Goal: Task Accomplishment & Management: Use online tool/utility

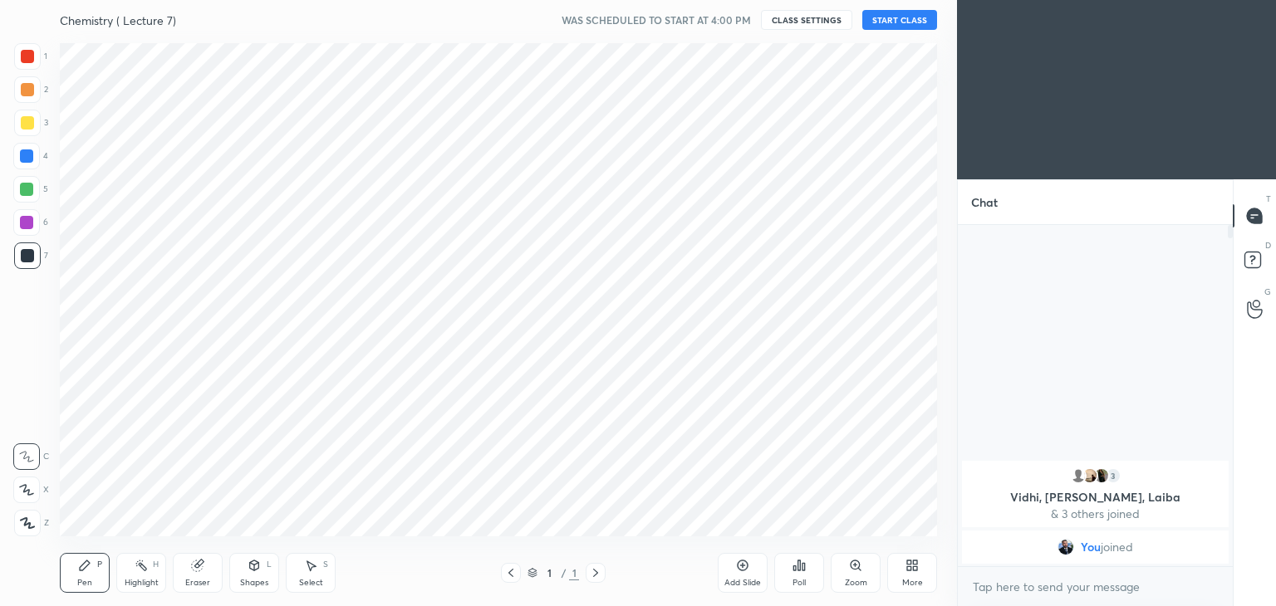
scroll to position [82556, 82166]
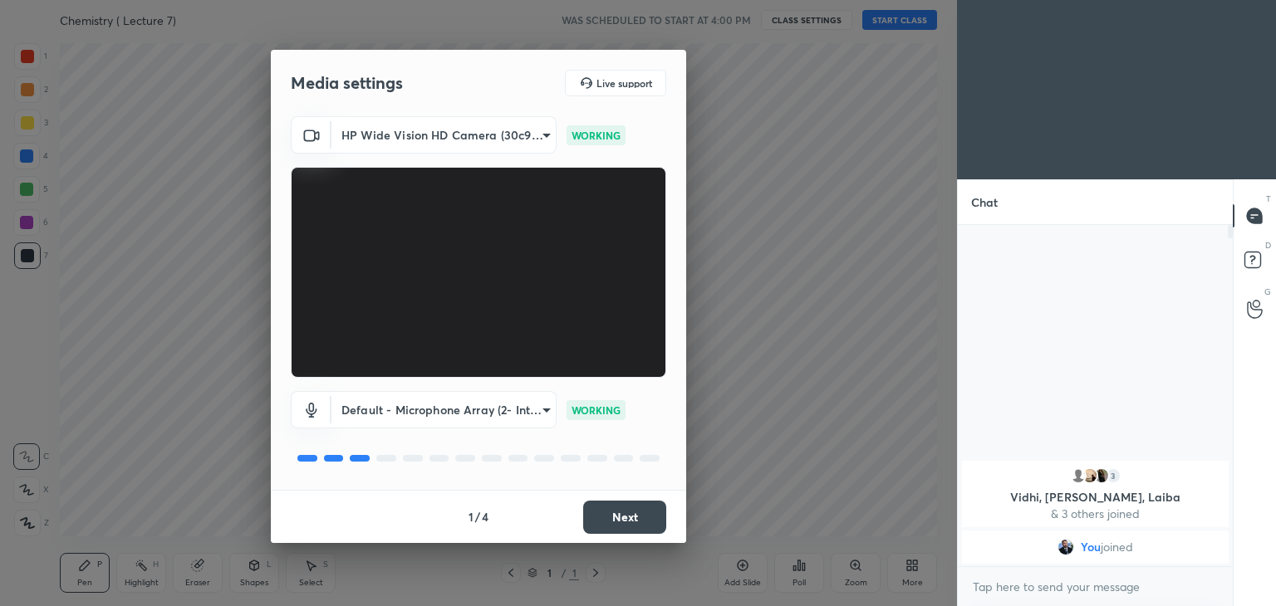
click at [650, 509] on button "Next" at bounding box center [624, 517] width 83 height 33
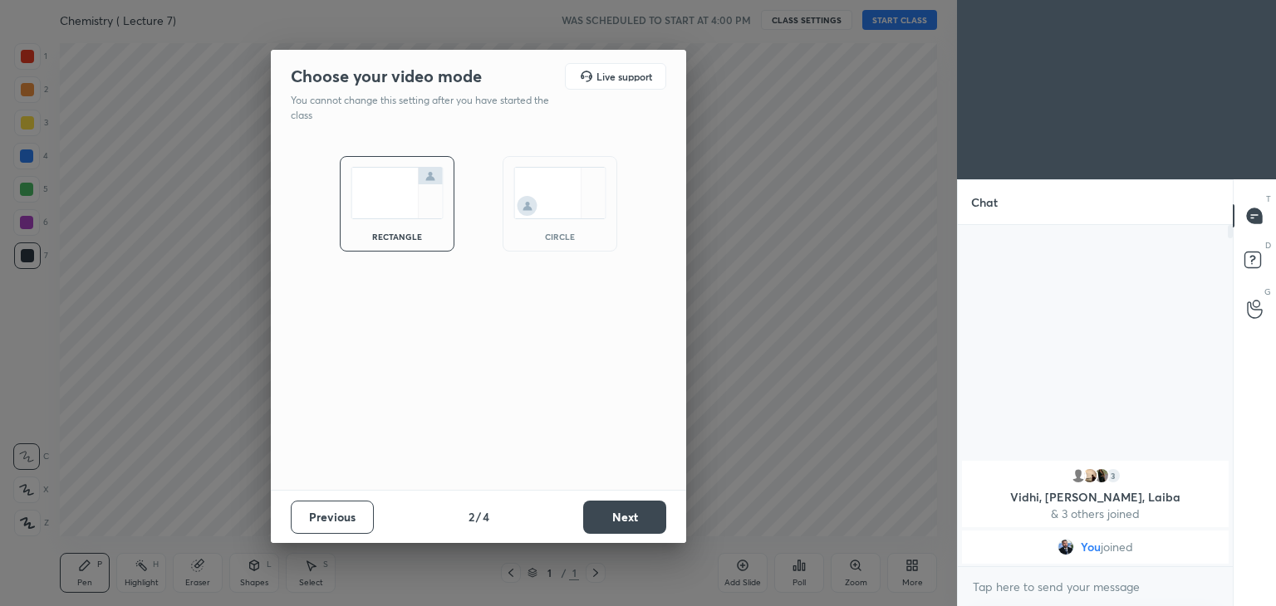
click at [650, 509] on button "Next" at bounding box center [624, 517] width 83 height 33
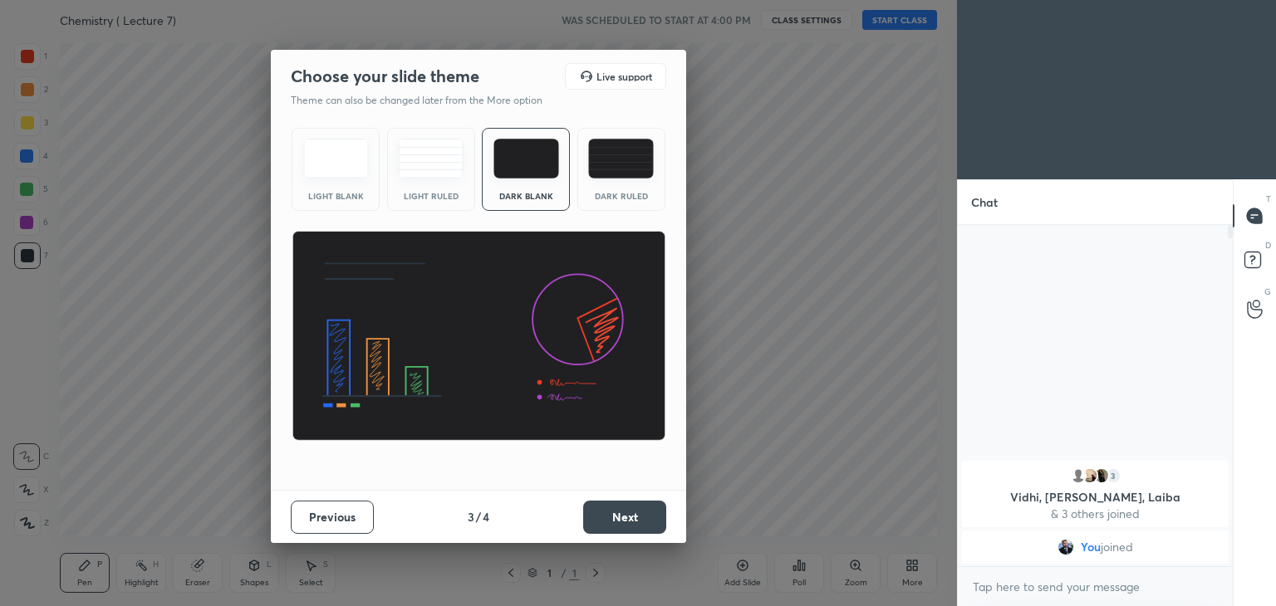
click at [635, 509] on button "Next" at bounding box center [624, 517] width 83 height 33
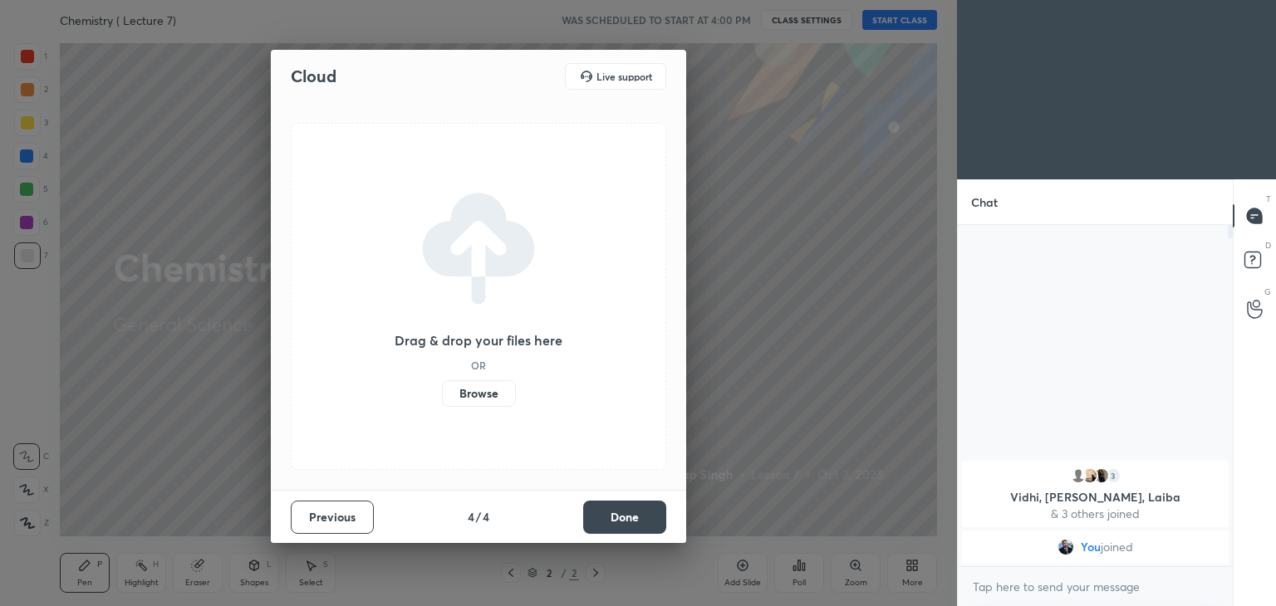
click at [618, 512] on button "Done" at bounding box center [624, 517] width 83 height 33
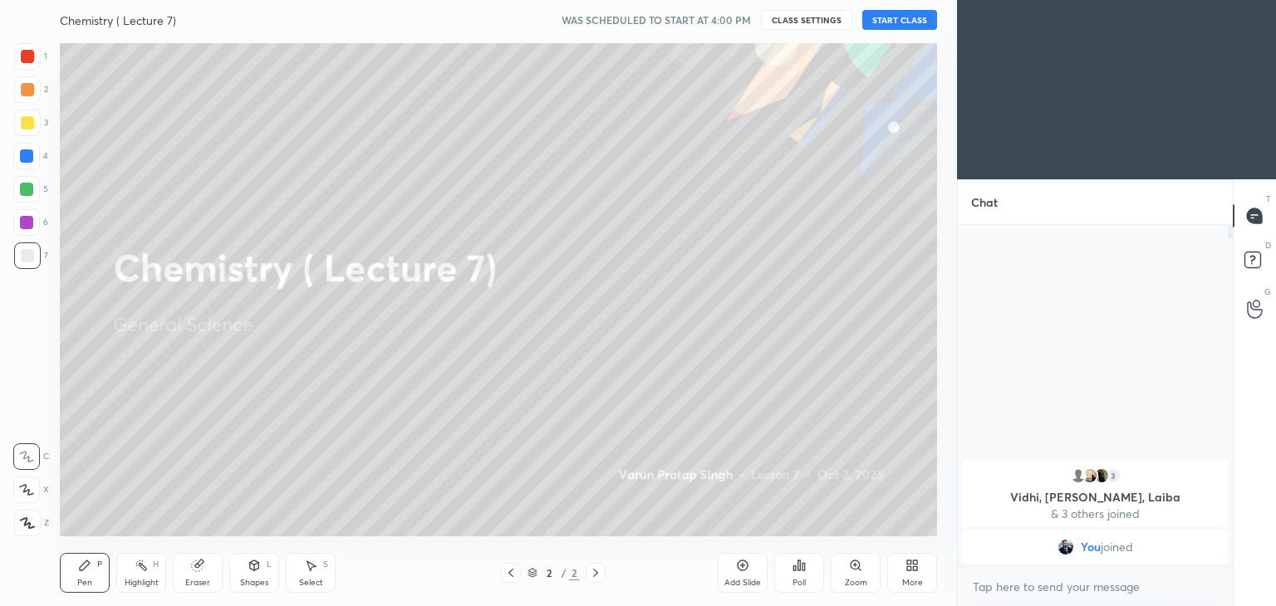
click at [889, 14] on button "START CLASS" at bounding box center [899, 20] width 75 height 20
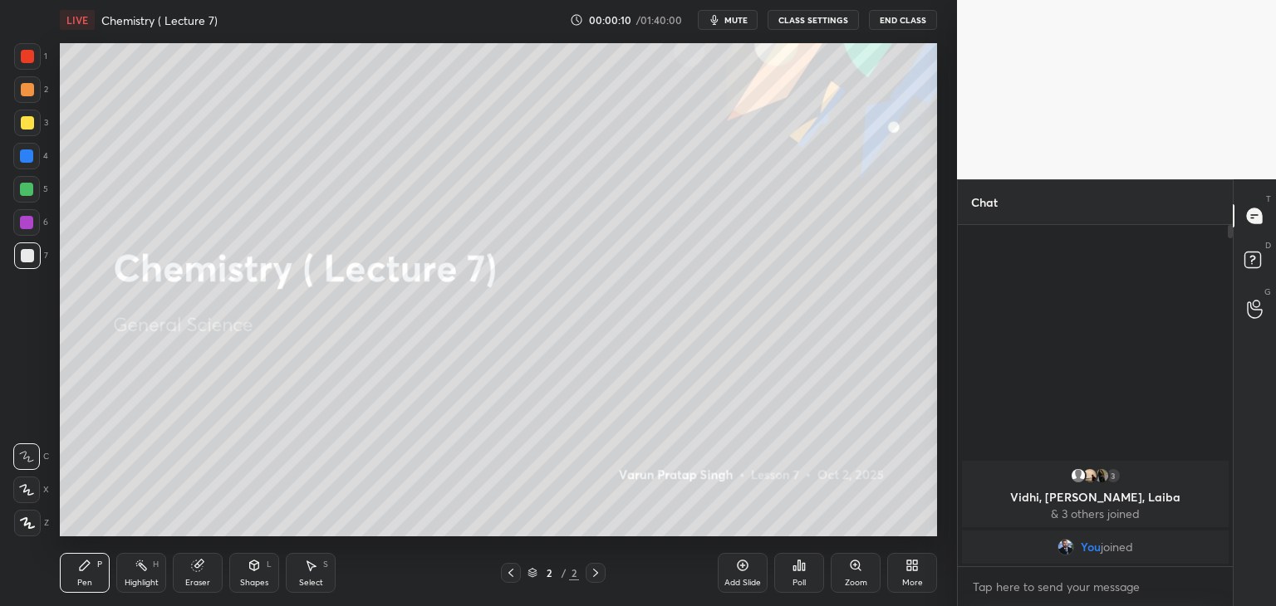
click at [748, 577] on div "Add Slide" at bounding box center [743, 573] width 50 height 40
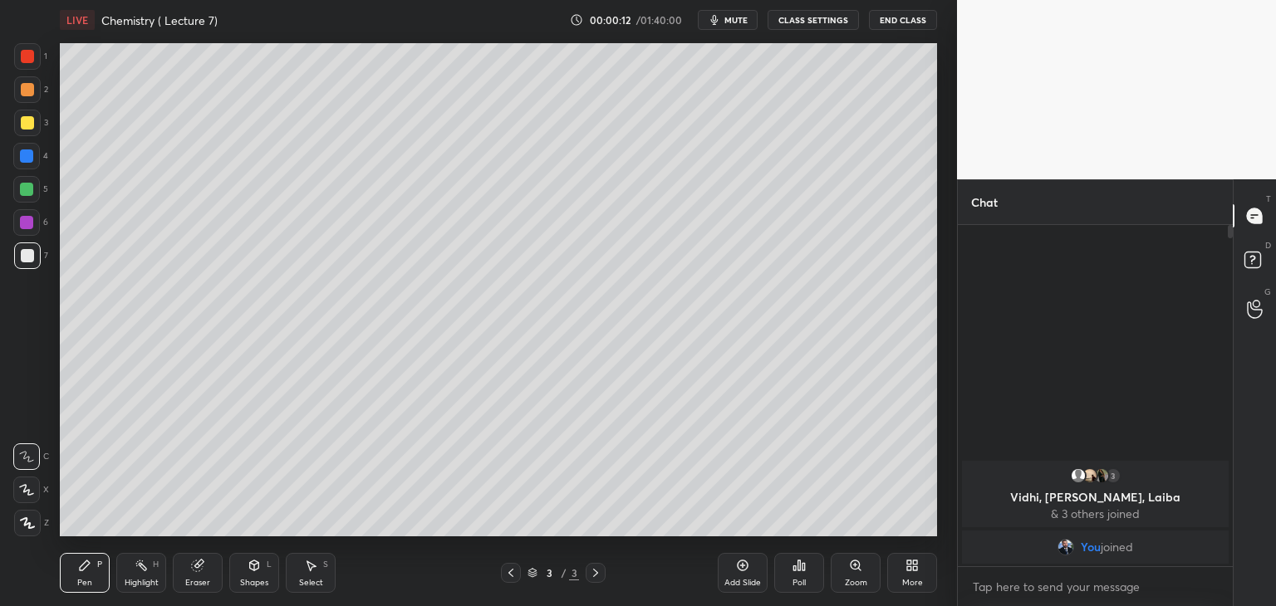
click at [25, 519] on icon at bounding box center [27, 523] width 13 height 10
click at [28, 47] on div at bounding box center [27, 56] width 27 height 27
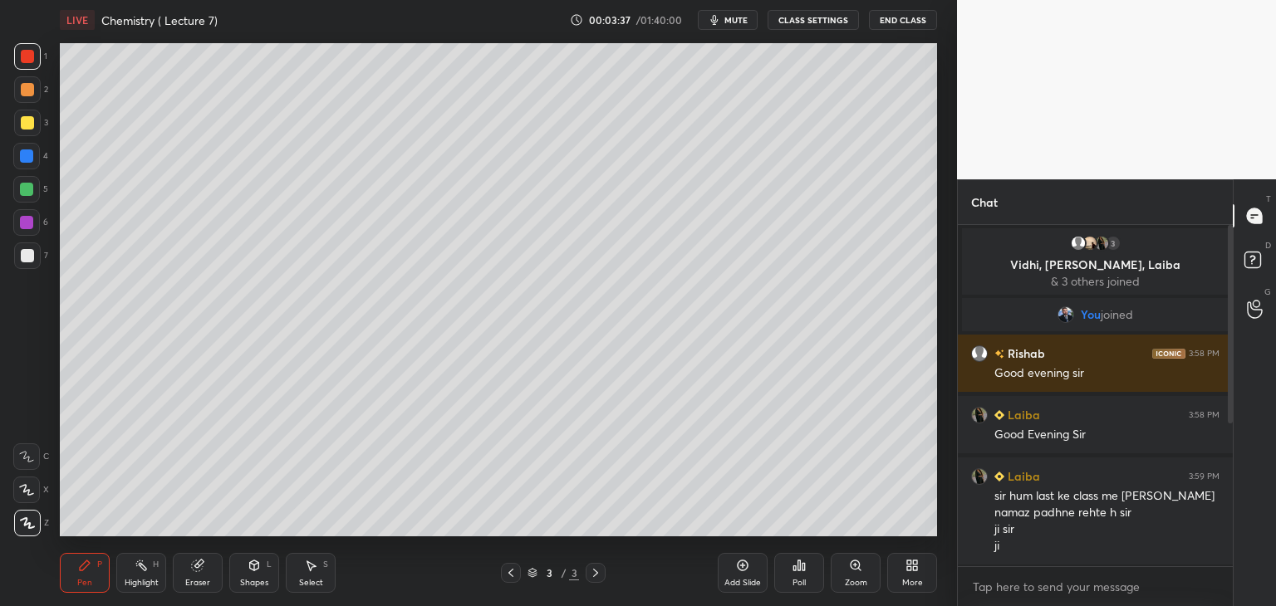
scroll to position [244, 0]
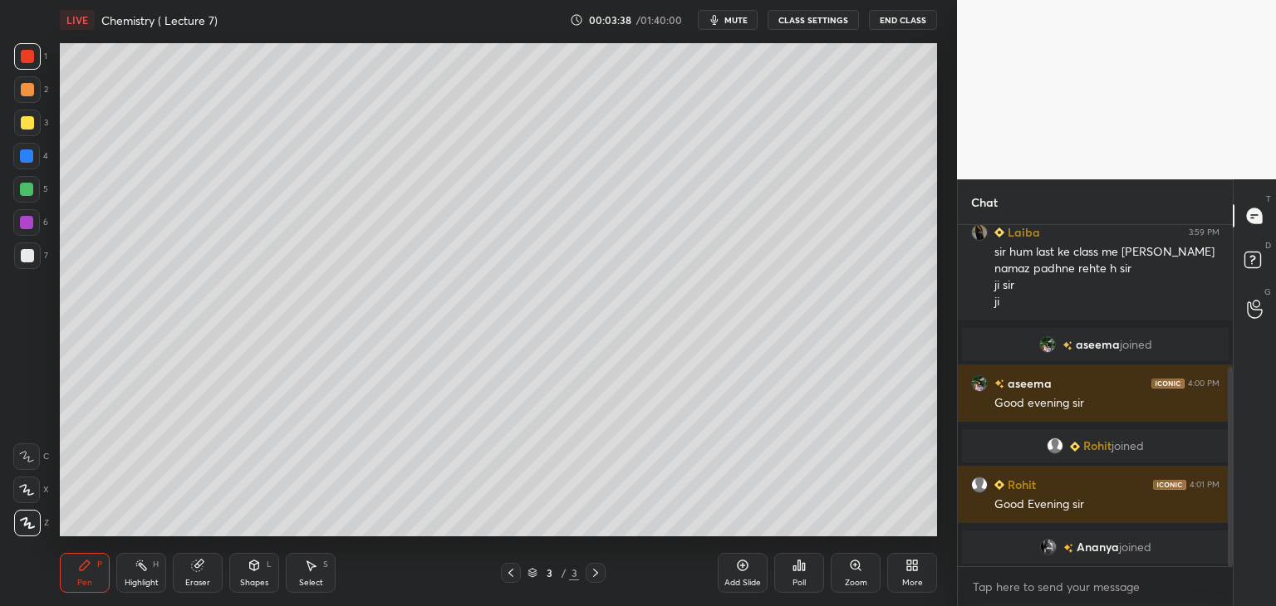
drag, startPoint x: 1230, startPoint y: 255, endPoint x: 1232, endPoint y: 355, distance: 100.5
click at [1232, 355] on div at bounding box center [1228, 395] width 10 height 341
drag, startPoint x: 1229, startPoint y: 444, endPoint x: 1228, endPoint y: 480, distance: 36.6
click at [1228, 480] on div at bounding box center [1230, 466] width 5 height 199
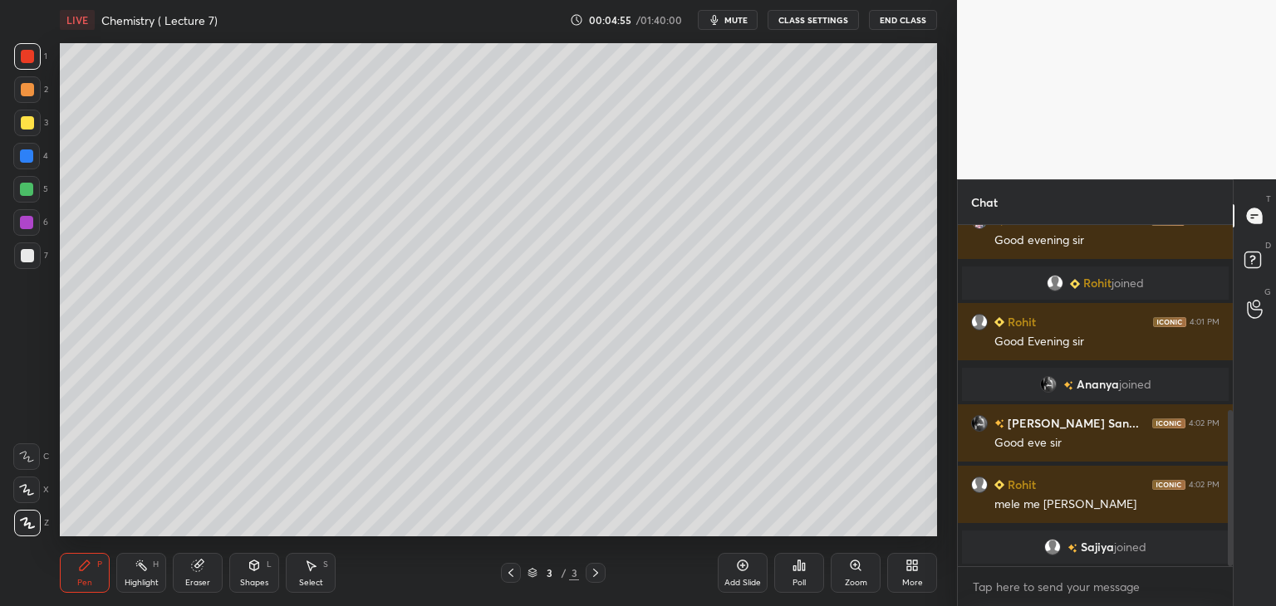
scroll to position [468, 0]
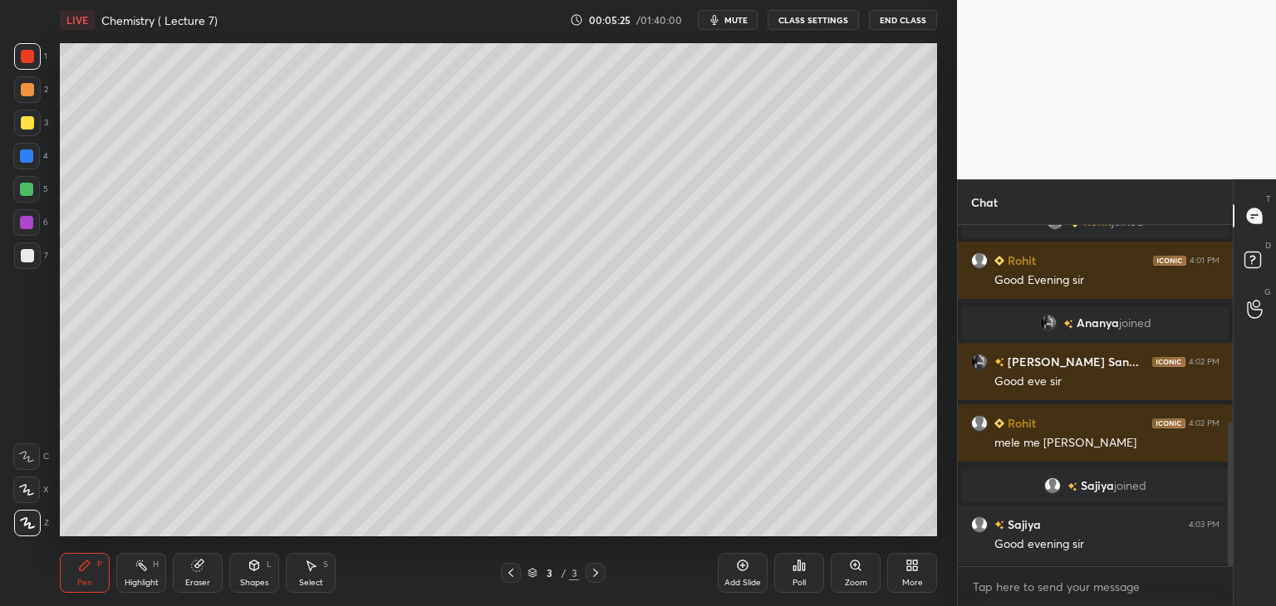
click at [746, 573] on div "Add Slide" at bounding box center [743, 573] width 50 height 40
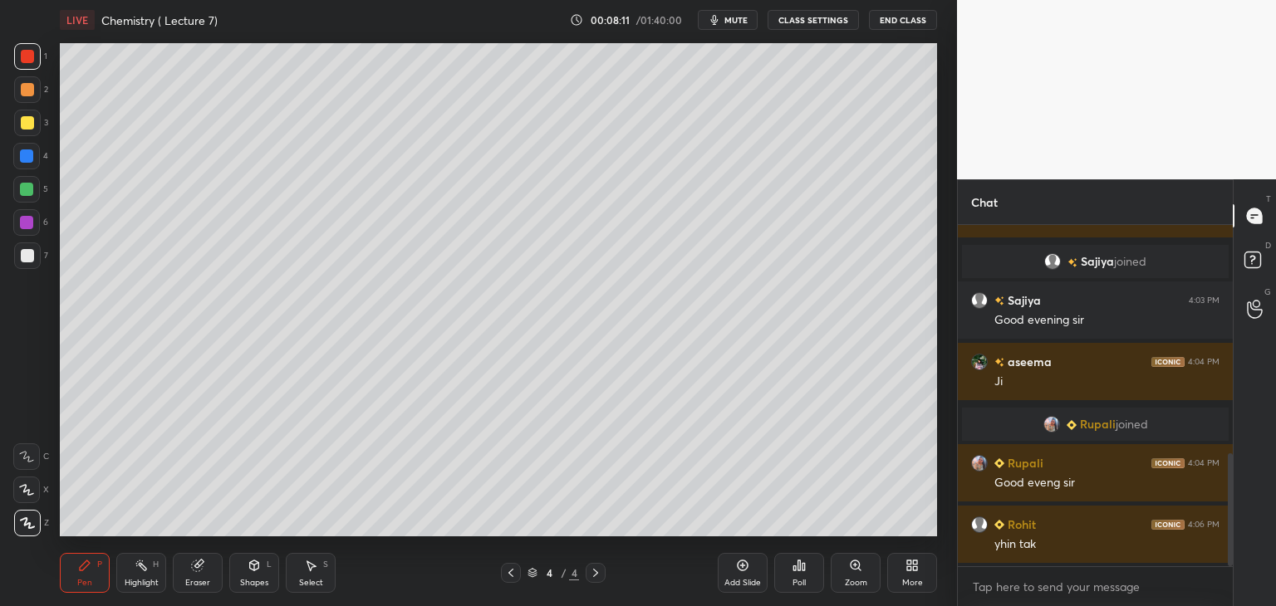
scroll to position [754, 0]
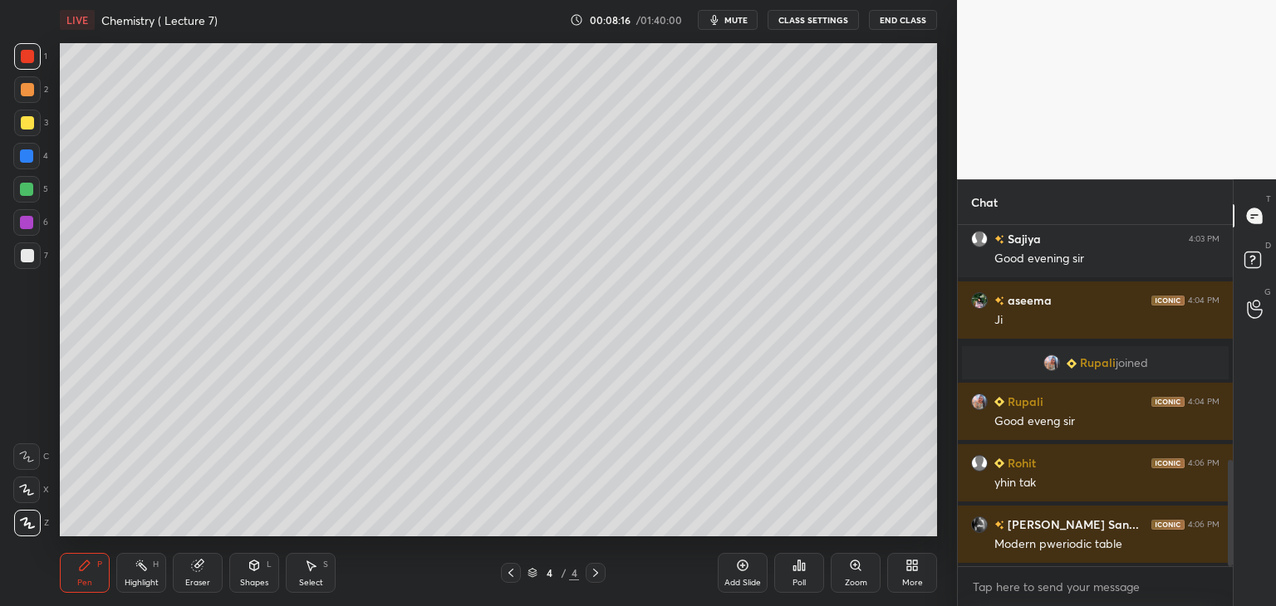
click at [27, 122] on div at bounding box center [27, 122] width 13 height 13
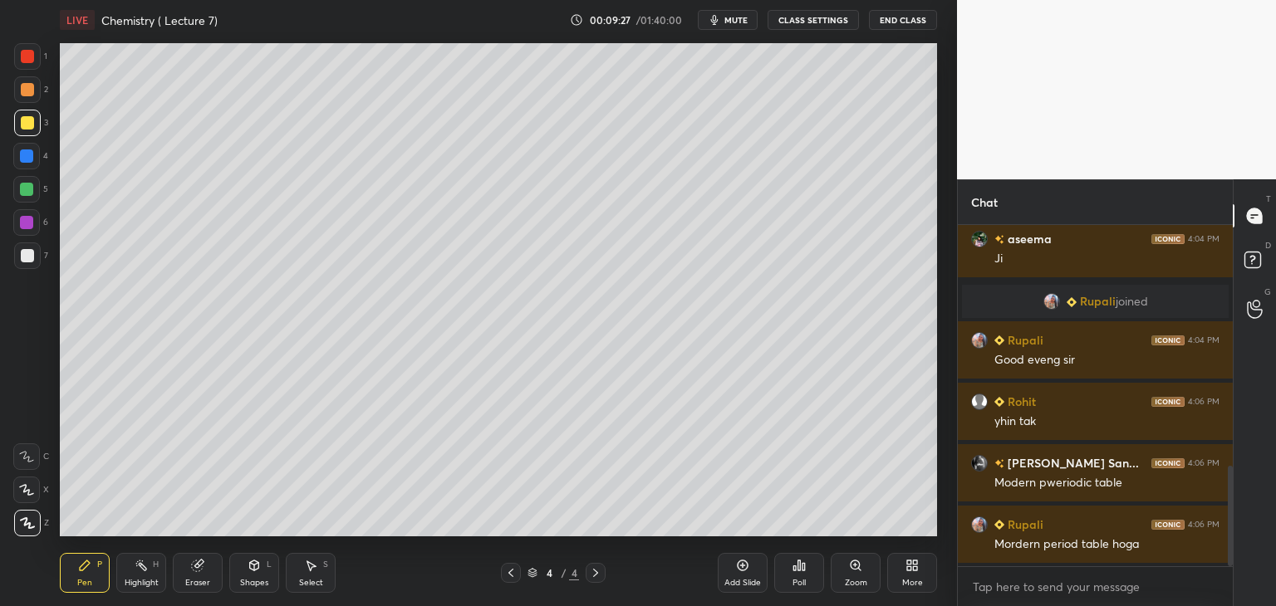
scroll to position [855, 0]
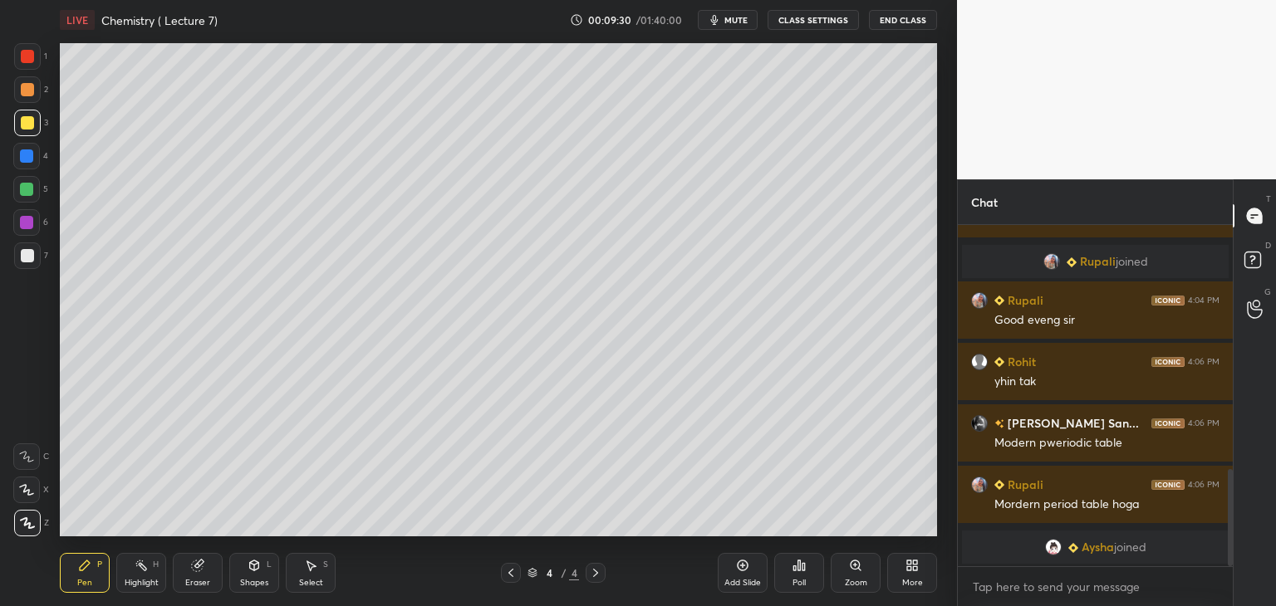
click at [198, 571] on icon at bounding box center [197, 566] width 11 height 11
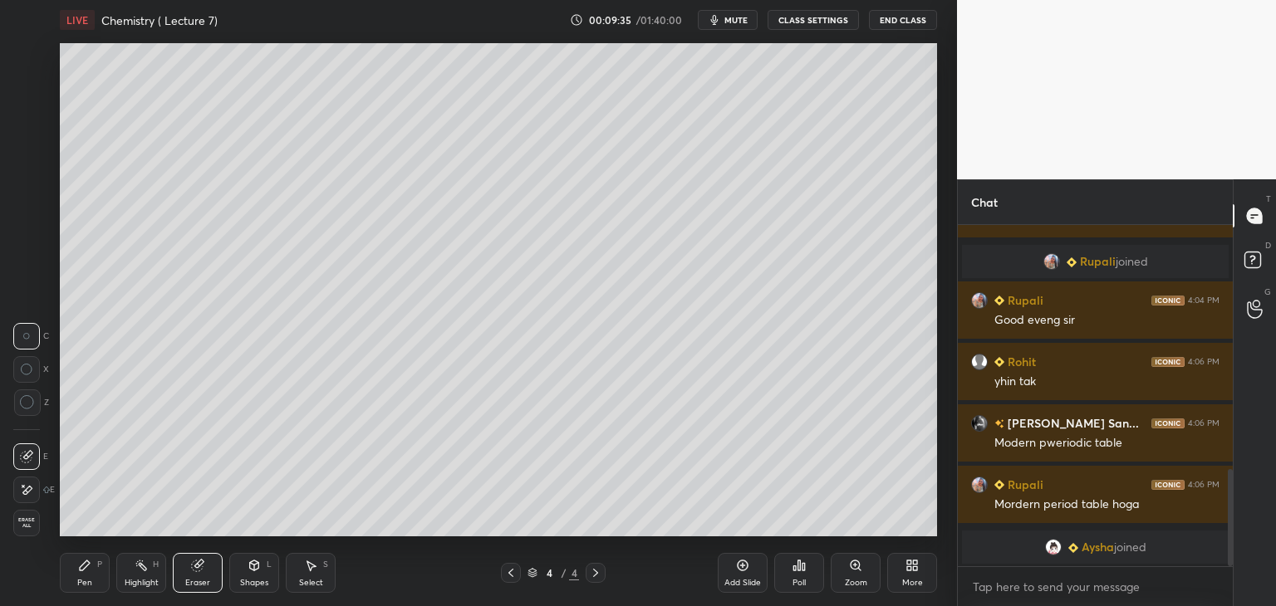
click at [89, 571] on icon at bounding box center [84, 565] width 13 height 13
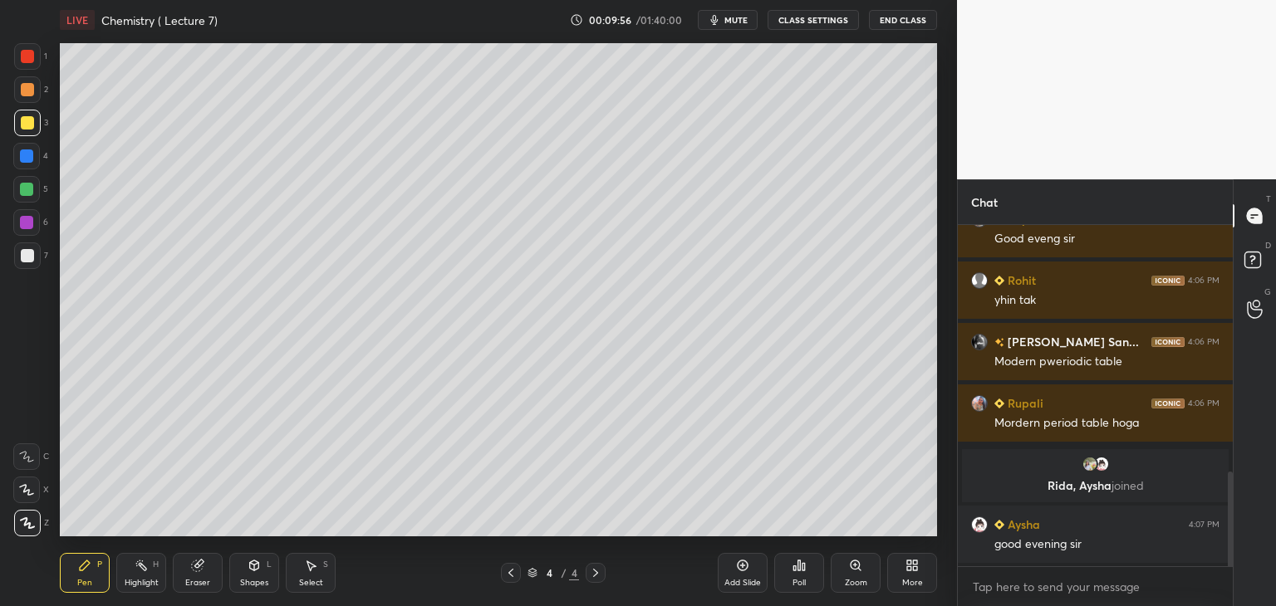
scroll to position [952, 0]
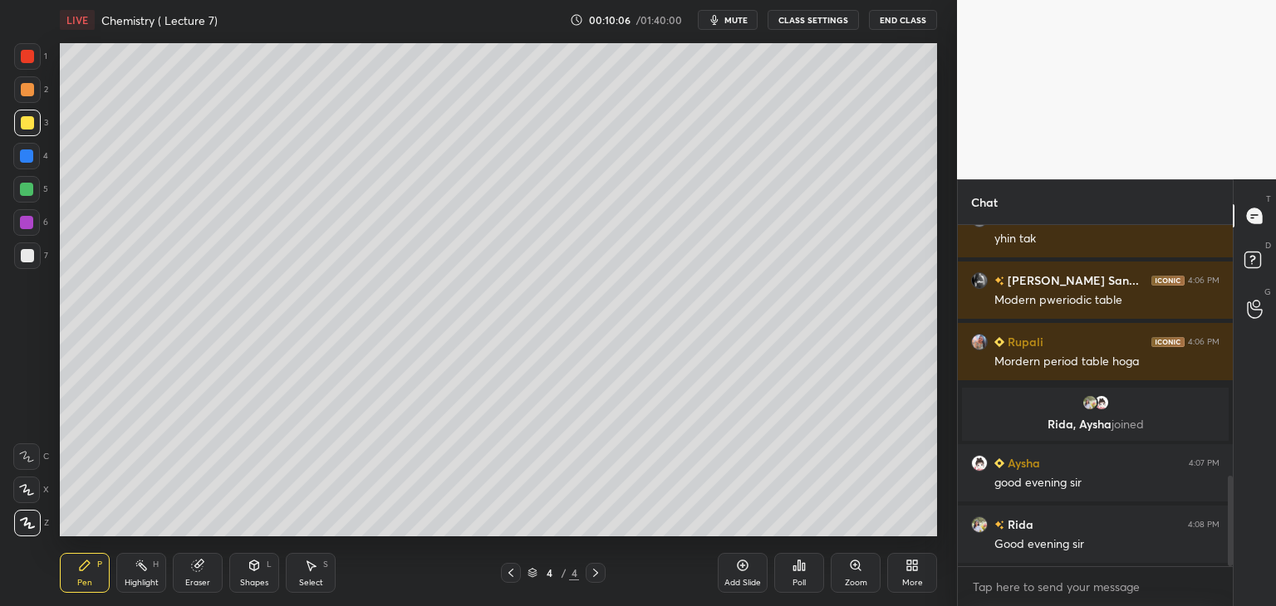
click at [189, 568] on div "Eraser" at bounding box center [198, 573] width 50 height 40
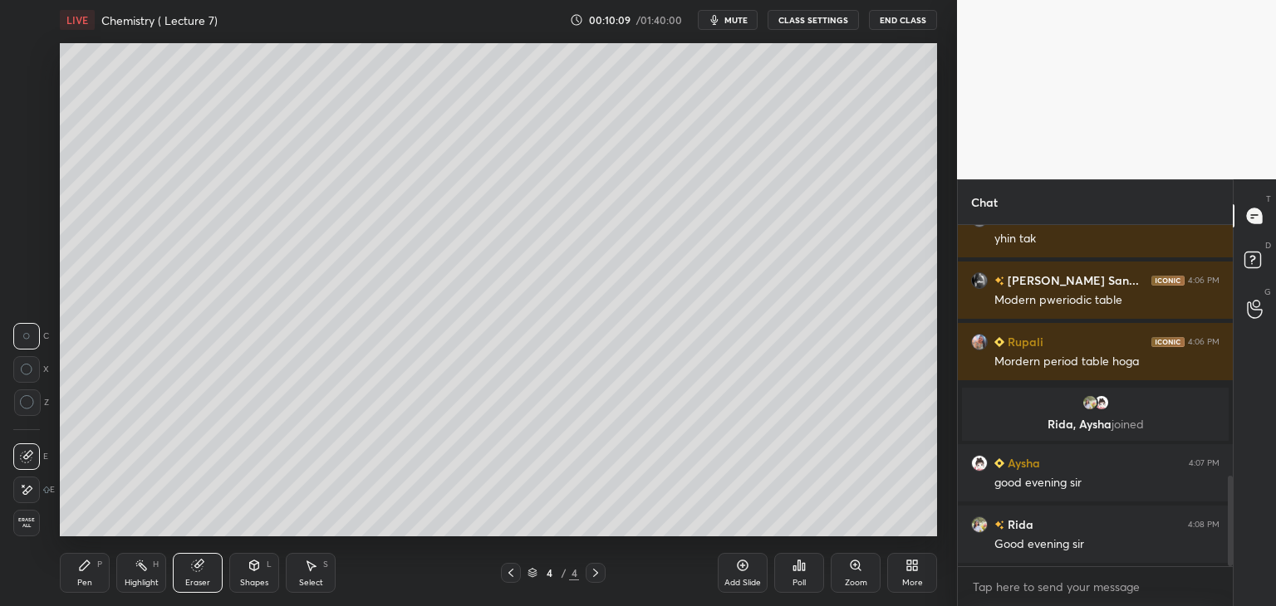
click at [86, 571] on icon at bounding box center [84, 565] width 13 height 13
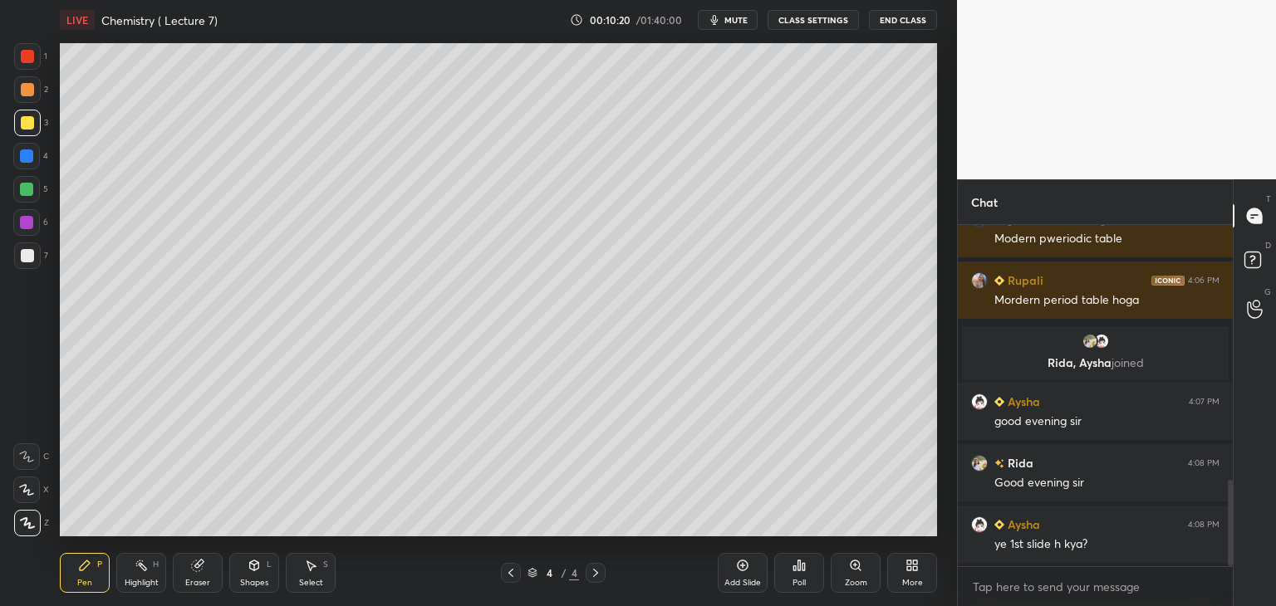
scroll to position [1030, 0]
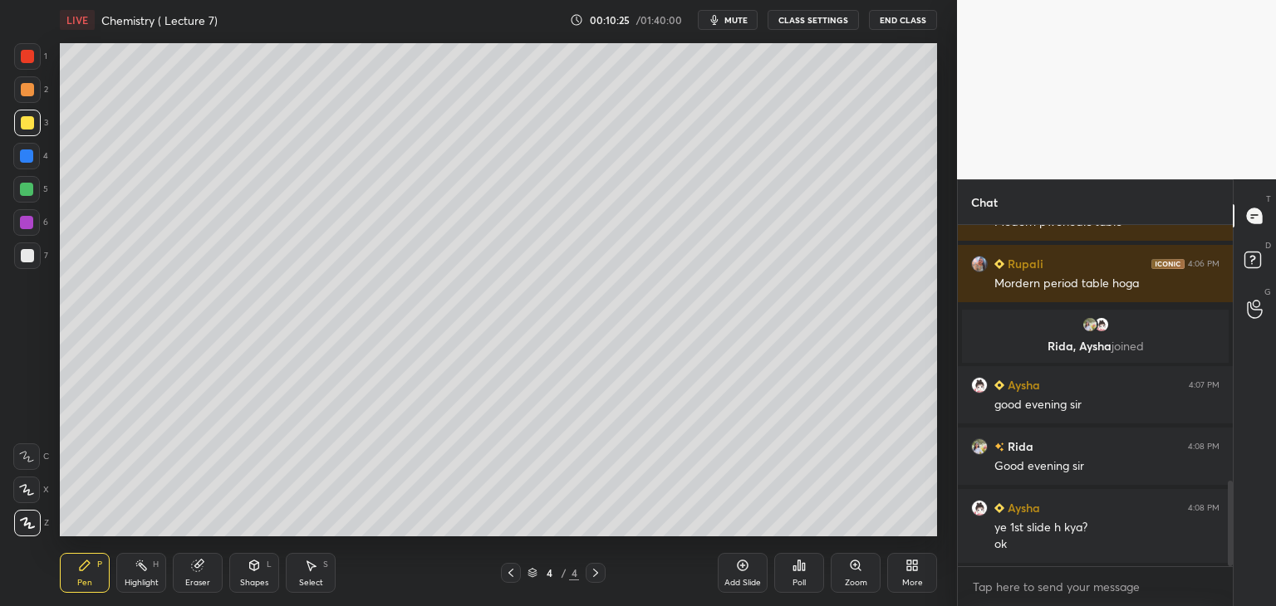
click at [27, 251] on div at bounding box center [27, 255] width 13 height 13
click at [741, 17] on span "mute" at bounding box center [735, 20] width 23 height 12
click at [910, 562] on icon at bounding box center [909, 563] width 4 height 4
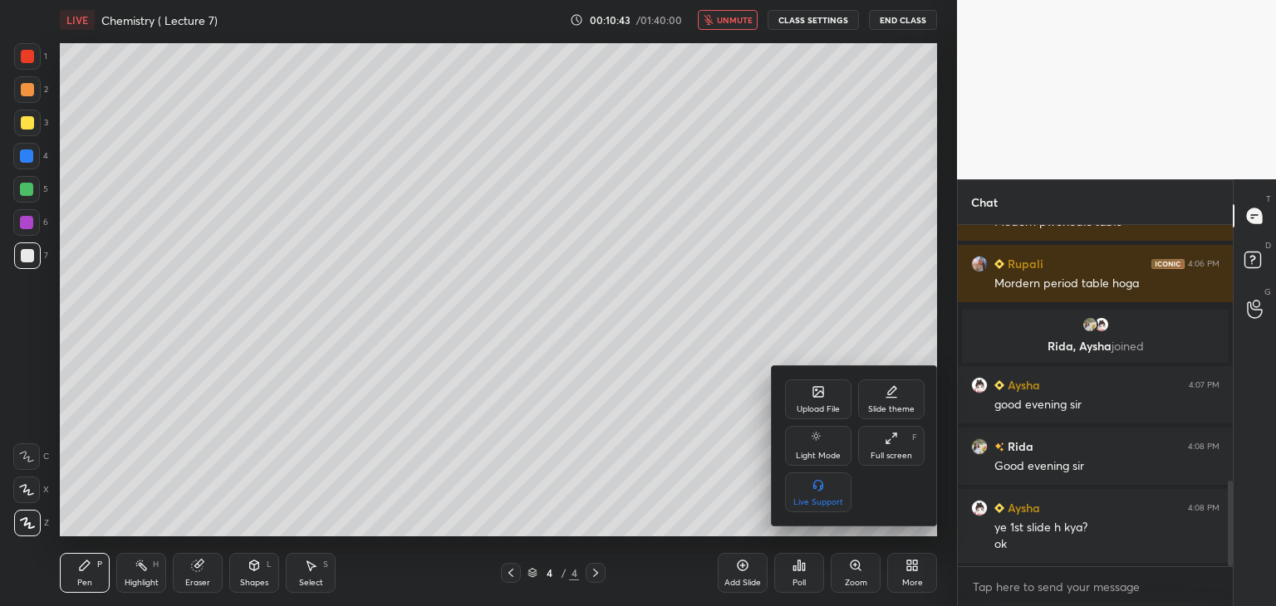
click at [826, 399] on div "Upload File" at bounding box center [818, 400] width 66 height 40
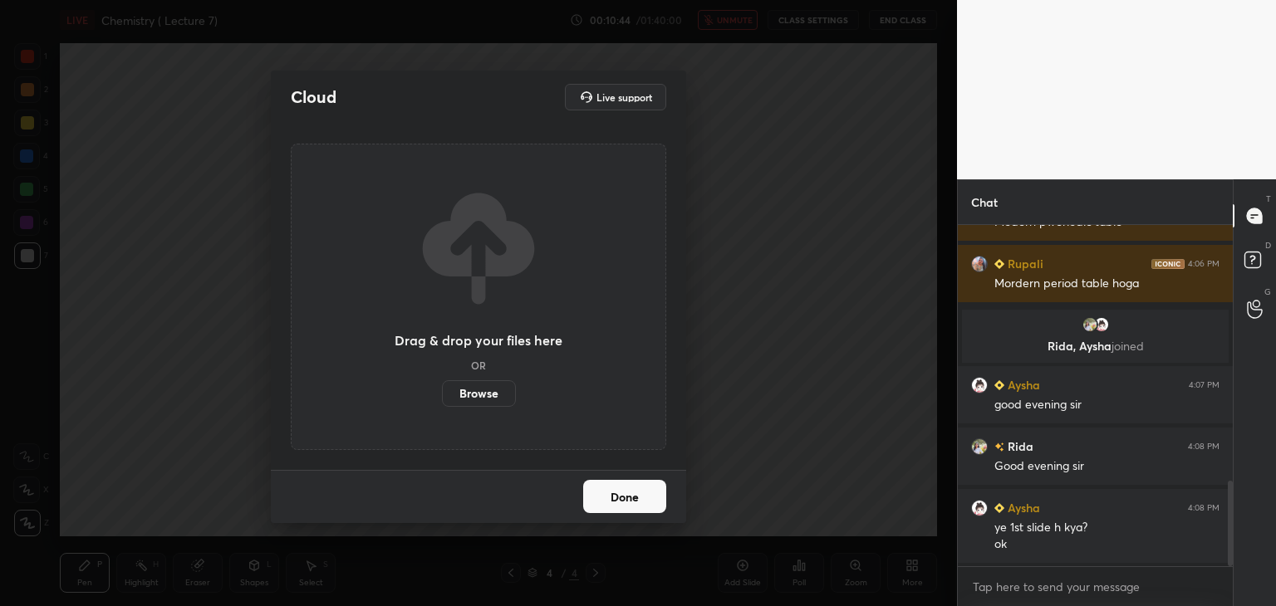
click at [478, 390] on label "Browse" at bounding box center [479, 393] width 74 height 27
click at [442, 390] on input "Browse" at bounding box center [442, 393] width 0 height 27
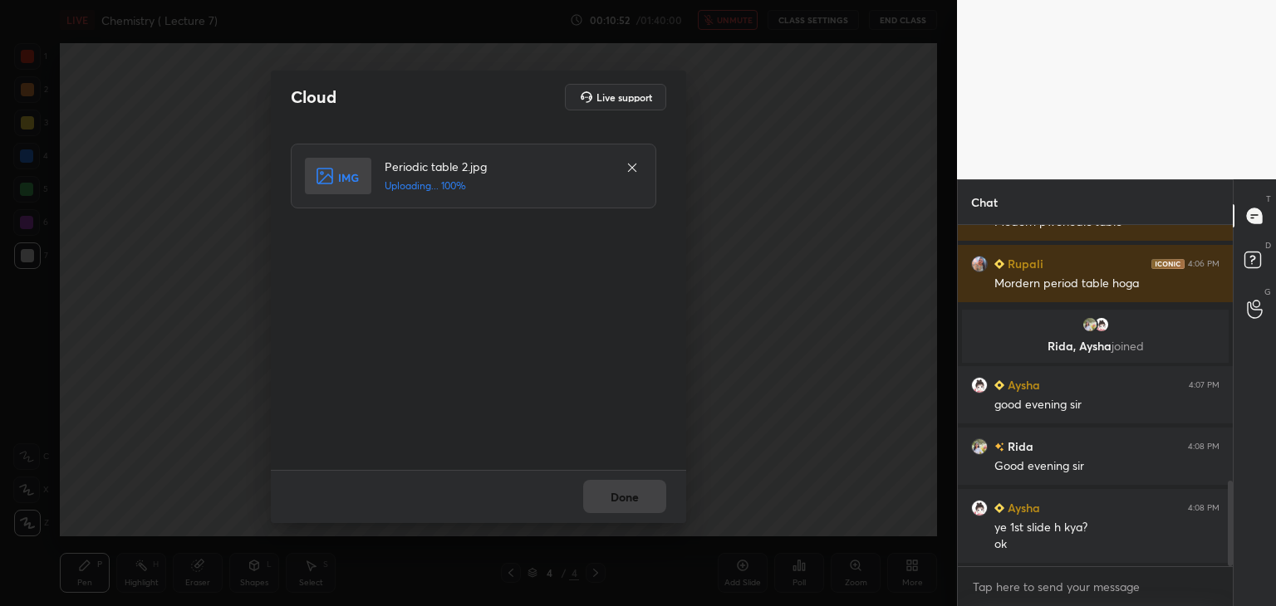
scroll to position [1091, 0]
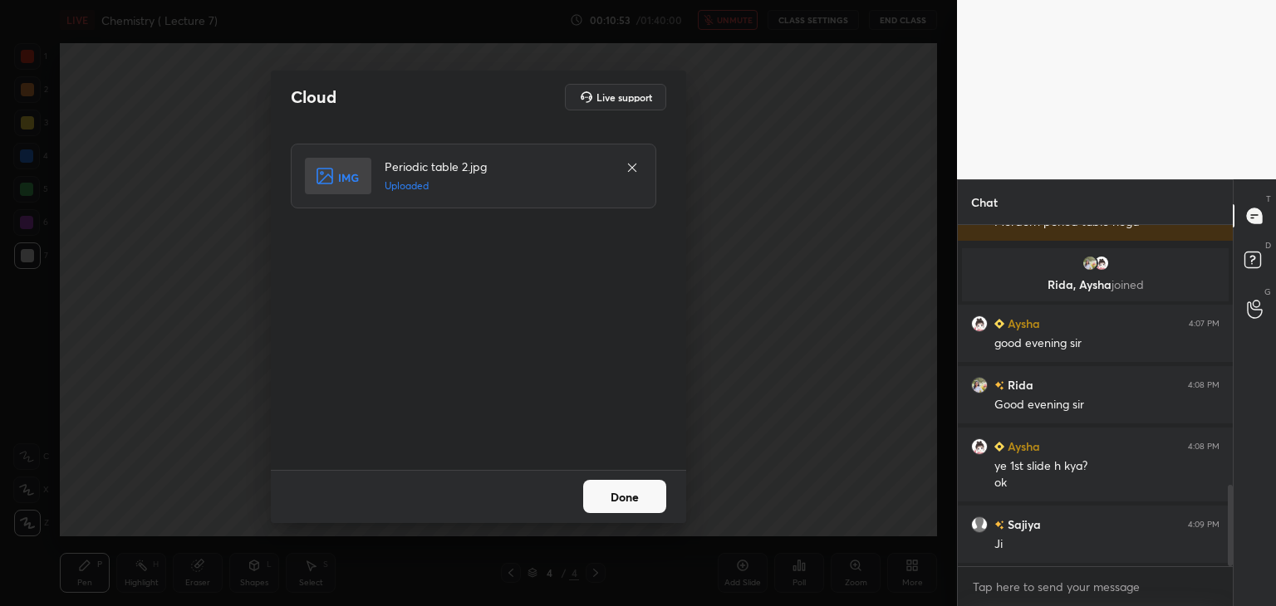
click at [621, 498] on button "Done" at bounding box center [624, 496] width 83 height 33
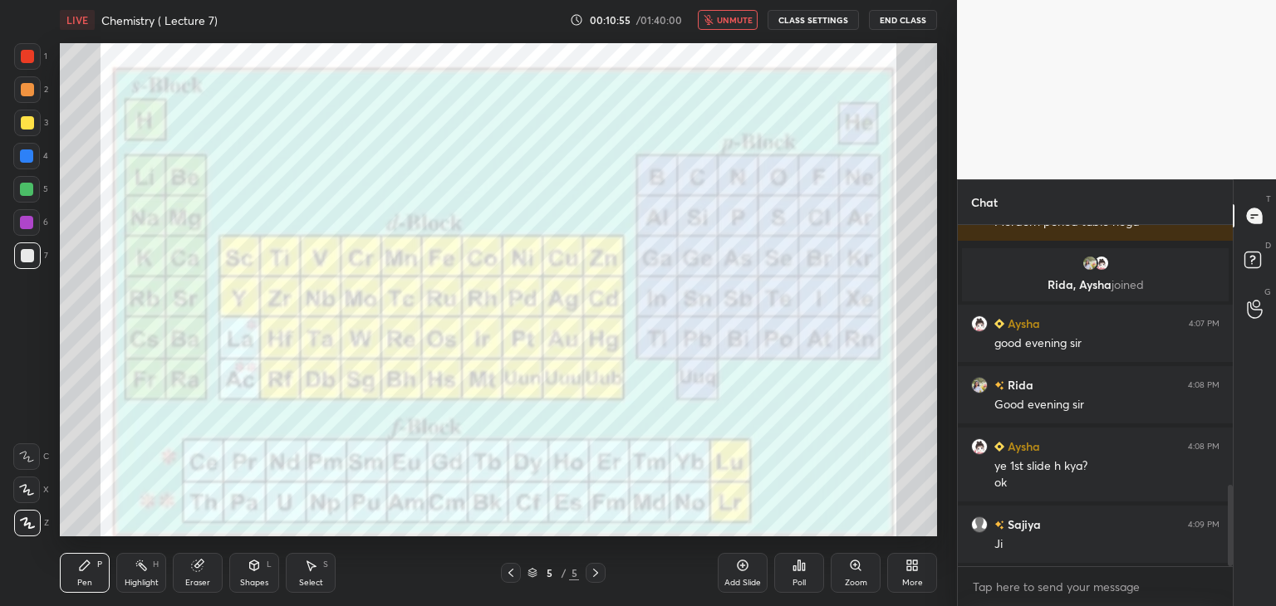
click at [742, 570] on icon at bounding box center [742, 565] width 13 height 13
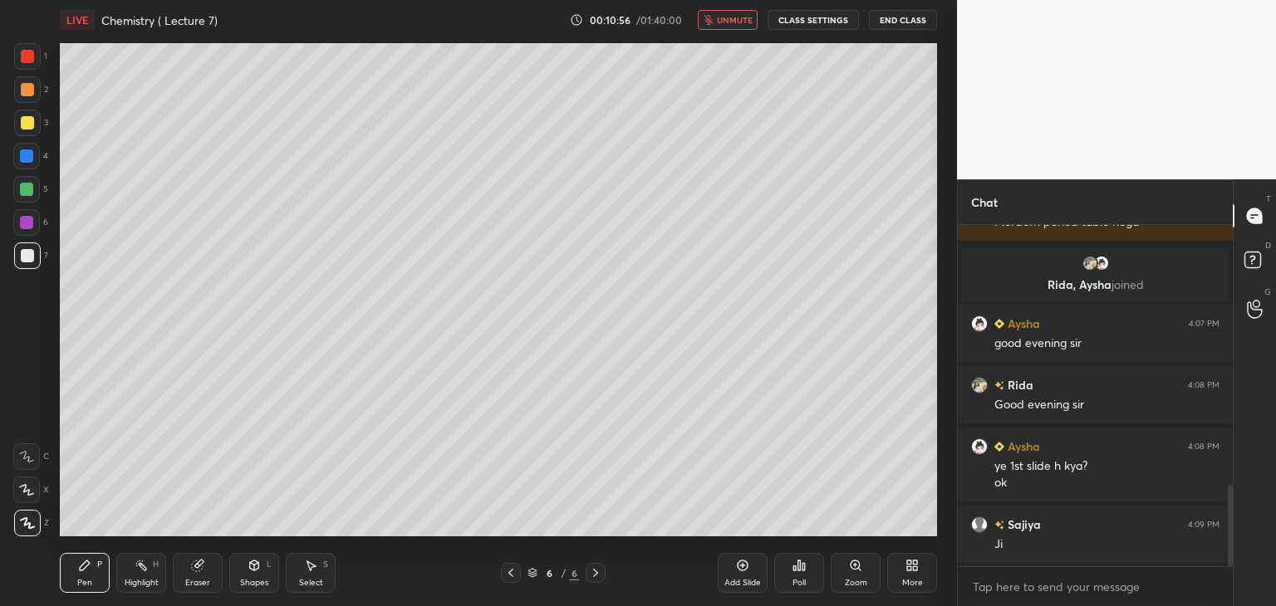
click at [913, 569] on icon at bounding box center [915, 568] width 4 height 4
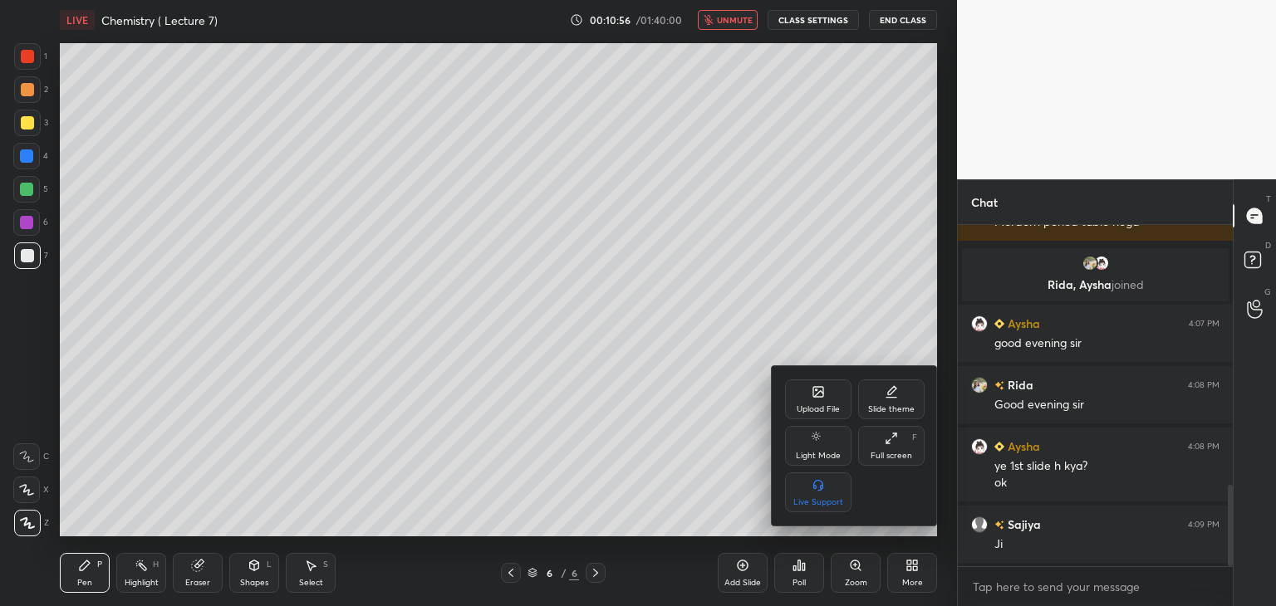
click at [817, 403] on div "Upload File" at bounding box center [818, 400] width 66 height 40
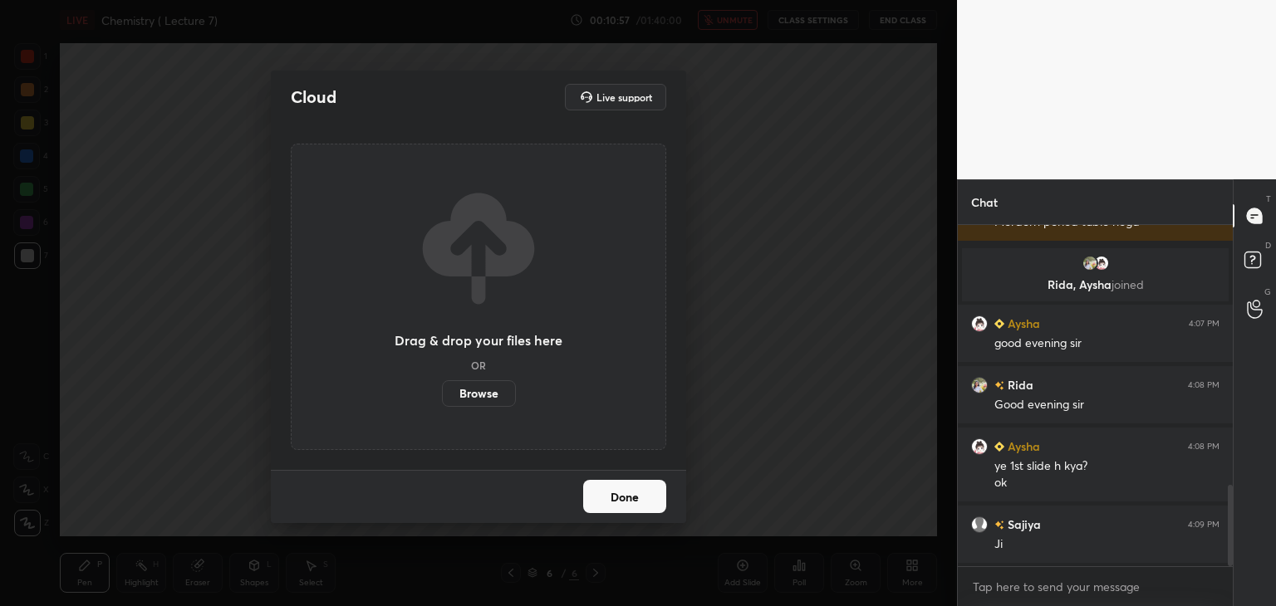
click at [465, 391] on label "Browse" at bounding box center [479, 393] width 74 height 27
click at [442, 391] on input "Browse" at bounding box center [442, 393] width 0 height 27
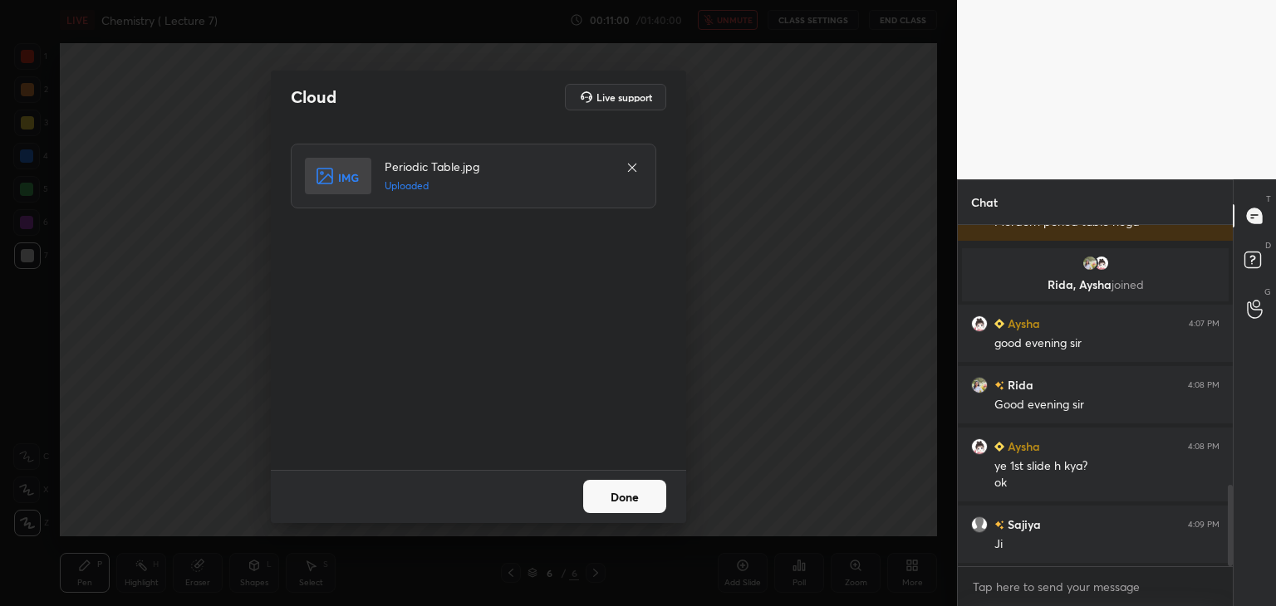
click at [627, 503] on button "Done" at bounding box center [624, 496] width 83 height 33
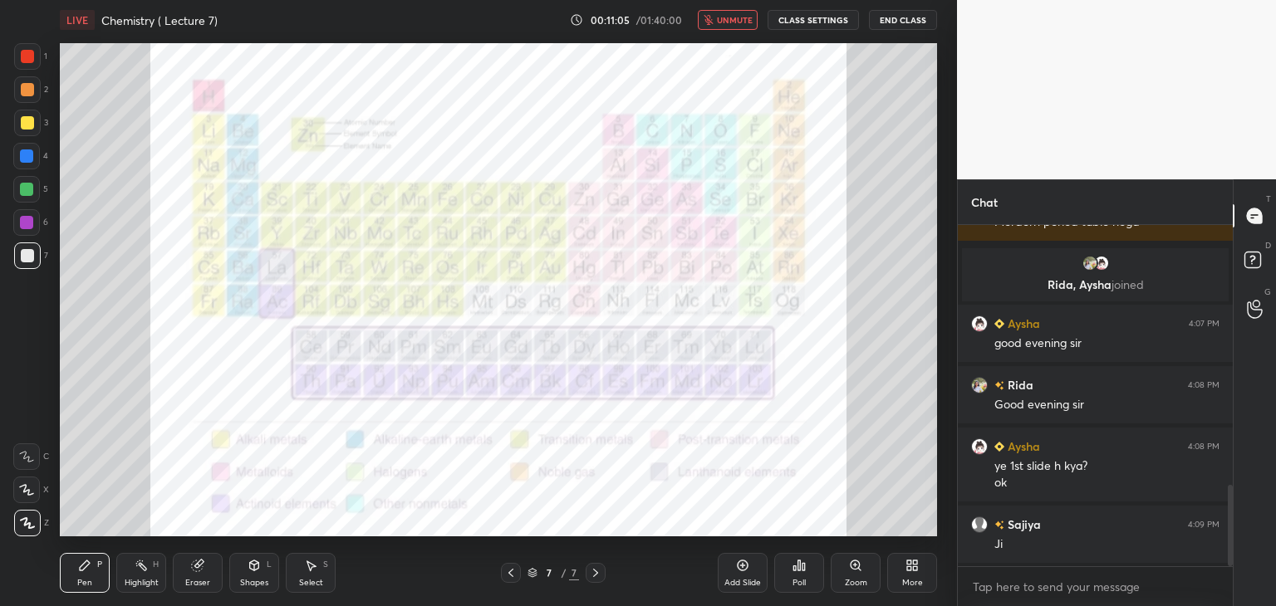
click at [516, 568] on icon at bounding box center [510, 572] width 13 height 13
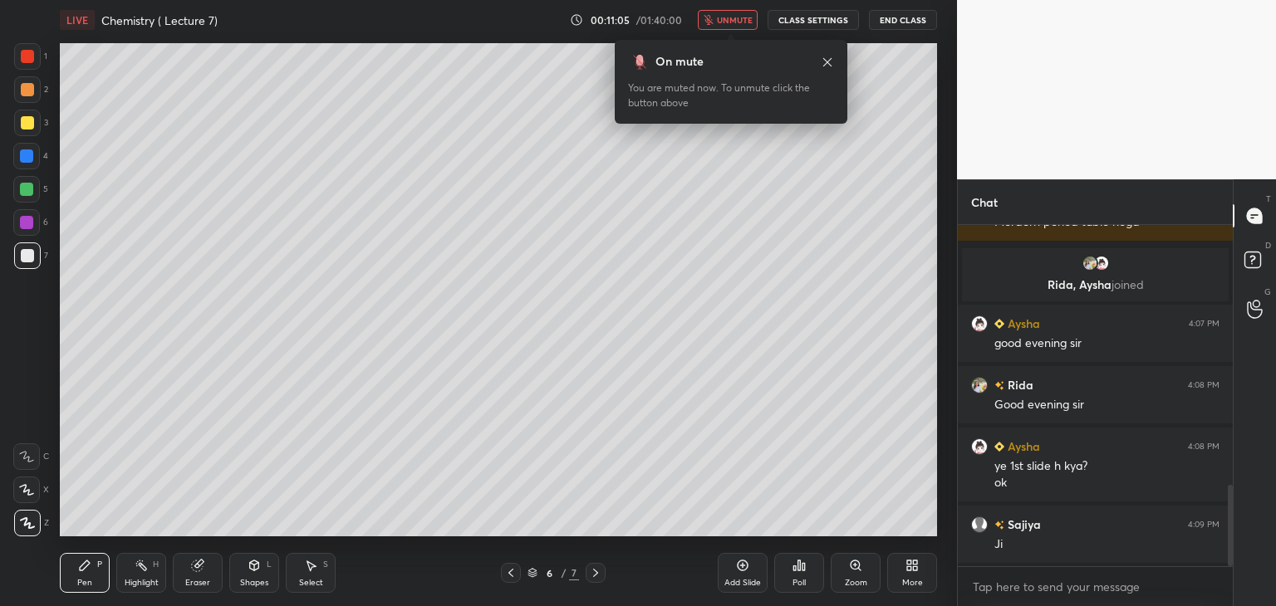
click at [515, 570] on icon at bounding box center [510, 572] width 13 height 13
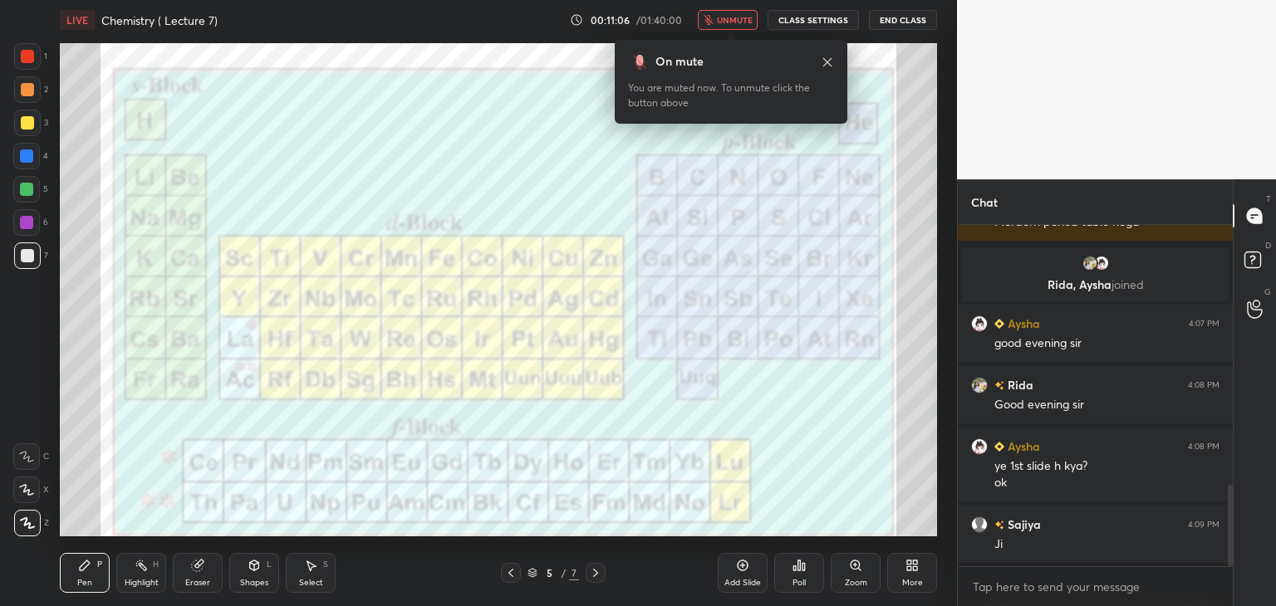
click at [515, 572] on icon at bounding box center [510, 572] width 13 height 13
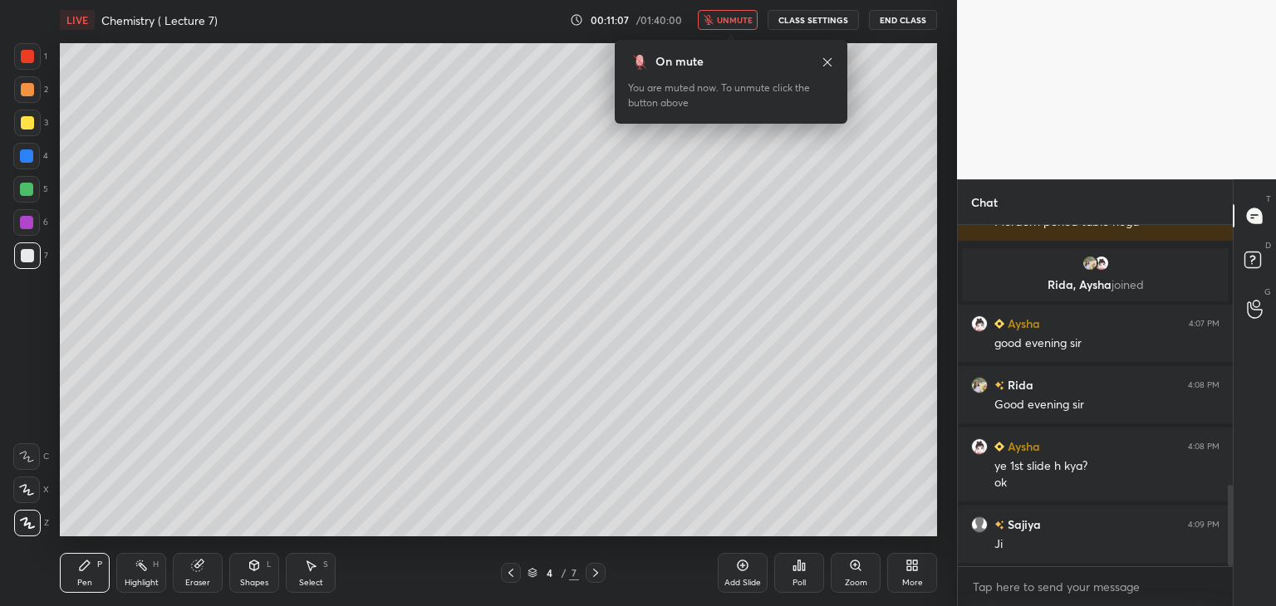
click at [732, 17] on span "unmute" at bounding box center [735, 20] width 36 height 12
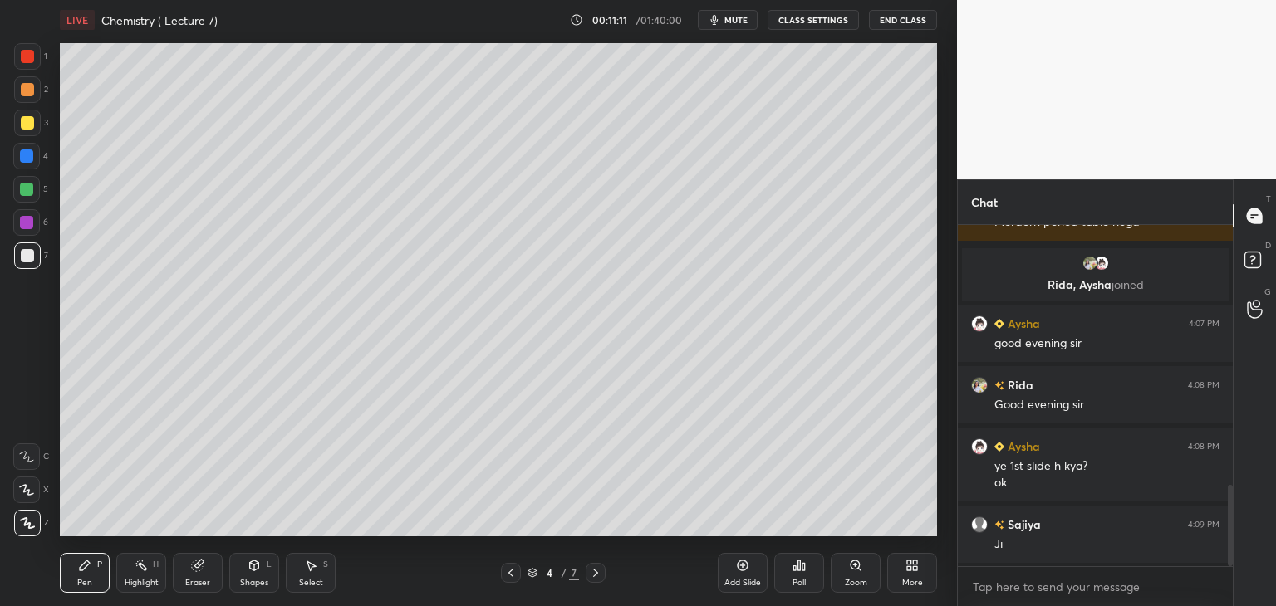
click at [30, 124] on div at bounding box center [27, 122] width 13 height 13
click at [30, 254] on div at bounding box center [27, 255] width 13 height 13
click at [30, 184] on div at bounding box center [26, 189] width 13 height 13
click at [25, 154] on div at bounding box center [26, 156] width 13 height 13
click at [591, 569] on icon at bounding box center [595, 572] width 13 height 13
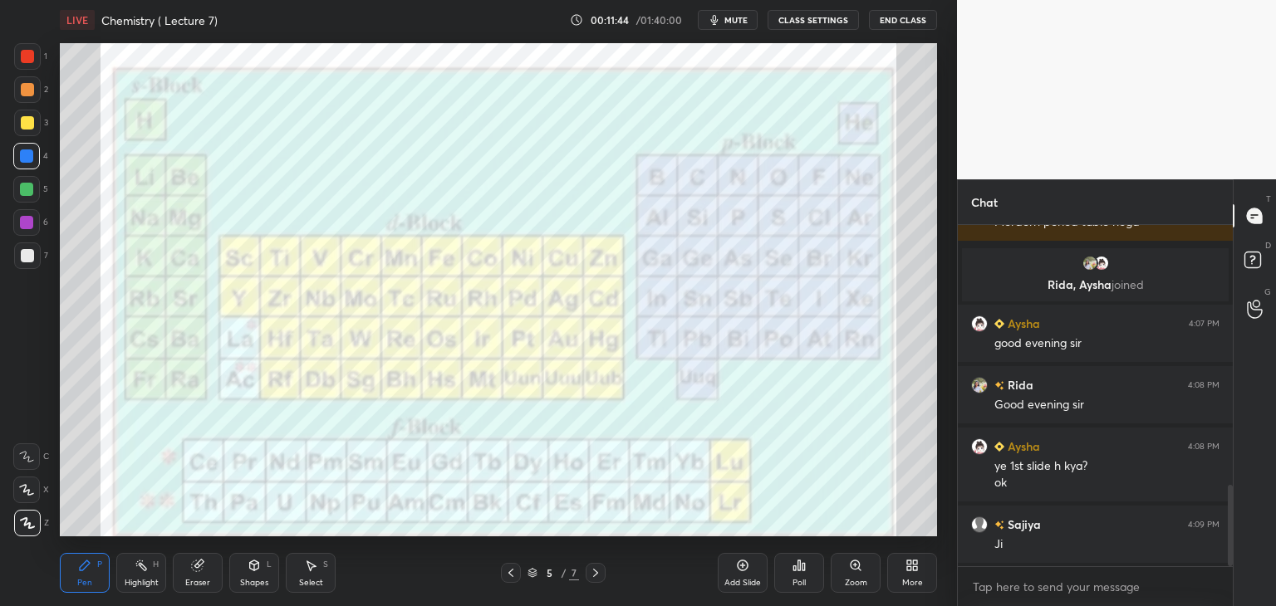
click at [595, 572] on icon at bounding box center [595, 572] width 13 height 13
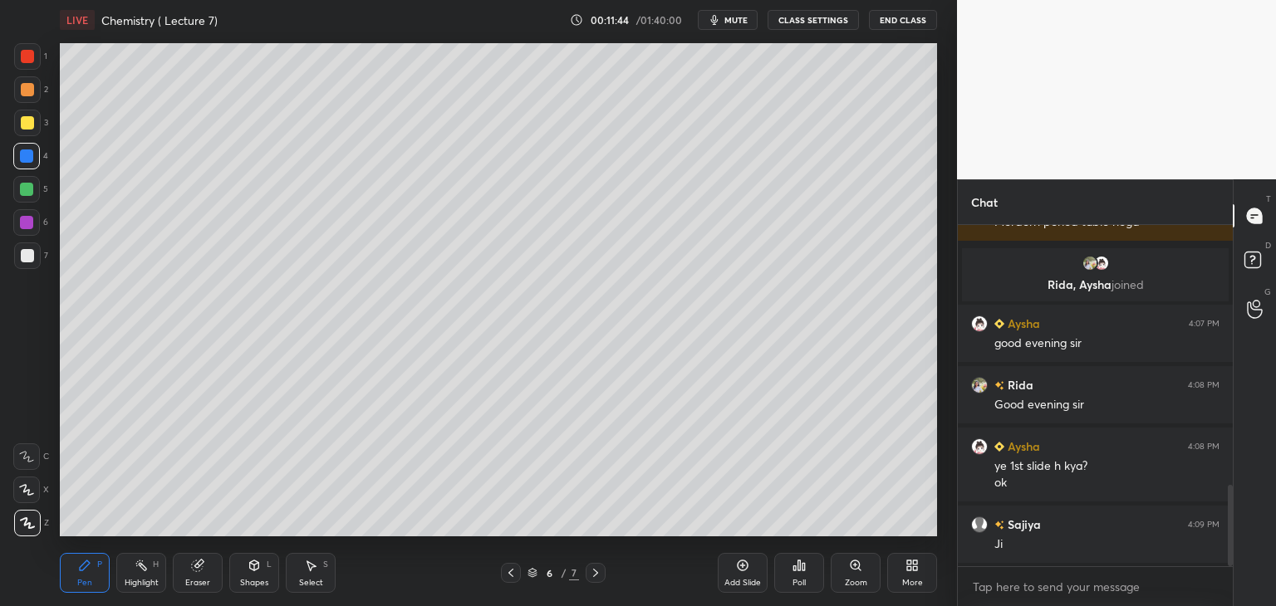
click at [597, 570] on icon at bounding box center [595, 572] width 13 height 13
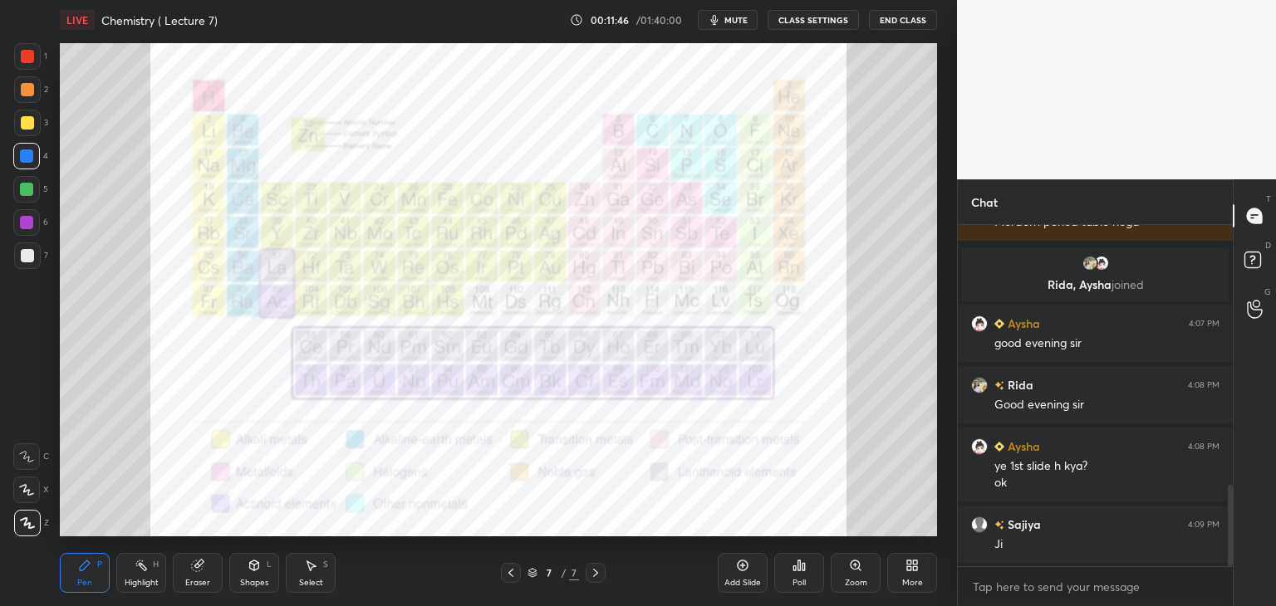
click at [27, 52] on div at bounding box center [27, 56] width 13 height 13
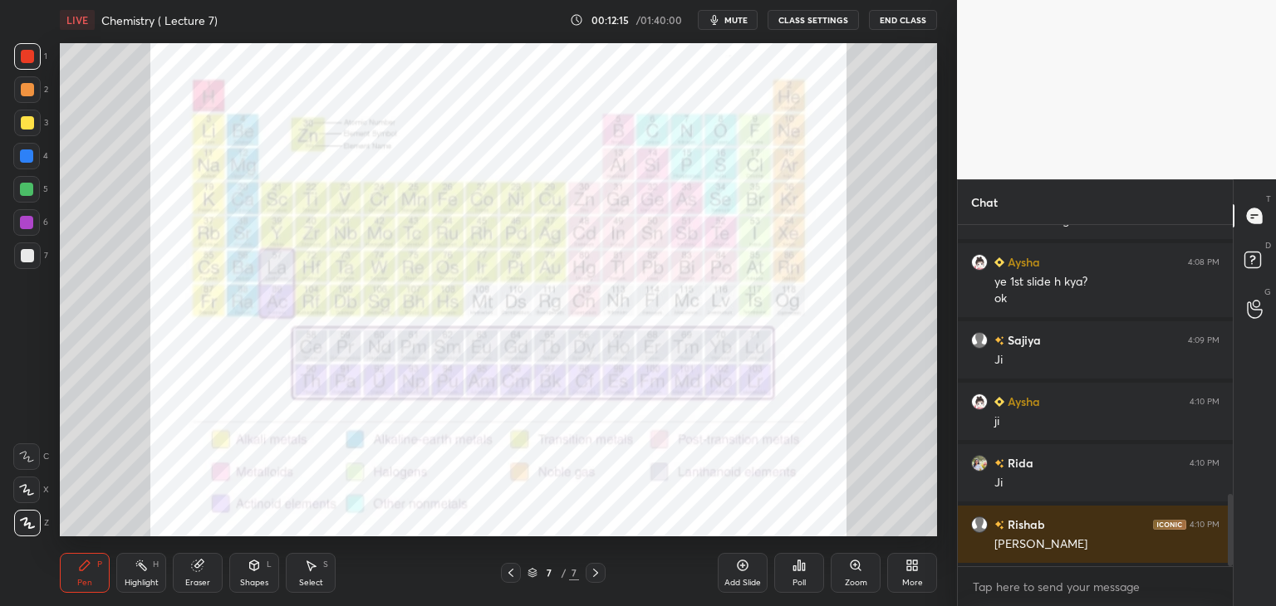
scroll to position [1337, 0]
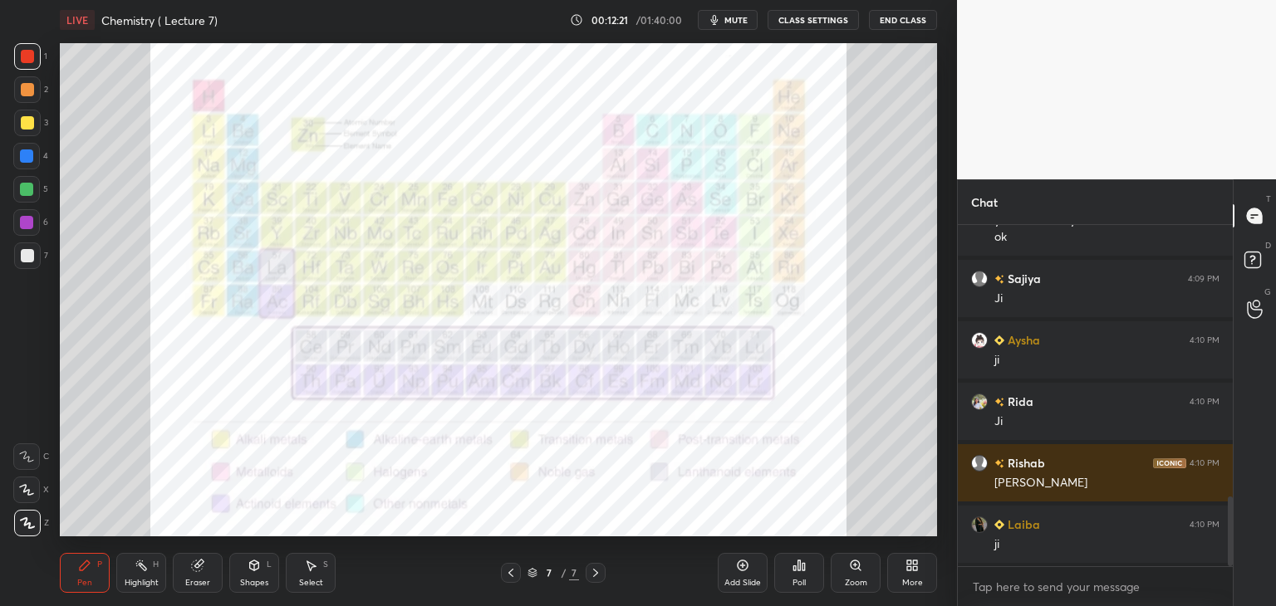
click at [27, 122] on div at bounding box center [27, 122] width 13 height 13
click at [27, 191] on div at bounding box center [26, 189] width 13 height 13
click at [196, 570] on icon at bounding box center [197, 566] width 11 height 11
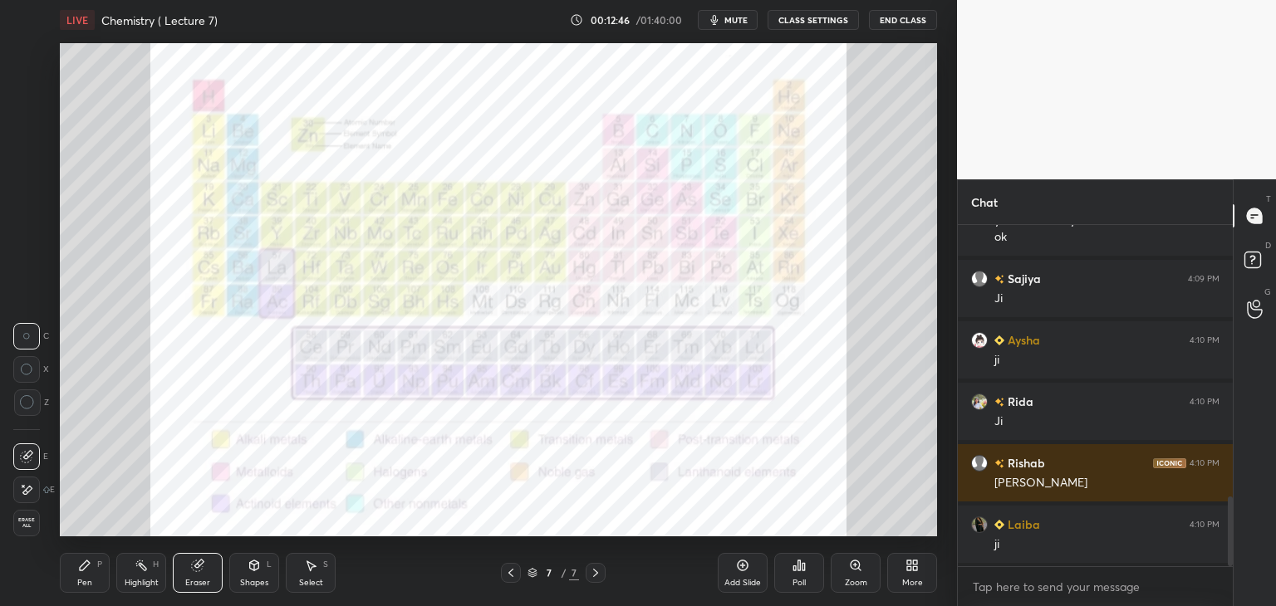
click at [29, 522] on span "Erase all" at bounding box center [26, 523] width 25 height 12
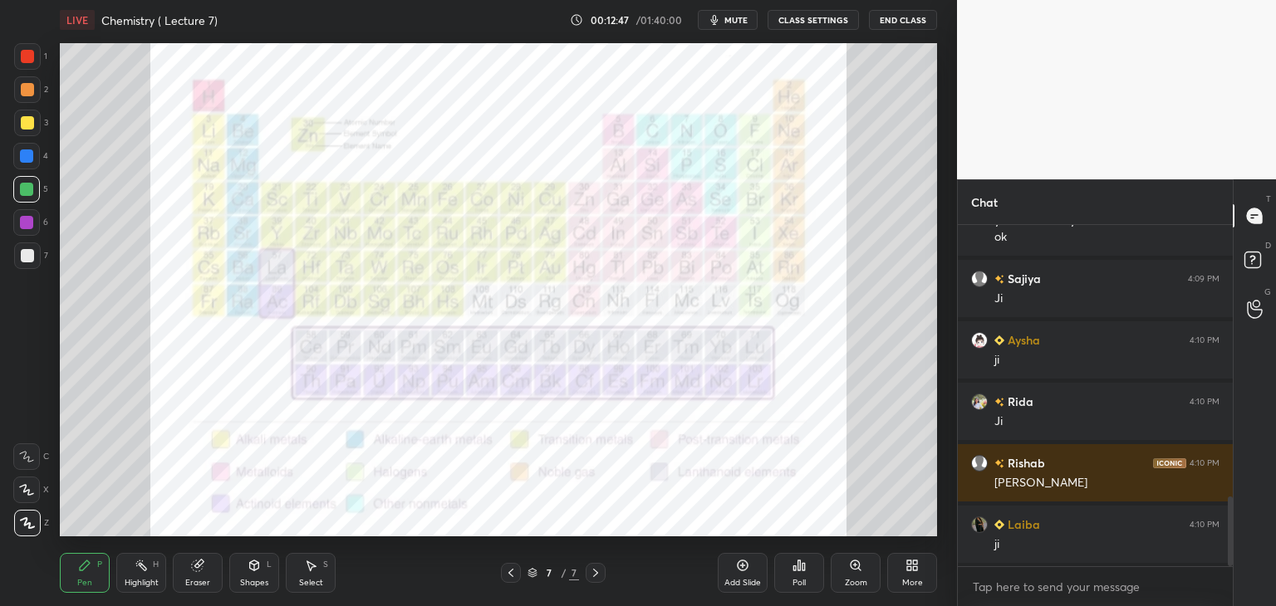
scroll to position [1399, 0]
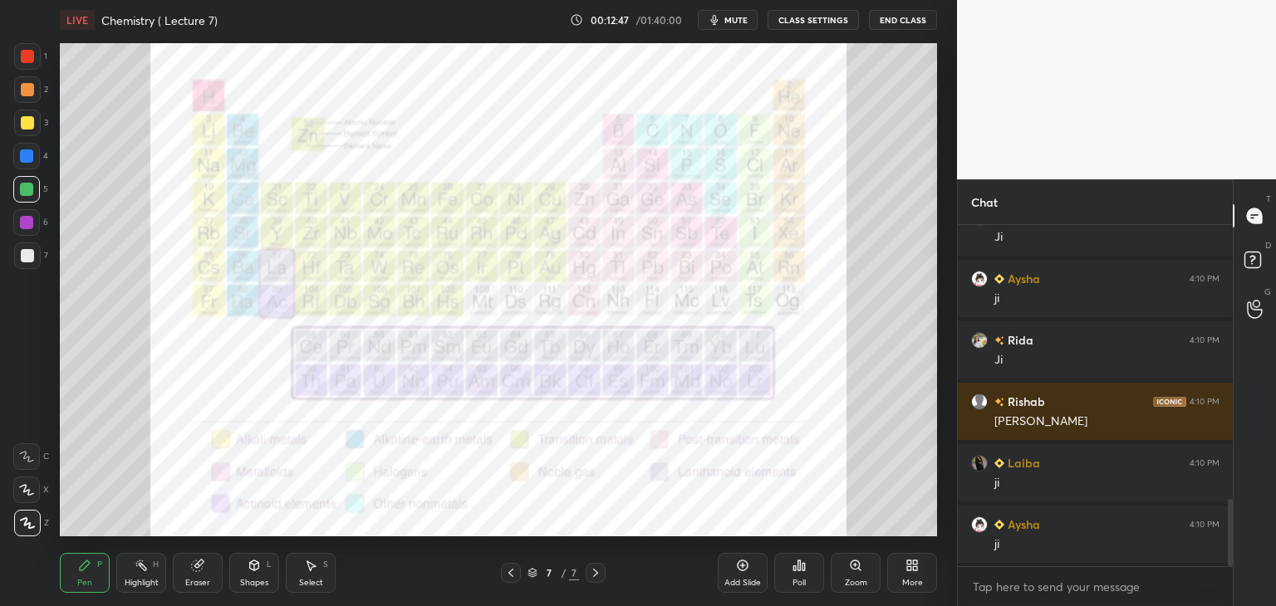
click at [512, 572] on icon at bounding box center [510, 572] width 13 height 13
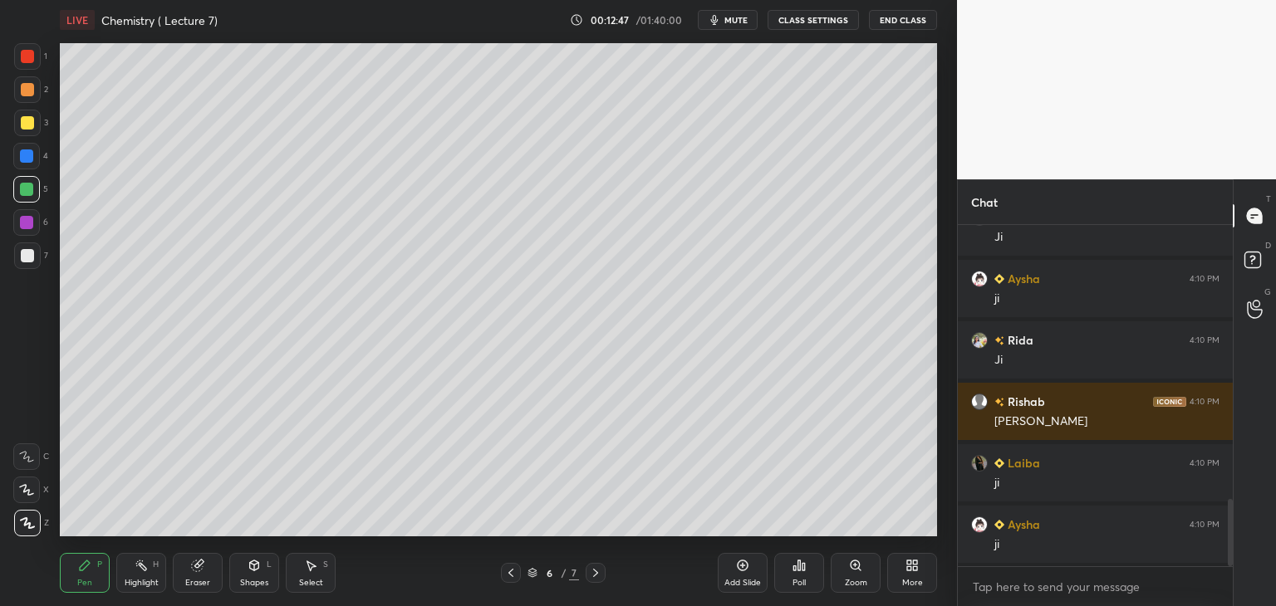
click at [515, 571] on icon at bounding box center [510, 572] width 13 height 13
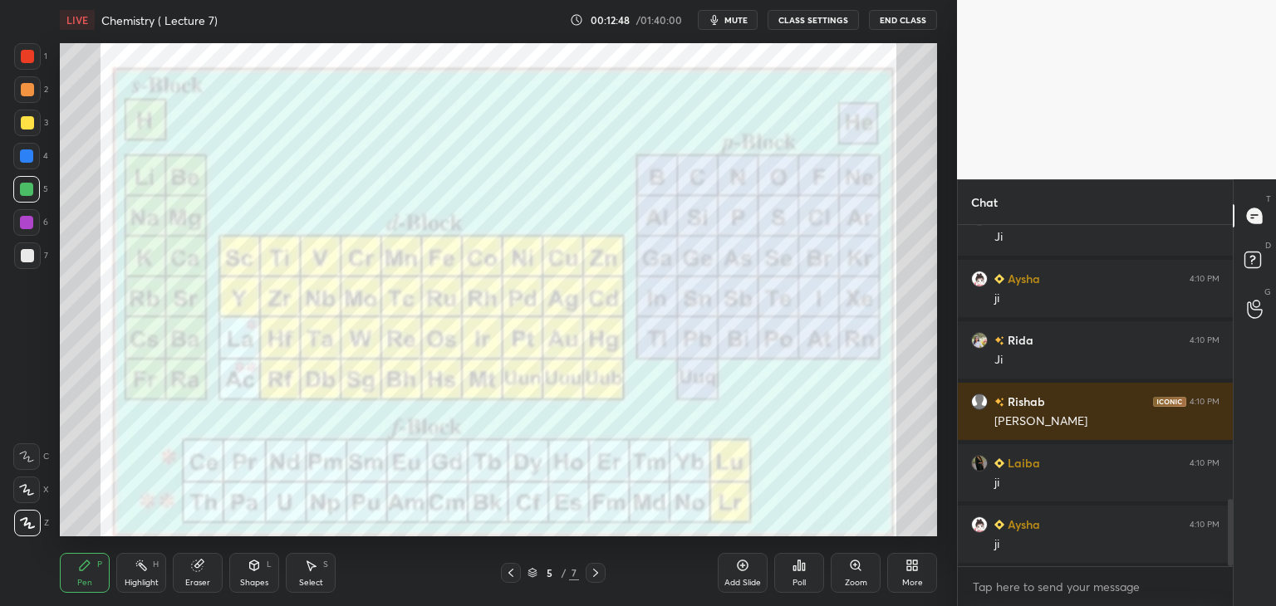
click at [515, 572] on icon at bounding box center [510, 572] width 13 height 13
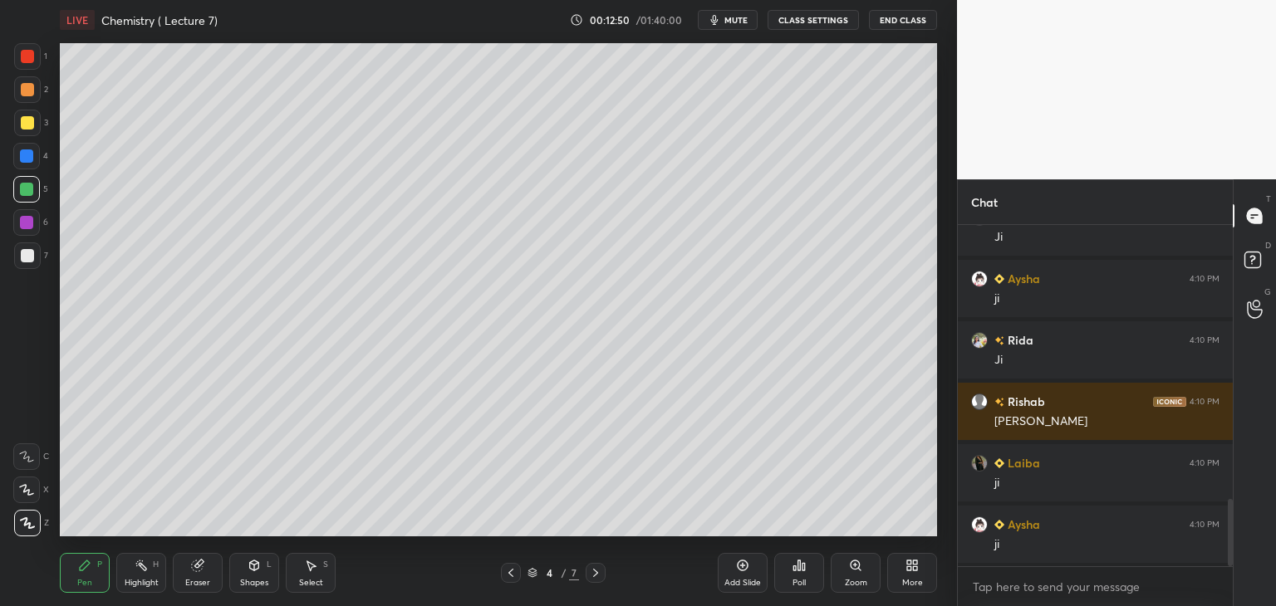
click at [32, 184] on div at bounding box center [26, 189] width 13 height 13
click at [596, 571] on icon at bounding box center [595, 572] width 13 height 13
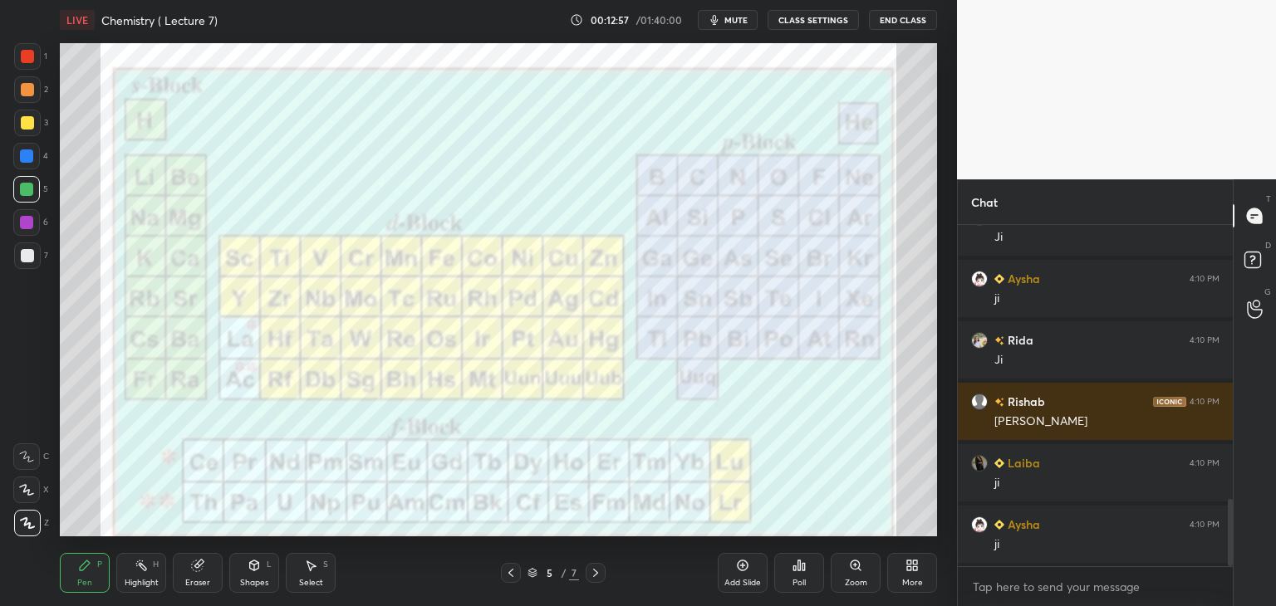
click at [599, 570] on icon at bounding box center [595, 572] width 13 height 13
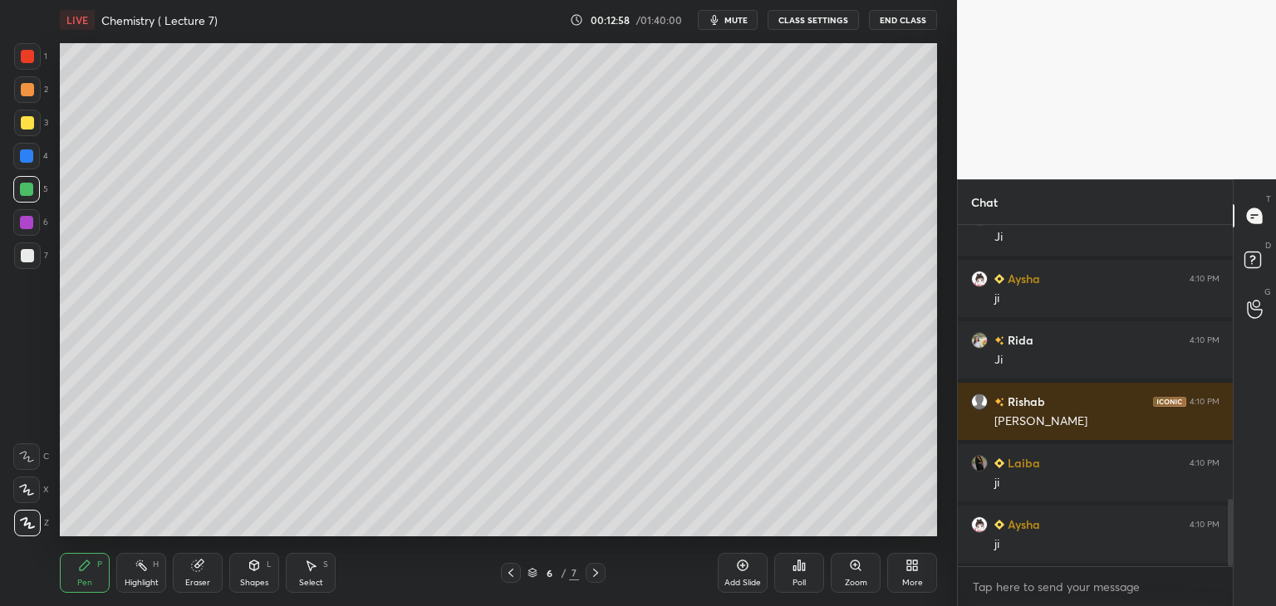
click at [501, 568] on div at bounding box center [511, 573] width 20 height 20
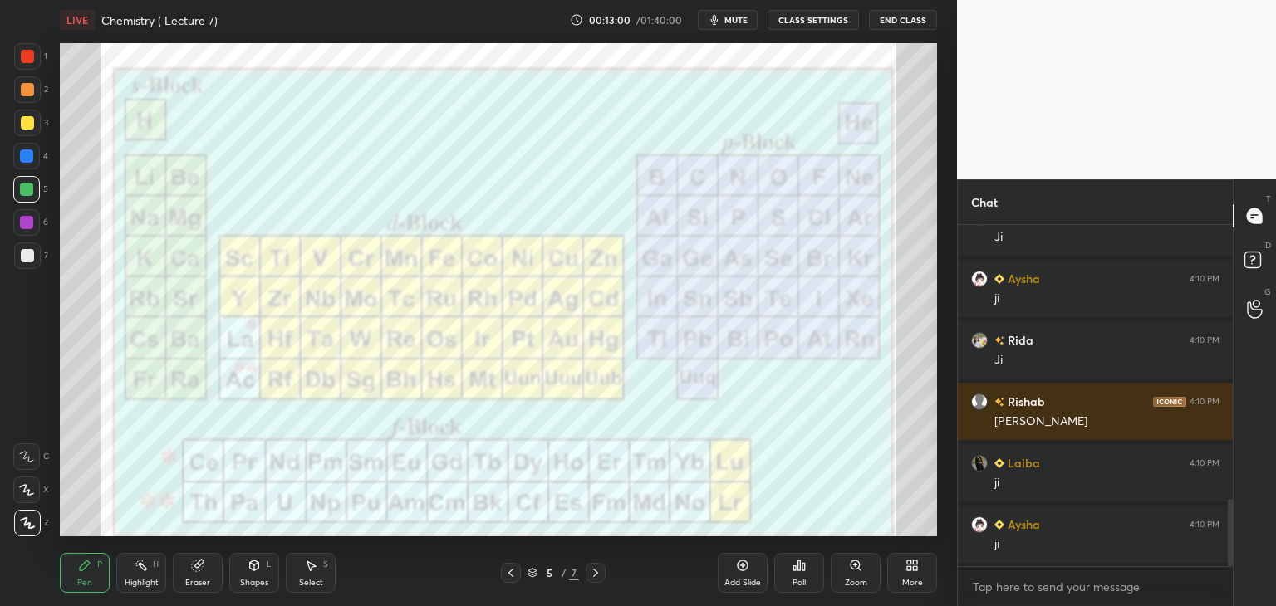
scroll to position [1460, 0]
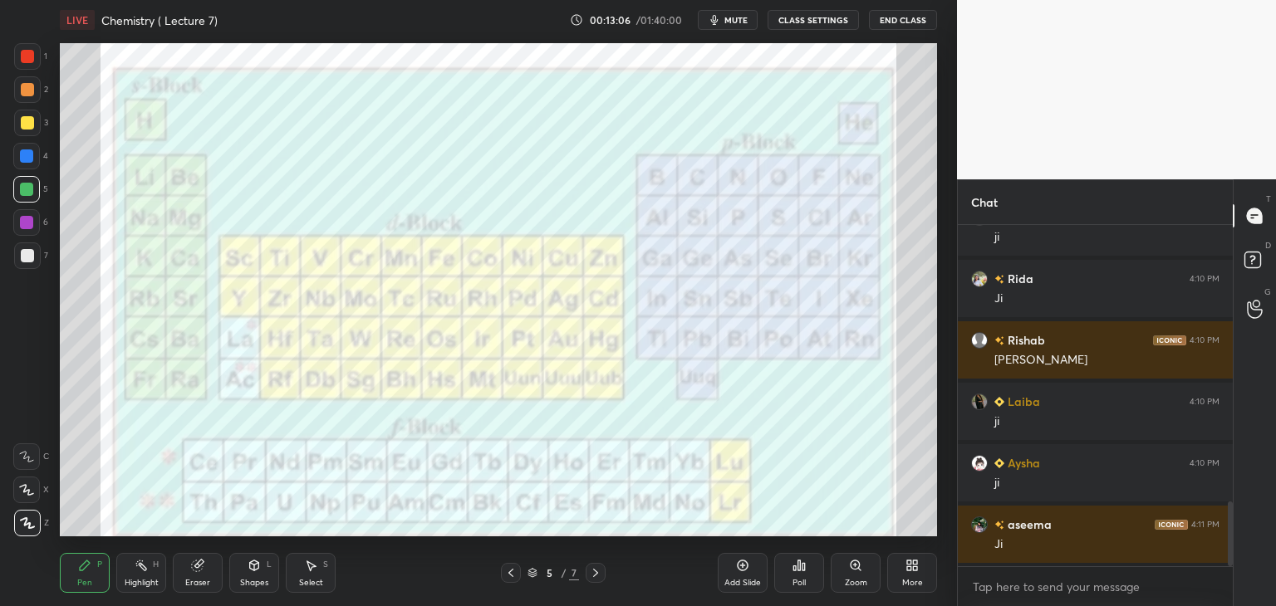
click at [25, 54] on div at bounding box center [27, 56] width 13 height 13
click at [200, 576] on div "Eraser" at bounding box center [198, 573] width 50 height 40
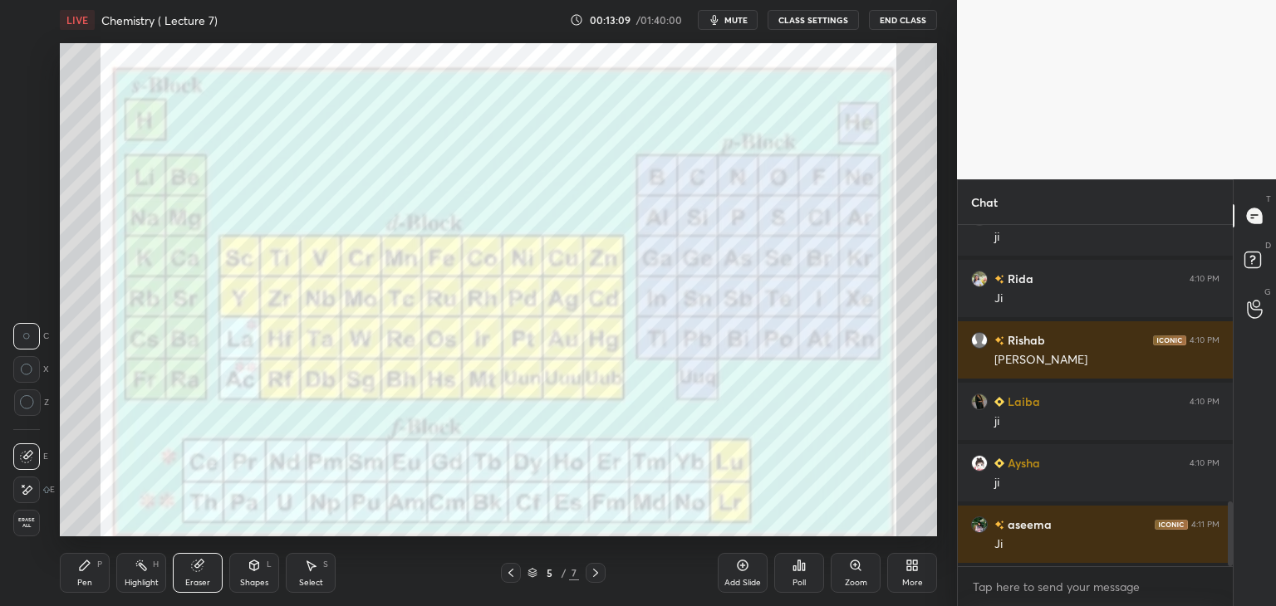
click at [32, 522] on span "Erase all" at bounding box center [26, 523] width 25 height 12
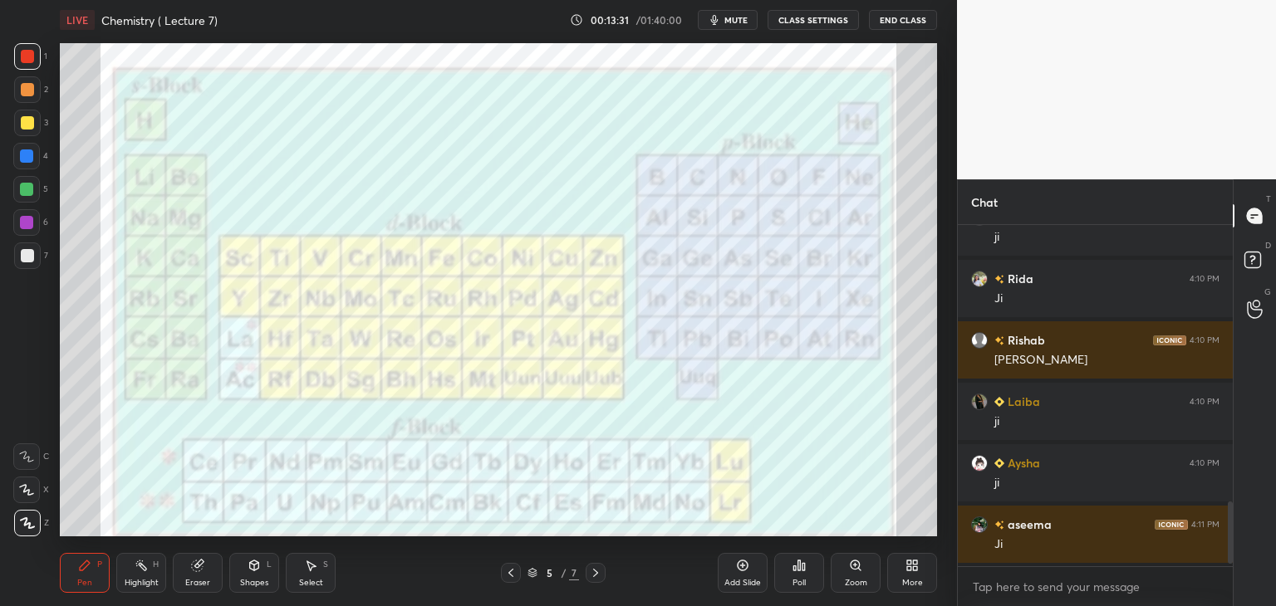
scroll to position [1522, 0]
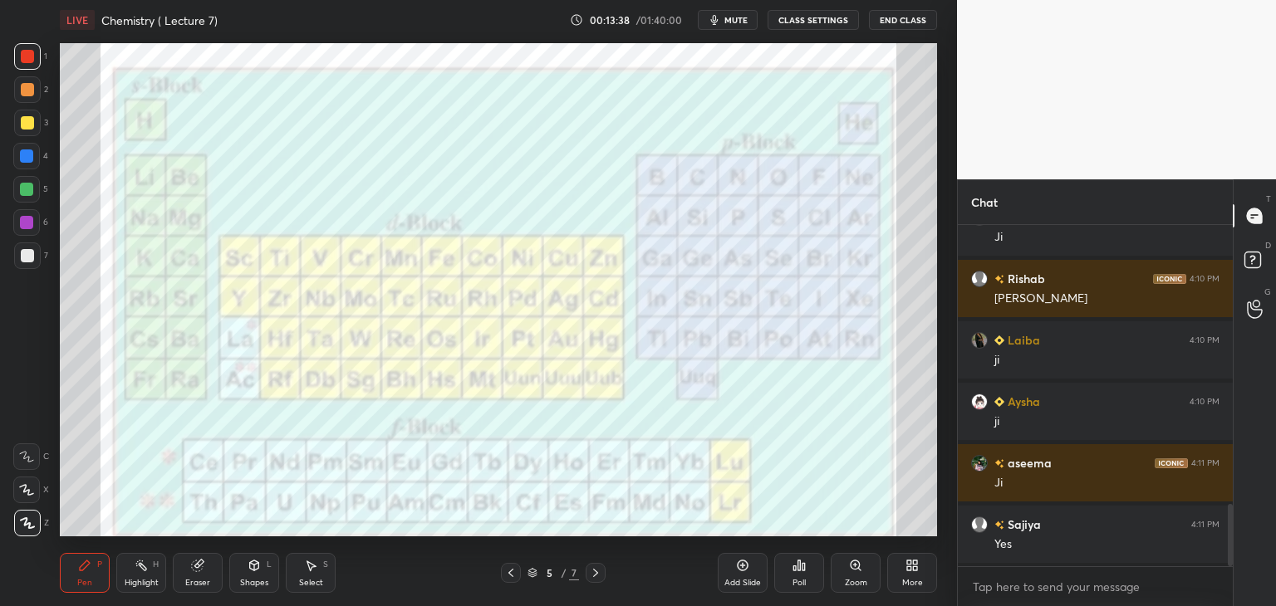
click at [27, 158] on div at bounding box center [26, 156] width 13 height 13
click at [510, 571] on icon at bounding box center [510, 572] width 13 height 13
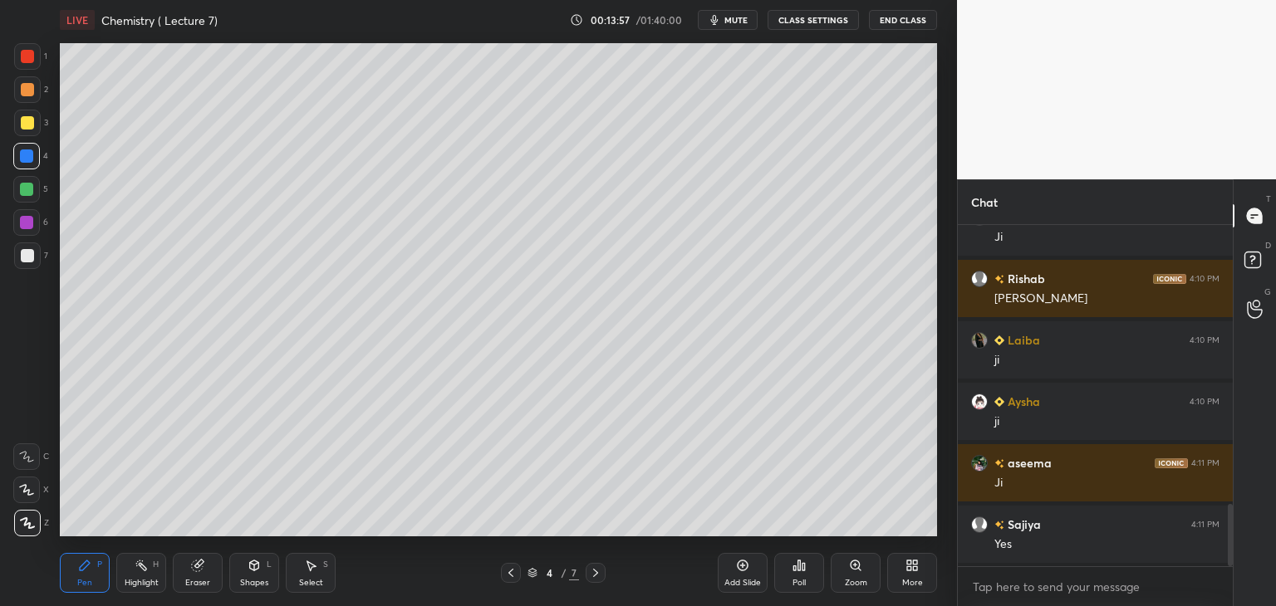
click at [27, 220] on div at bounding box center [26, 222] width 13 height 13
click at [27, 86] on div at bounding box center [27, 89] width 13 height 13
click at [937, 359] on div "Setting up your live class Poll for secs No correct answer Start poll" at bounding box center [498, 290] width 890 height 500
click at [941, 359] on div "Setting up your live class Poll for secs No correct answer Start poll" at bounding box center [498, 290] width 890 height 500
click at [937, 380] on div "Setting up your live class Poll for secs No correct answer Start poll" at bounding box center [498, 290] width 890 height 500
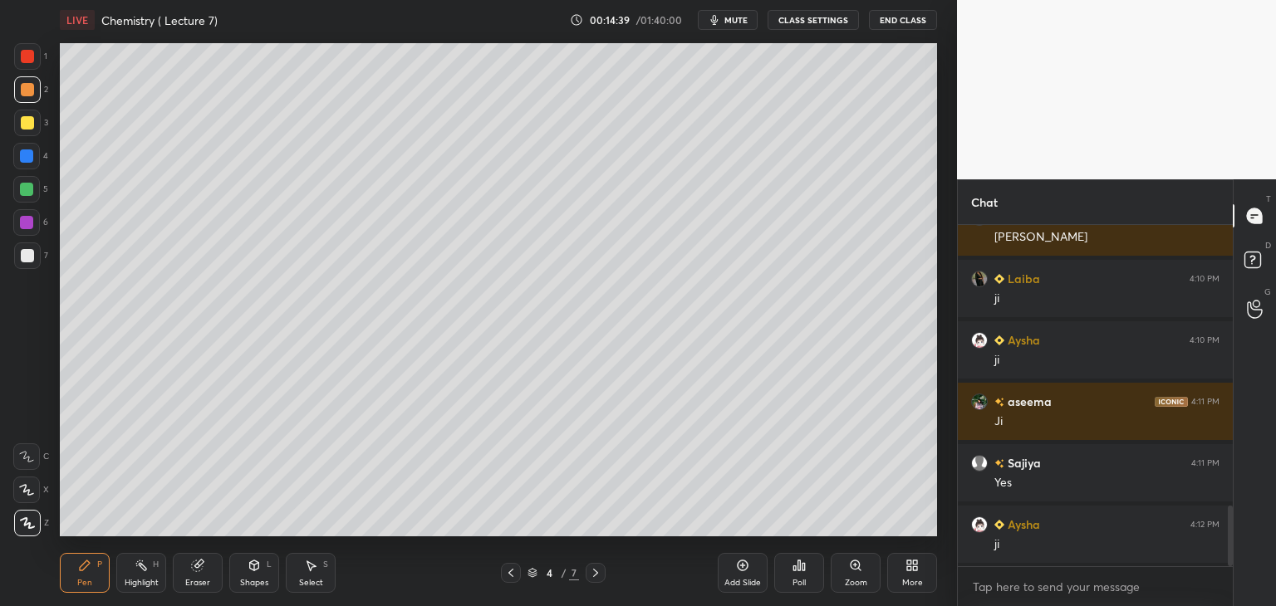
scroll to position [1645, 0]
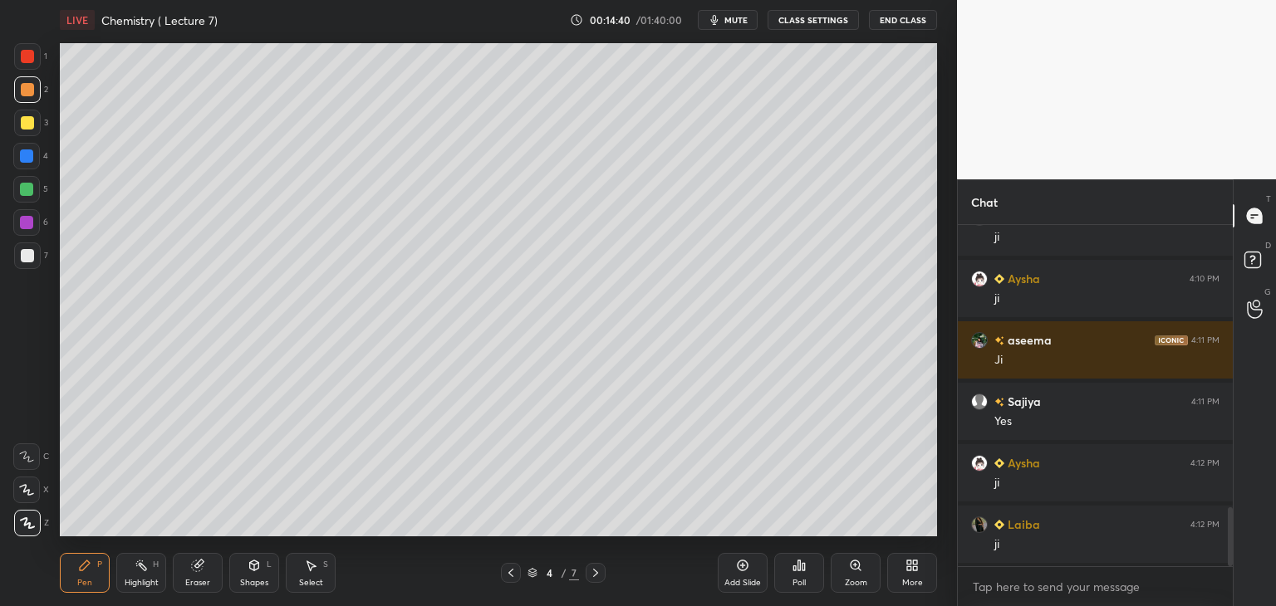
click at [597, 572] on icon at bounding box center [595, 573] width 5 height 8
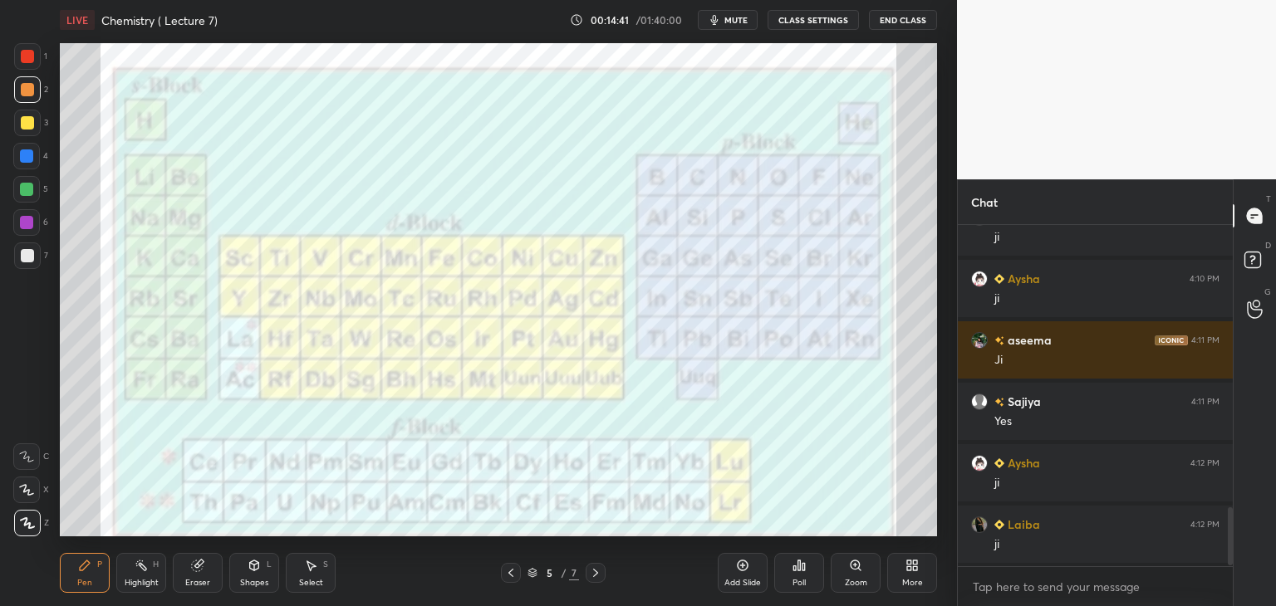
scroll to position [1706, 0]
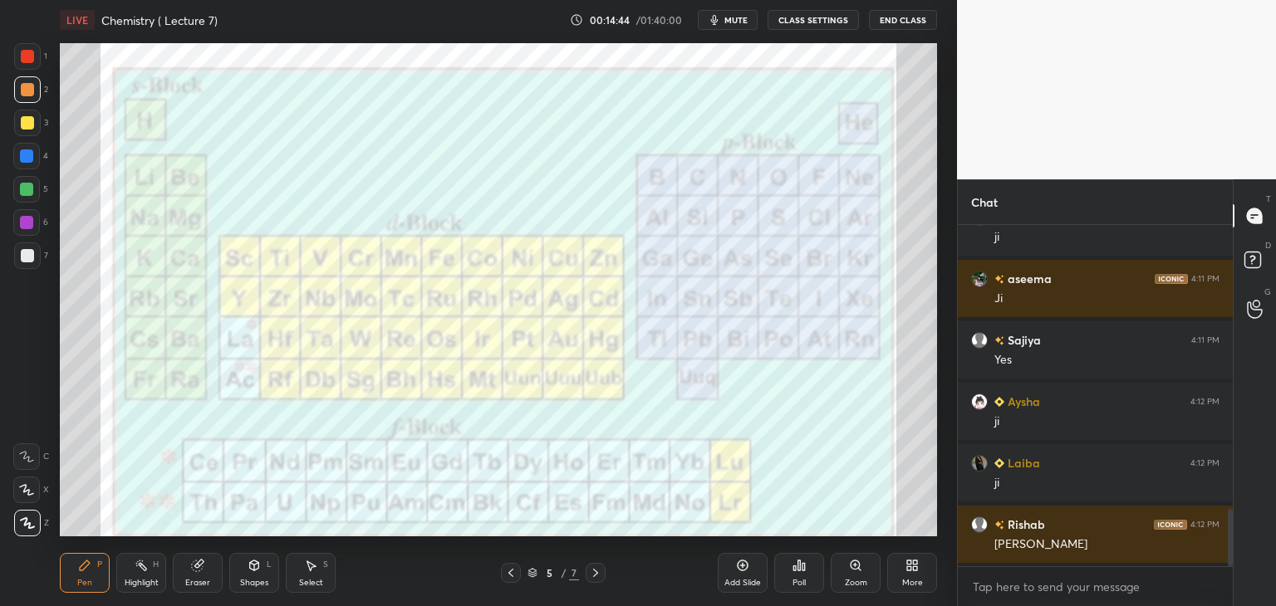
click at [26, 56] on div at bounding box center [27, 56] width 13 height 13
click at [26, 121] on div at bounding box center [27, 122] width 13 height 13
click at [196, 569] on icon at bounding box center [197, 566] width 11 height 11
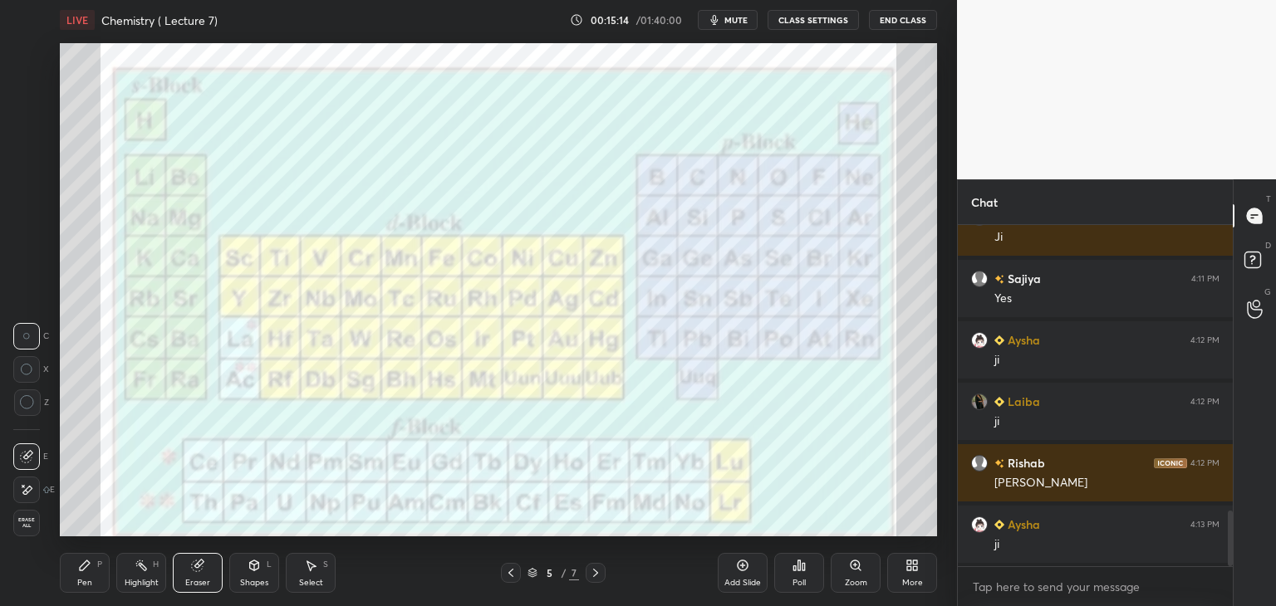
click at [28, 522] on span "Erase all" at bounding box center [26, 523] width 25 height 12
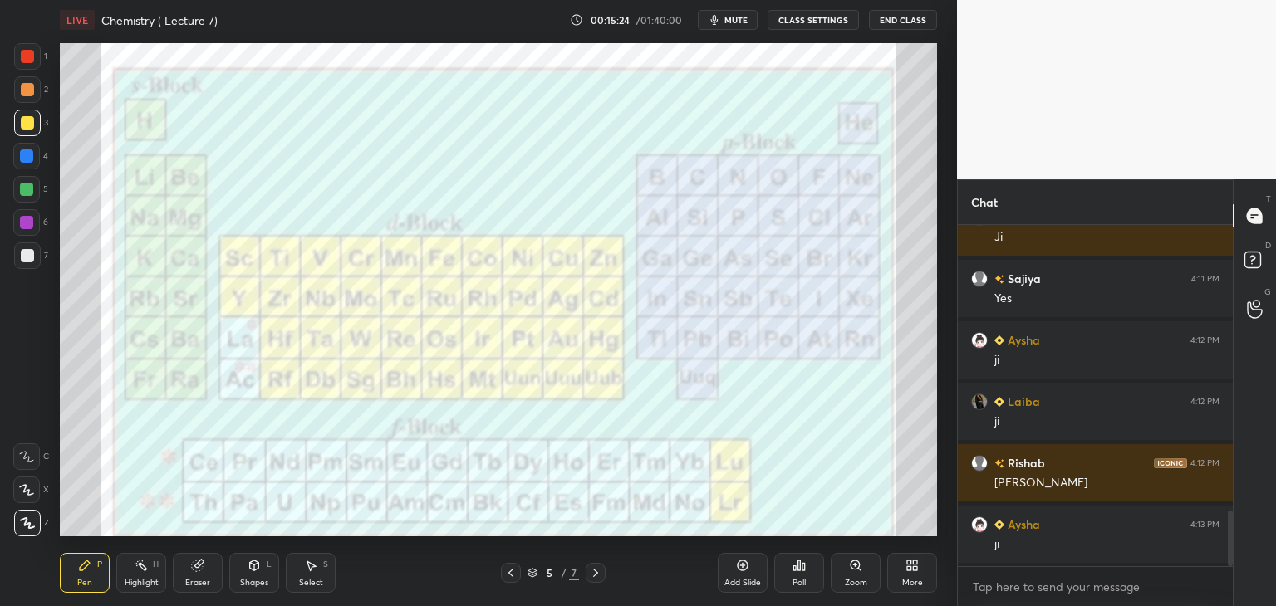
click at [191, 571] on icon at bounding box center [197, 565] width 13 height 13
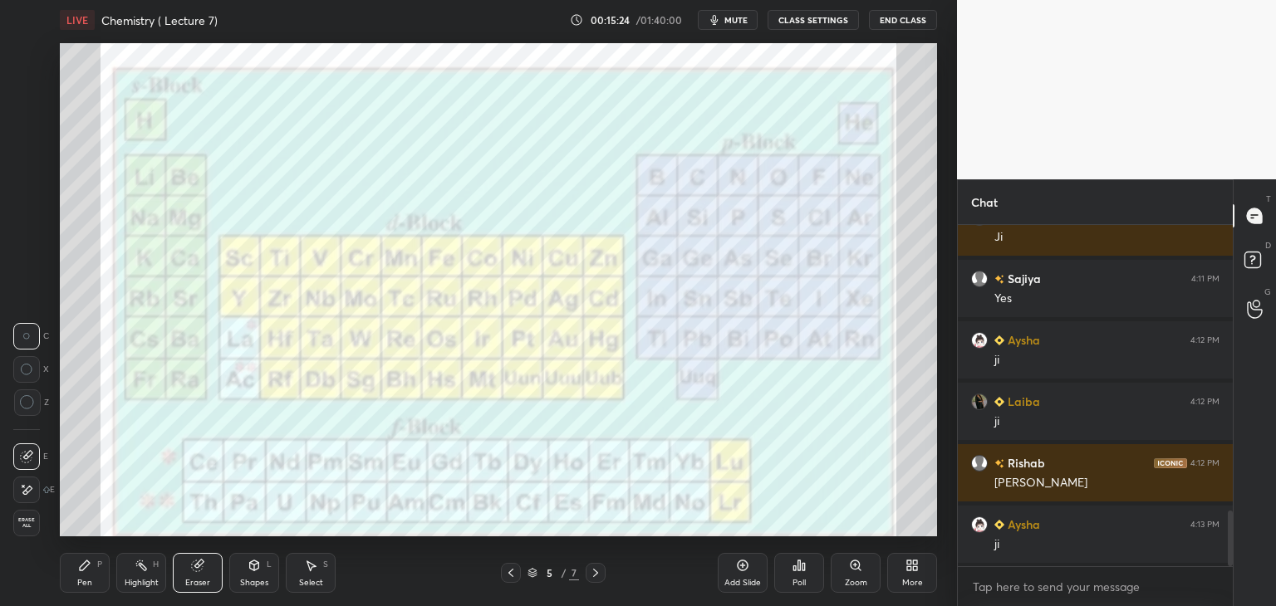
click at [27, 525] on span "Erase all" at bounding box center [26, 523] width 25 height 12
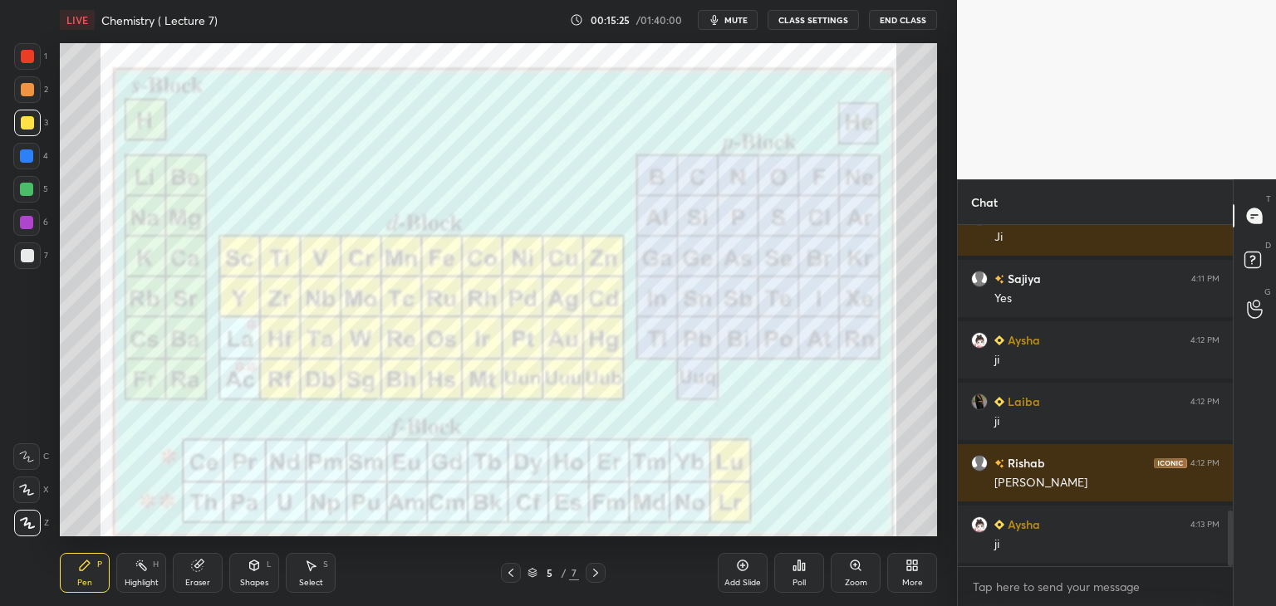
click at [26, 51] on div at bounding box center [27, 56] width 13 height 13
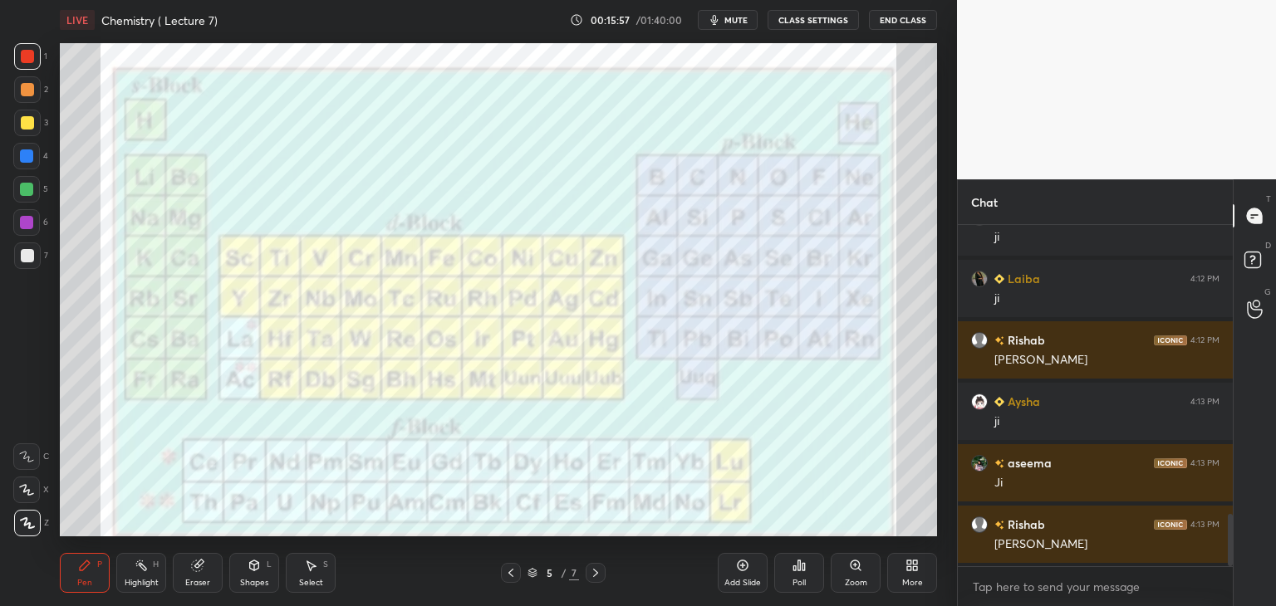
scroll to position [1952, 0]
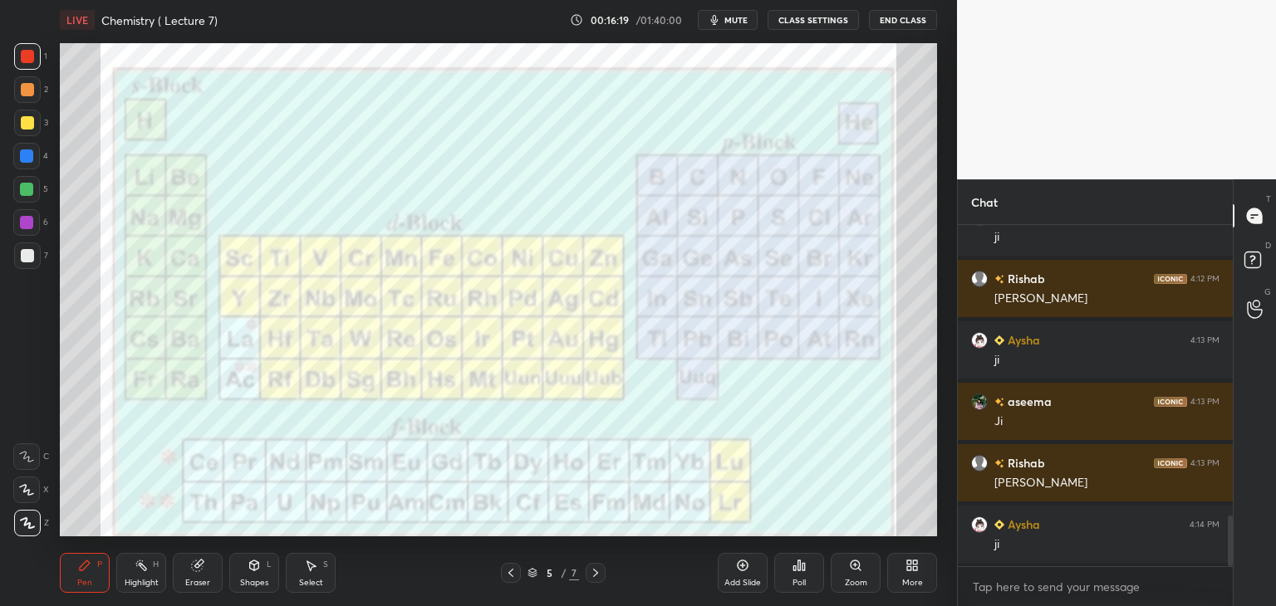
click at [22, 94] on div at bounding box center [27, 89] width 13 height 13
click at [27, 221] on div at bounding box center [26, 222] width 13 height 13
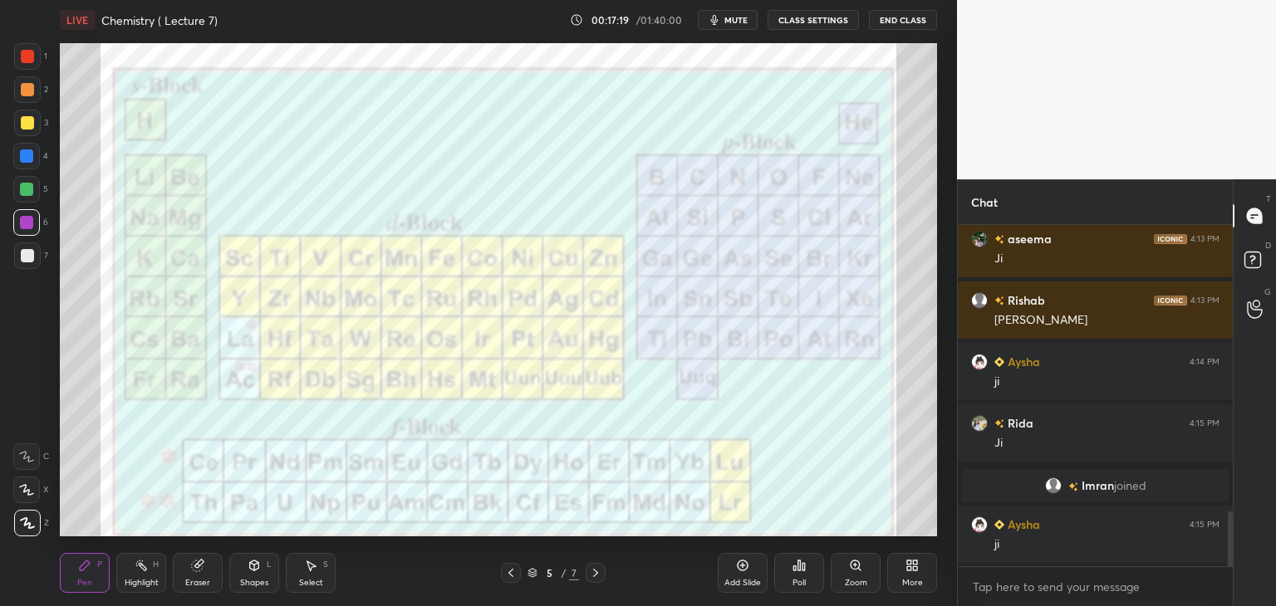
scroll to position [1857, 0]
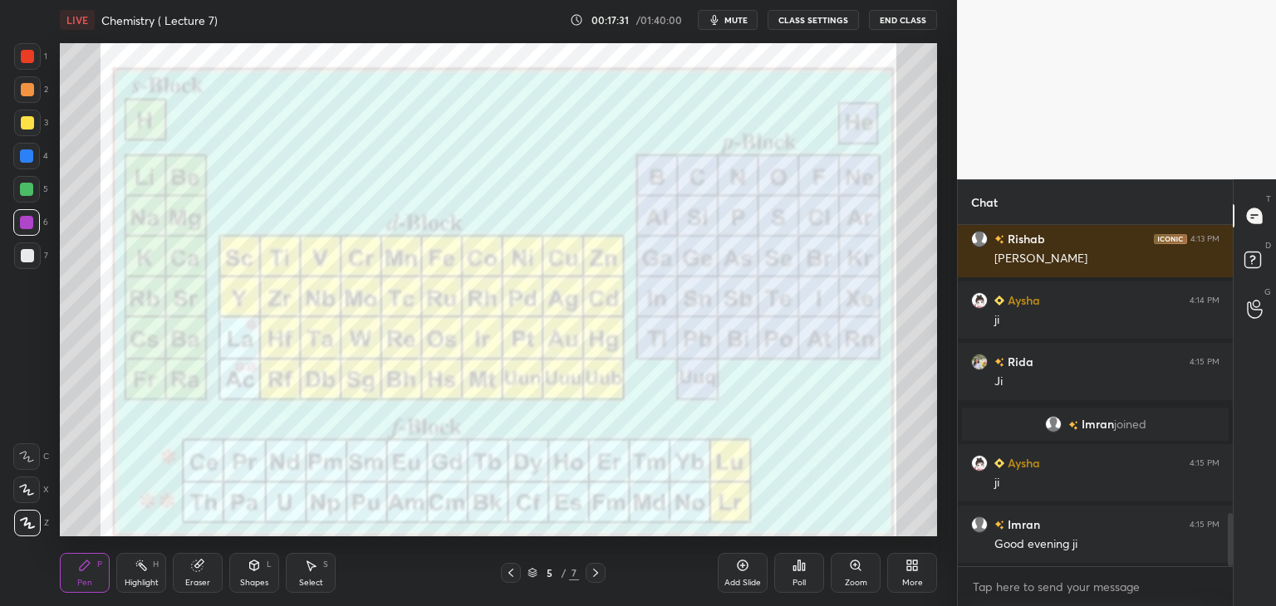
click at [23, 188] on div at bounding box center [26, 189] width 13 height 13
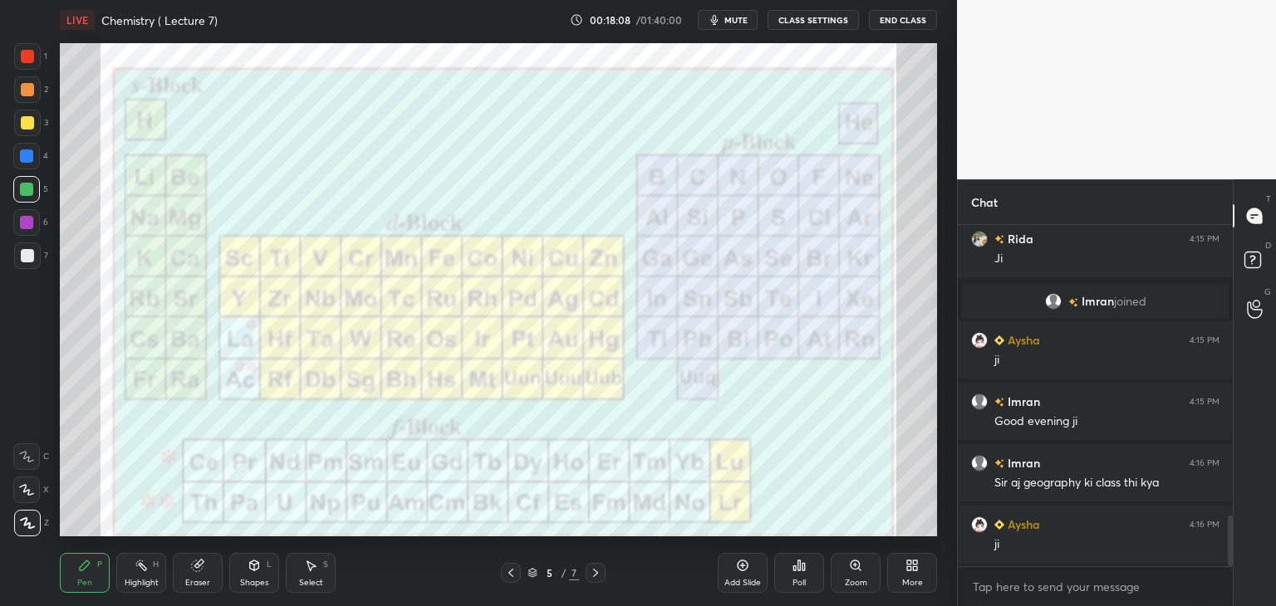
click at [512, 571] on icon at bounding box center [510, 572] width 13 height 13
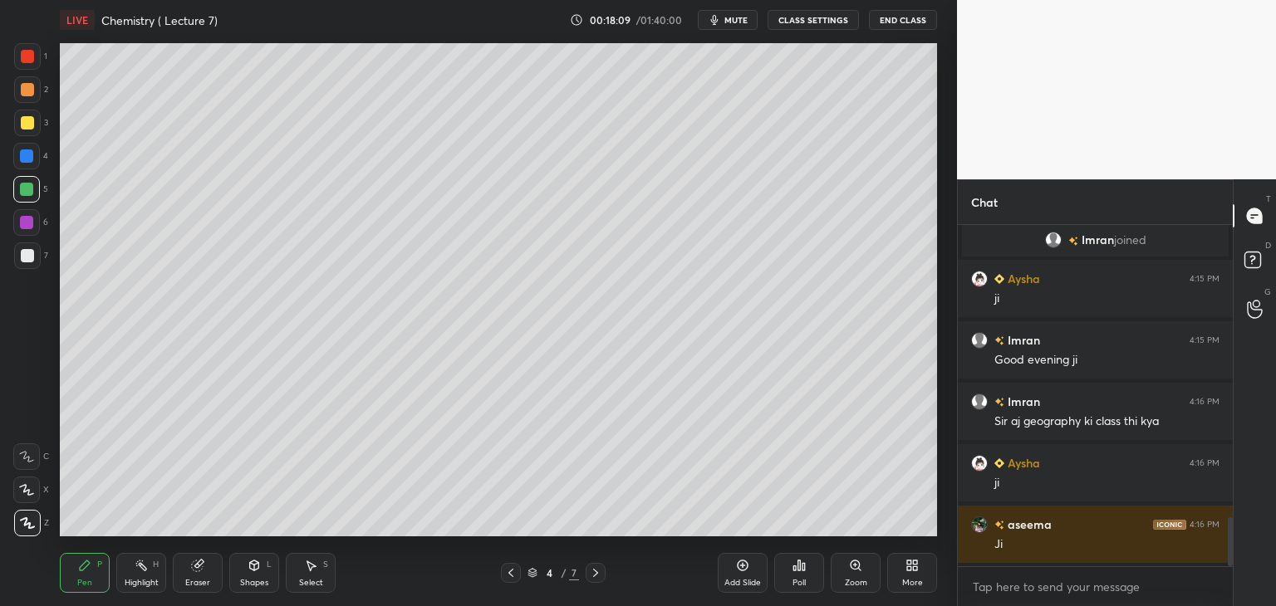
scroll to position [2103, 0]
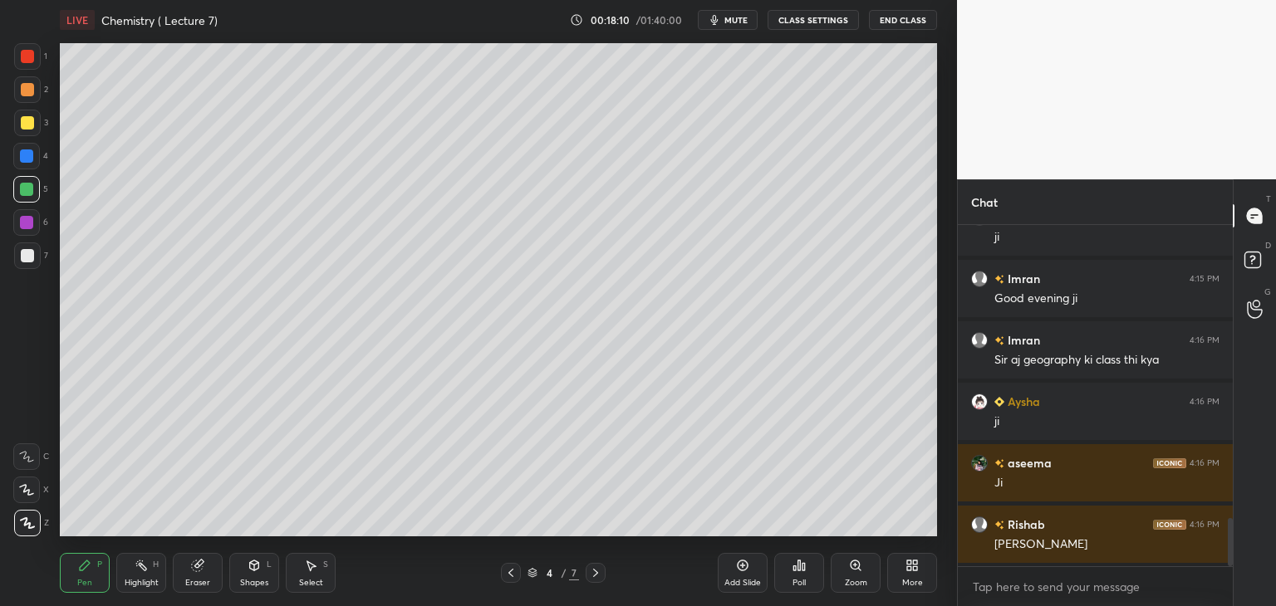
click at [746, 573] on div "Add Slide" at bounding box center [743, 573] width 50 height 40
click at [27, 51] on div at bounding box center [27, 56] width 13 height 13
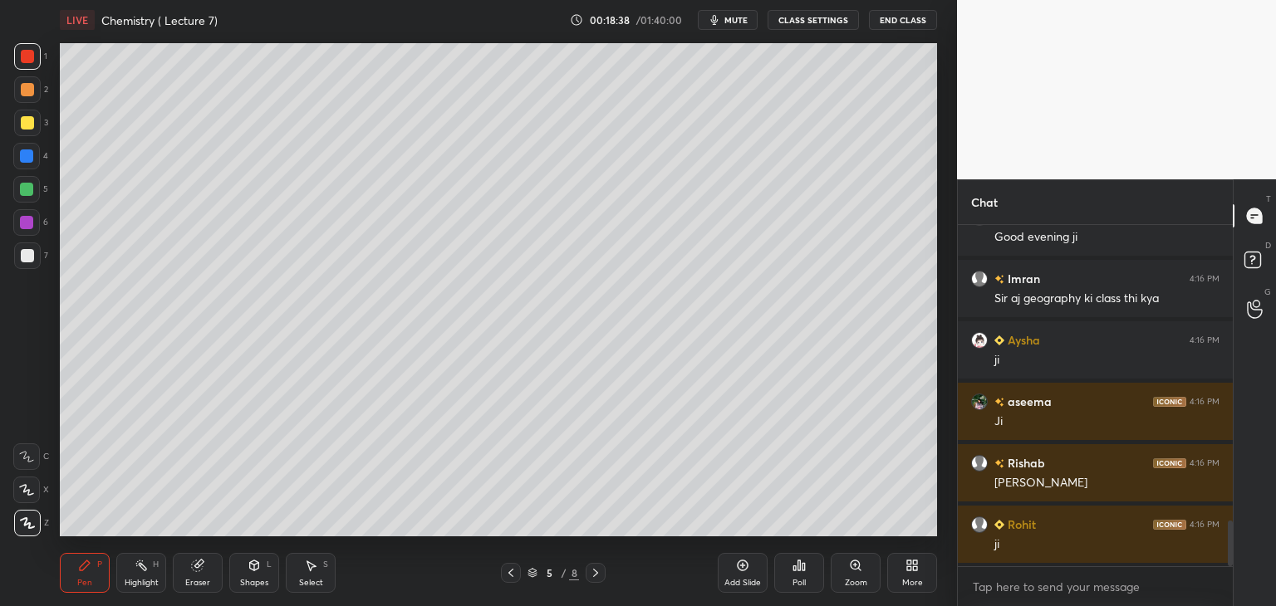
scroll to position [2204, 0]
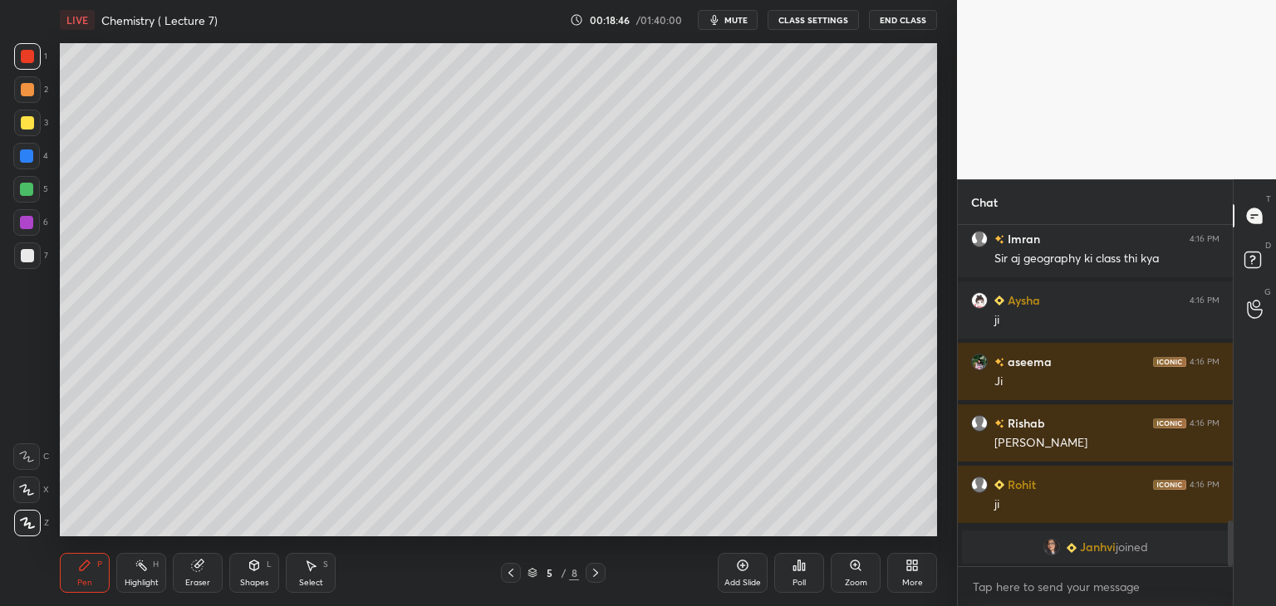
click at [193, 586] on div "Eraser" at bounding box center [197, 583] width 25 height 8
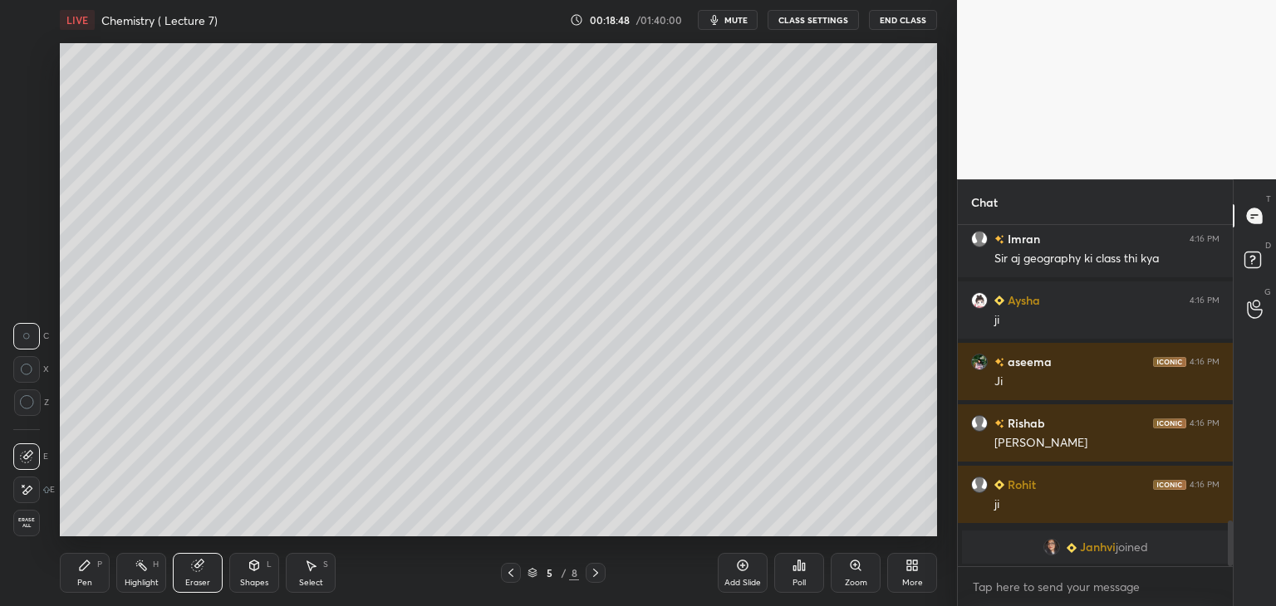
click at [86, 569] on icon at bounding box center [84, 565] width 13 height 13
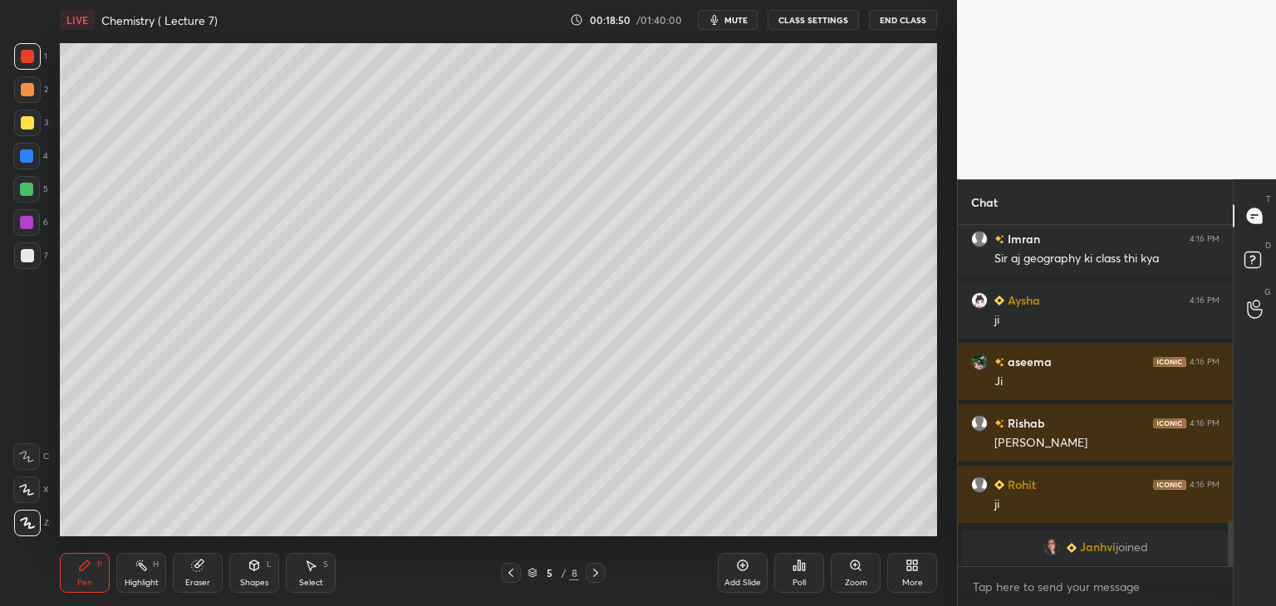
scroll to position [2224, 0]
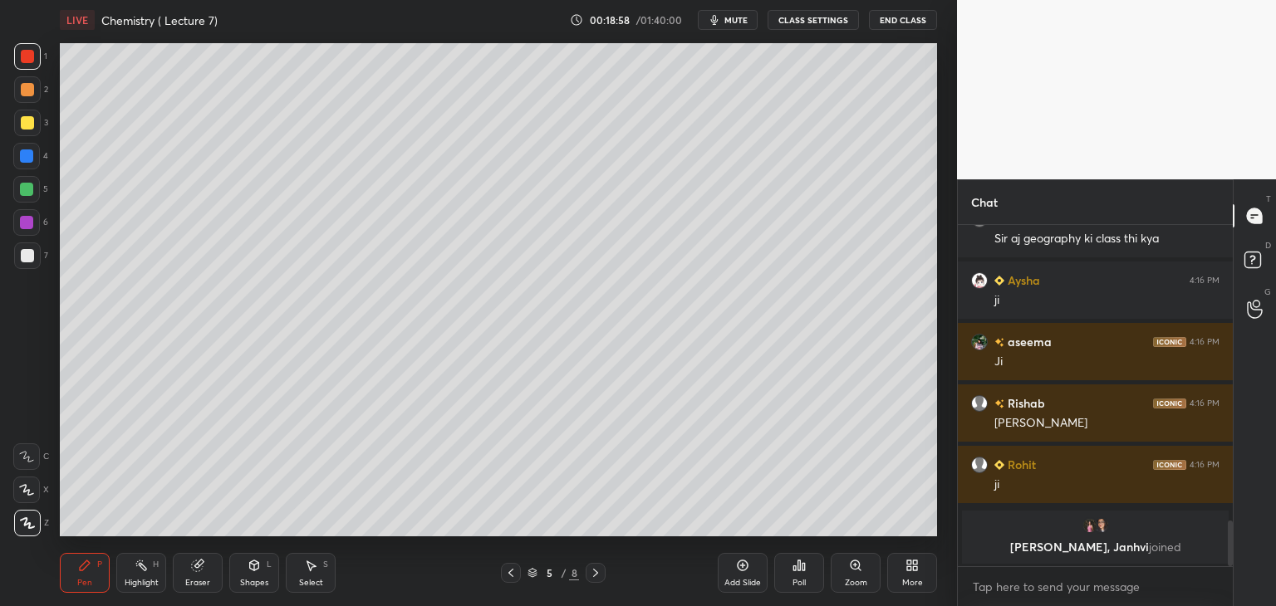
click at [29, 256] on div at bounding box center [27, 255] width 13 height 13
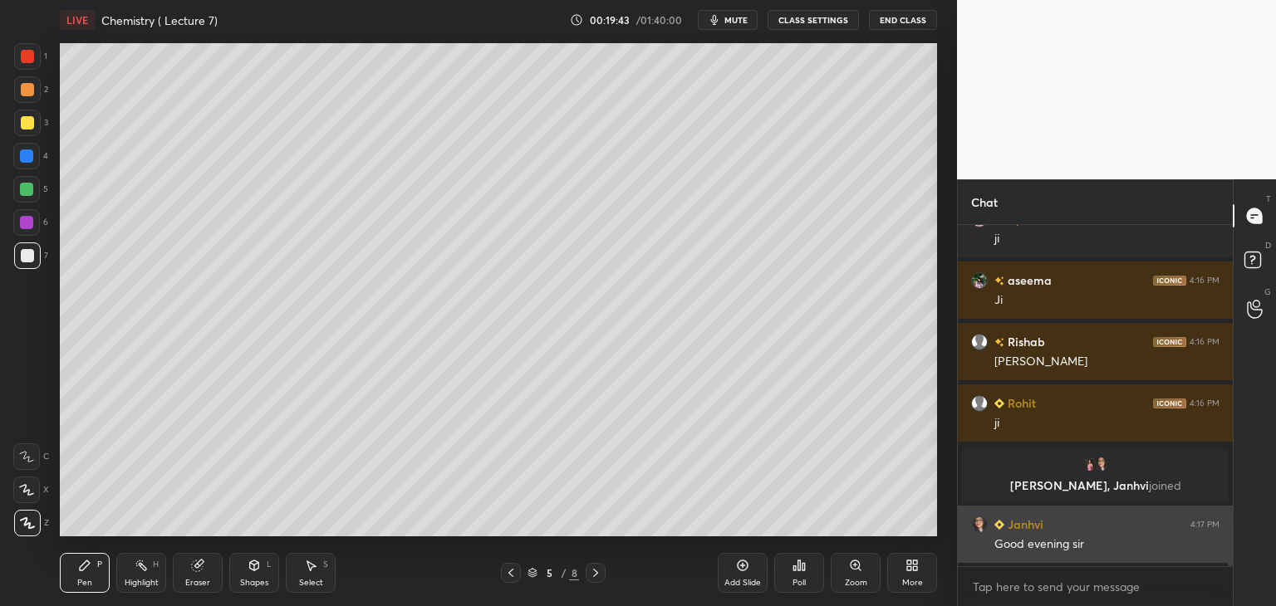
click at [980, 527] on img "grid" at bounding box center [979, 525] width 17 height 17
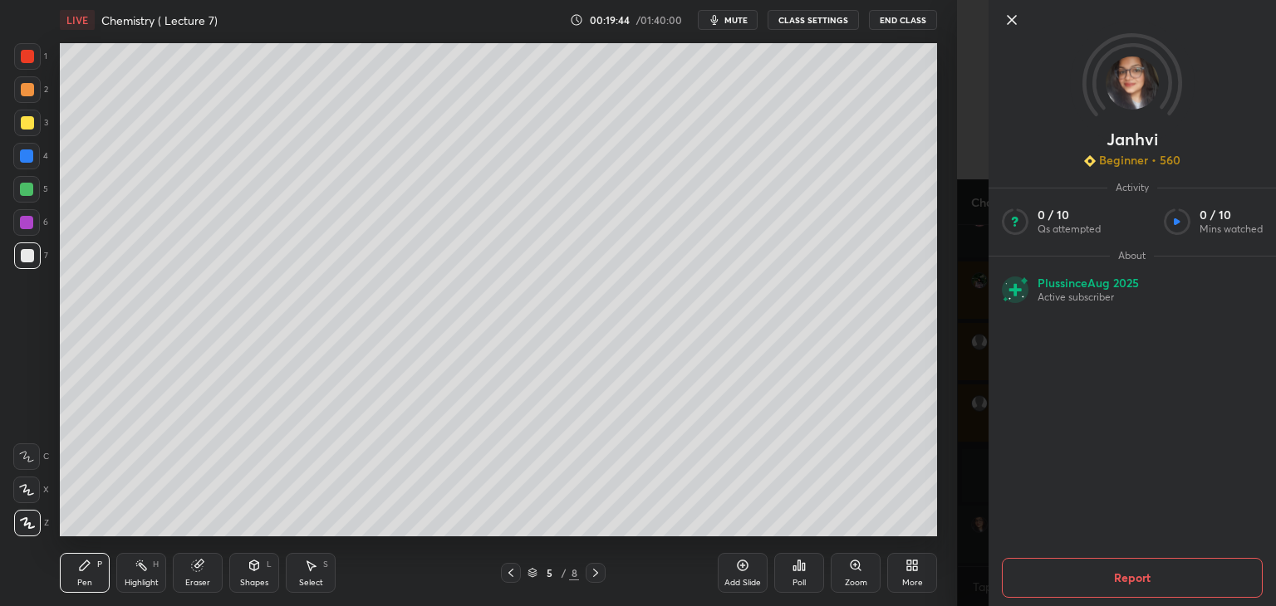
scroll to position [2111, 0]
click at [1007, 17] on icon at bounding box center [1012, 20] width 20 height 20
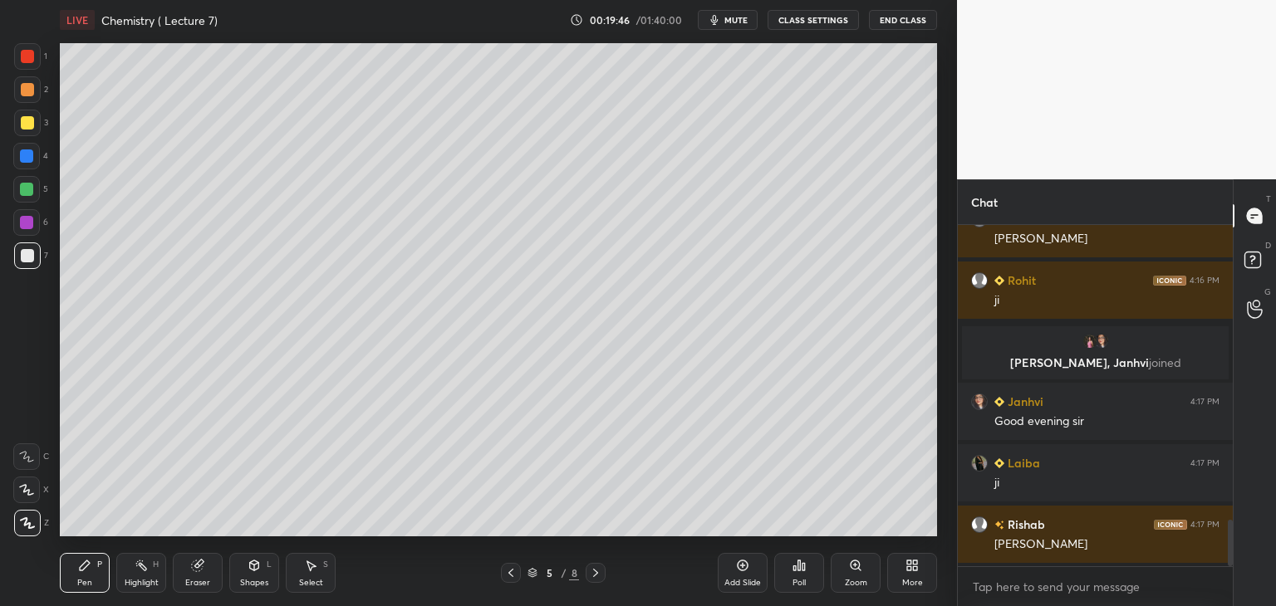
scroll to position [2234, 0]
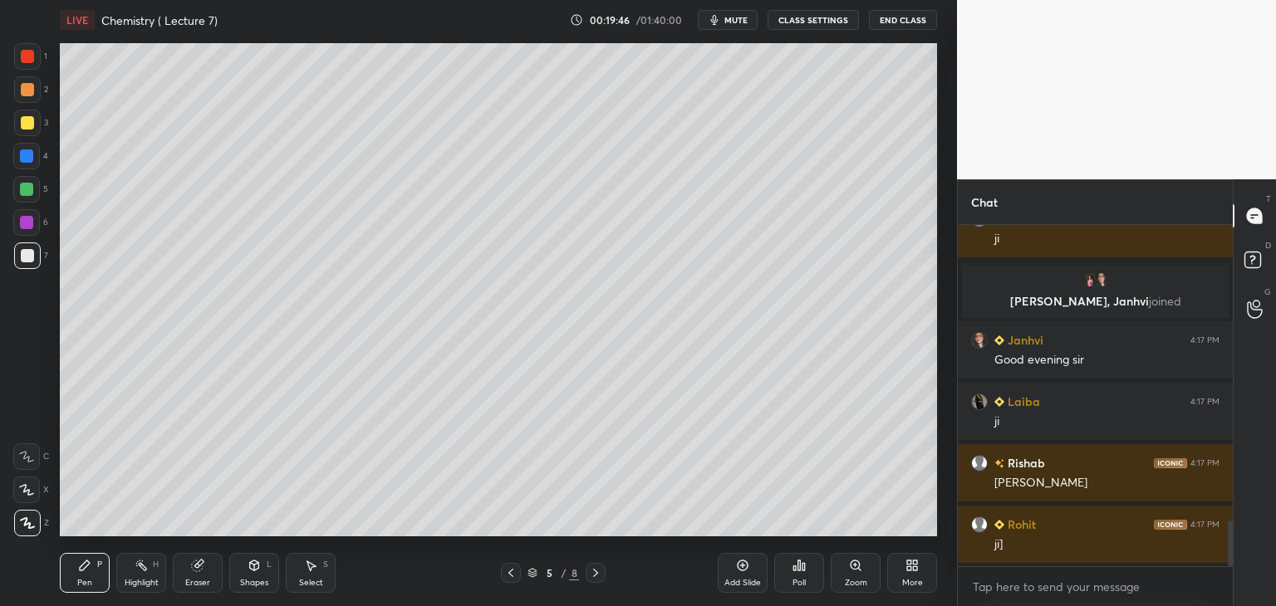
click at [747, 571] on icon at bounding box center [742, 565] width 13 height 13
click at [739, 568] on icon at bounding box center [742, 565] width 13 height 13
click at [513, 572] on icon at bounding box center [510, 572] width 13 height 13
click at [596, 570] on icon at bounding box center [596, 572] width 13 height 13
click at [598, 568] on icon at bounding box center [596, 572] width 13 height 13
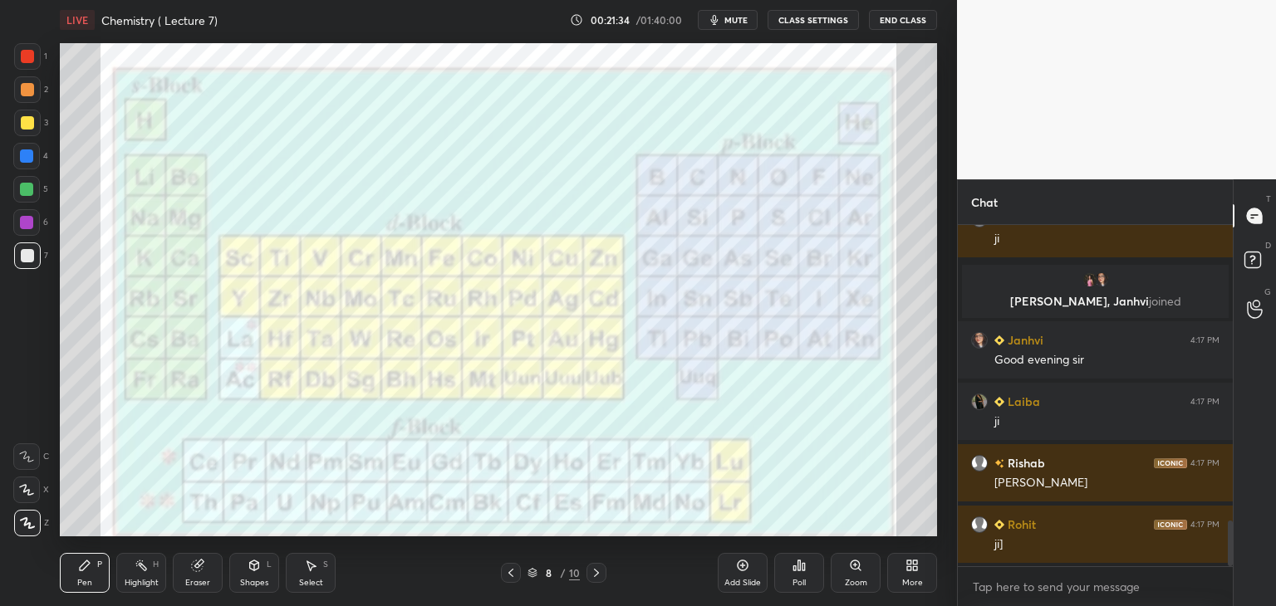
click at [194, 567] on icon at bounding box center [197, 566] width 11 height 11
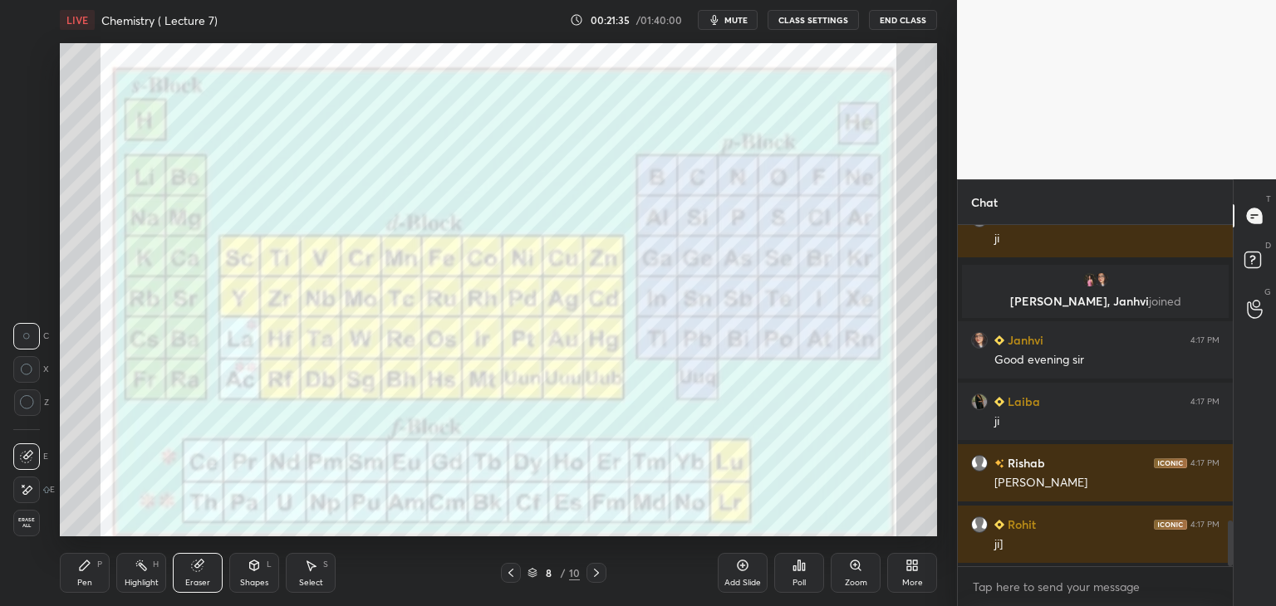
click at [19, 518] on span "Erase all" at bounding box center [26, 523] width 25 height 12
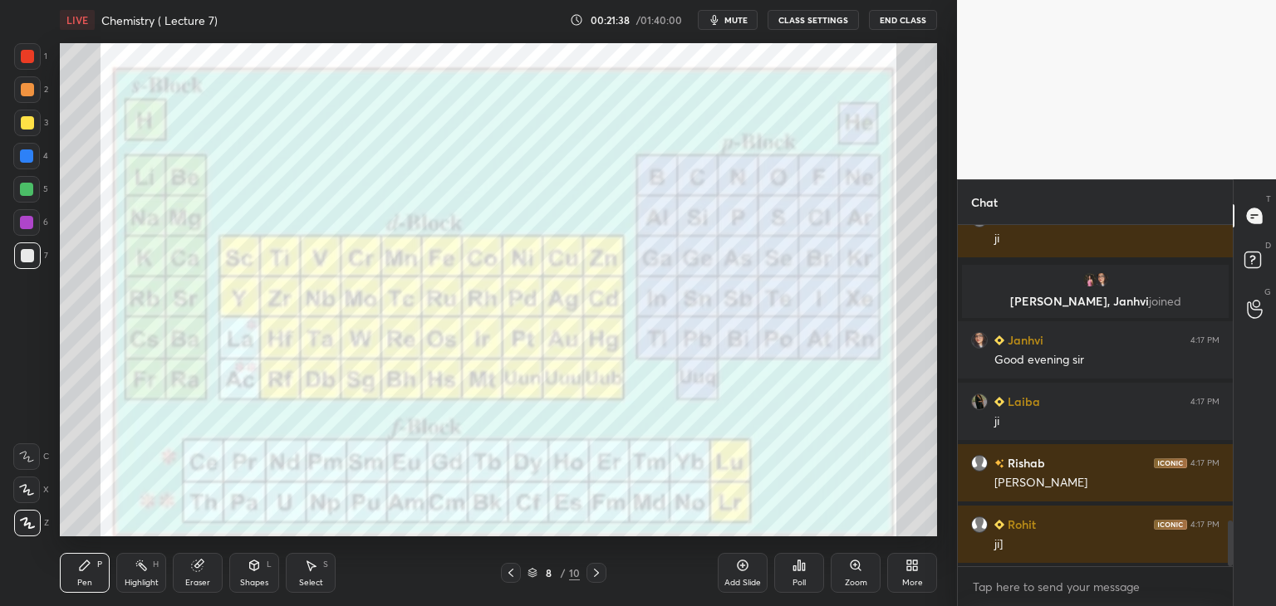
click at [26, 55] on div at bounding box center [27, 56] width 13 height 13
click at [515, 573] on icon at bounding box center [510, 572] width 13 height 13
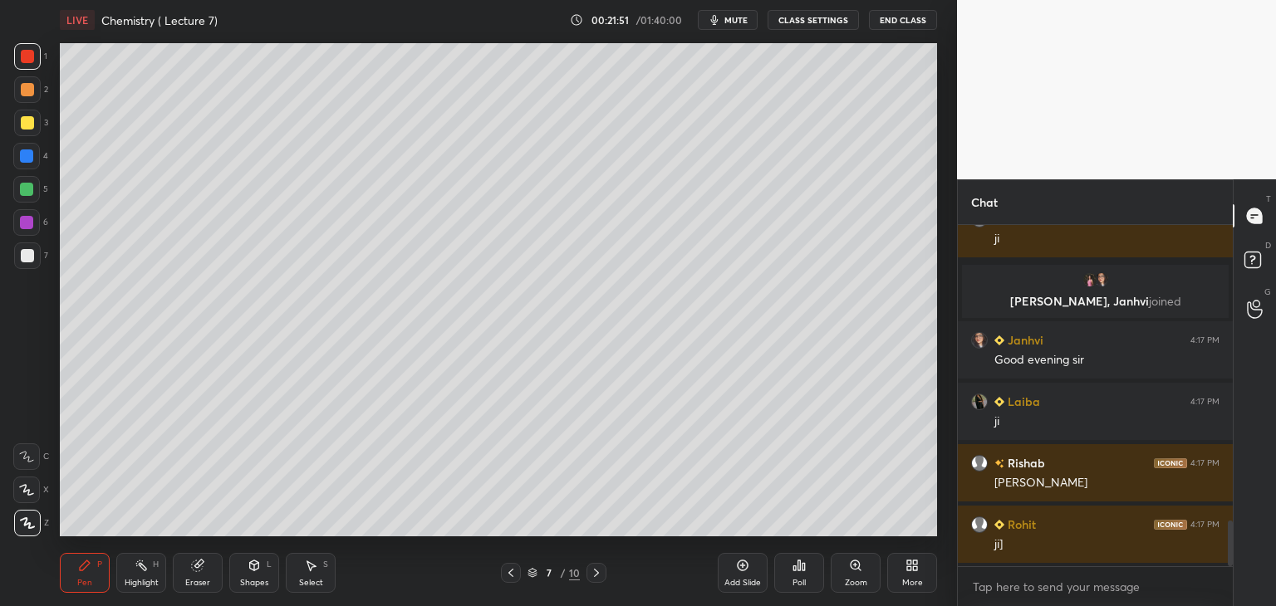
click at [199, 570] on icon at bounding box center [197, 566] width 11 height 11
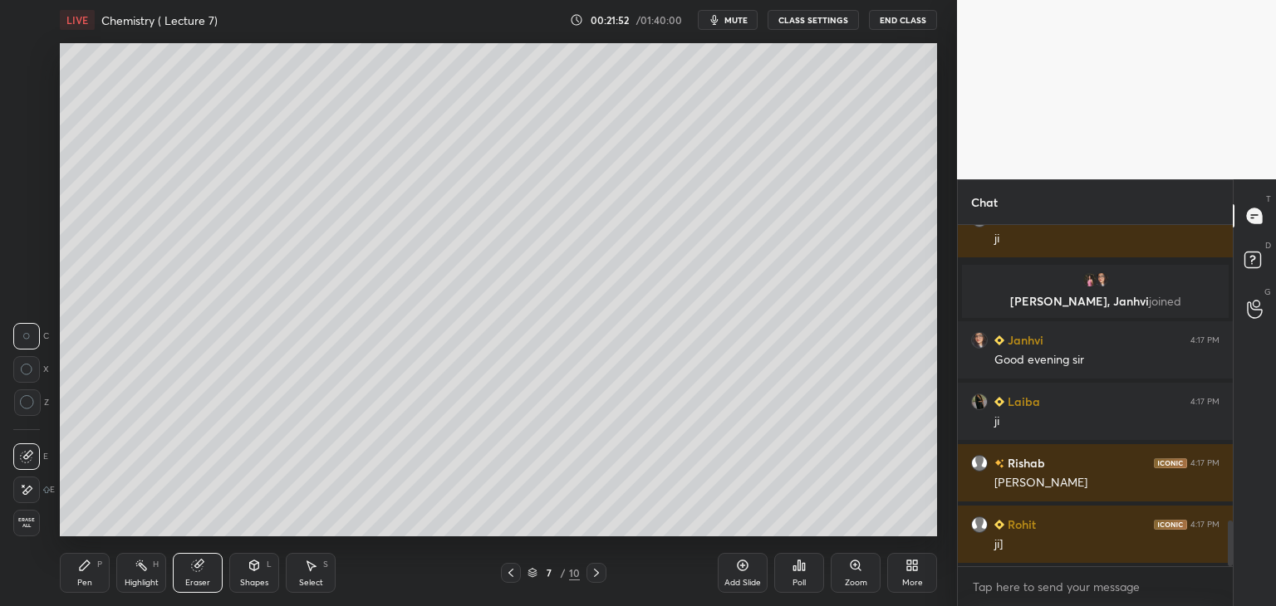
click at [21, 520] on span "Erase all" at bounding box center [26, 523] width 25 height 12
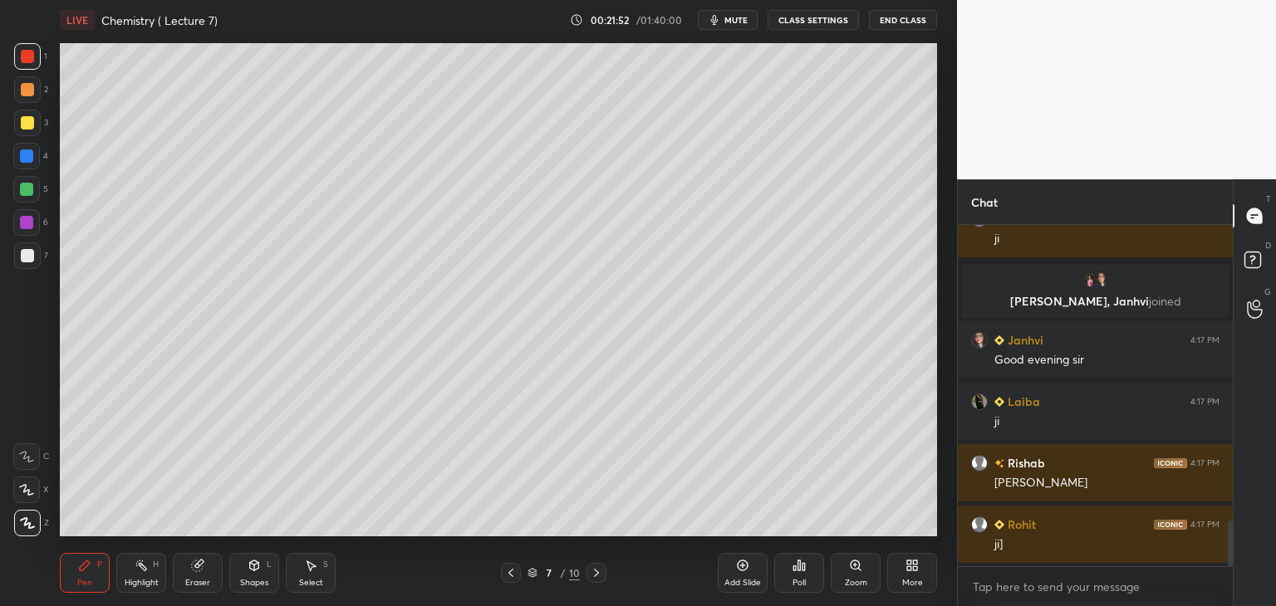
click at [596, 571] on icon at bounding box center [596, 572] width 13 height 13
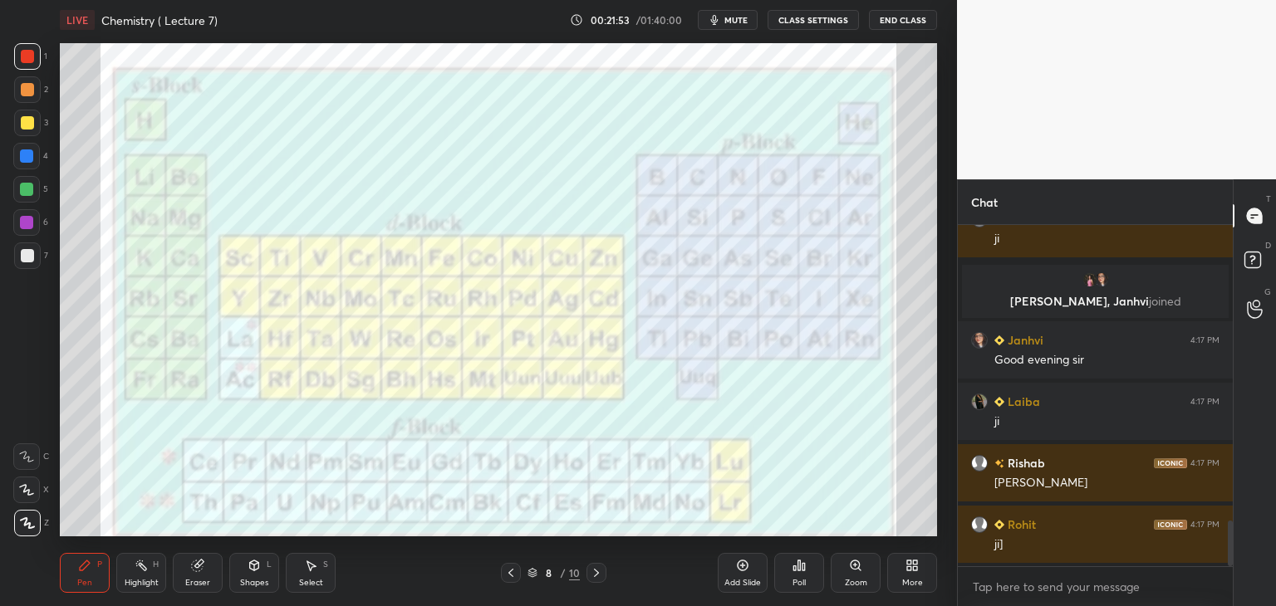
click at [596, 569] on icon at bounding box center [596, 572] width 13 height 13
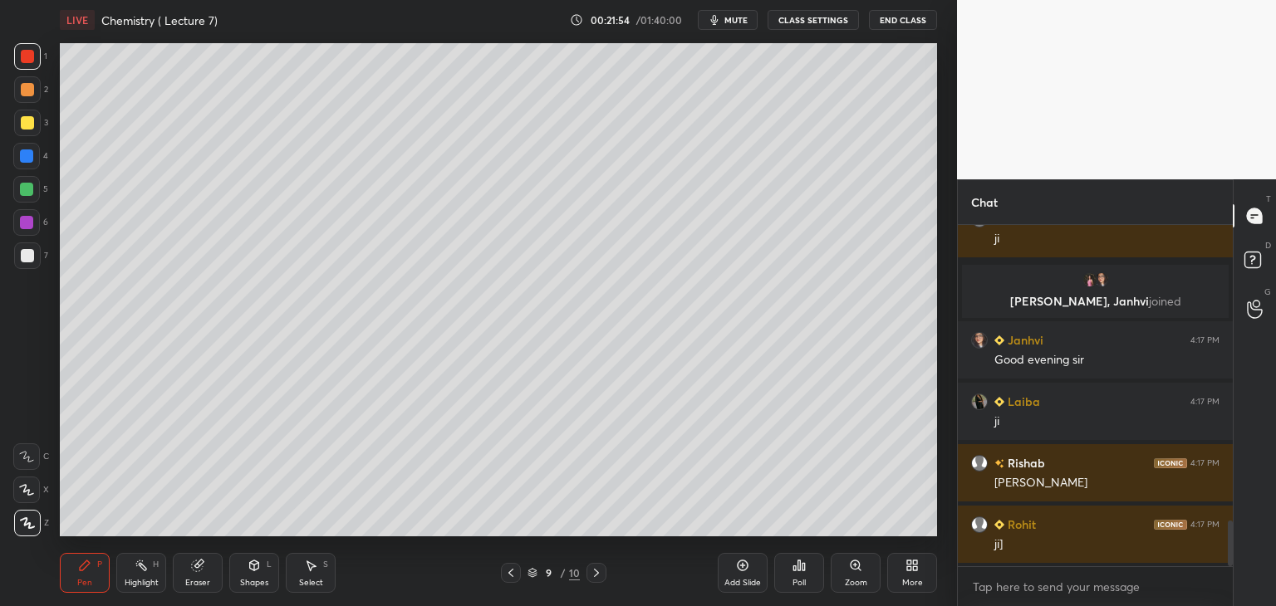
click at [512, 570] on icon at bounding box center [510, 572] width 13 height 13
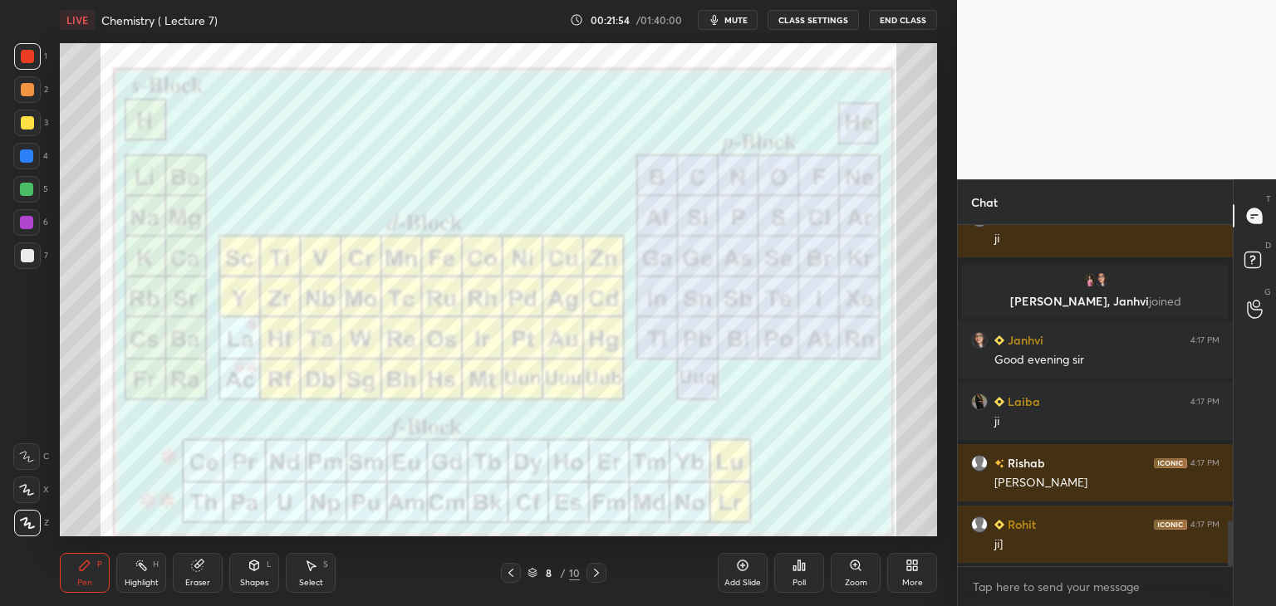
click at [514, 570] on icon at bounding box center [510, 572] width 13 height 13
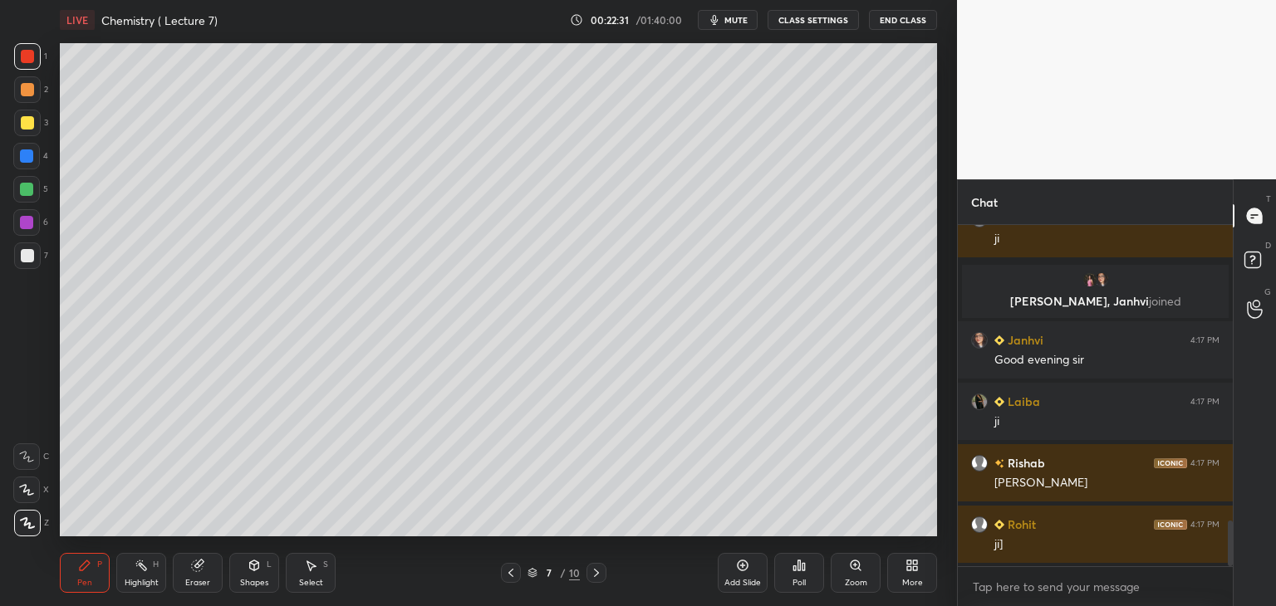
click at [28, 191] on div at bounding box center [26, 189] width 13 height 13
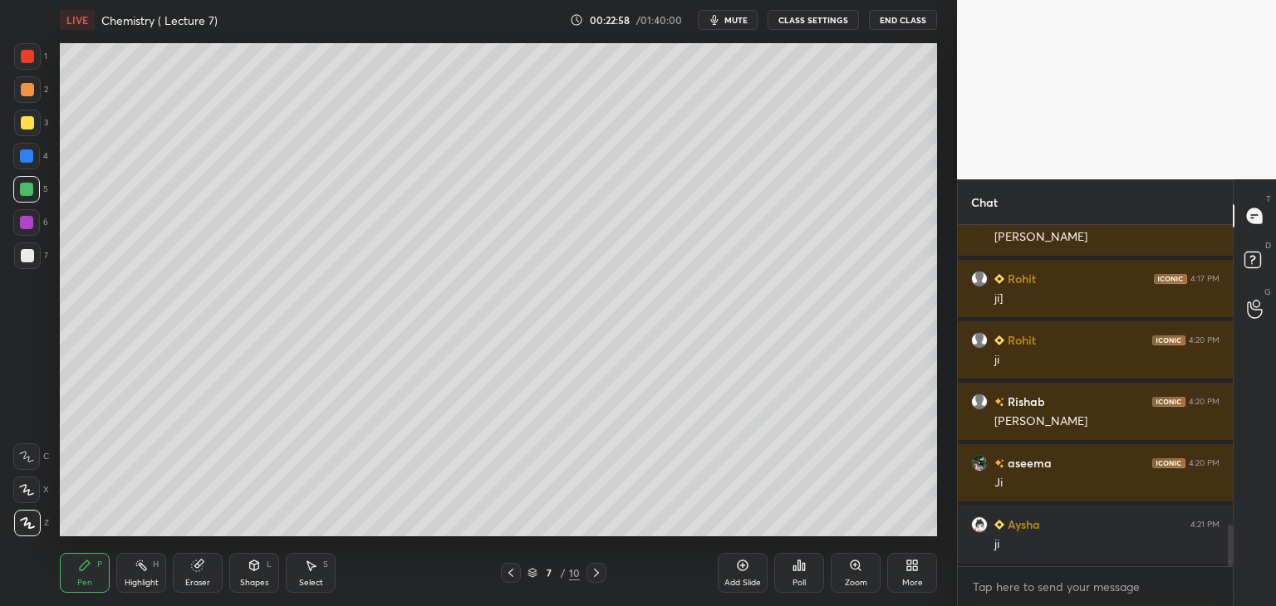
scroll to position [2542, 0]
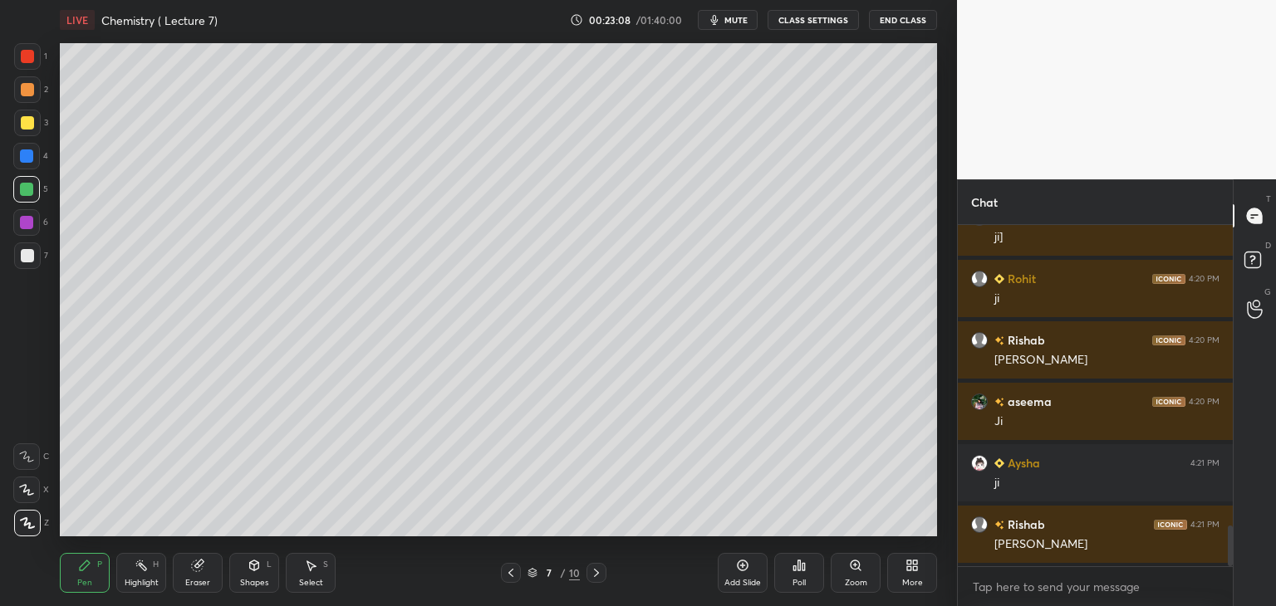
click at [595, 571] on icon at bounding box center [596, 573] width 5 height 8
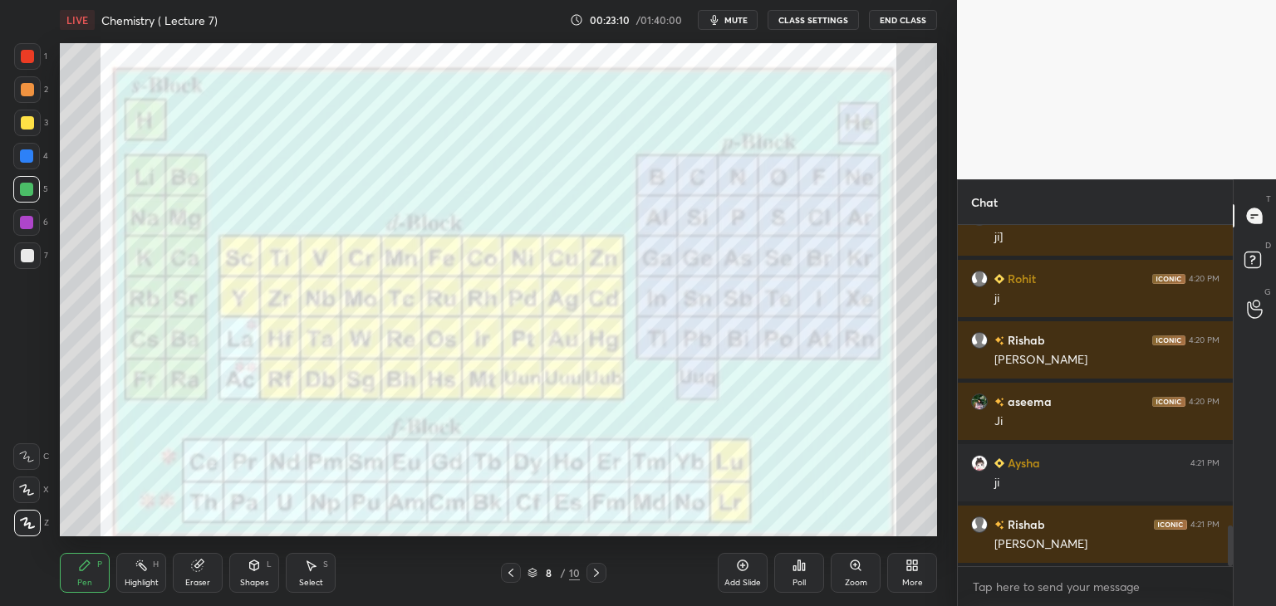
click at [27, 55] on div at bounding box center [27, 56] width 13 height 13
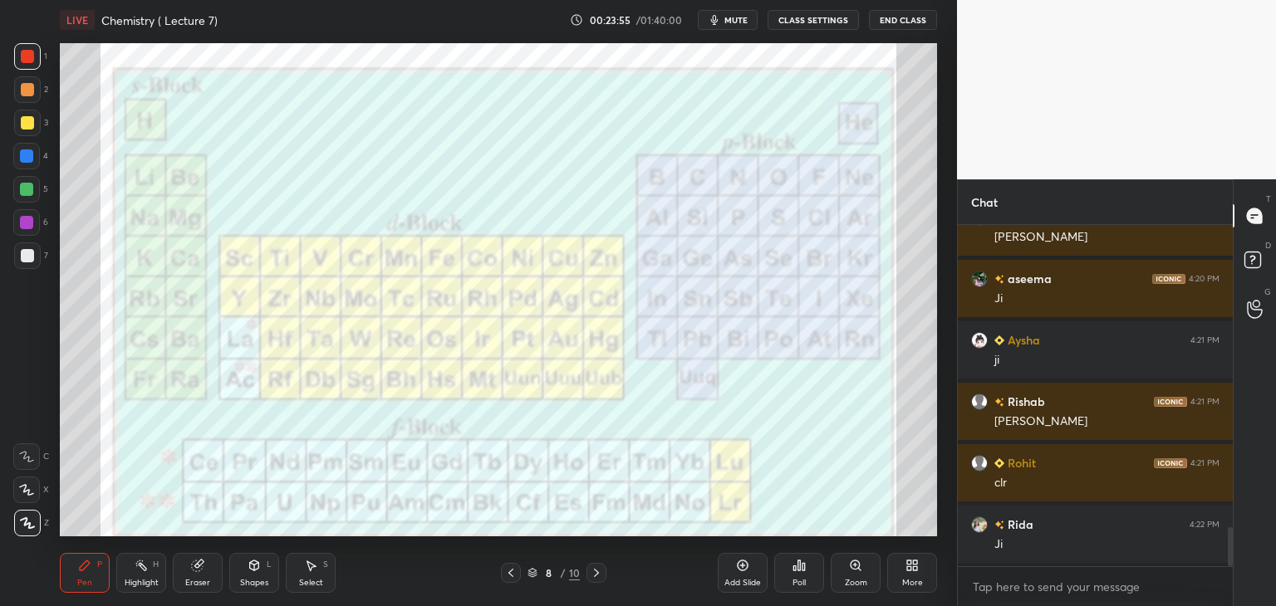
scroll to position [2726, 0]
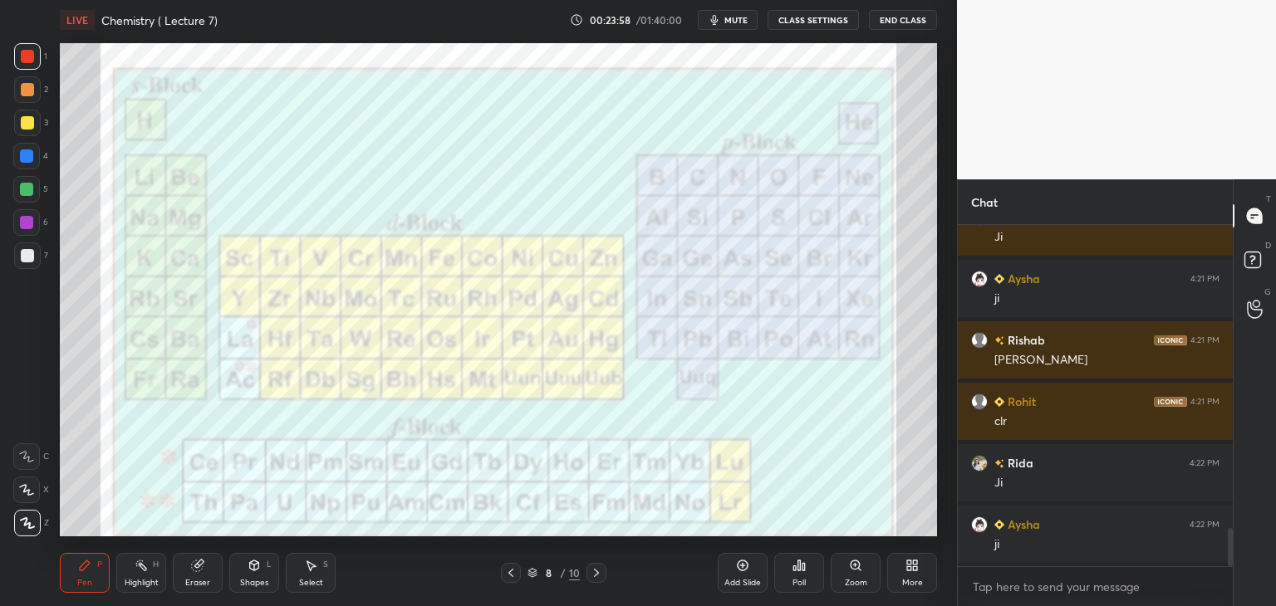
click at [199, 568] on icon at bounding box center [197, 566] width 11 height 11
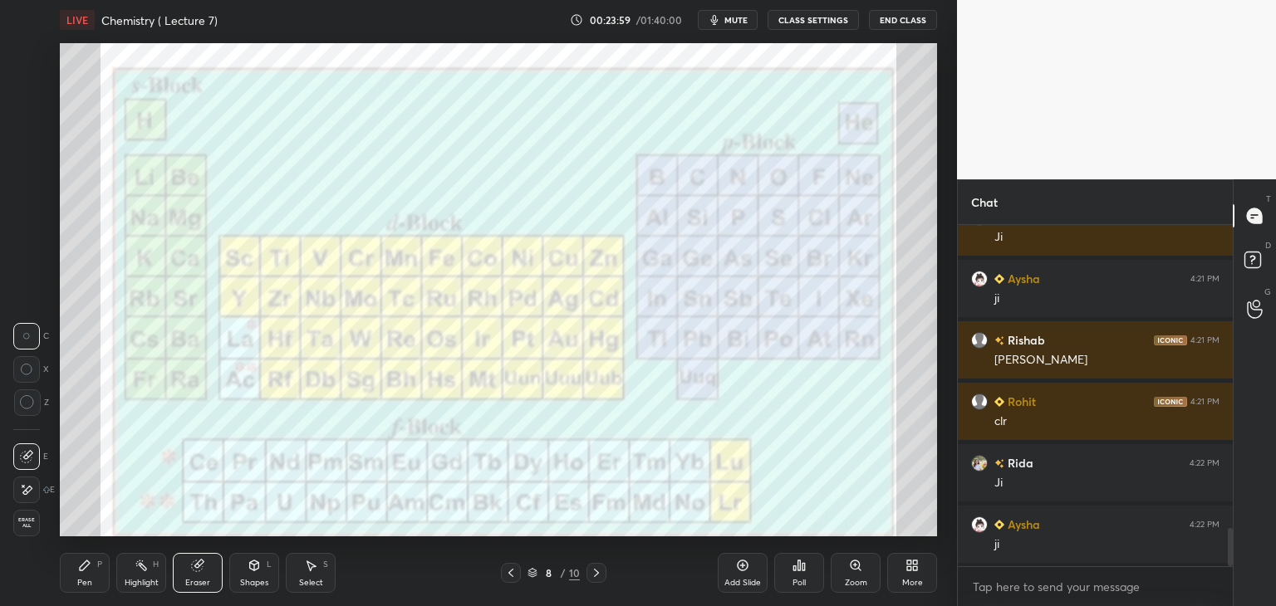
click at [20, 512] on div "Erase all" at bounding box center [26, 523] width 27 height 27
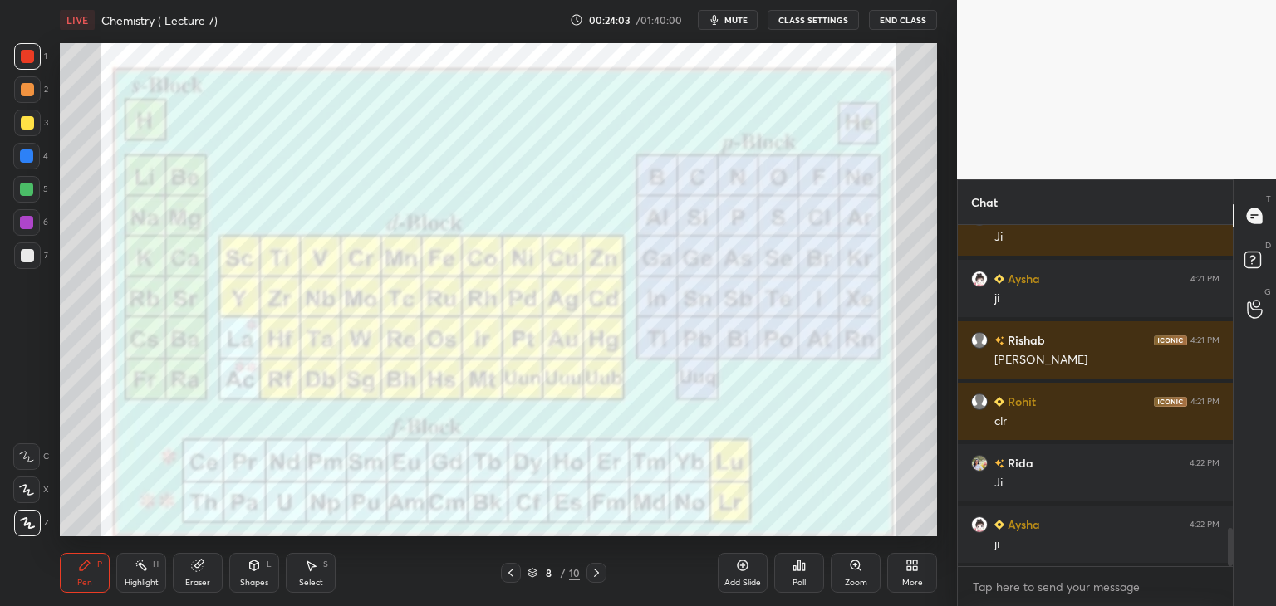
click at [26, 121] on div at bounding box center [27, 122] width 13 height 13
click at [27, 54] on div at bounding box center [27, 56] width 13 height 13
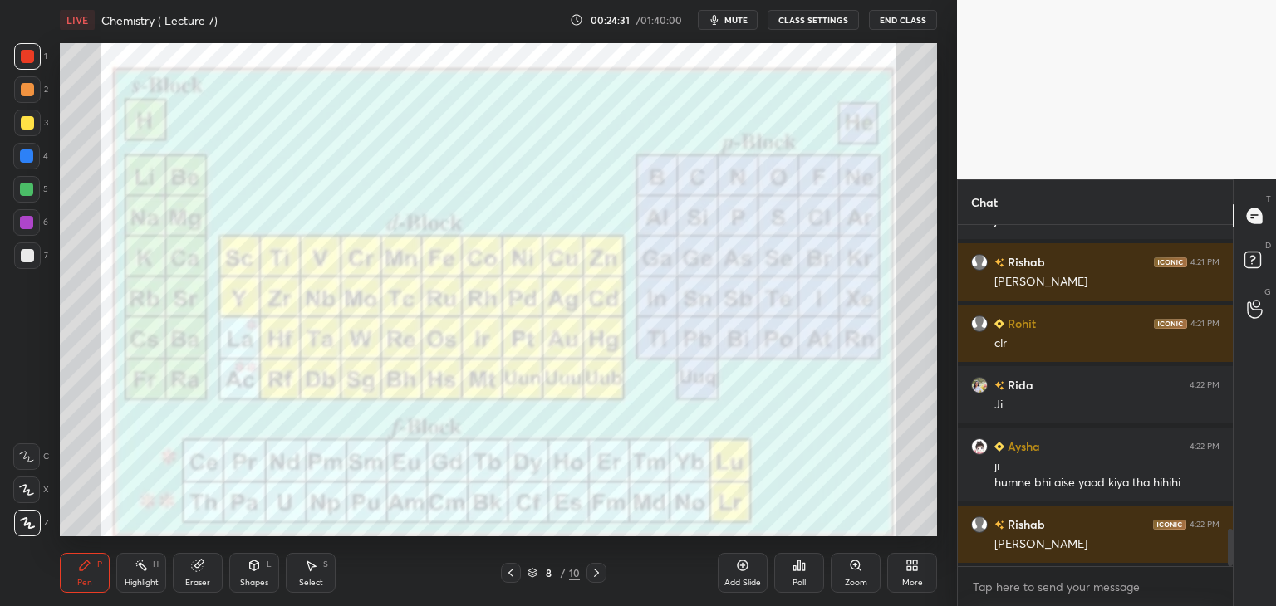
scroll to position [2865, 0]
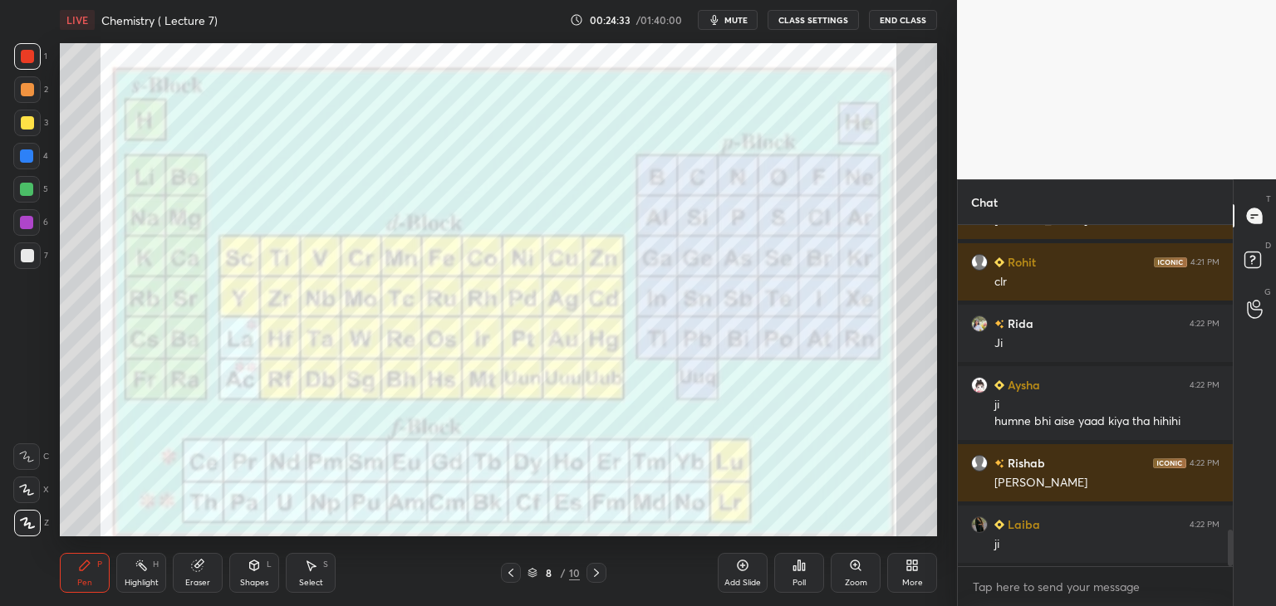
click at [512, 572] on icon at bounding box center [510, 572] width 13 height 13
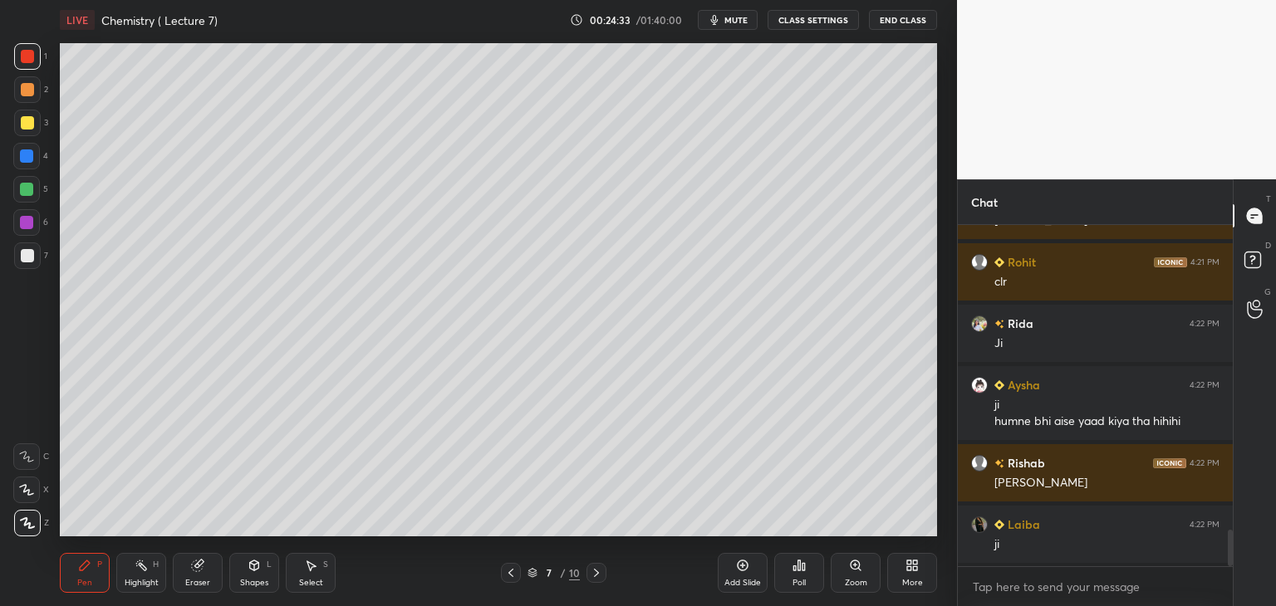
scroll to position [2927, 0]
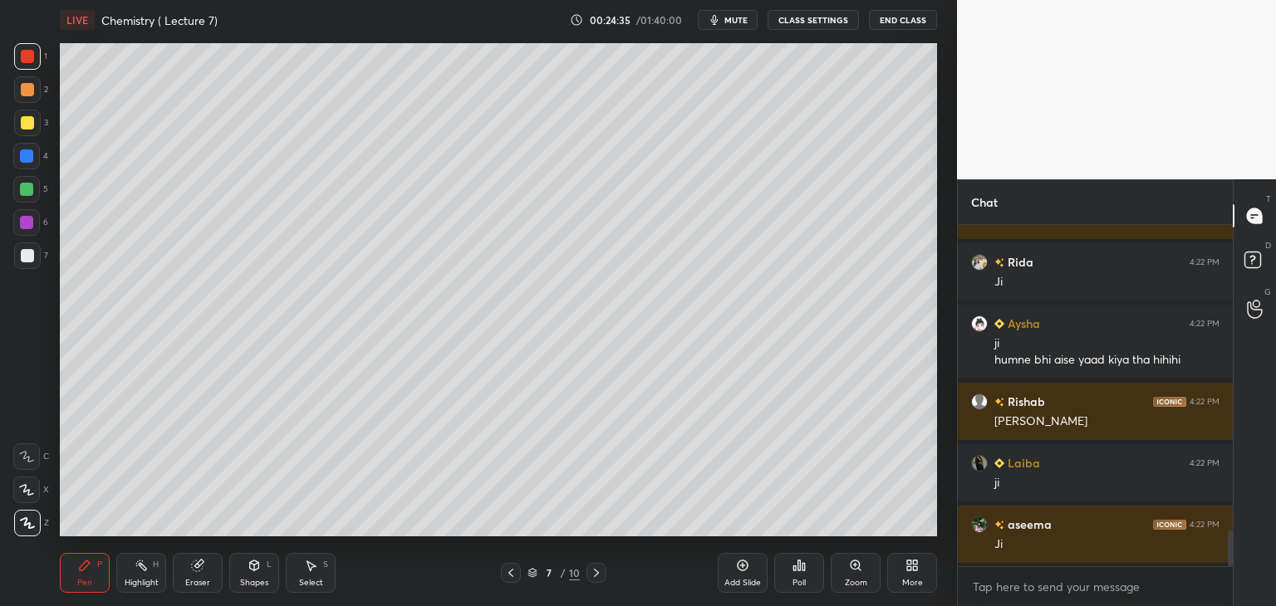
click at [512, 570] on icon at bounding box center [510, 572] width 13 height 13
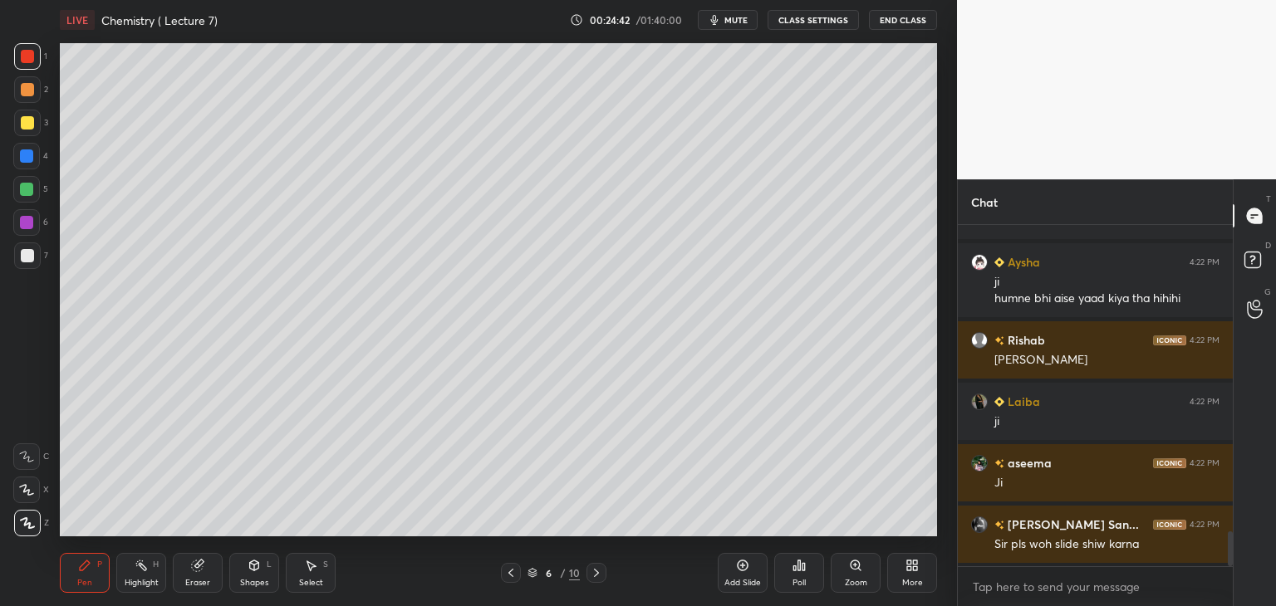
click at [509, 571] on icon at bounding box center [510, 572] width 13 height 13
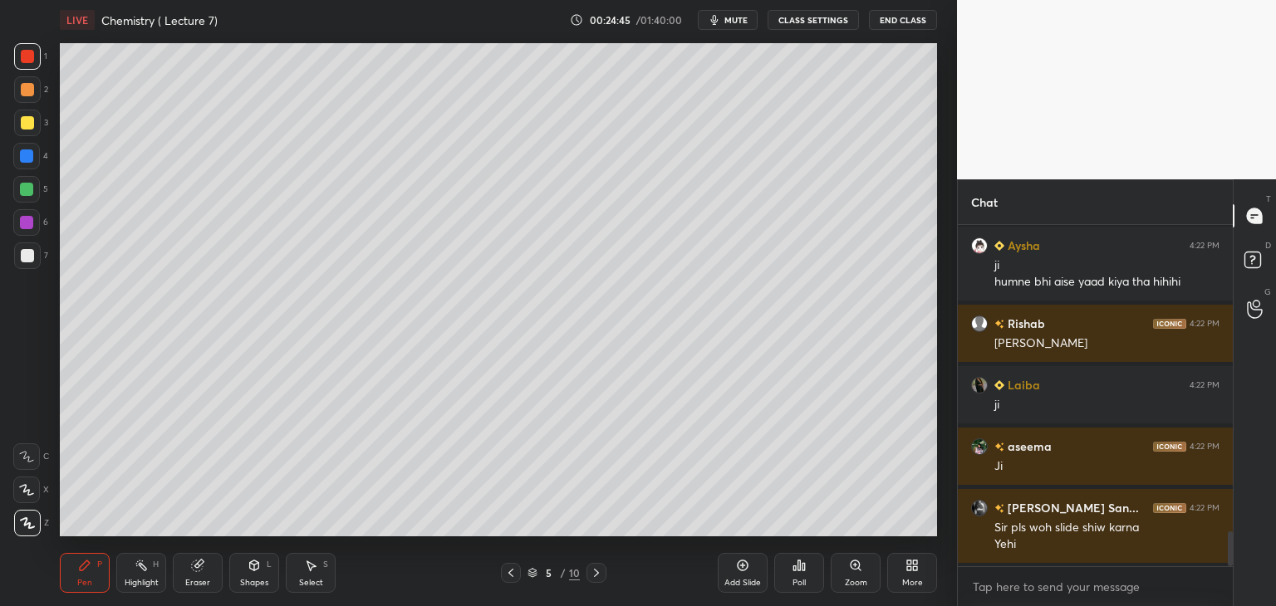
click at [598, 571] on icon at bounding box center [596, 572] width 13 height 13
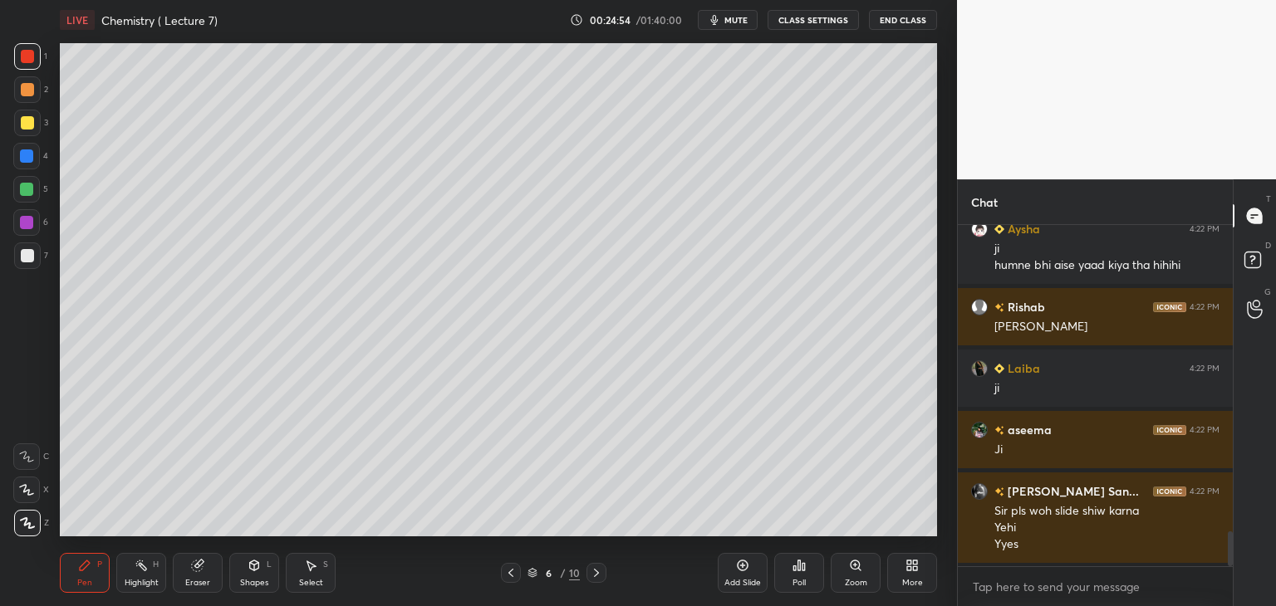
click at [22, 188] on div at bounding box center [26, 189] width 13 height 13
click at [596, 570] on icon at bounding box center [596, 572] width 13 height 13
click at [591, 571] on icon at bounding box center [596, 572] width 13 height 13
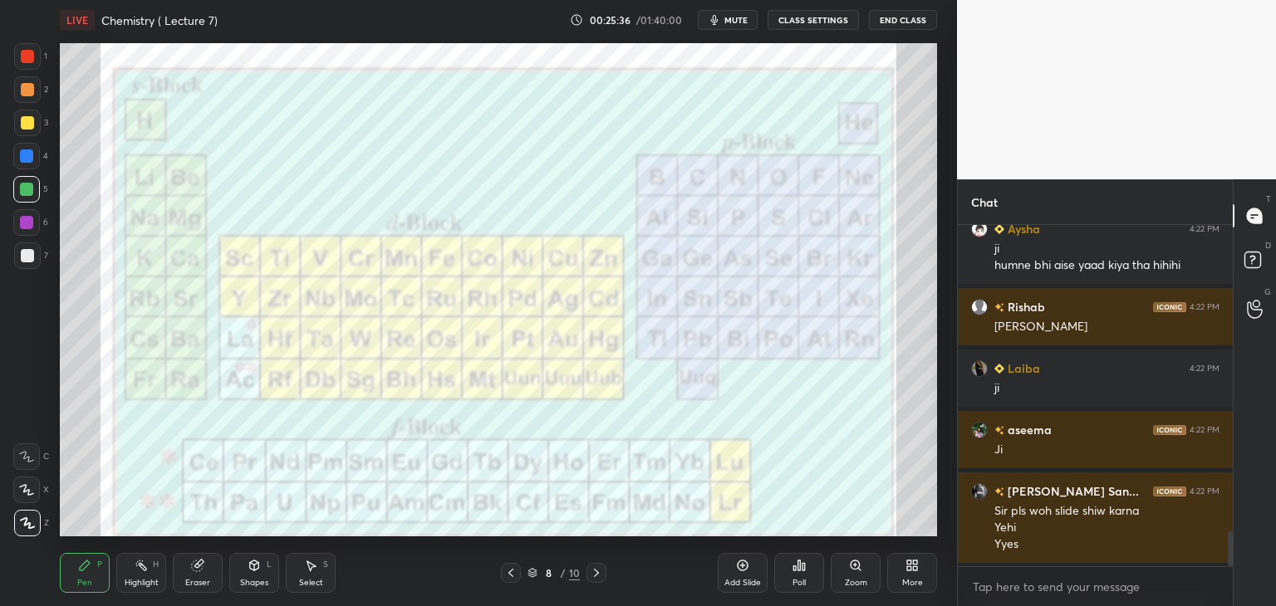
click at [17, 54] on div at bounding box center [27, 56] width 27 height 27
click at [507, 572] on icon at bounding box center [510, 572] width 13 height 13
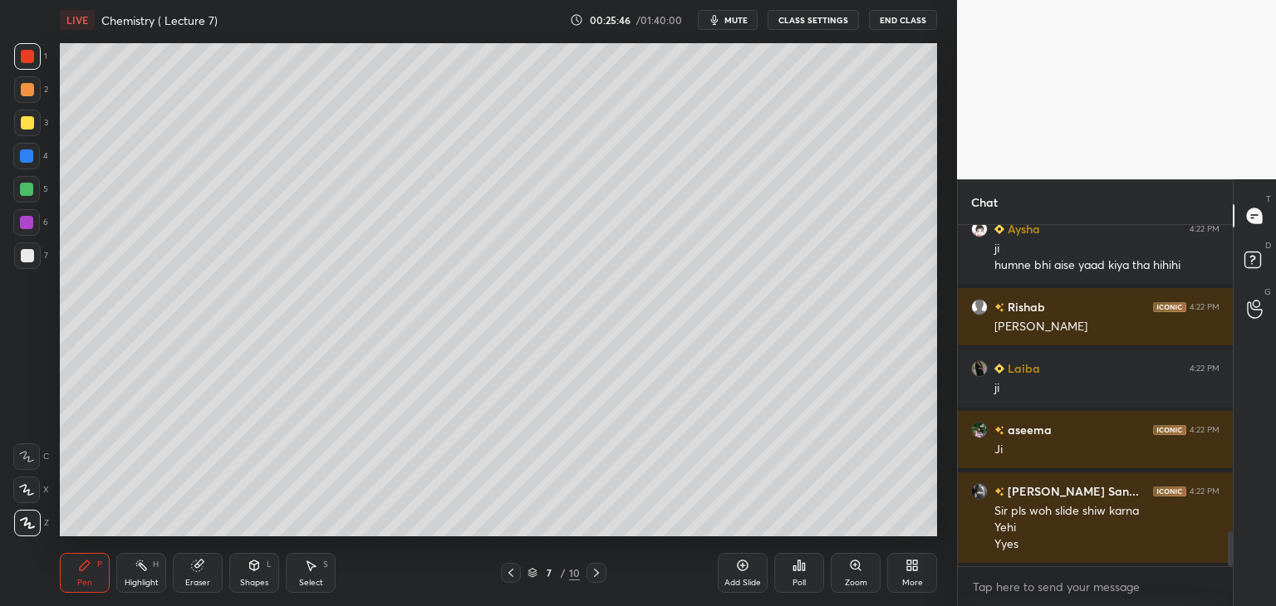
click at [509, 570] on icon at bounding box center [510, 572] width 13 height 13
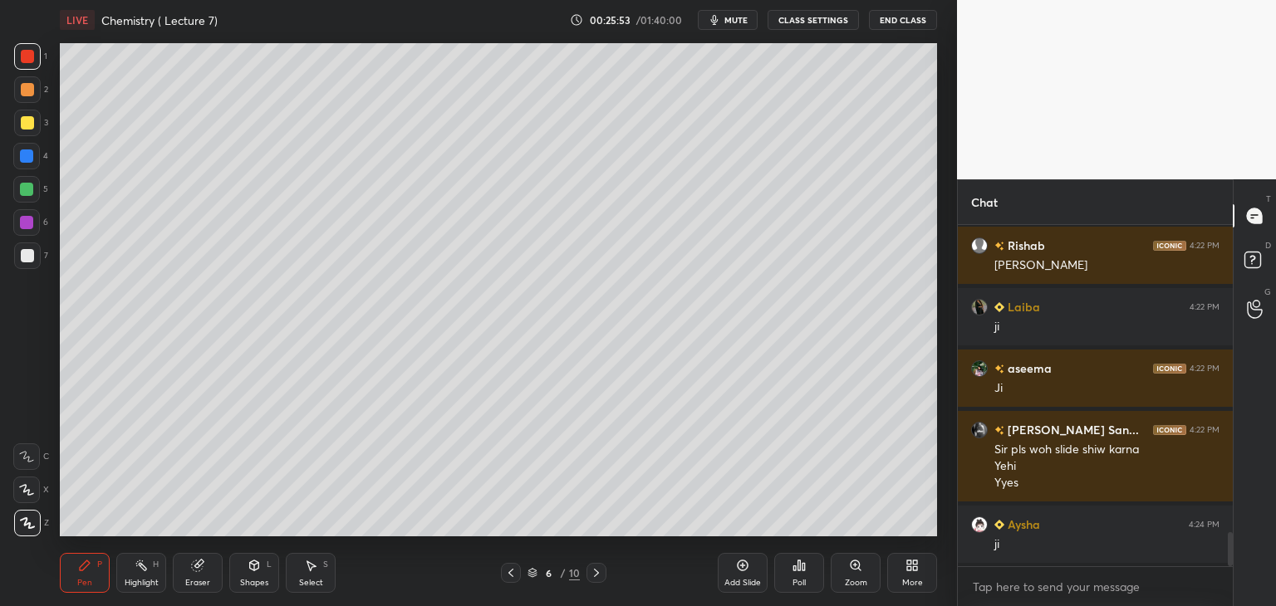
click at [745, 572] on icon at bounding box center [742, 565] width 13 height 13
click at [34, 120] on div at bounding box center [27, 123] width 27 height 27
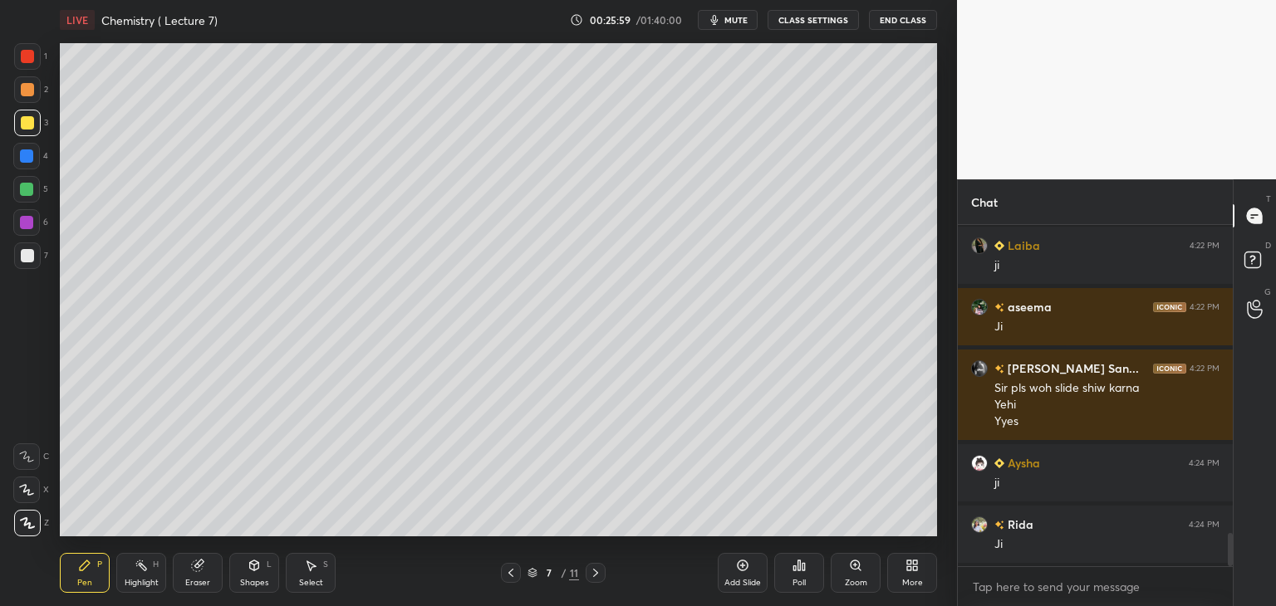
scroll to position [3206, 0]
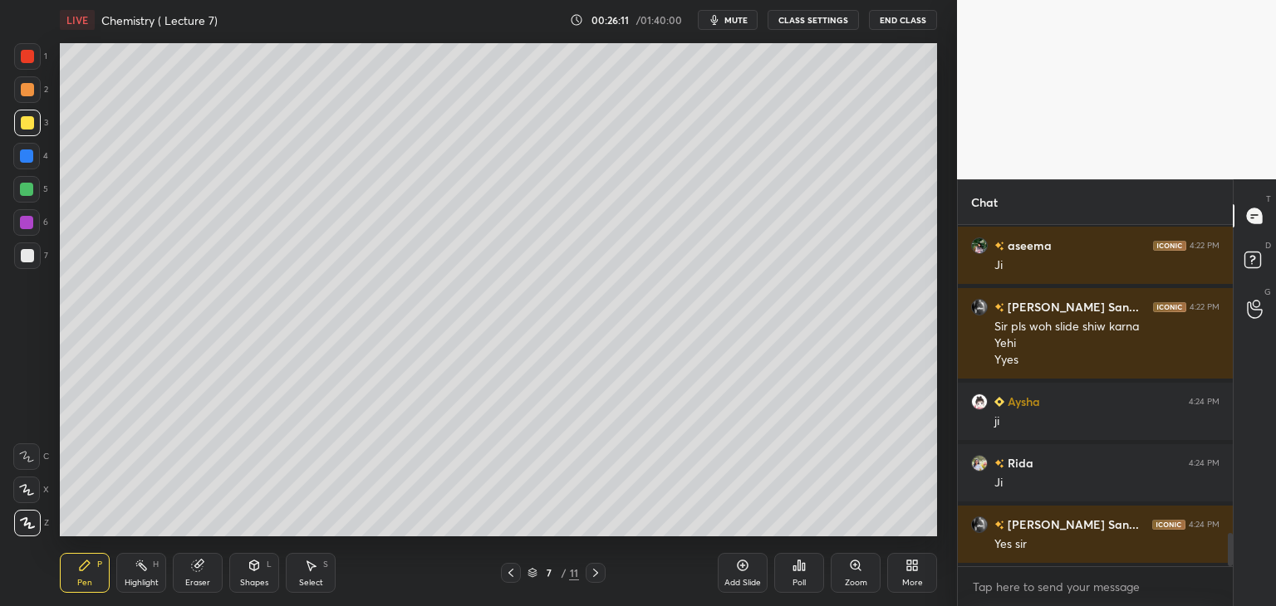
click at [598, 568] on icon at bounding box center [595, 572] width 13 height 13
click at [594, 563] on div at bounding box center [596, 573] width 20 height 20
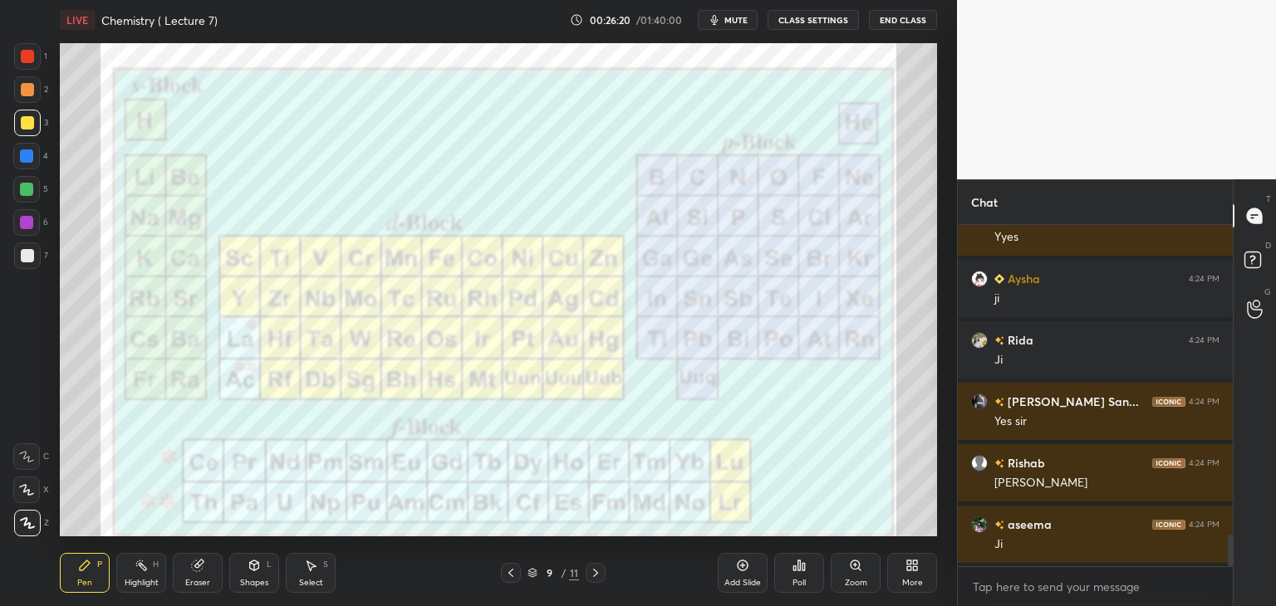
scroll to position [3390, 0]
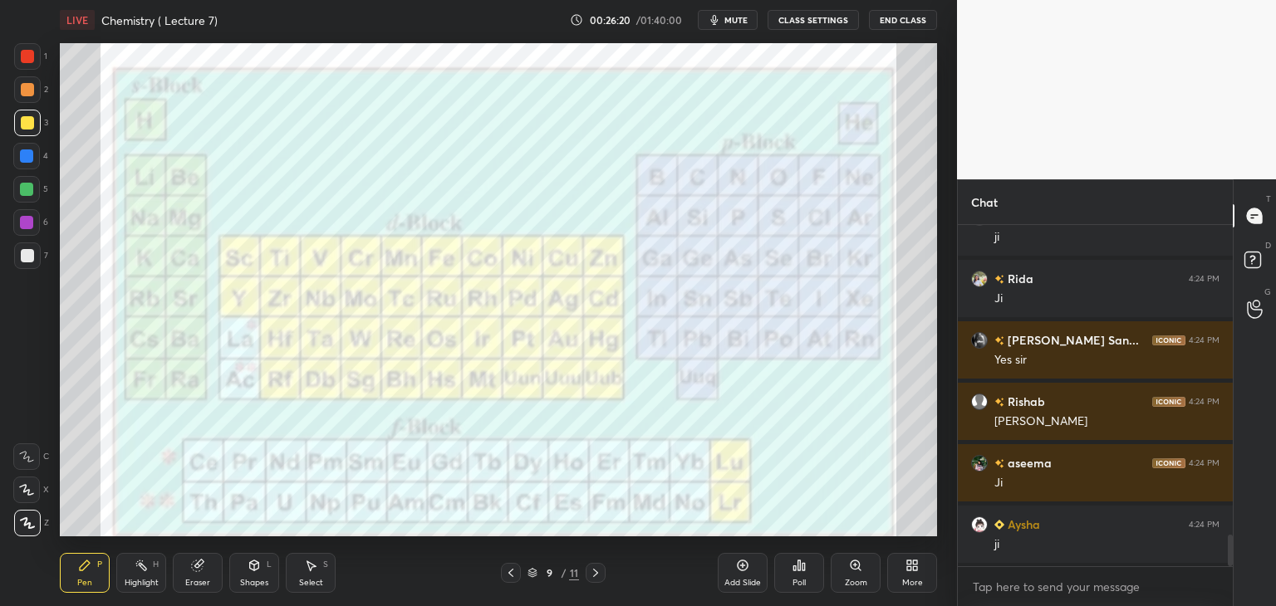
click at [512, 572] on icon at bounding box center [510, 572] width 13 height 13
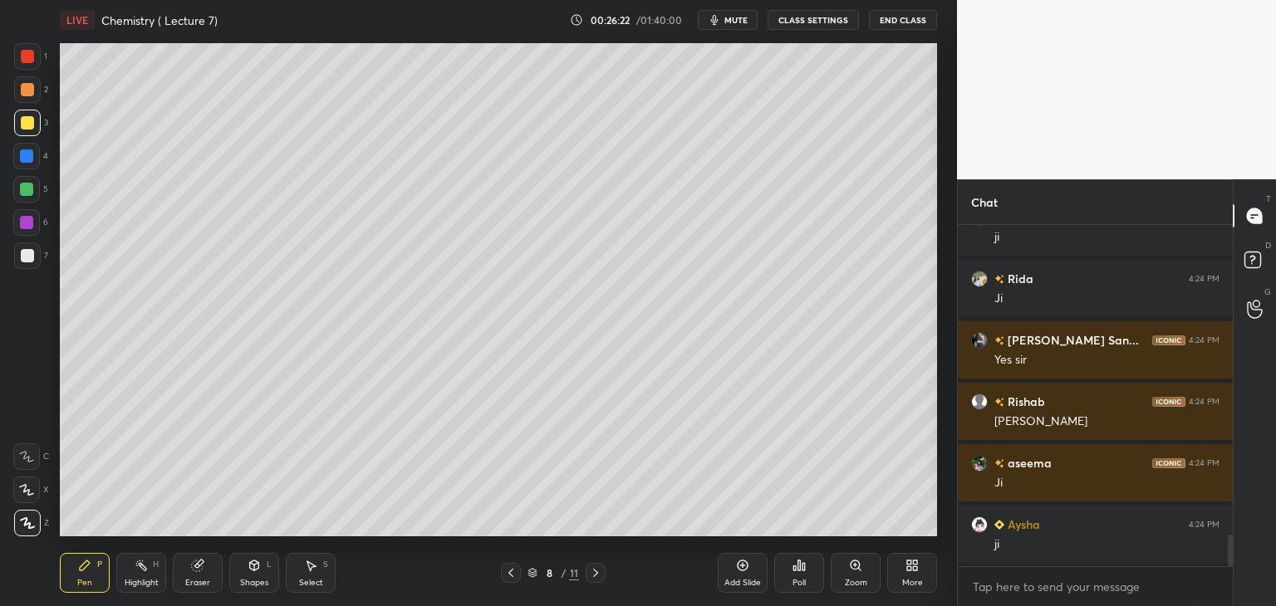
click at [511, 569] on icon at bounding box center [510, 572] width 13 height 13
click at [204, 572] on div "Eraser" at bounding box center [198, 573] width 50 height 40
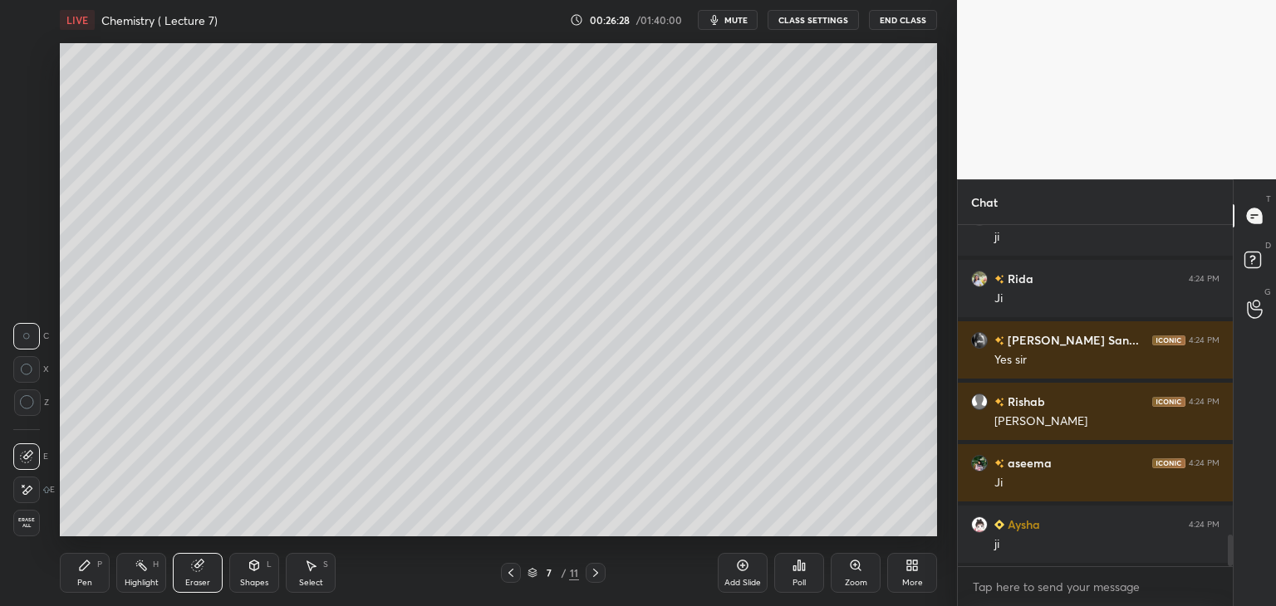
click at [87, 576] on div "Pen P" at bounding box center [85, 573] width 50 height 40
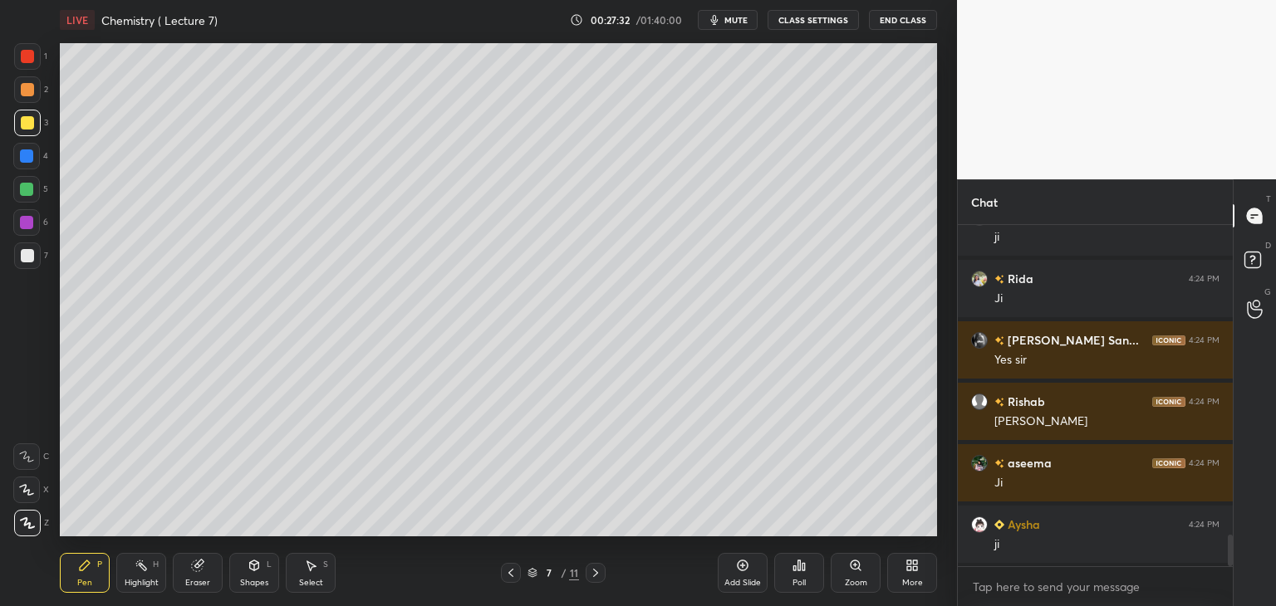
click at [30, 54] on div at bounding box center [27, 56] width 13 height 13
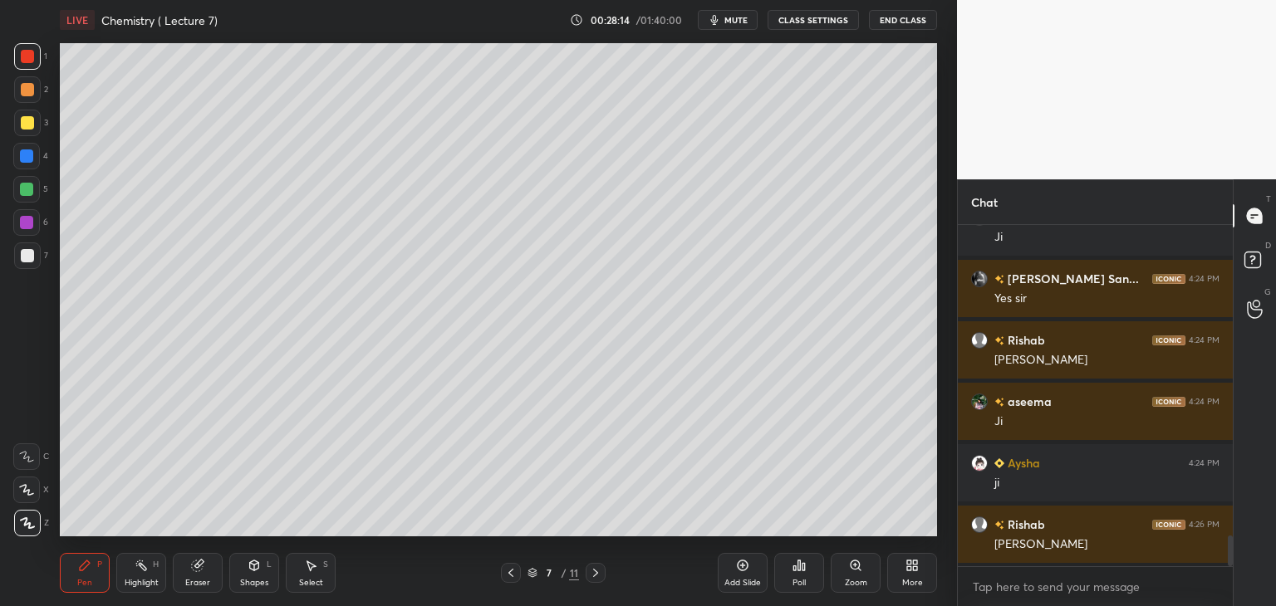
click at [745, 573] on div "Add Slide" at bounding box center [743, 573] width 50 height 40
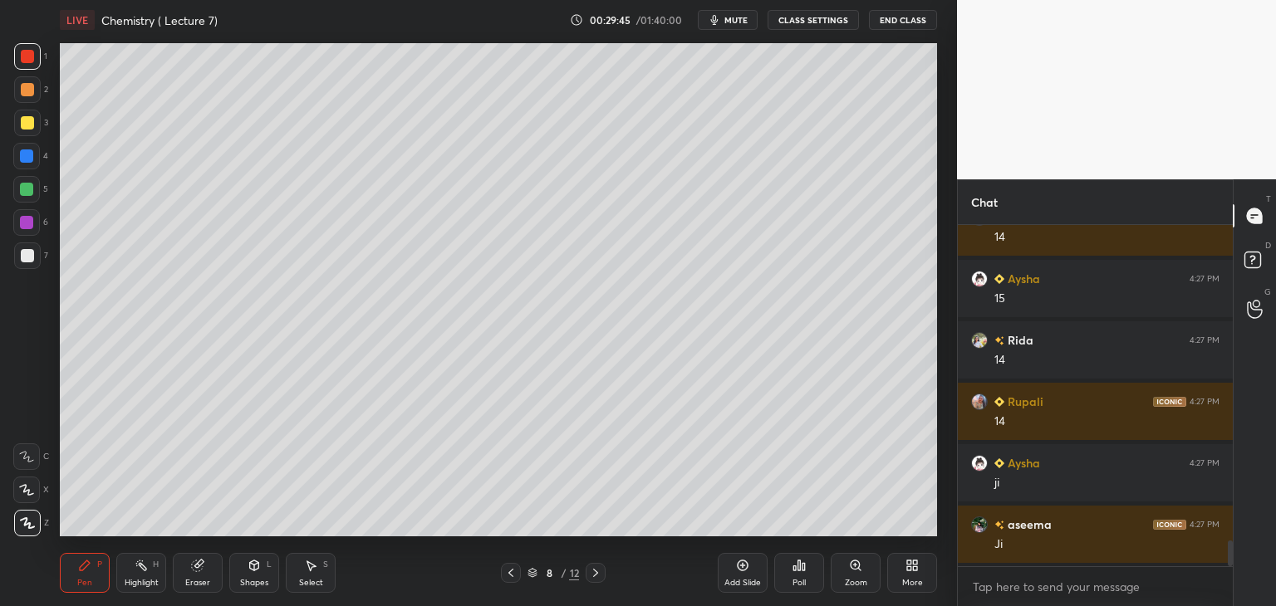
scroll to position [4251, 0]
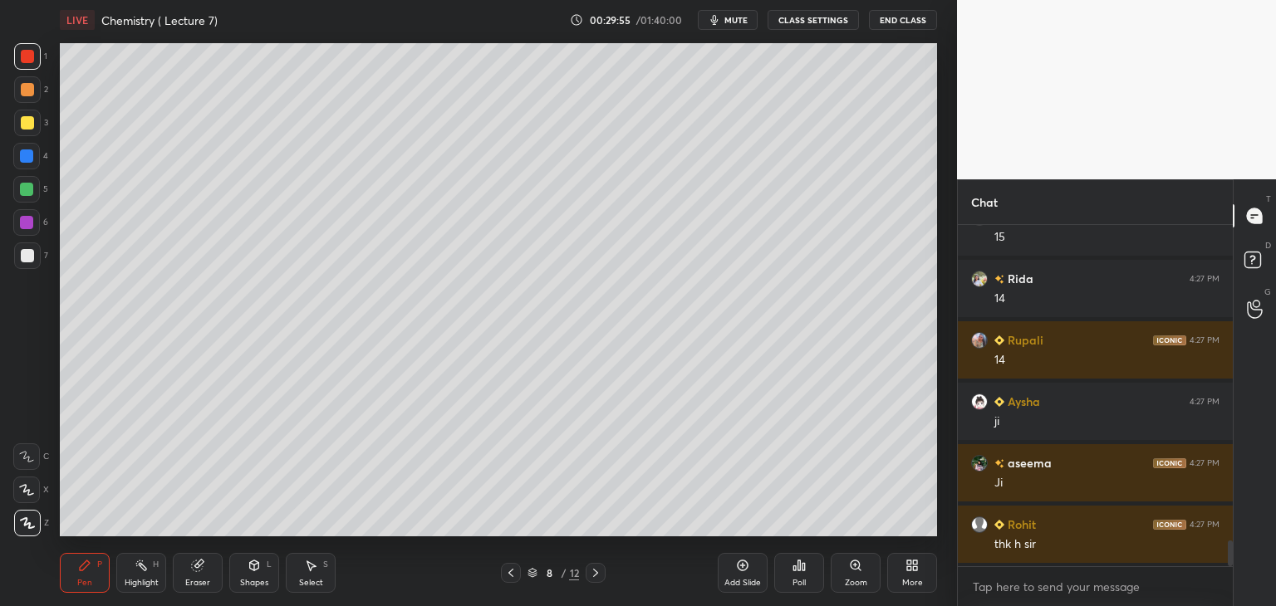
click at [595, 571] on icon at bounding box center [595, 573] width 5 height 8
click at [595, 572] on icon at bounding box center [595, 572] width 13 height 13
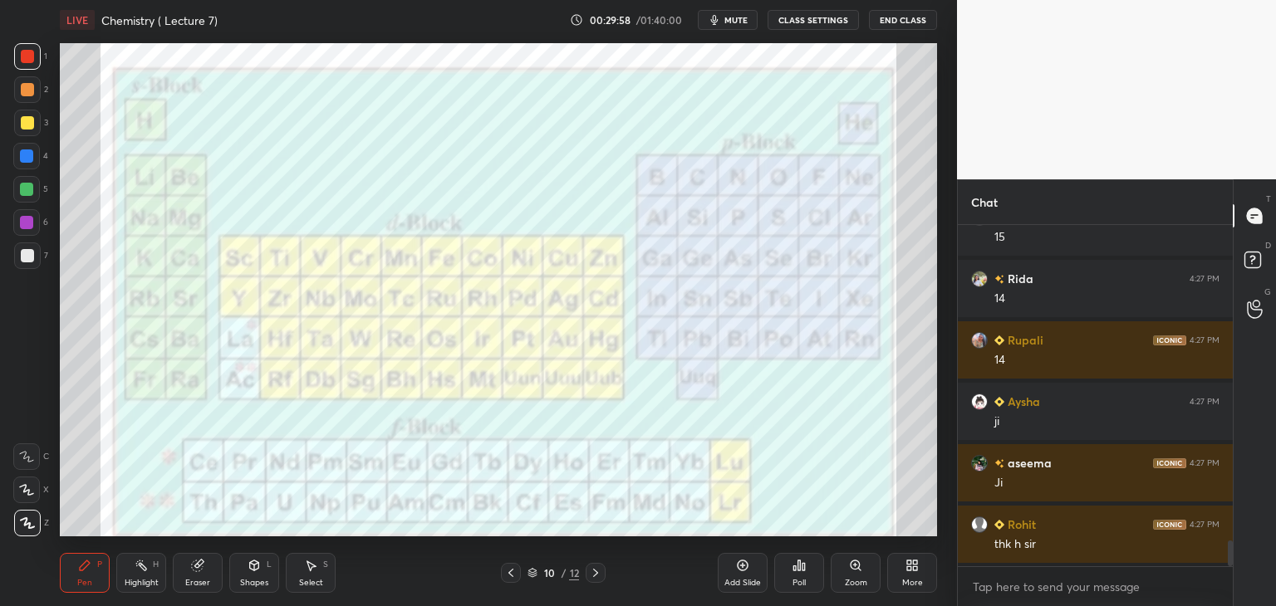
click at [197, 575] on div "Eraser" at bounding box center [198, 573] width 50 height 40
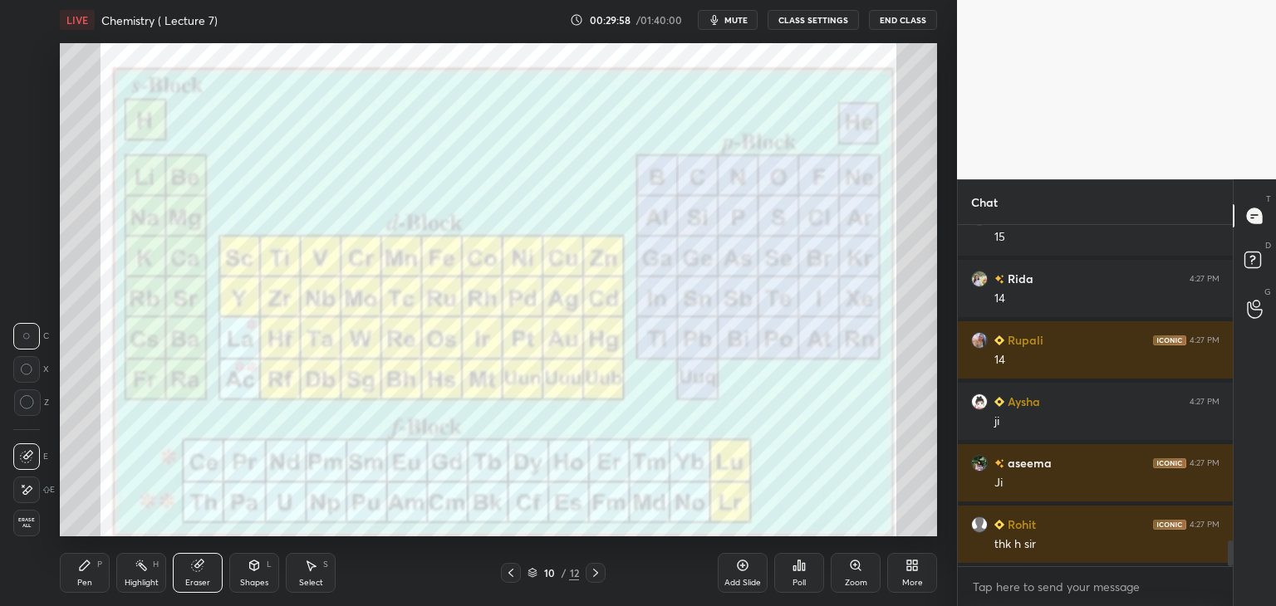
click at [26, 522] on span "Erase all" at bounding box center [26, 523] width 25 height 12
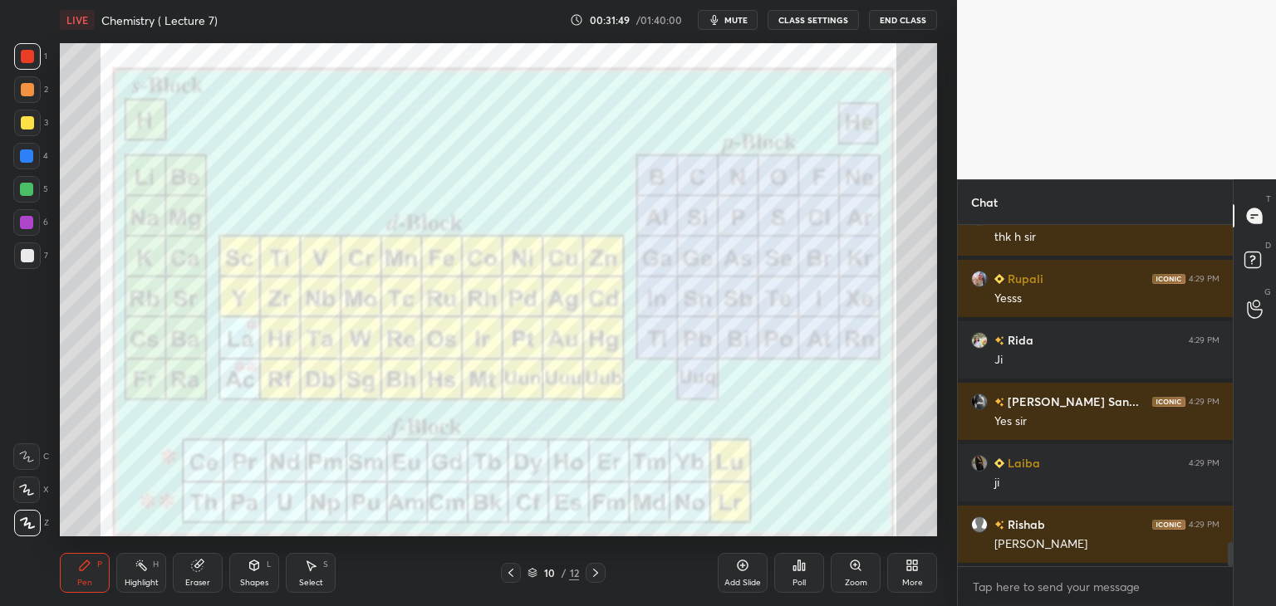
scroll to position [4620, 0]
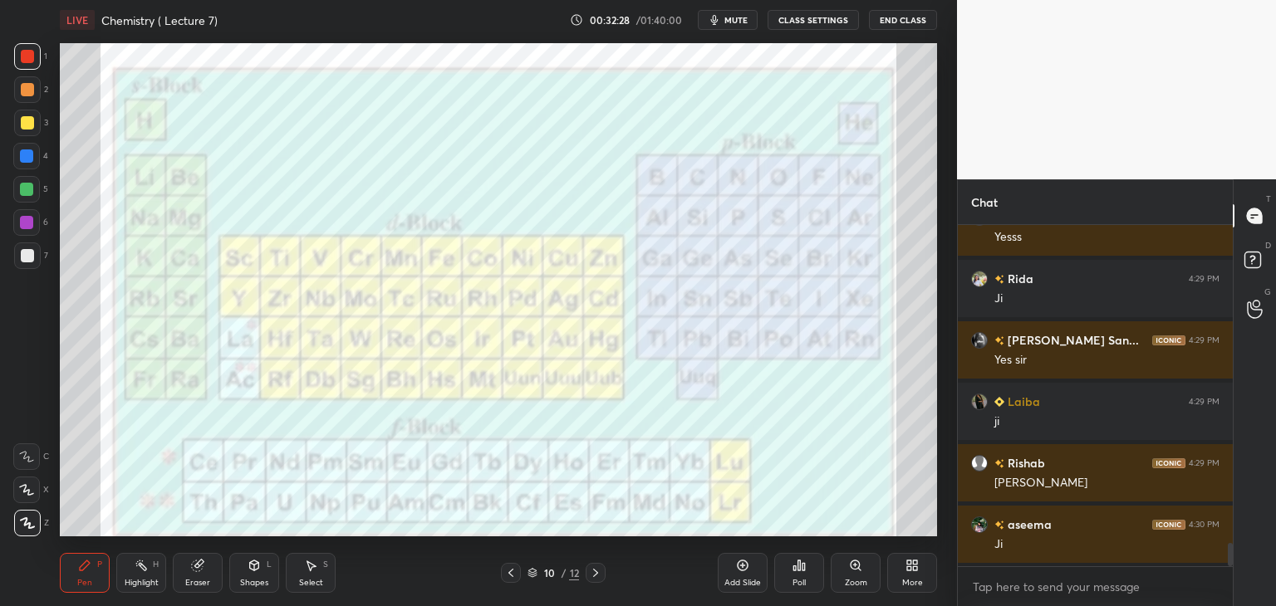
click at [193, 574] on div "Eraser" at bounding box center [198, 573] width 50 height 40
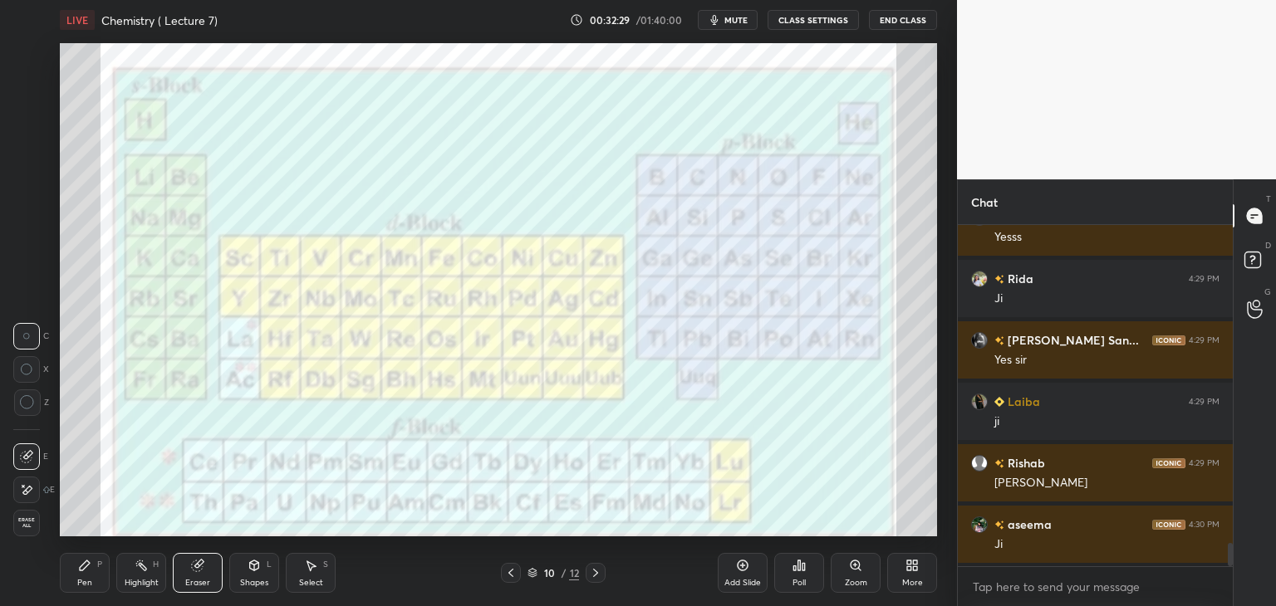
click at [20, 521] on span "Erase all" at bounding box center [26, 523] width 25 height 12
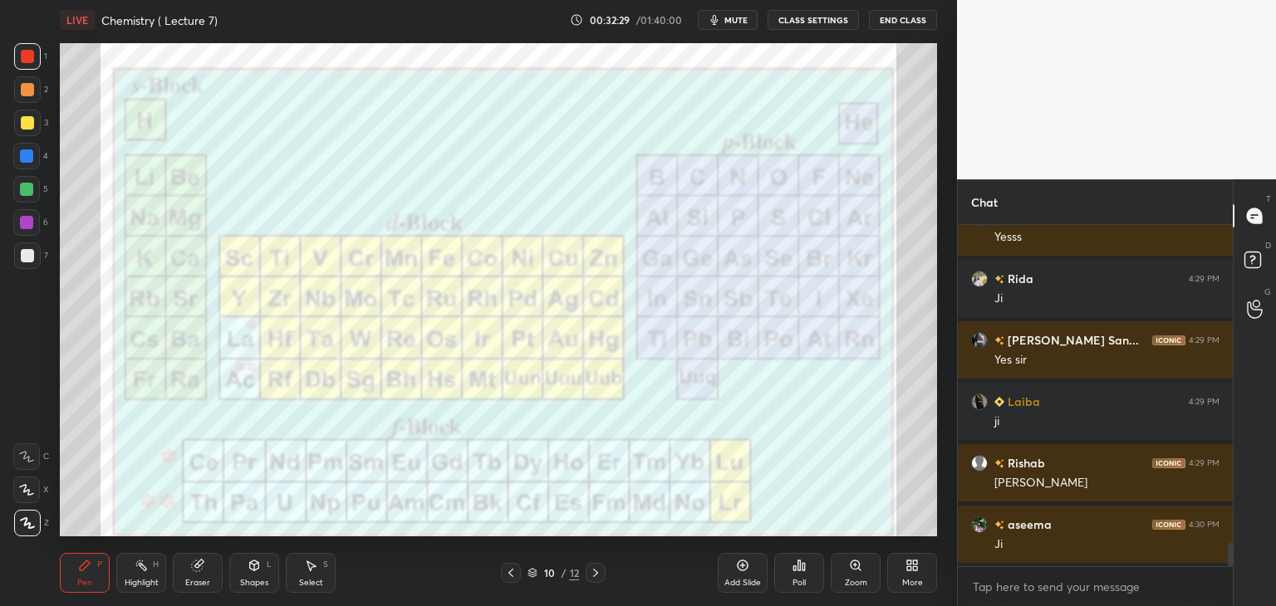
scroll to position [4681, 0]
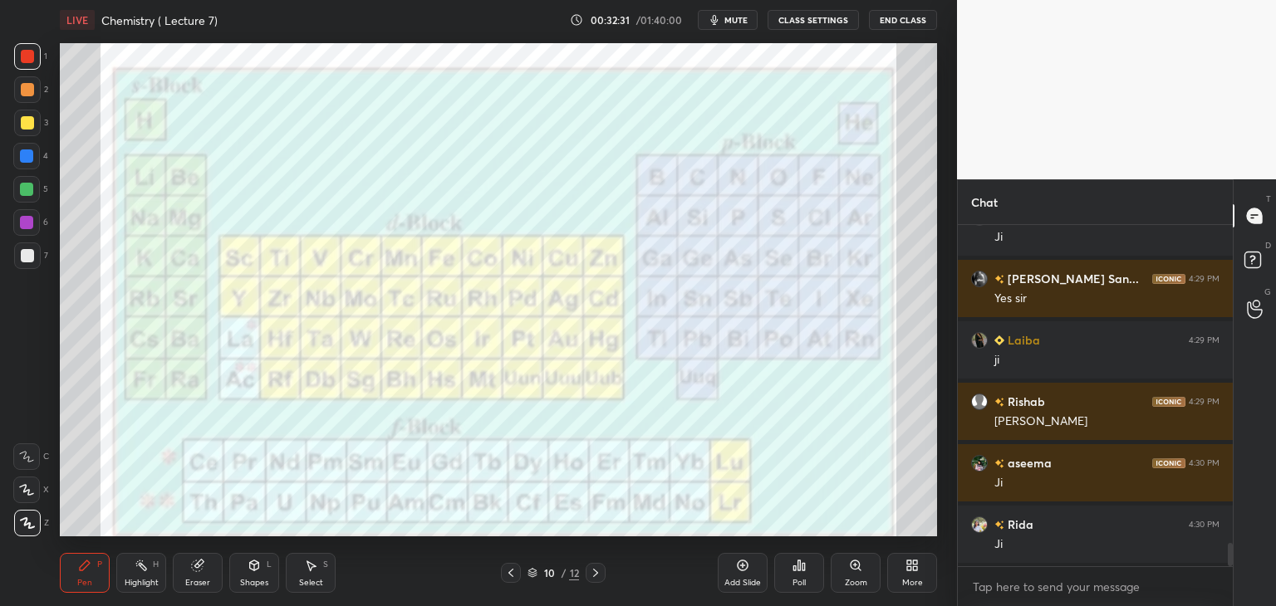
click at [22, 55] on div at bounding box center [27, 56] width 13 height 13
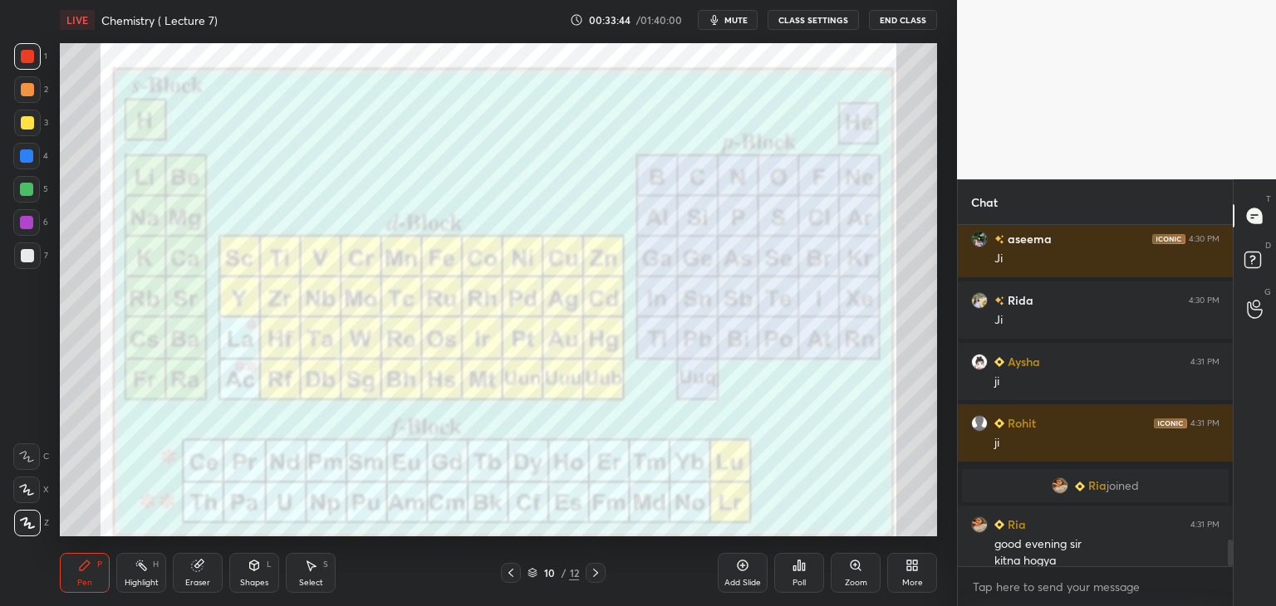
scroll to position [4038, 0]
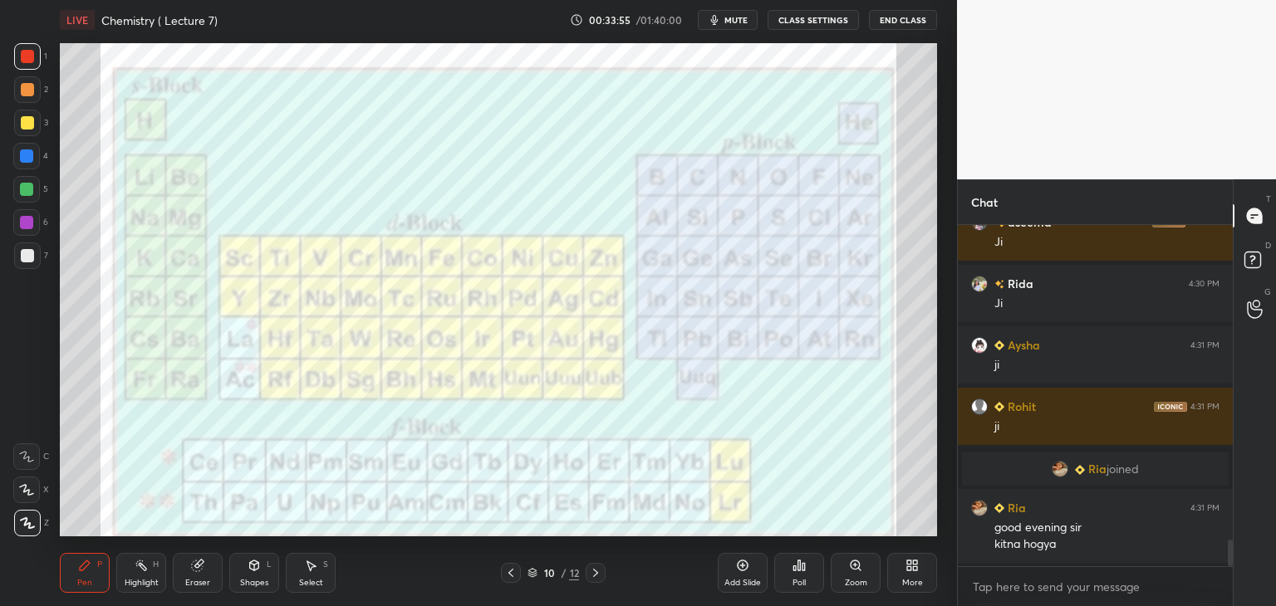
click at [509, 572] on icon at bounding box center [510, 572] width 13 height 13
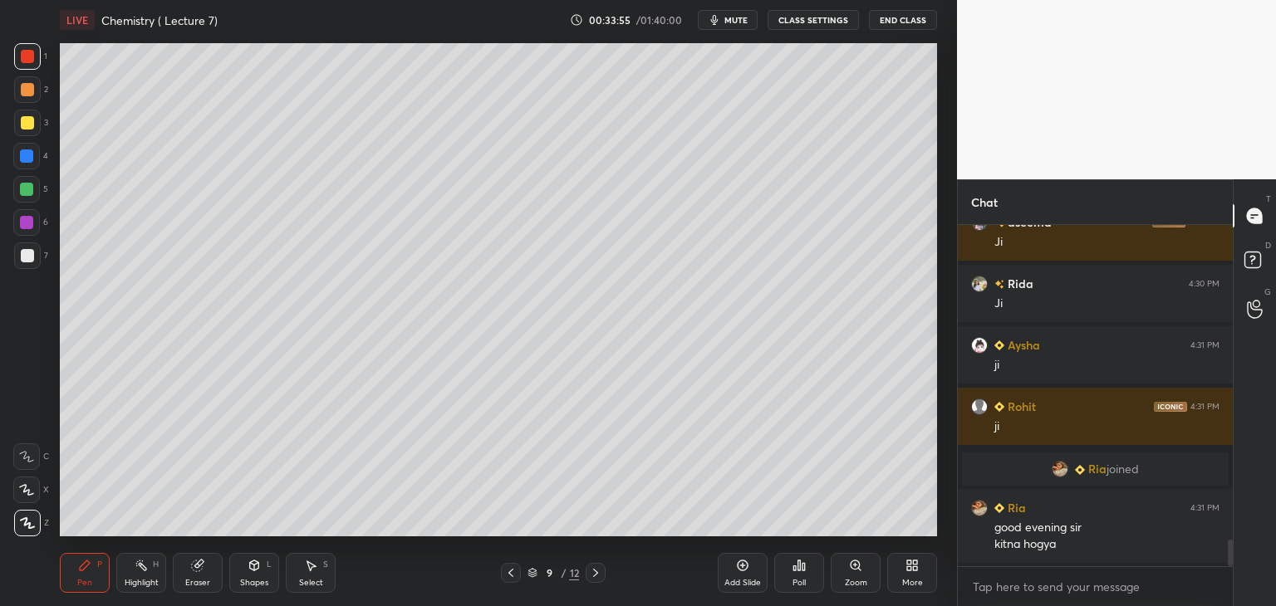
click at [512, 571] on icon at bounding box center [510, 573] width 5 height 8
click at [512, 571] on icon at bounding box center [510, 572] width 13 height 13
click at [513, 572] on icon at bounding box center [510, 572] width 13 height 13
click at [511, 571] on icon at bounding box center [510, 572] width 13 height 13
click at [512, 571] on icon at bounding box center [510, 573] width 5 height 8
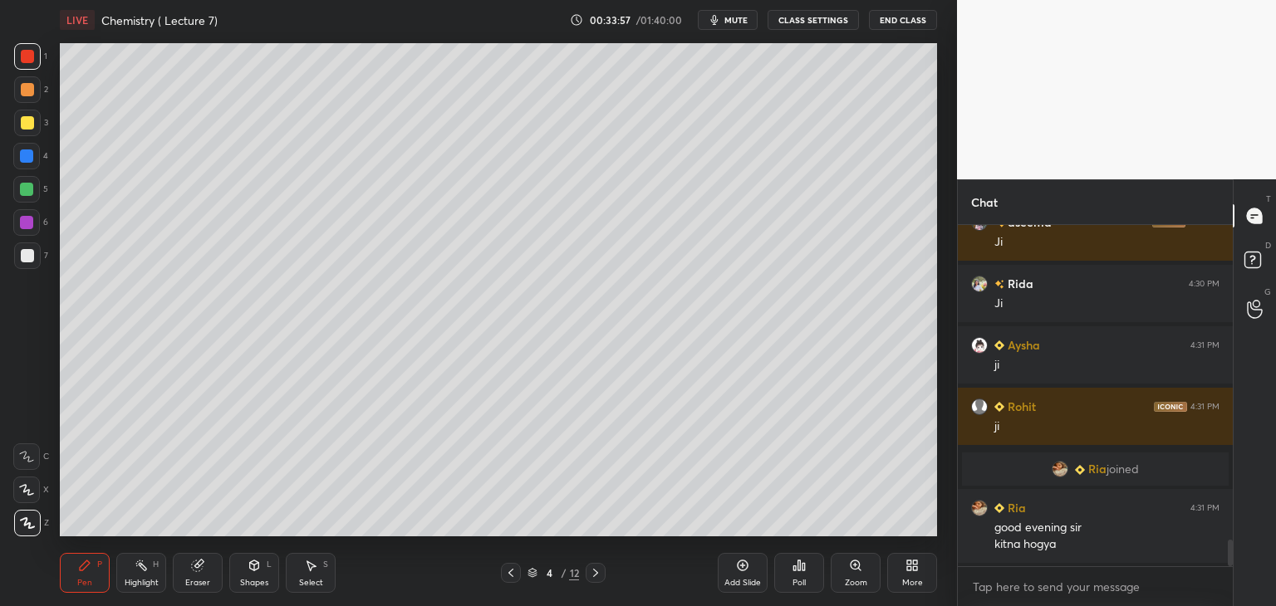
click at [512, 570] on icon at bounding box center [510, 572] width 13 height 13
click at [597, 572] on icon at bounding box center [595, 572] width 13 height 13
click at [594, 569] on icon at bounding box center [595, 572] width 13 height 13
click at [593, 571] on icon at bounding box center [595, 572] width 13 height 13
click at [591, 569] on icon at bounding box center [595, 572] width 13 height 13
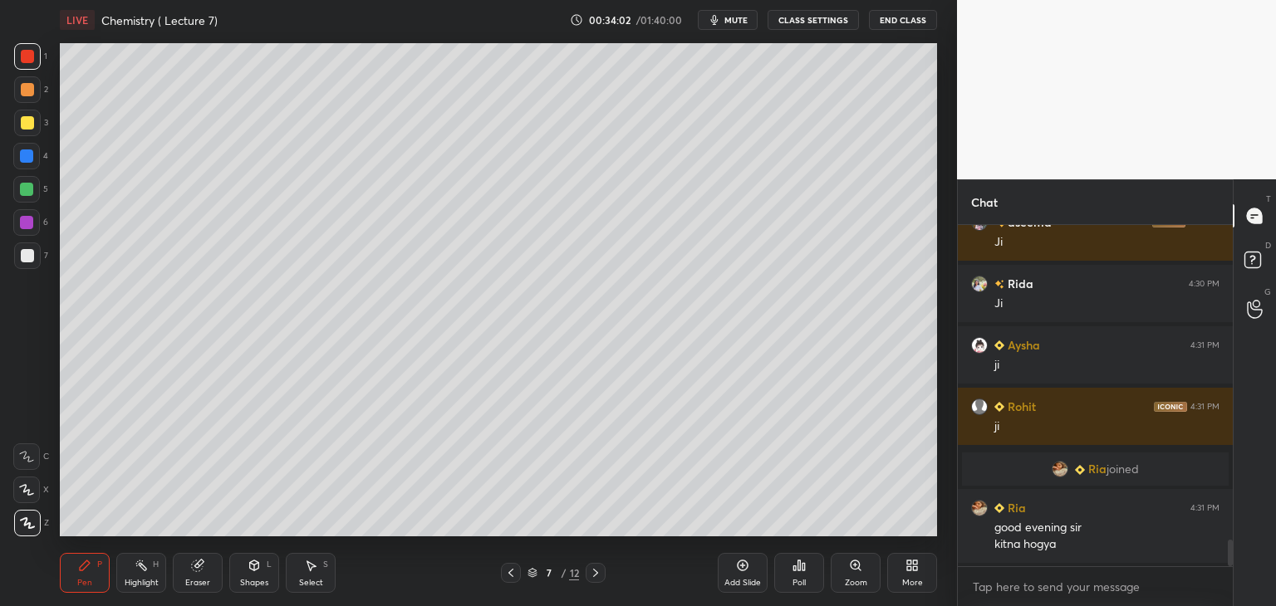
click at [591, 569] on icon at bounding box center [595, 572] width 13 height 13
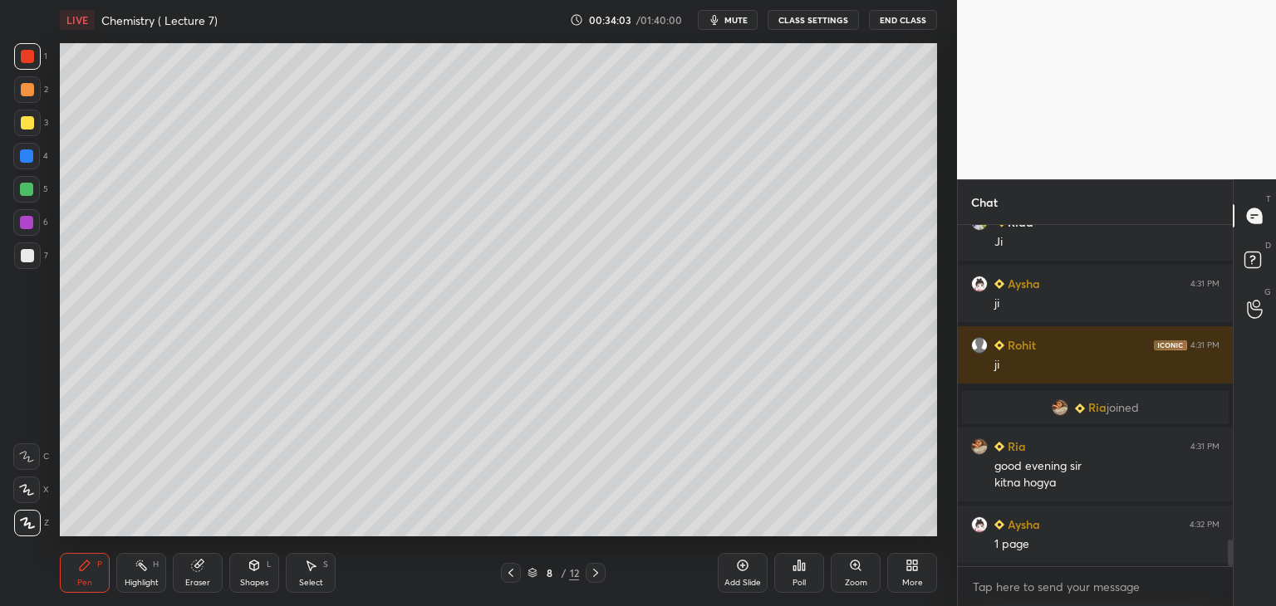
click at [591, 570] on icon at bounding box center [595, 572] width 13 height 13
click at [591, 572] on icon at bounding box center [595, 572] width 13 height 13
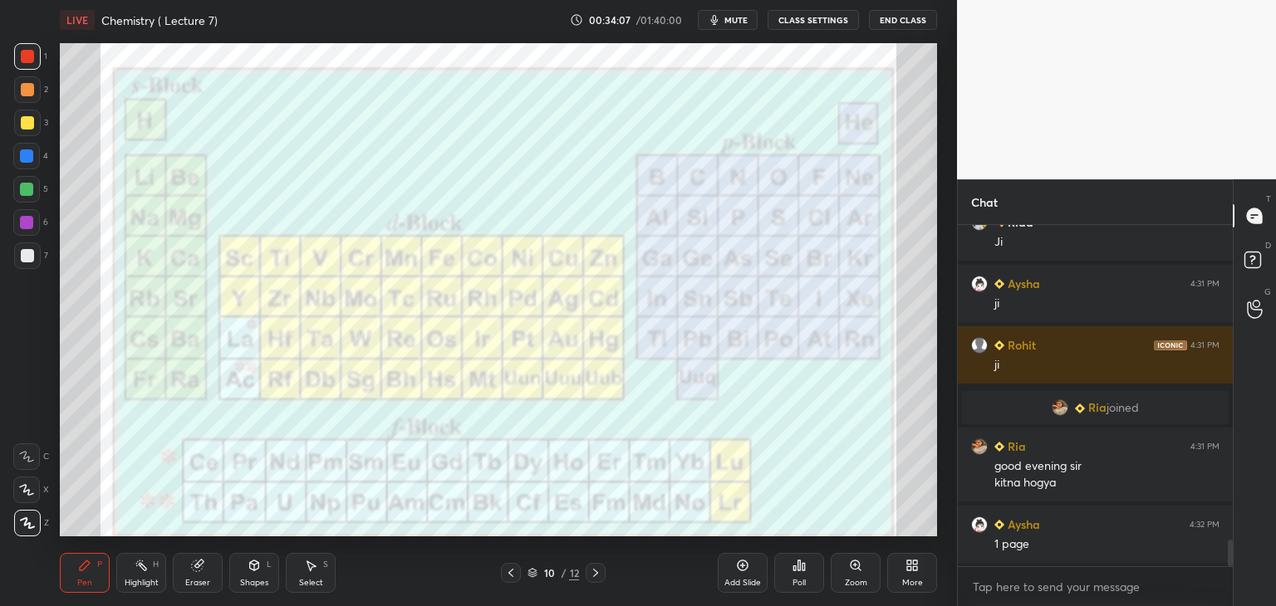
click at [194, 571] on icon at bounding box center [197, 566] width 11 height 11
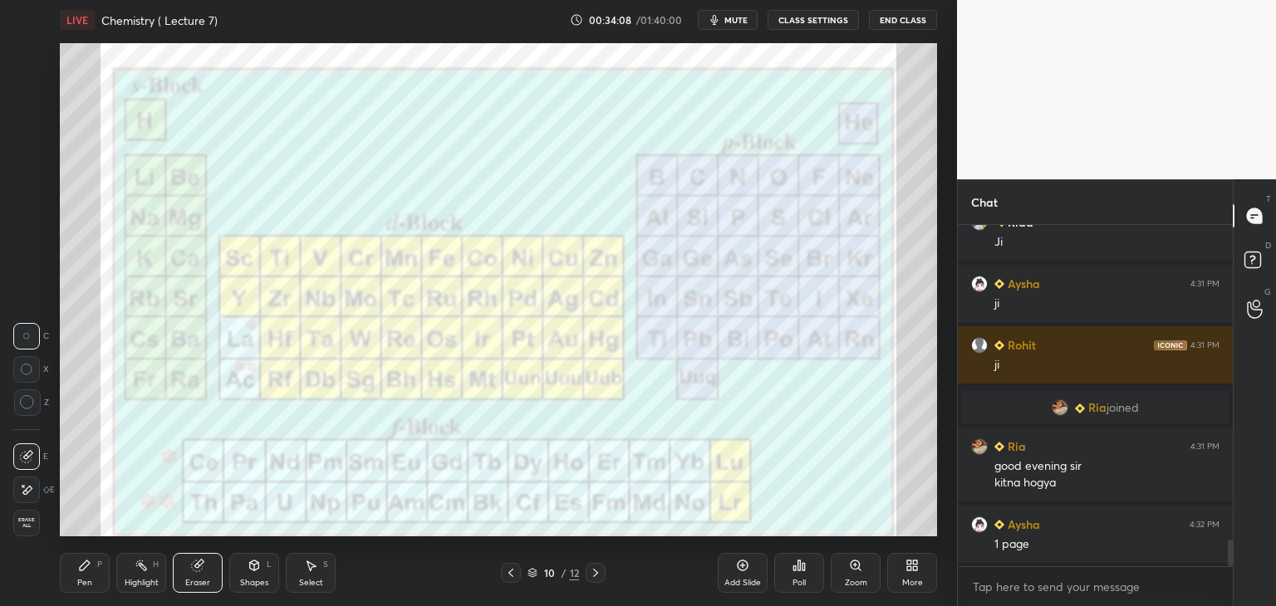
click at [29, 519] on span "Erase all" at bounding box center [26, 523] width 25 height 12
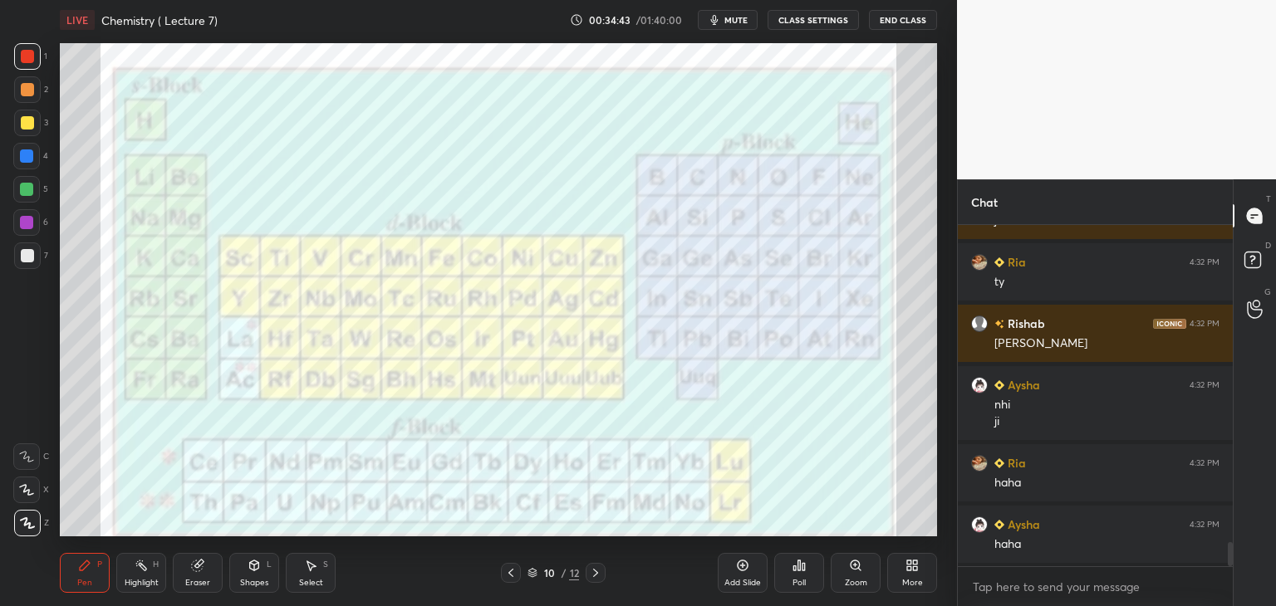
scroll to position [4608, 0]
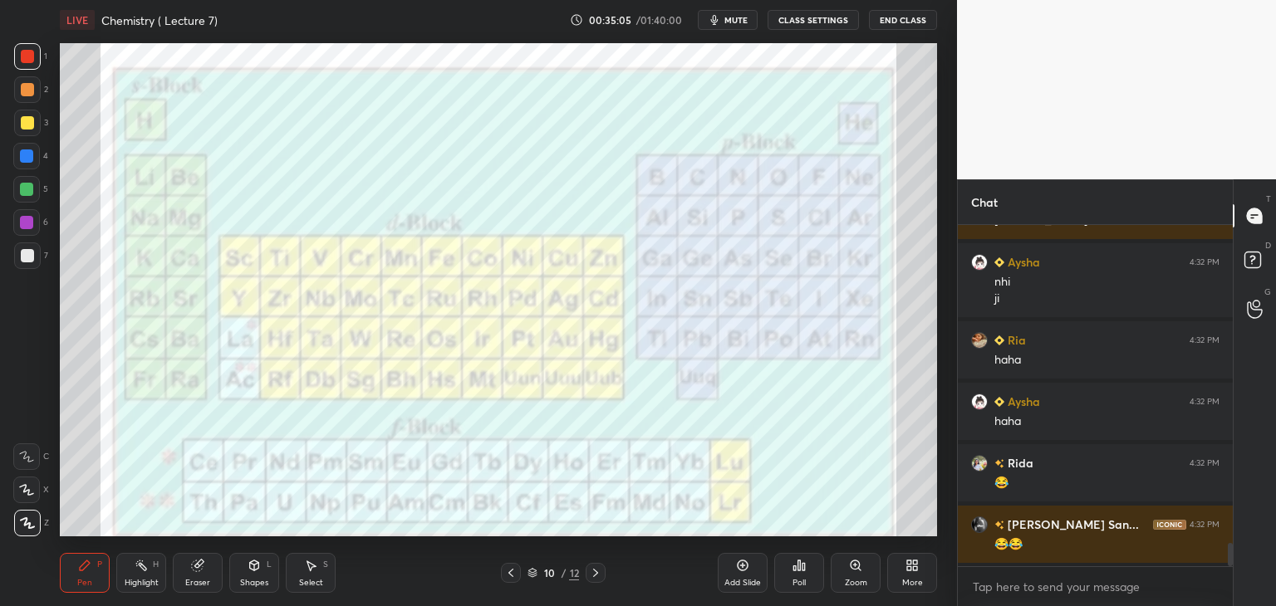
click at [746, 574] on div "Add Slide" at bounding box center [743, 573] width 50 height 40
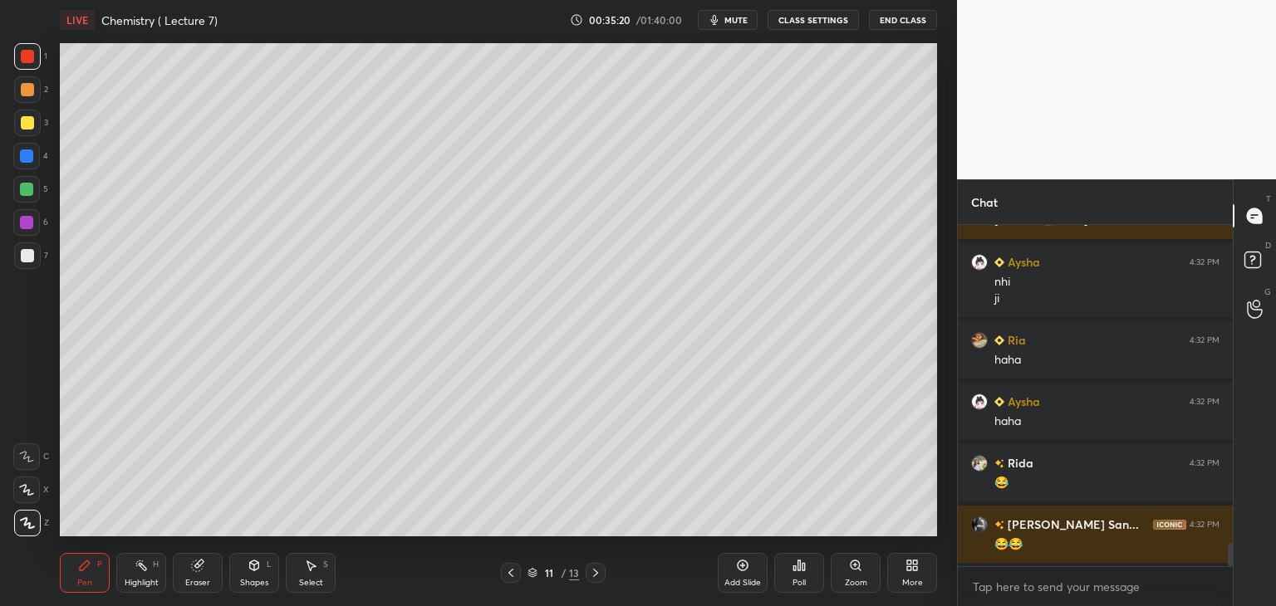
click at [26, 156] on div at bounding box center [26, 156] width 13 height 13
click at [31, 252] on div at bounding box center [27, 255] width 13 height 13
click at [596, 566] on icon at bounding box center [595, 572] width 13 height 13
click at [509, 575] on icon at bounding box center [510, 572] width 13 height 13
click at [512, 570] on icon at bounding box center [510, 573] width 5 height 8
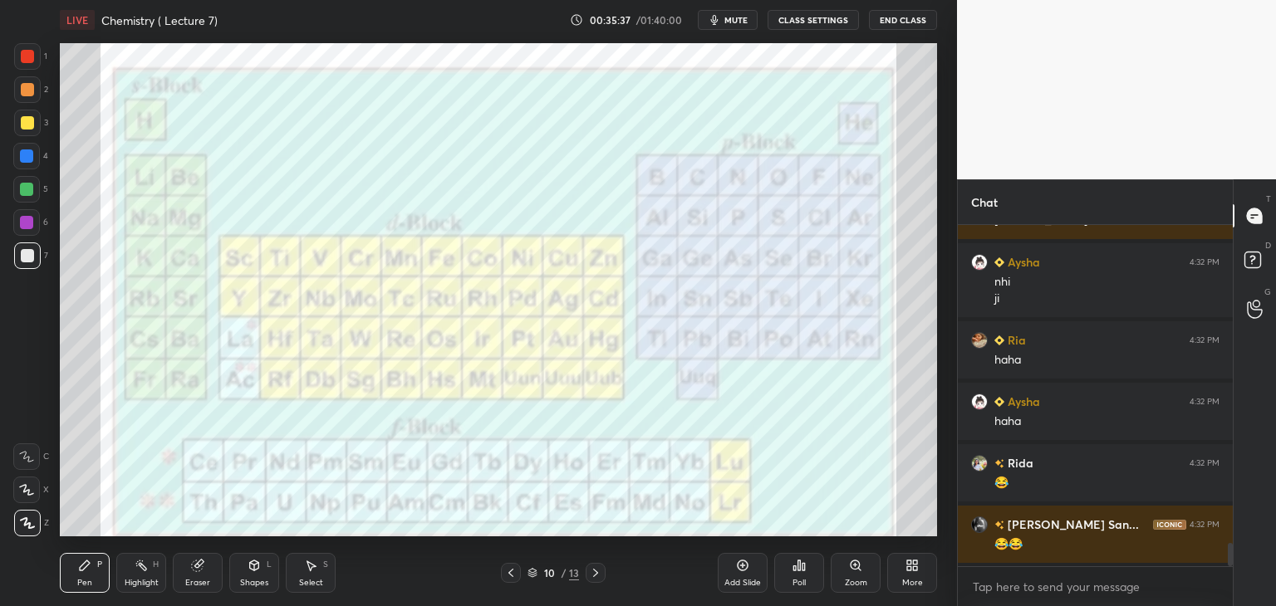
click at [512, 568] on icon at bounding box center [510, 572] width 13 height 13
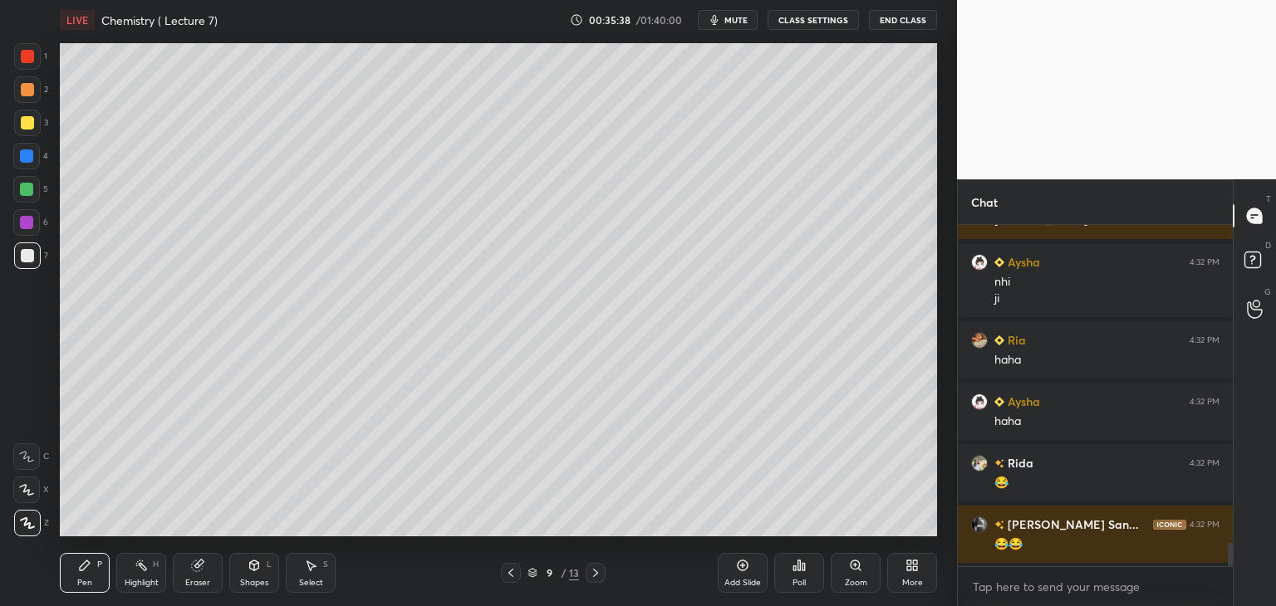
click at [513, 567] on icon at bounding box center [510, 572] width 13 height 13
click at [597, 571] on icon at bounding box center [595, 572] width 13 height 13
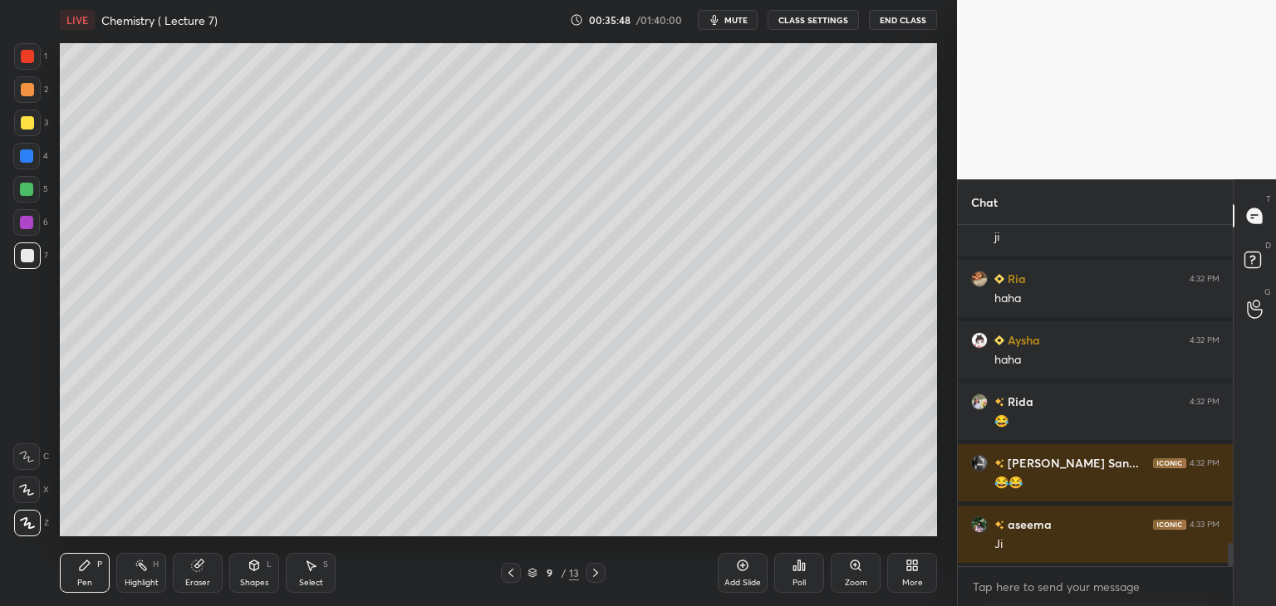
scroll to position [4792, 0]
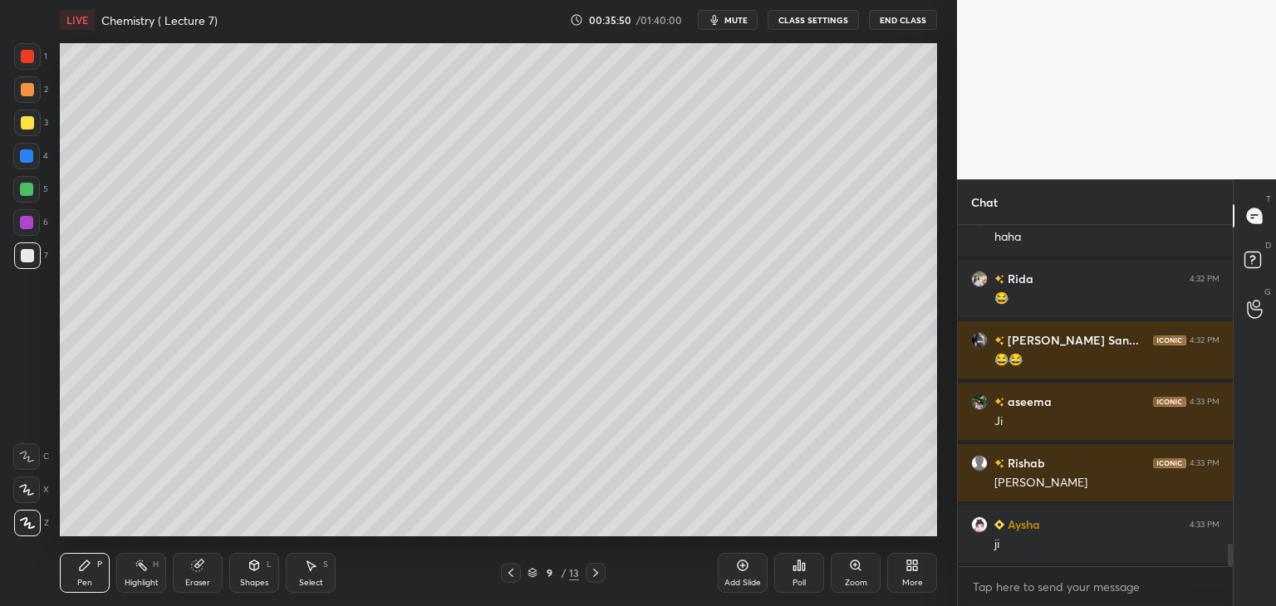
click at [601, 569] on icon at bounding box center [595, 572] width 13 height 13
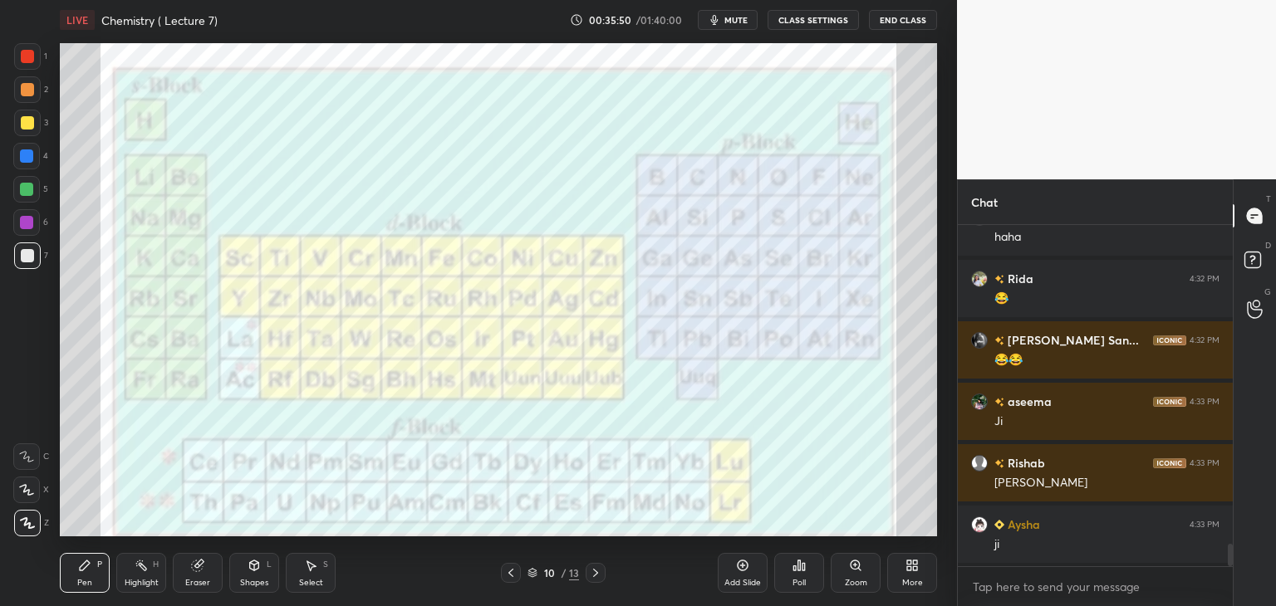
click at [593, 569] on icon at bounding box center [595, 573] width 5 height 8
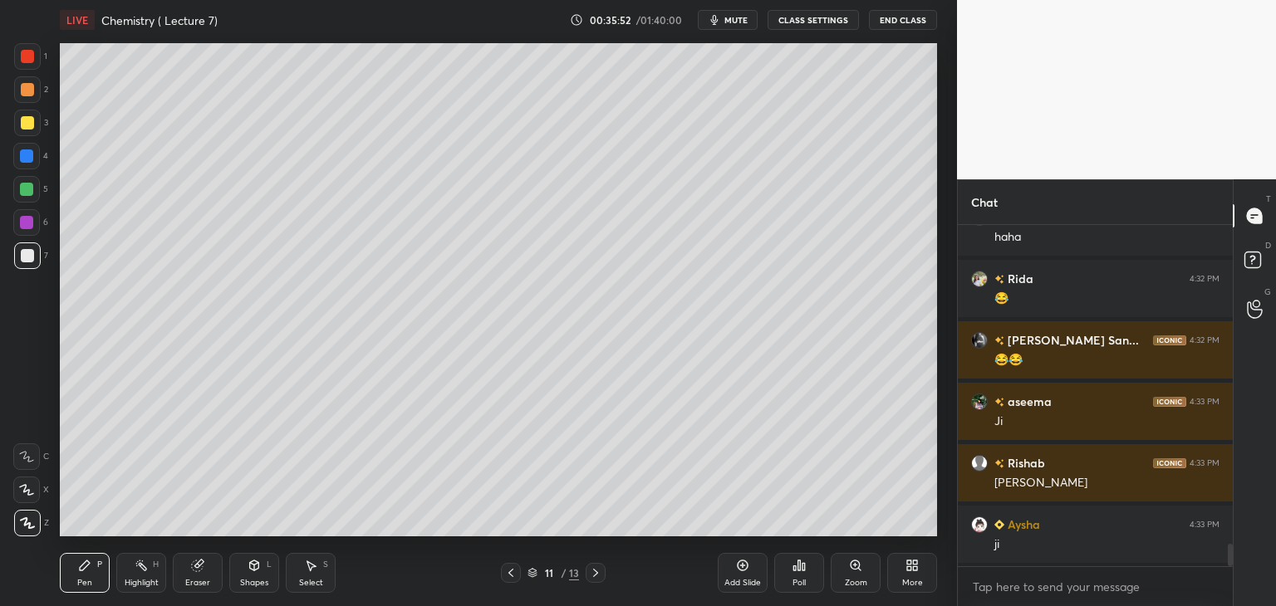
click at [30, 155] on div at bounding box center [26, 156] width 13 height 13
click at [27, 252] on div at bounding box center [27, 255] width 13 height 13
click at [509, 572] on icon at bounding box center [510, 572] width 13 height 13
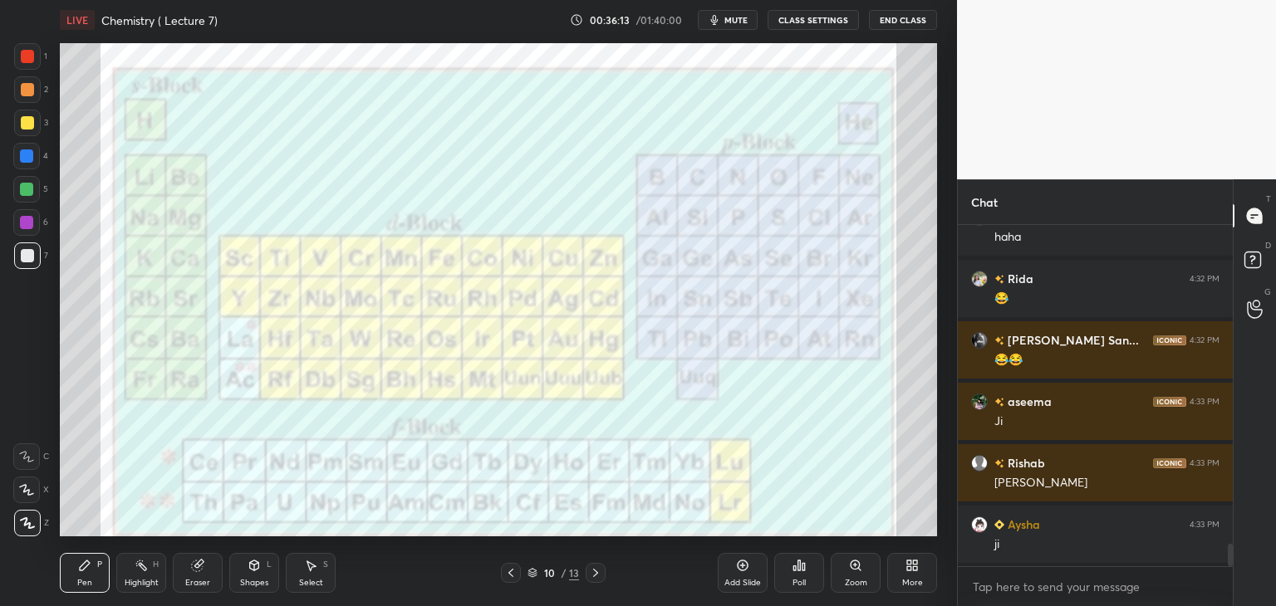
click at [507, 572] on icon at bounding box center [510, 572] width 13 height 13
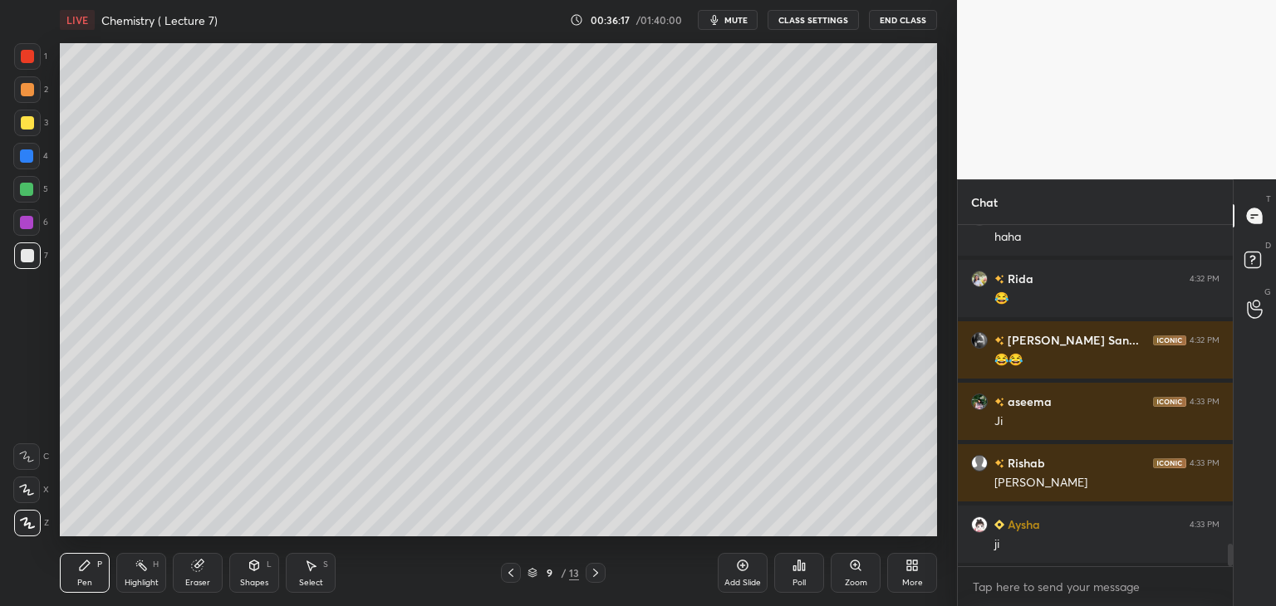
click at [594, 572] on icon at bounding box center [595, 572] width 13 height 13
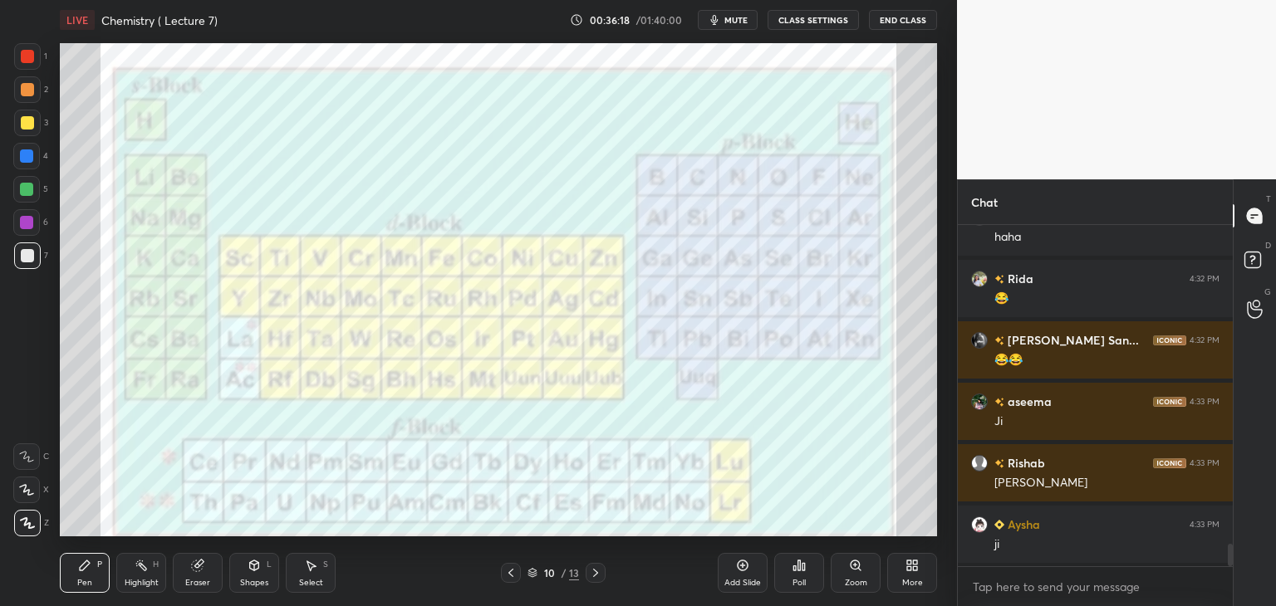
click at [594, 572] on icon at bounding box center [595, 572] width 13 height 13
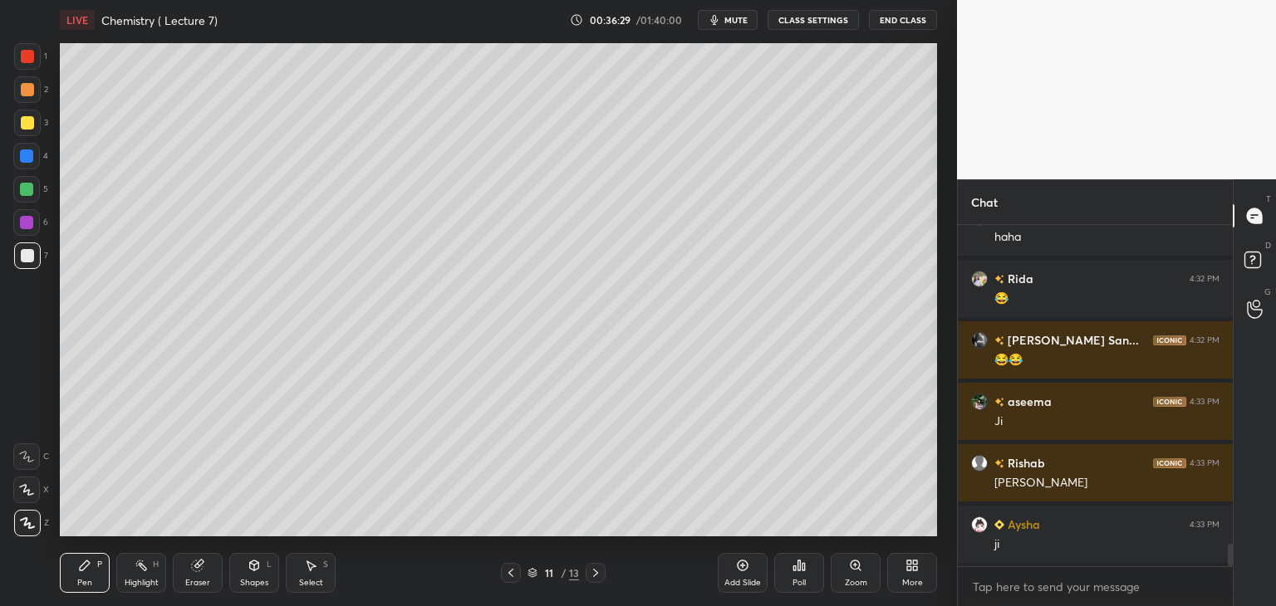
click at [28, 159] on div at bounding box center [26, 156] width 13 height 13
click at [25, 251] on div at bounding box center [27, 255] width 13 height 13
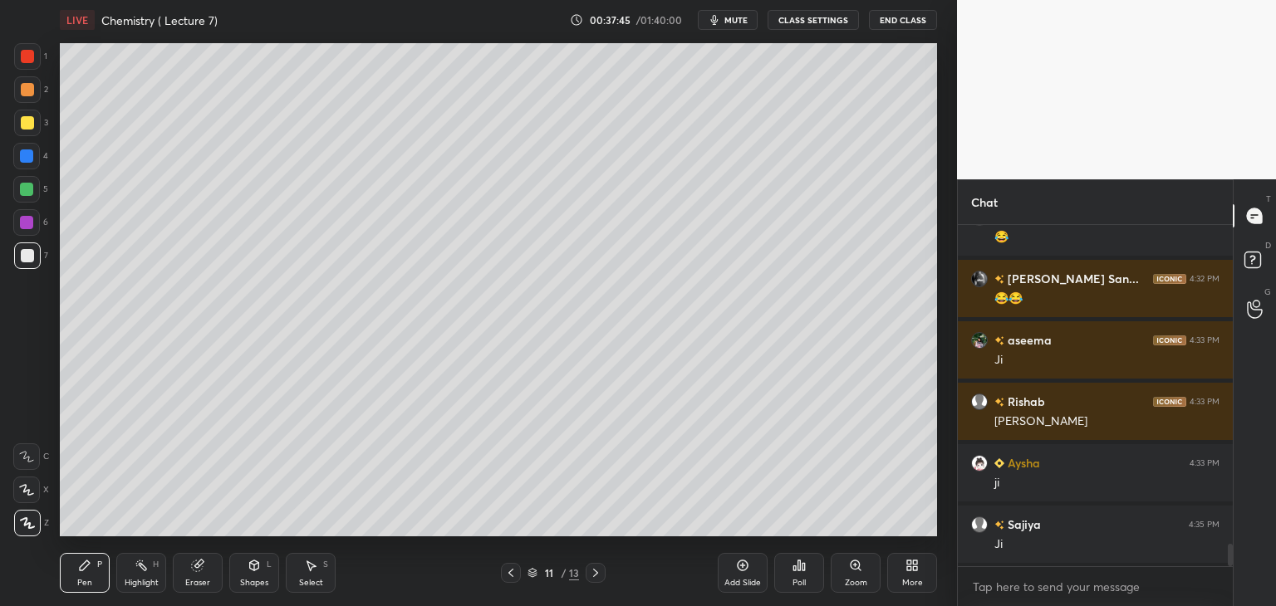
scroll to position [4915, 0]
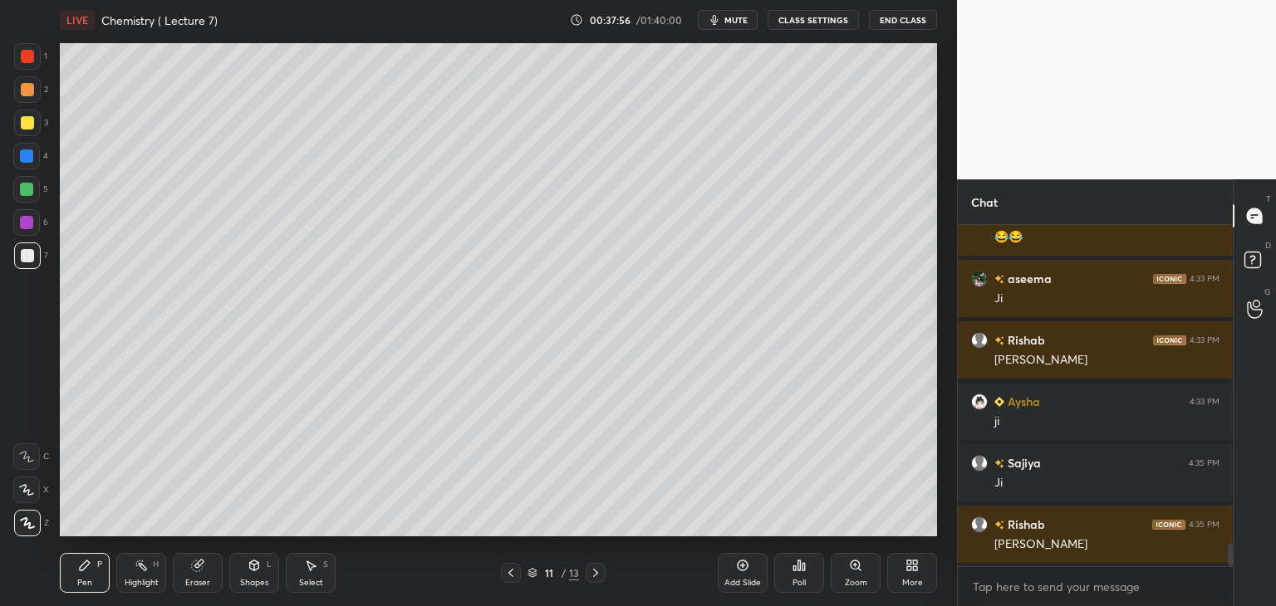
click at [27, 153] on div at bounding box center [26, 156] width 13 height 13
click at [33, 257] on div at bounding box center [27, 255] width 13 height 13
click at [198, 568] on icon at bounding box center [197, 566] width 11 height 11
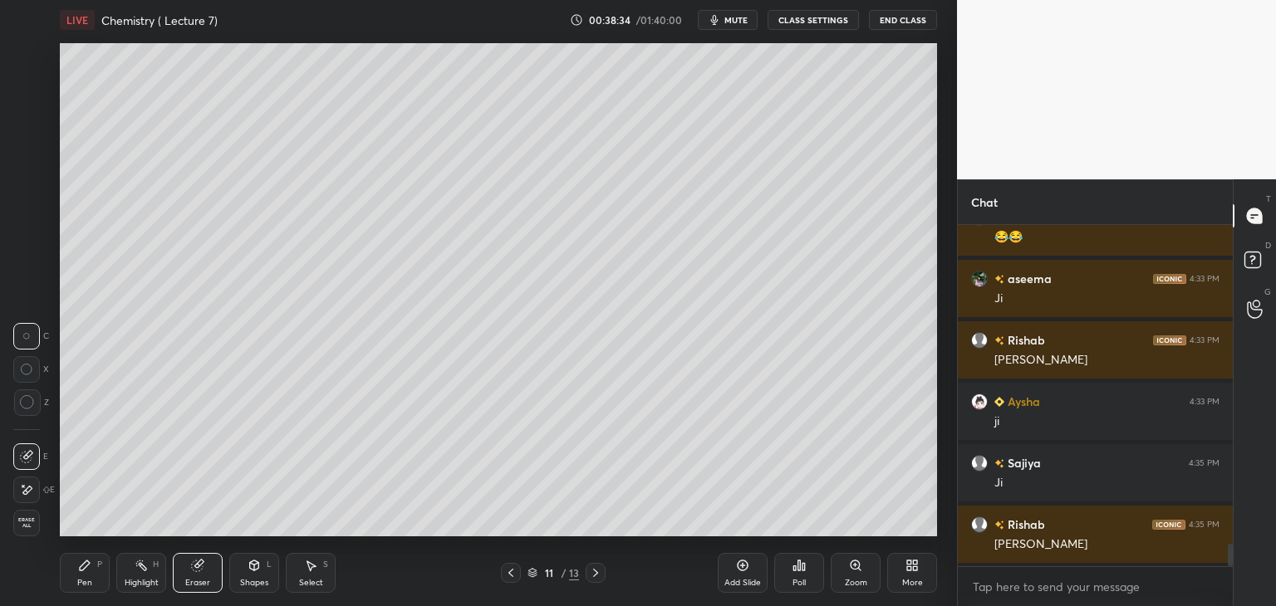
click at [91, 572] on div "Pen P" at bounding box center [85, 573] width 50 height 40
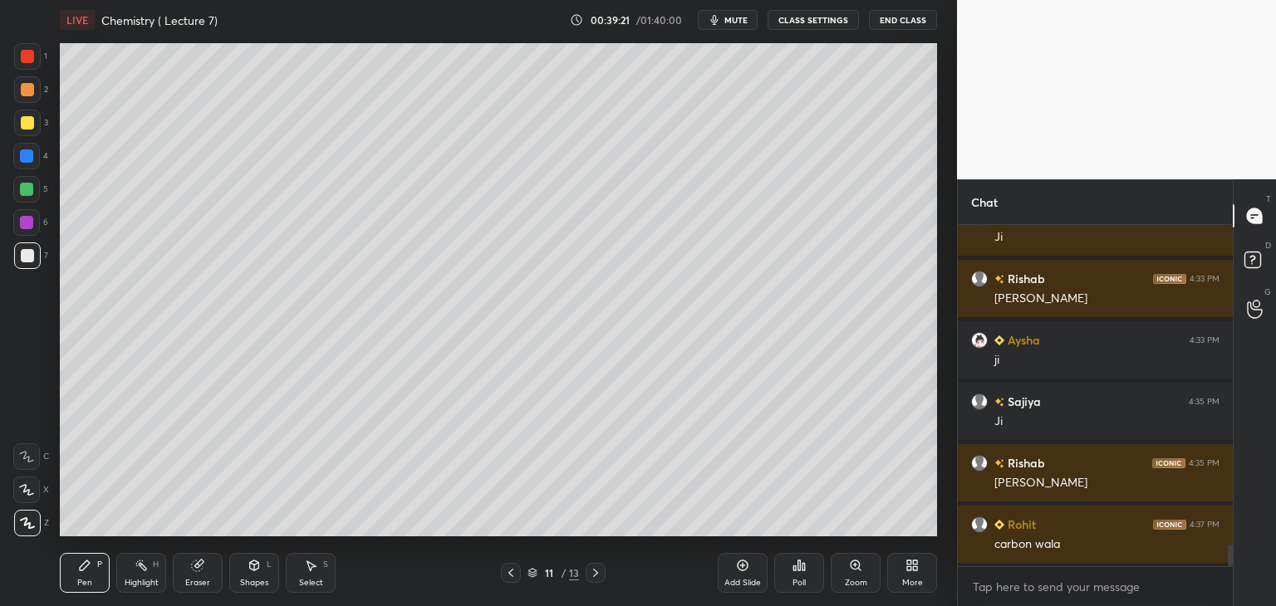
scroll to position [5038, 0]
click at [594, 570] on icon at bounding box center [595, 573] width 5 height 8
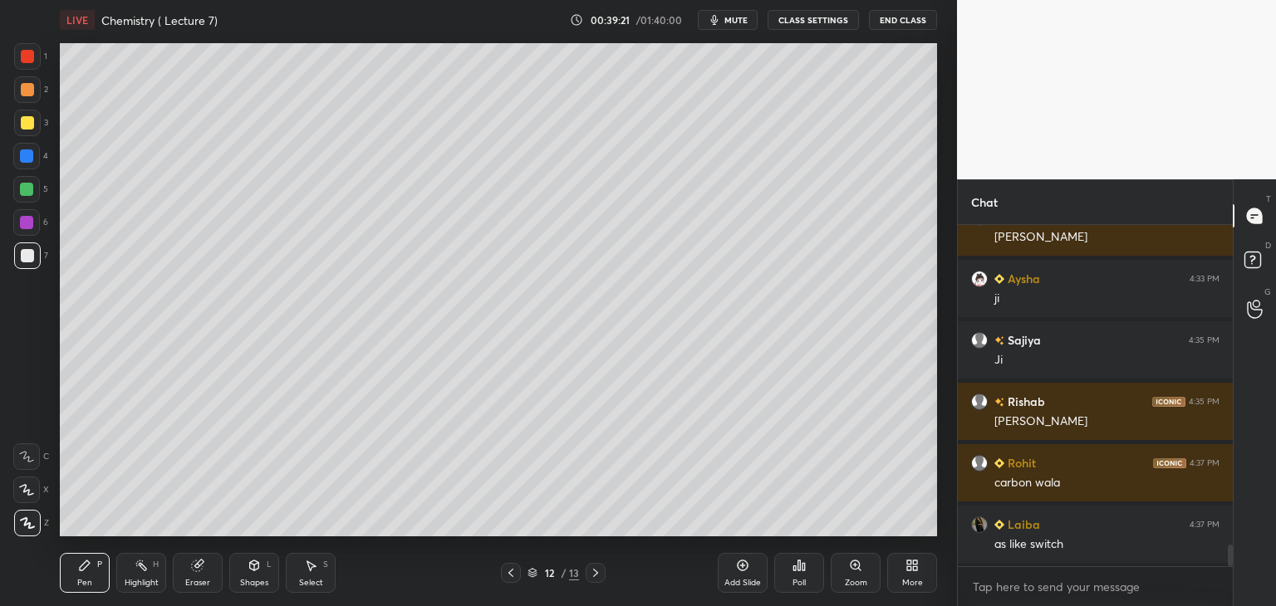
click at [596, 573] on icon at bounding box center [595, 572] width 13 height 13
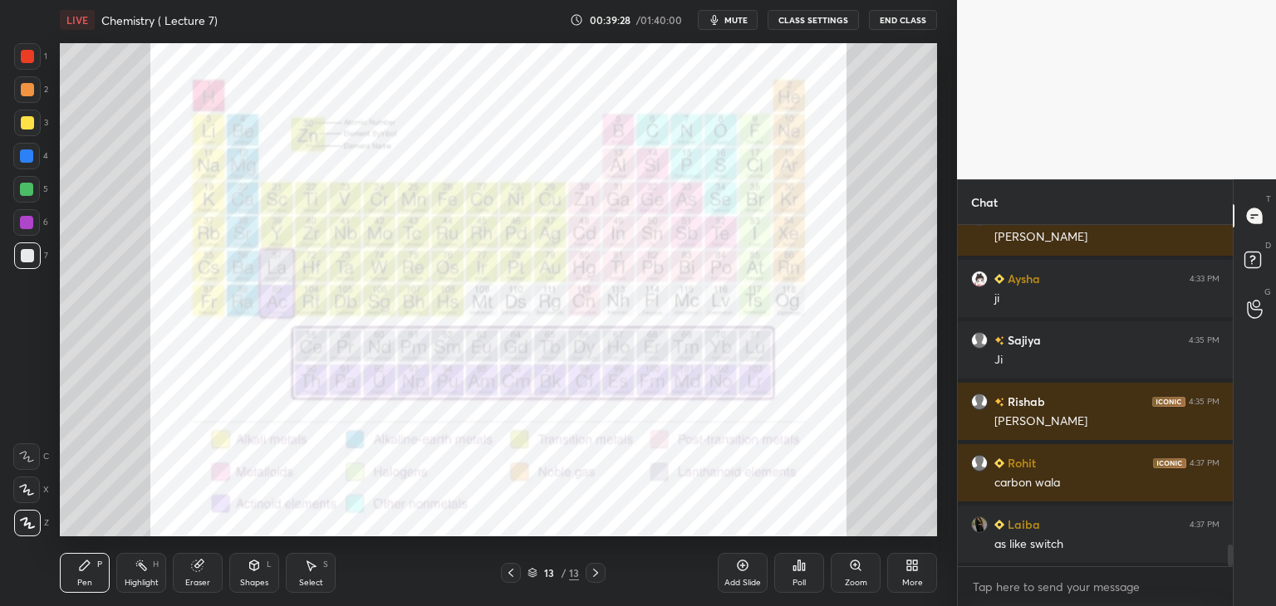
click at [511, 575] on icon at bounding box center [510, 573] width 5 height 8
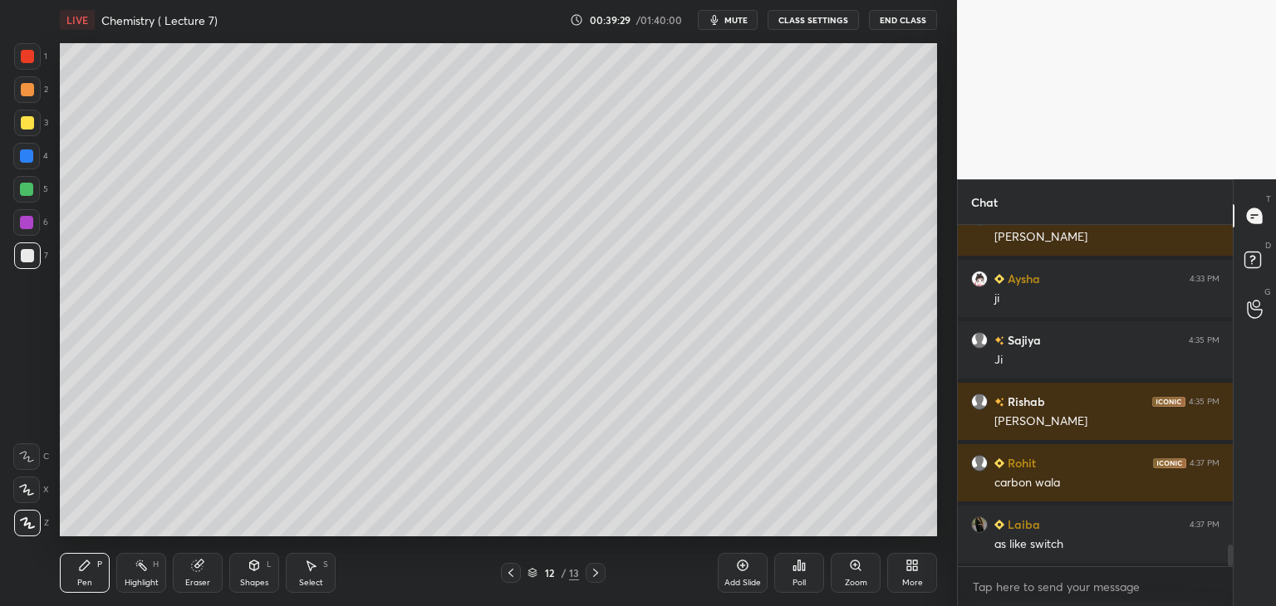
click at [511, 572] on icon at bounding box center [510, 573] width 5 height 8
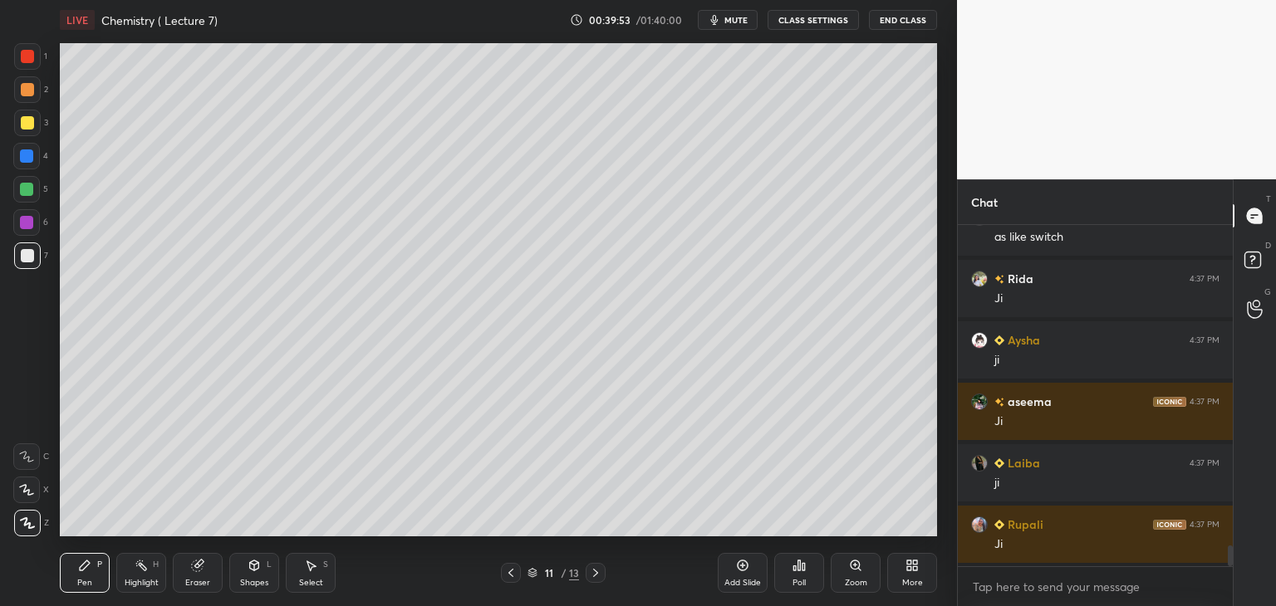
scroll to position [5407, 0]
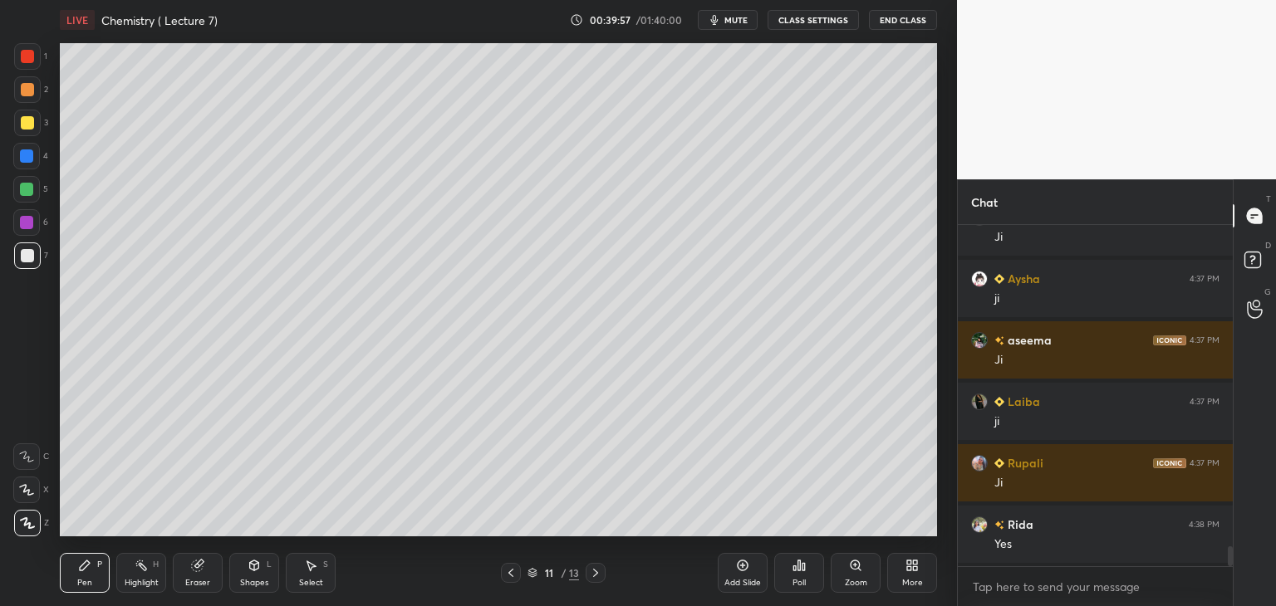
click at [33, 190] on div at bounding box center [26, 189] width 13 height 13
click at [27, 251] on div at bounding box center [27, 255] width 13 height 13
click at [27, 56] on div at bounding box center [27, 56] width 13 height 13
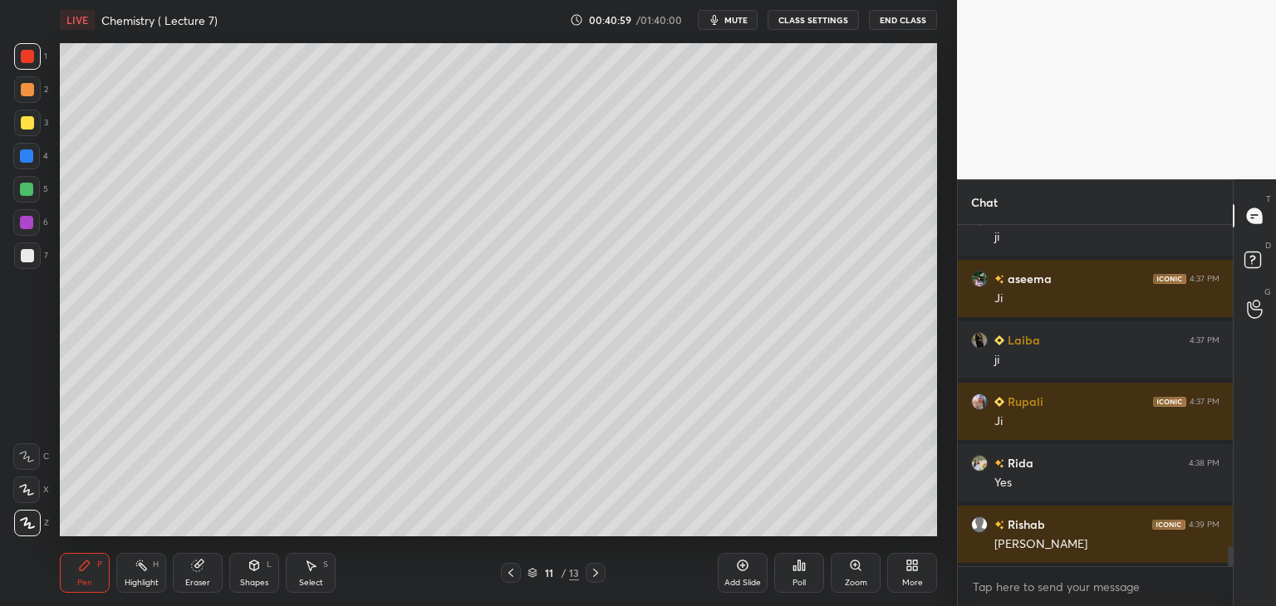
click at [751, 566] on div "Add Slide" at bounding box center [743, 573] width 50 height 40
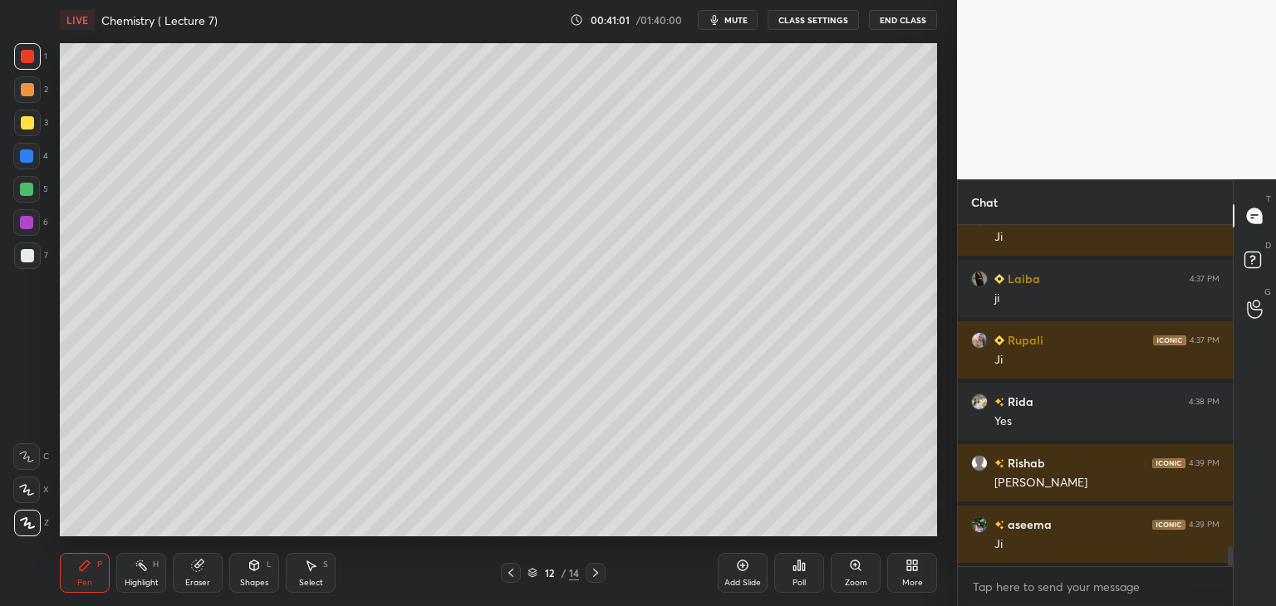
scroll to position [5591, 0]
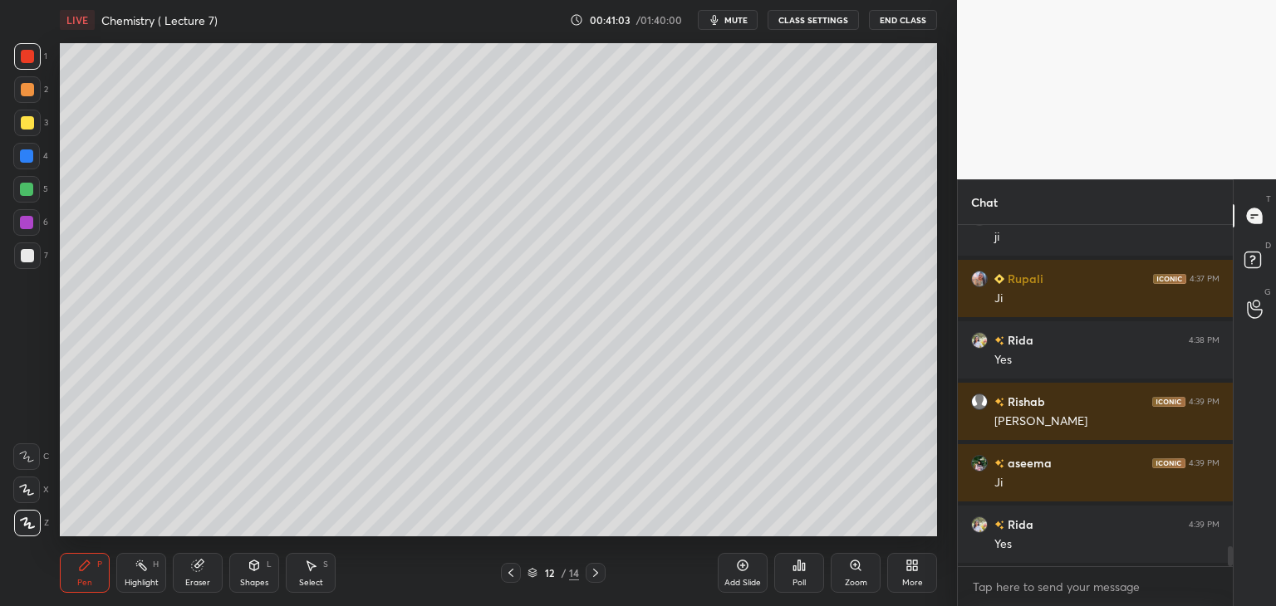
click at [509, 571] on icon at bounding box center [510, 572] width 13 height 13
click at [596, 571] on icon at bounding box center [595, 572] width 13 height 13
click at [508, 571] on icon at bounding box center [510, 572] width 13 height 13
click at [595, 572] on icon at bounding box center [595, 572] width 13 height 13
click at [31, 154] on div at bounding box center [26, 156] width 13 height 13
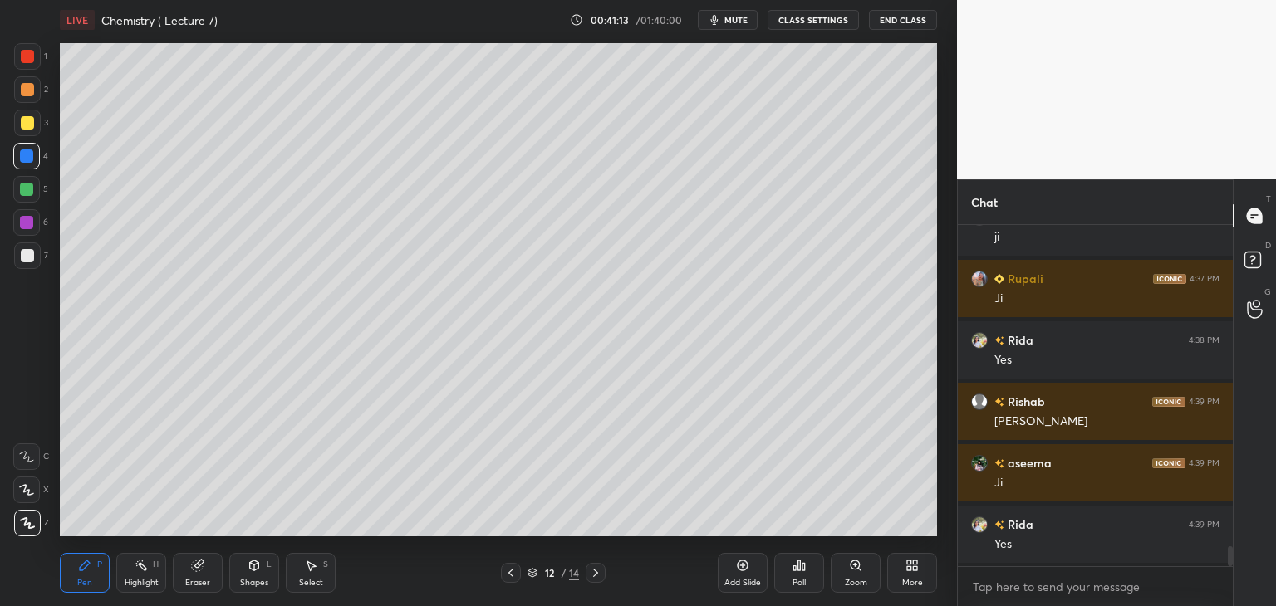
click at [195, 565] on icon at bounding box center [197, 566] width 11 height 11
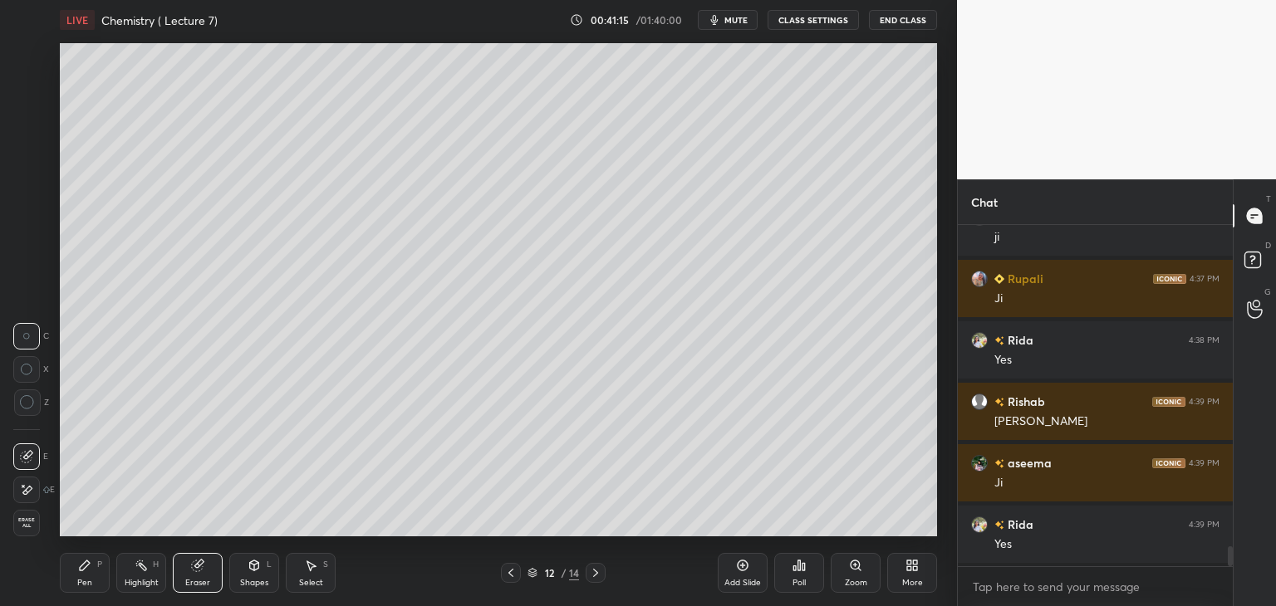
click at [99, 565] on div "P" at bounding box center [99, 565] width 5 height 8
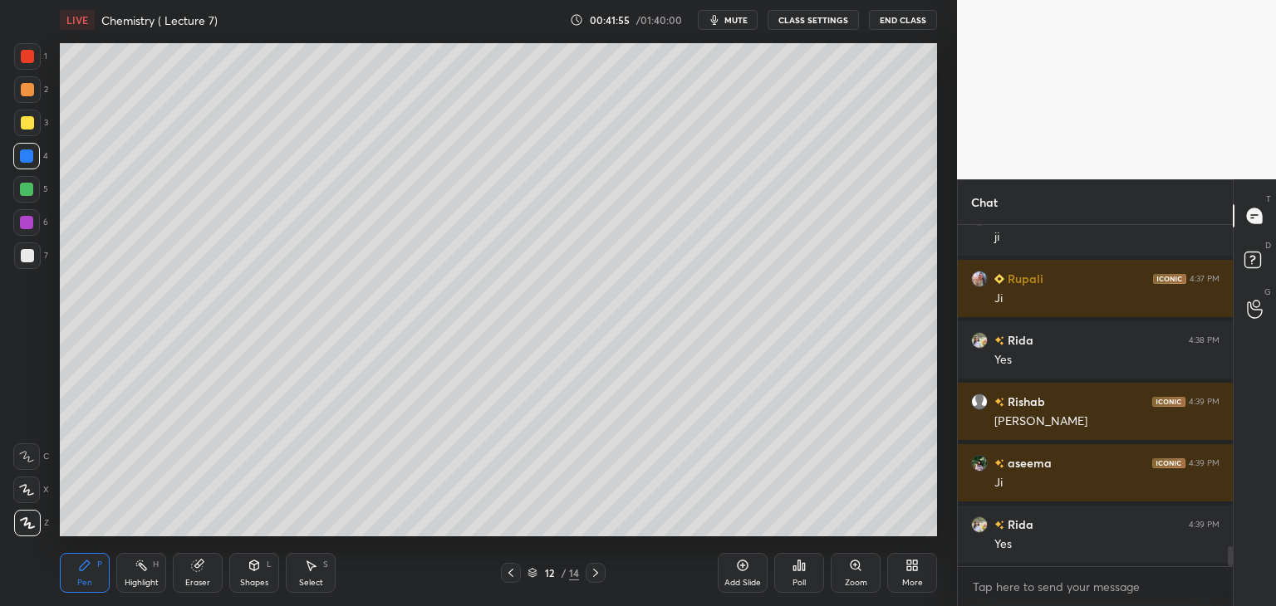
scroll to position [5653, 0]
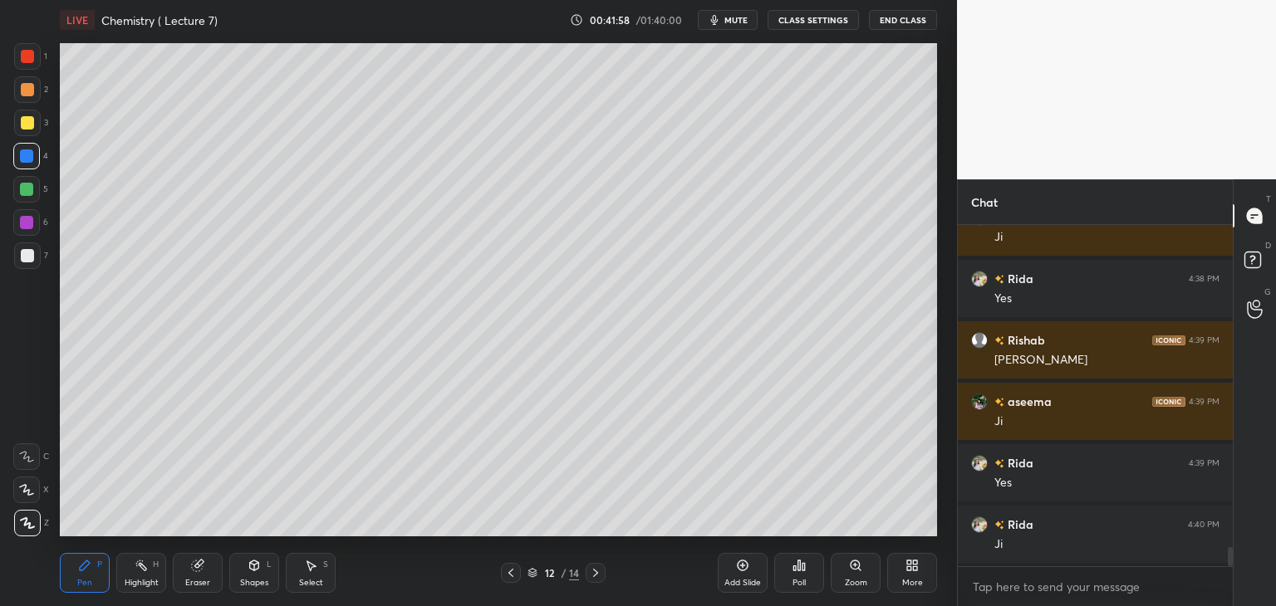
click at [25, 253] on div at bounding box center [27, 255] width 13 height 13
click at [511, 569] on icon at bounding box center [510, 572] width 13 height 13
click at [594, 569] on icon at bounding box center [595, 572] width 13 height 13
click at [596, 569] on icon at bounding box center [595, 572] width 13 height 13
click at [596, 563] on div at bounding box center [596, 573] width 20 height 20
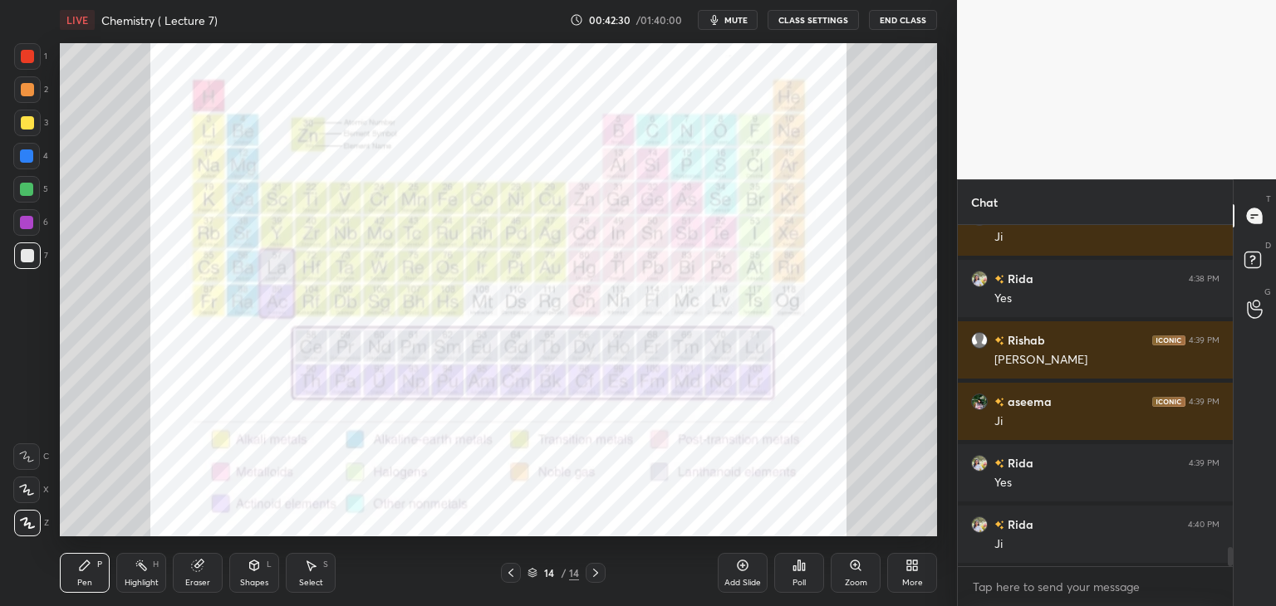
click at [27, 55] on div at bounding box center [27, 56] width 13 height 13
click at [512, 574] on icon at bounding box center [510, 572] width 13 height 13
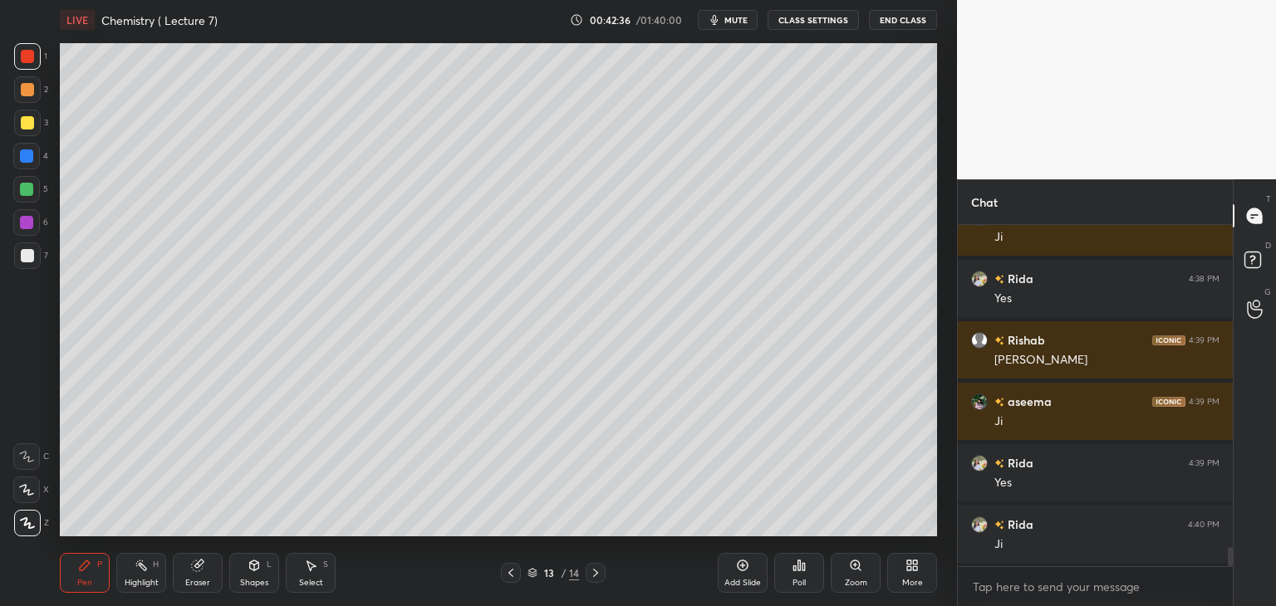
click at [512, 572] on icon at bounding box center [510, 572] width 13 height 13
click at [513, 571] on icon at bounding box center [510, 572] width 13 height 13
click at [26, 120] on div at bounding box center [27, 122] width 13 height 13
click at [187, 573] on div "Eraser" at bounding box center [198, 573] width 50 height 40
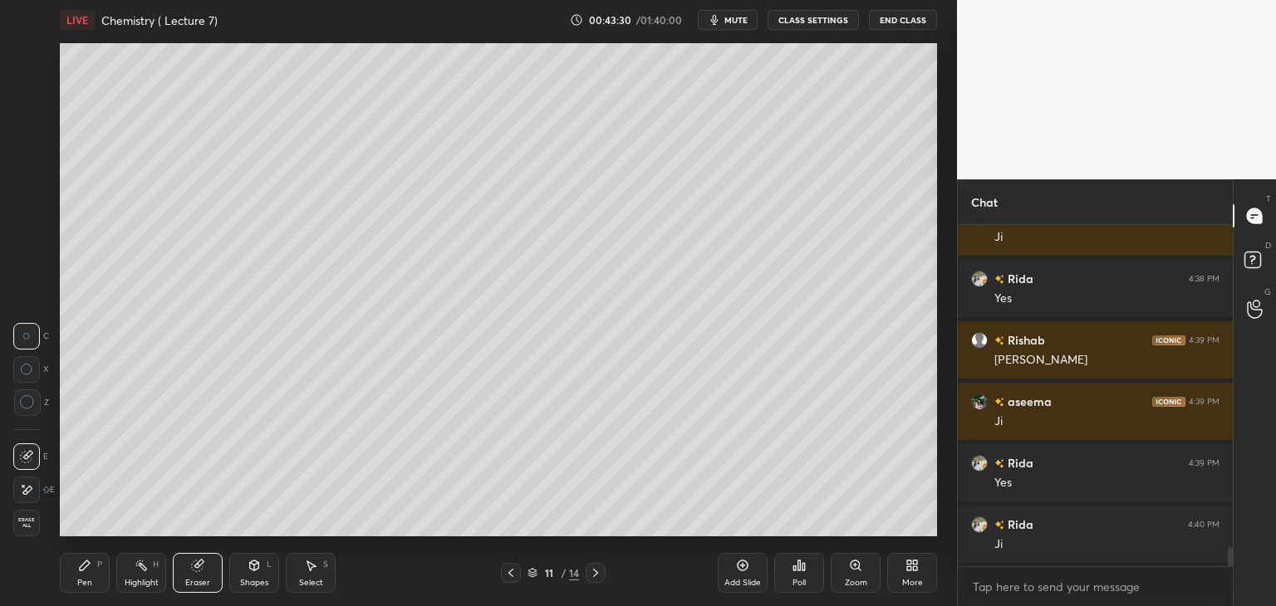
click at [87, 571] on icon at bounding box center [84, 565] width 13 height 13
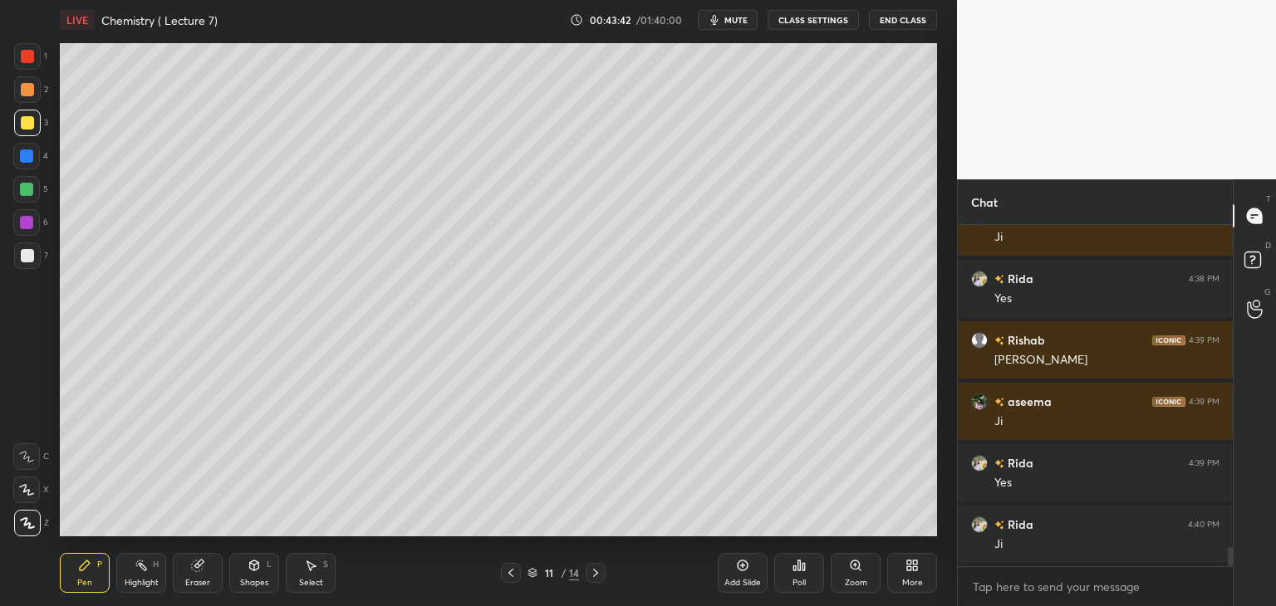
scroll to position [5714, 0]
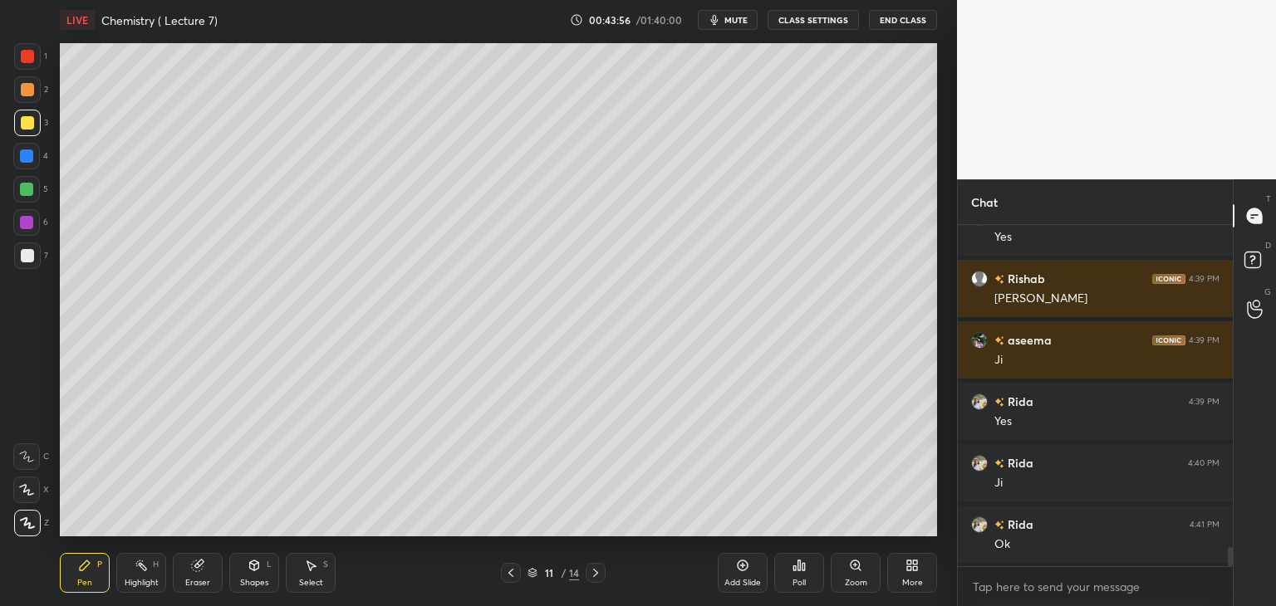
click at [597, 573] on icon at bounding box center [595, 573] width 5 height 8
click at [519, 569] on div at bounding box center [511, 573] width 20 height 20
click at [590, 572] on icon at bounding box center [595, 572] width 13 height 13
click at [594, 570] on icon at bounding box center [595, 573] width 5 height 8
click at [594, 569] on icon at bounding box center [595, 572] width 13 height 13
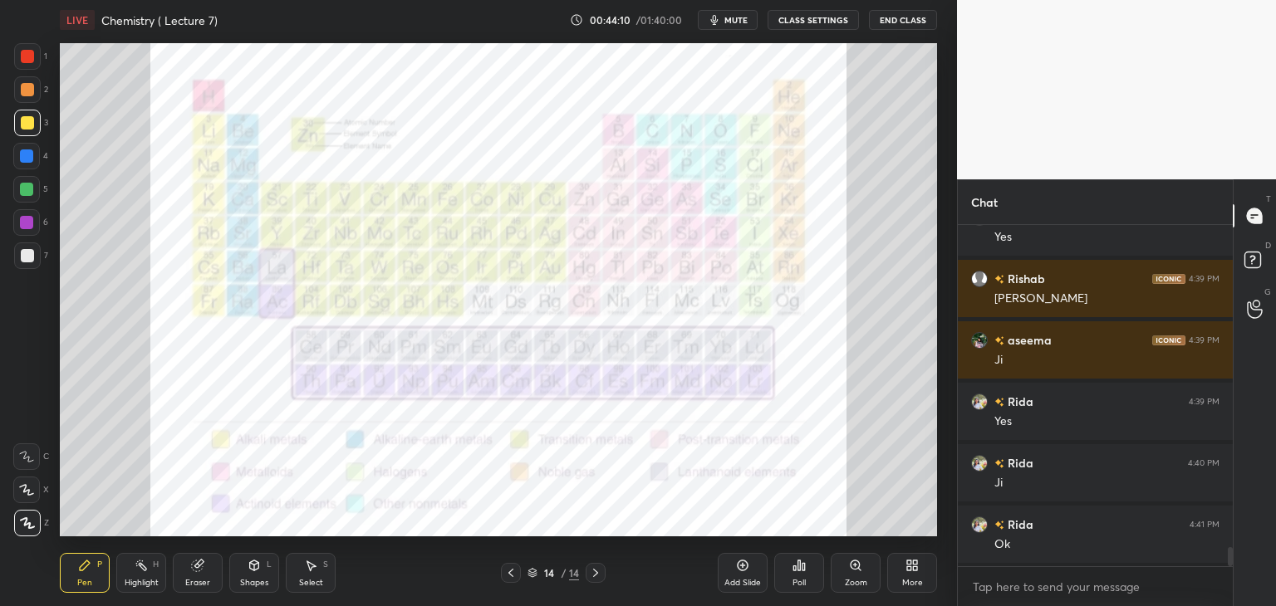
click at [509, 571] on icon at bounding box center [510, 572] width 13 height 13
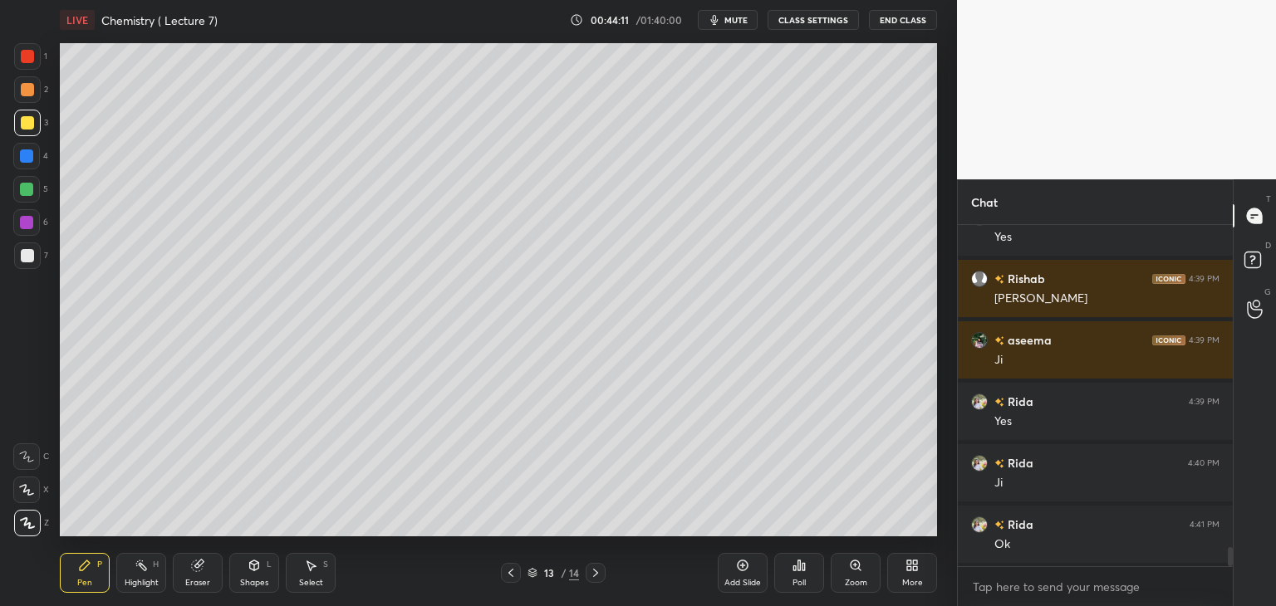
click at [509, 569] on icon at bounding box center [510, 572] width 13 height 13
click at [28, 188] on div at bounding box center [26, 189] width 13 height 13
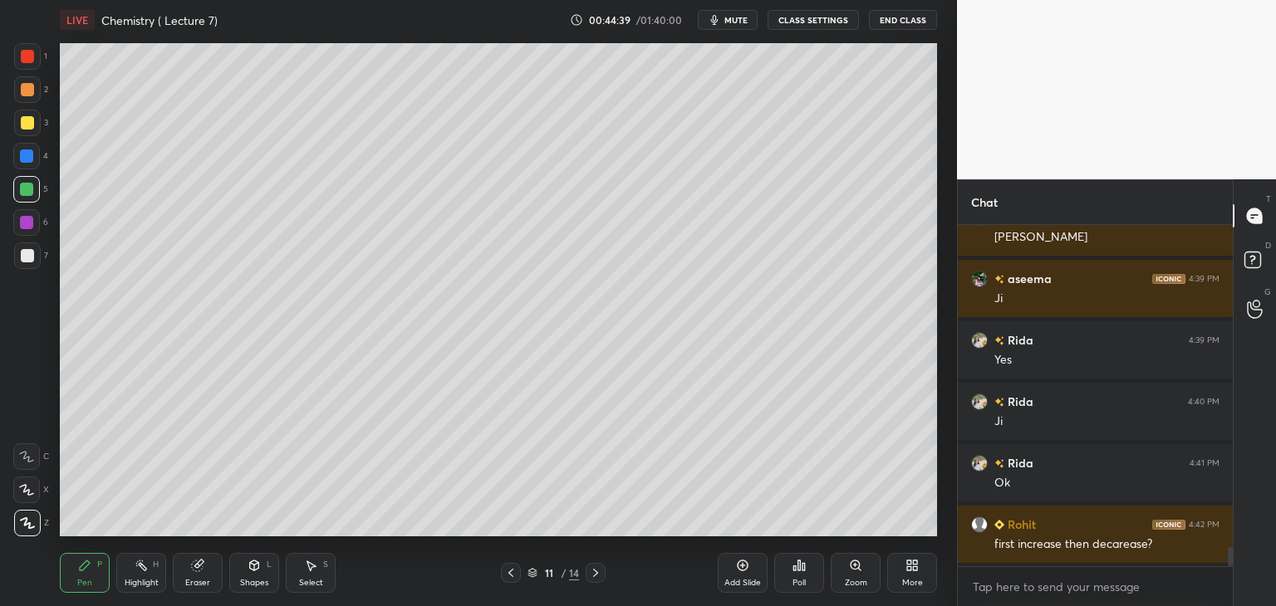
click at [595, 571] on icon at bounding box center [595, 573] width 5 height 8
click at [513, 572] on icon at bounding box center [510, 572] width 13 height 13
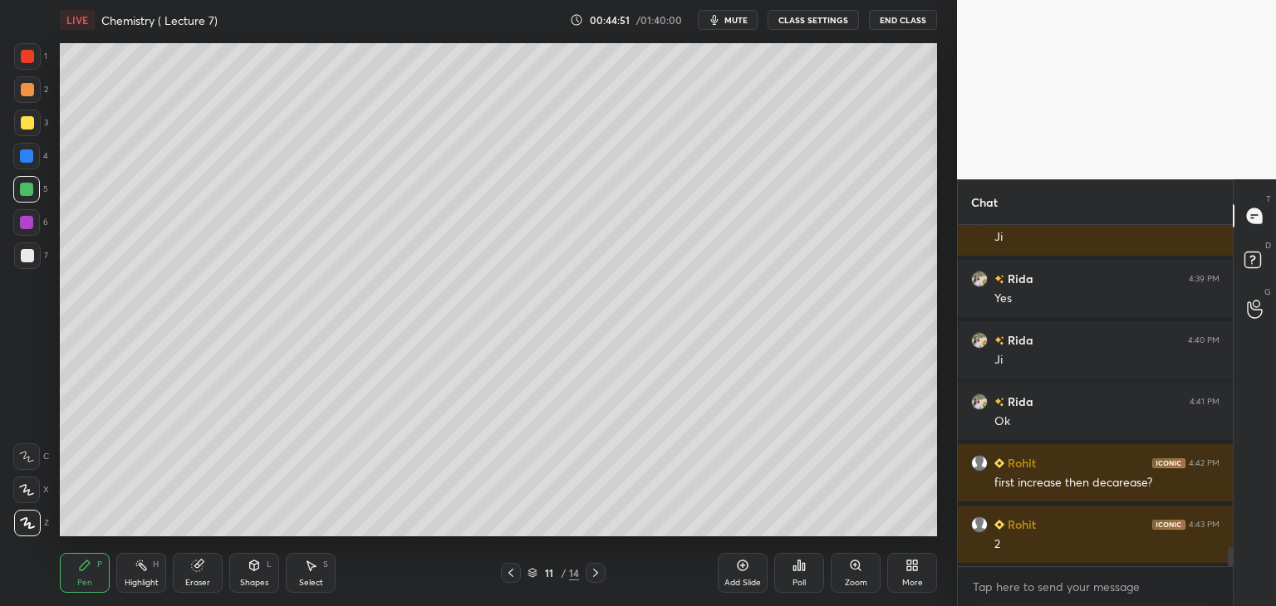
scroll to position [5899, 0]
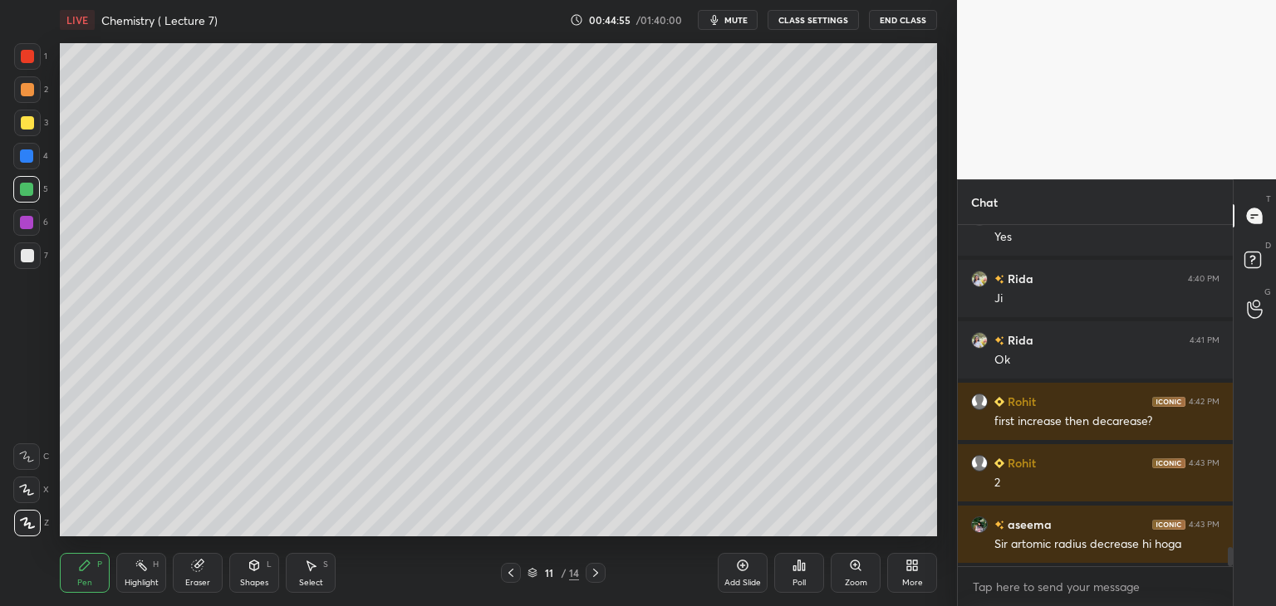
click at [597, 572] on icon at bounding box center [595, 572] width 13 height 13
click at [507, 571] on icon at bounding box center [510, 572] width 13 height 13
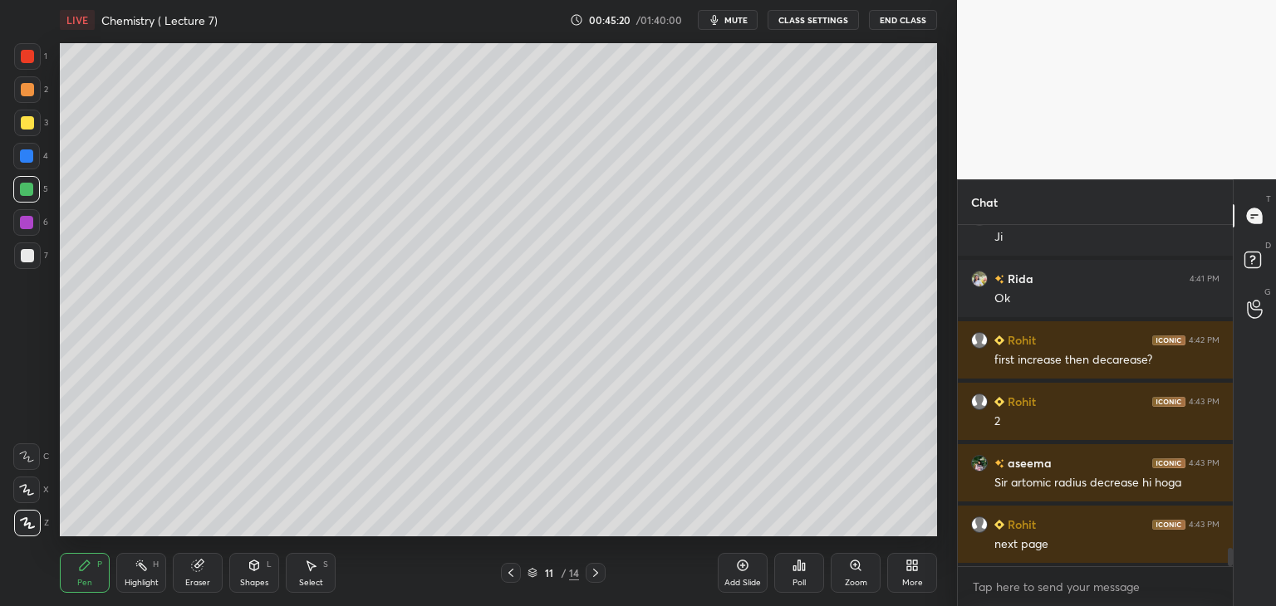
click at [597, 571] on icon at bounding box center [595, 572] width 13 height 13
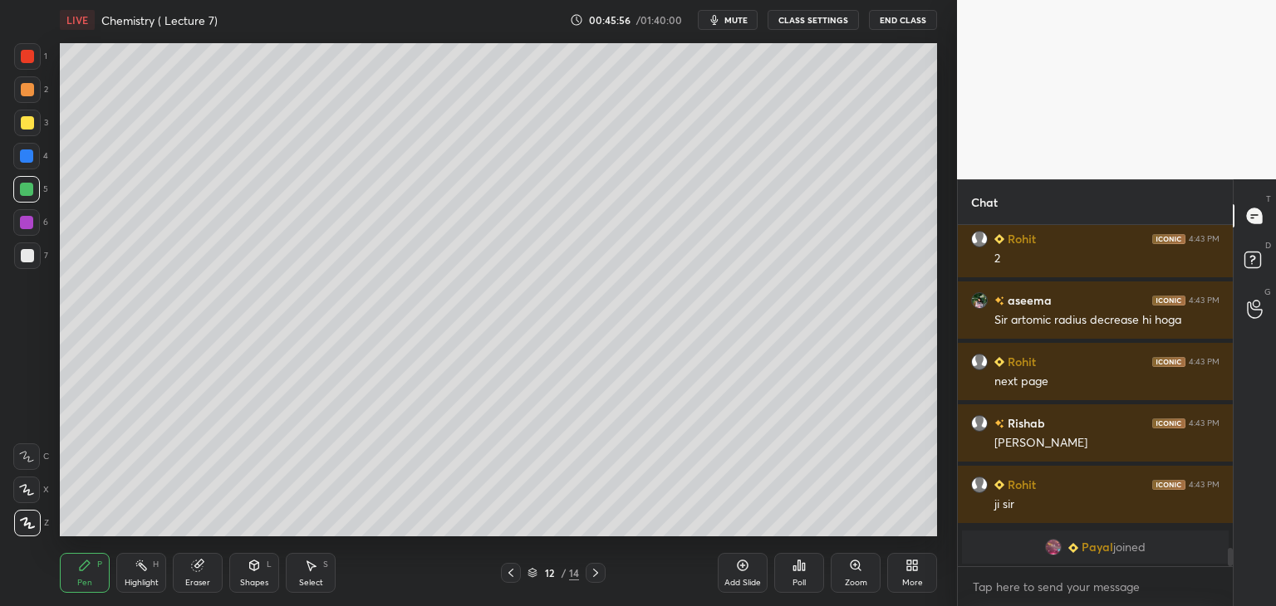
scroll to position [5475, 0]
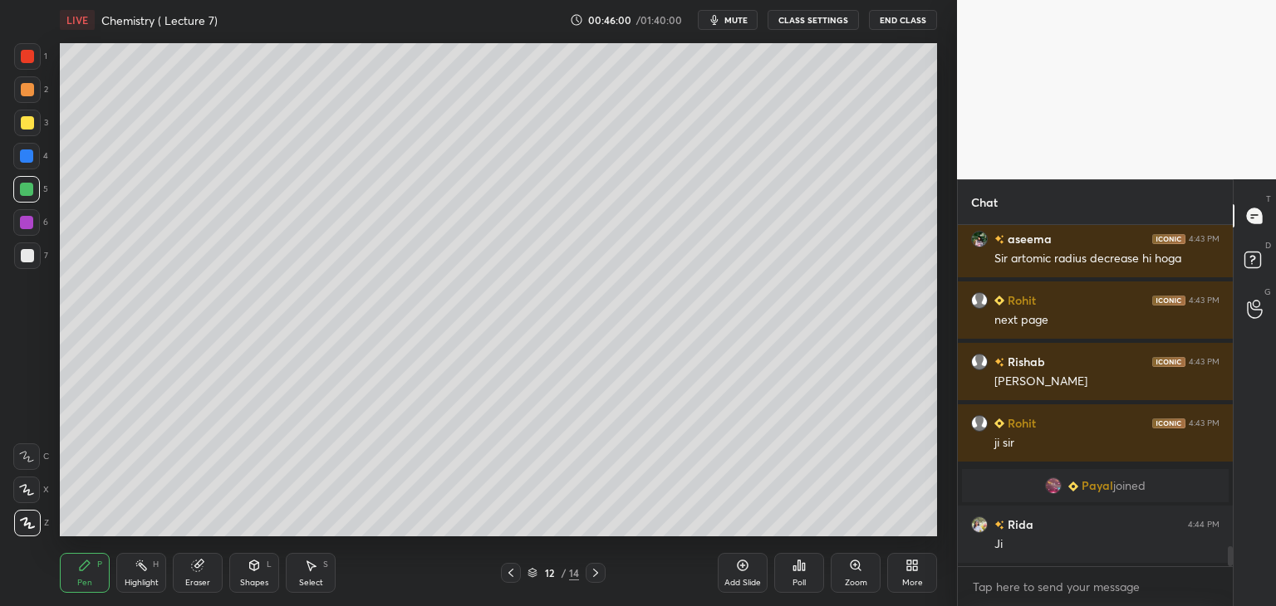
click at [751, 559] on div "Add Slide" at bounding box center [743, 573] width 50 height 40
click at [25, 250] on div at bounding box center [27, 255] width 13 height 13
click at [741, 568] on icon at bounding box center [742, 565] width 13 height 13
click at [24, 222] on div at bounding box center [26, 222] width 13 height 13
click at [517, 571] on icon at bounding box center [510, 572] width 13 height 13
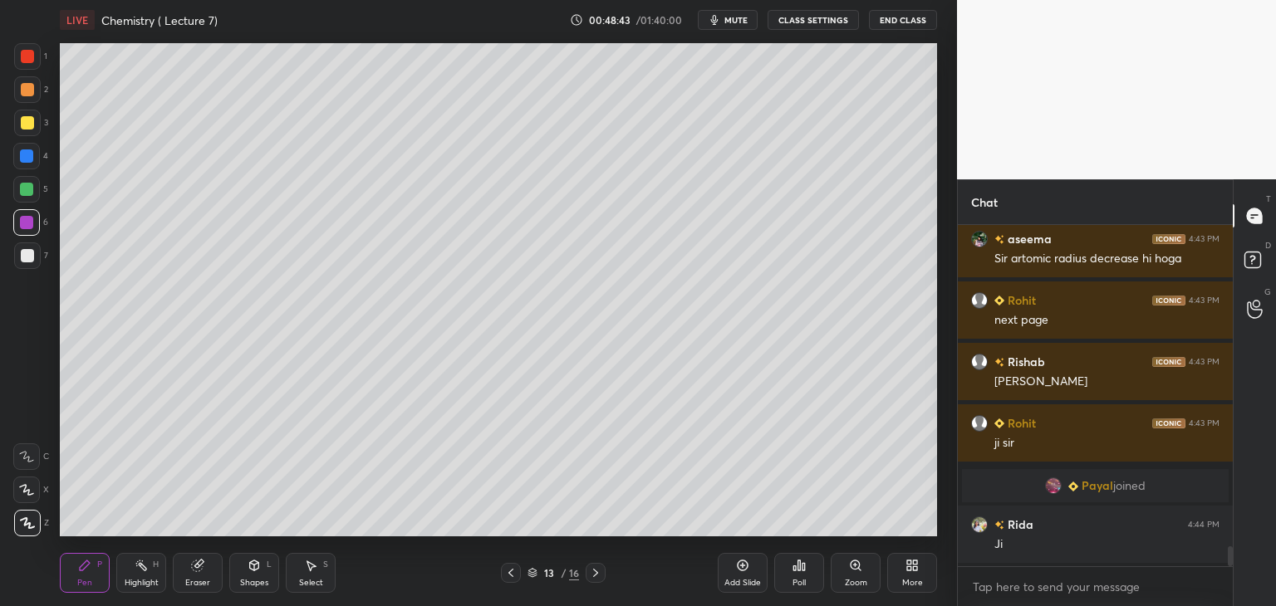
click at [515, 569] on icon at bounding box center [510, 572] width 13 height 13
click at [516, 569] on icon at bounding box center [510, 572] width 13 height 13
click at [517, 571] on icon at bounding box center [510, 572] width 13 height 13
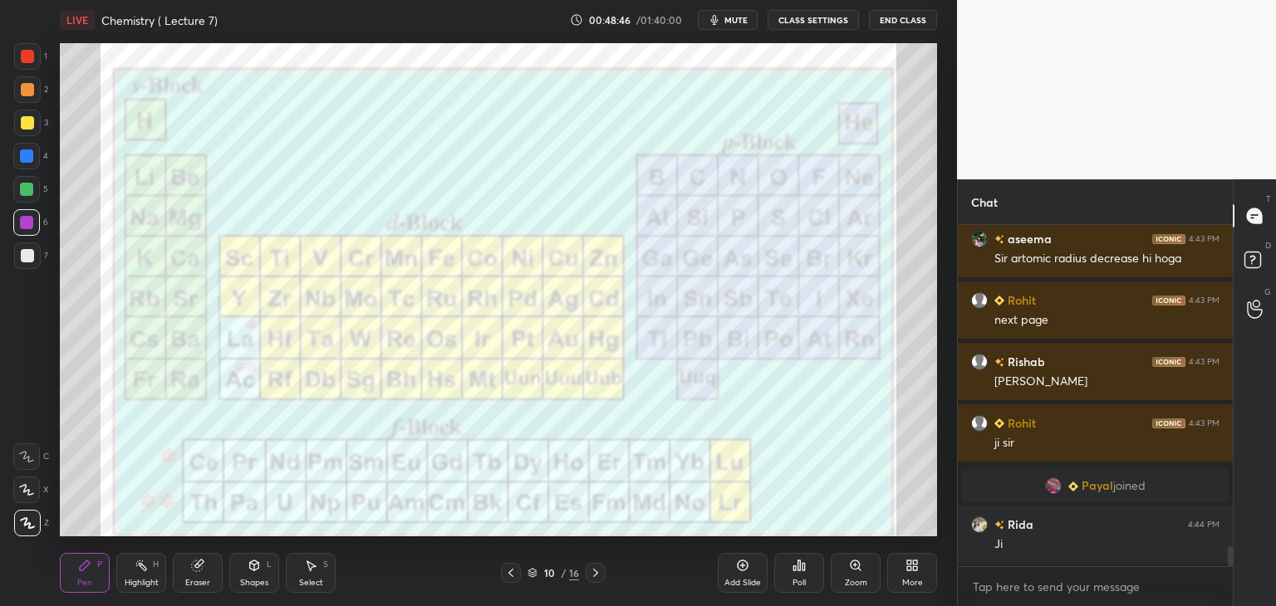
click at [194, 577] on div "Eraser" at bounding box center [198, 573] width 50 height 40
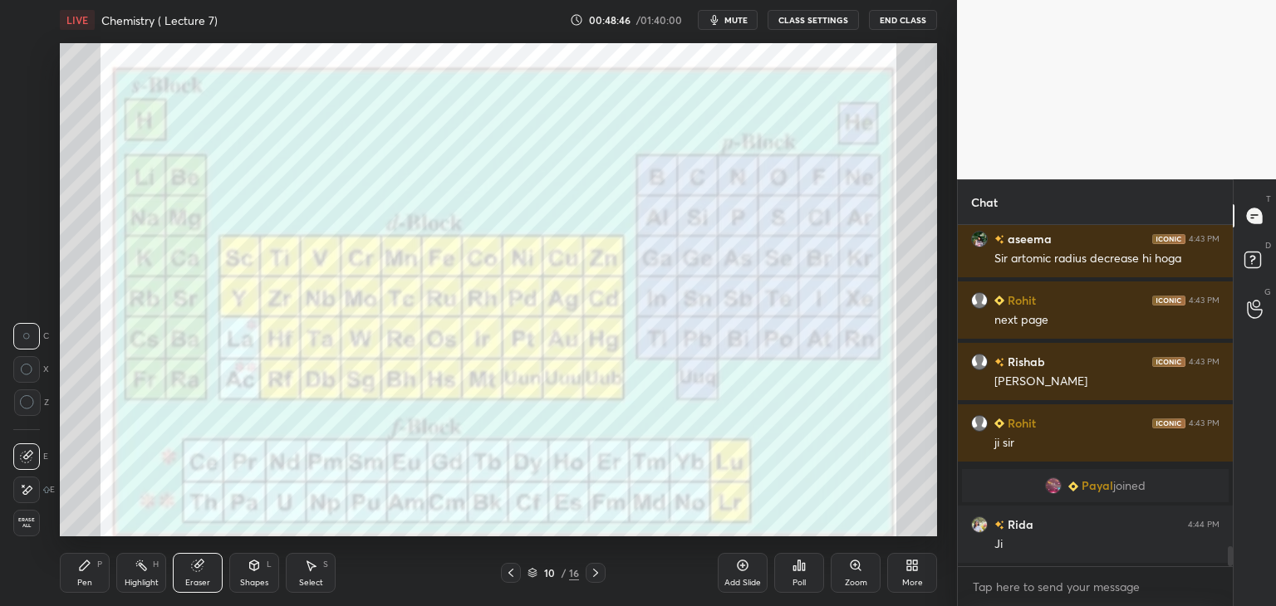
click at [23, 512] on div "Erase all" at bounding box center [26, 523] width 27 height 27
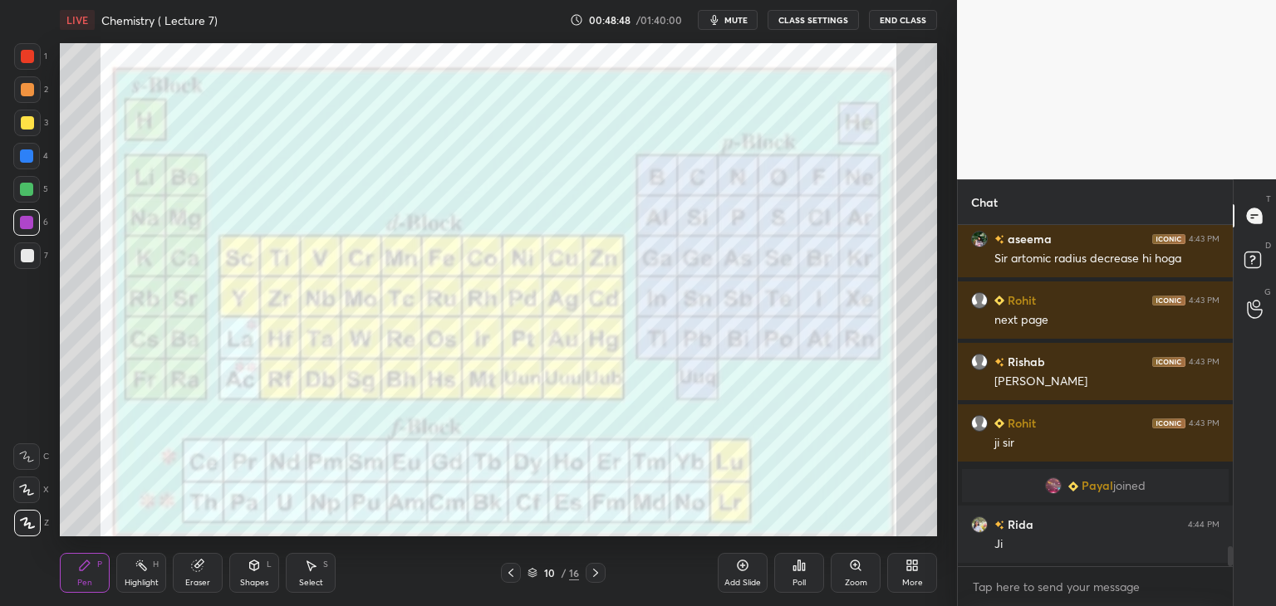
click at [26, 55] on div at bounding box center [27, 56] width 13 height 13
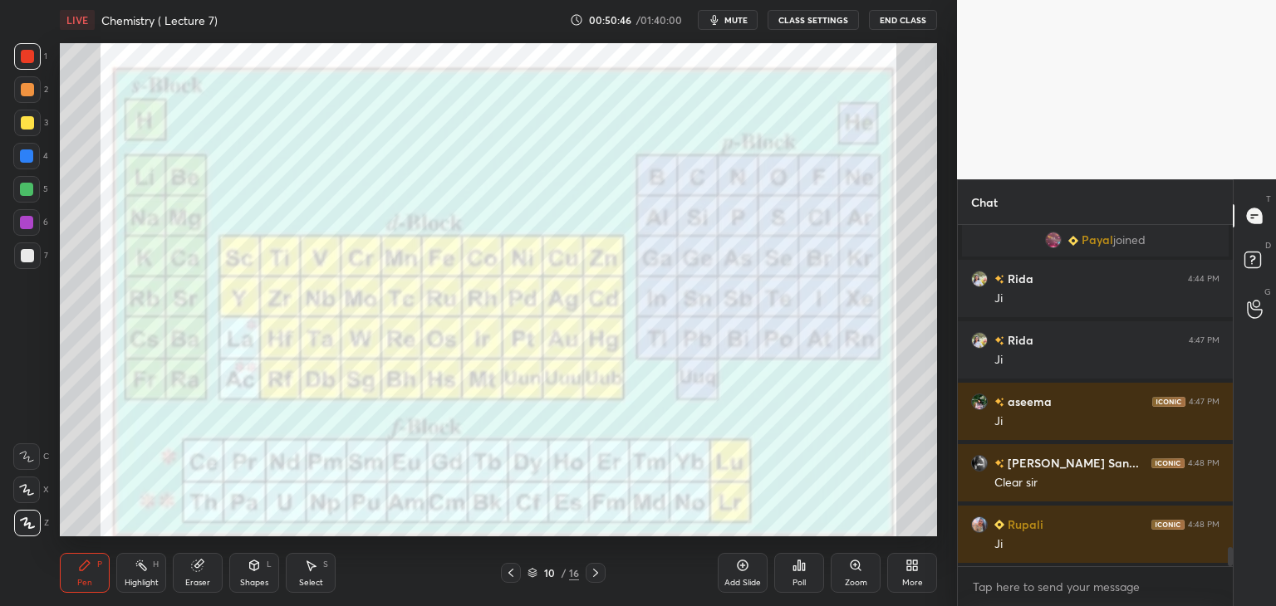
scroll to position [5782, 0]
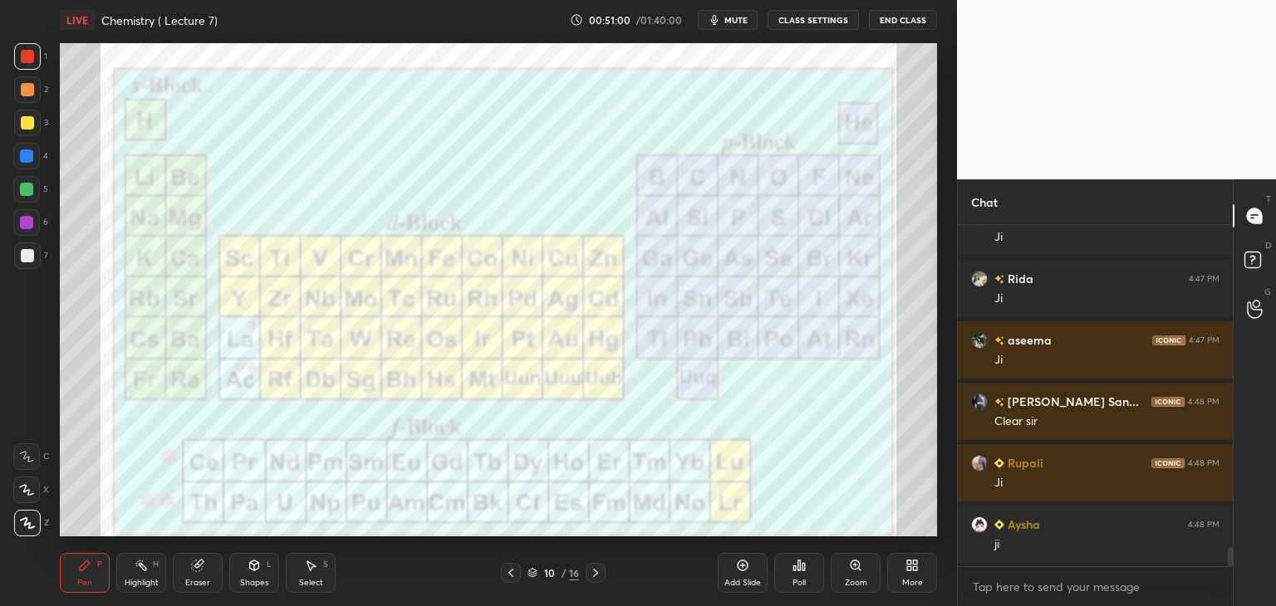
click at [199, 573] on div "Eraser" at bounding box center [198, 573] width 50 height 40
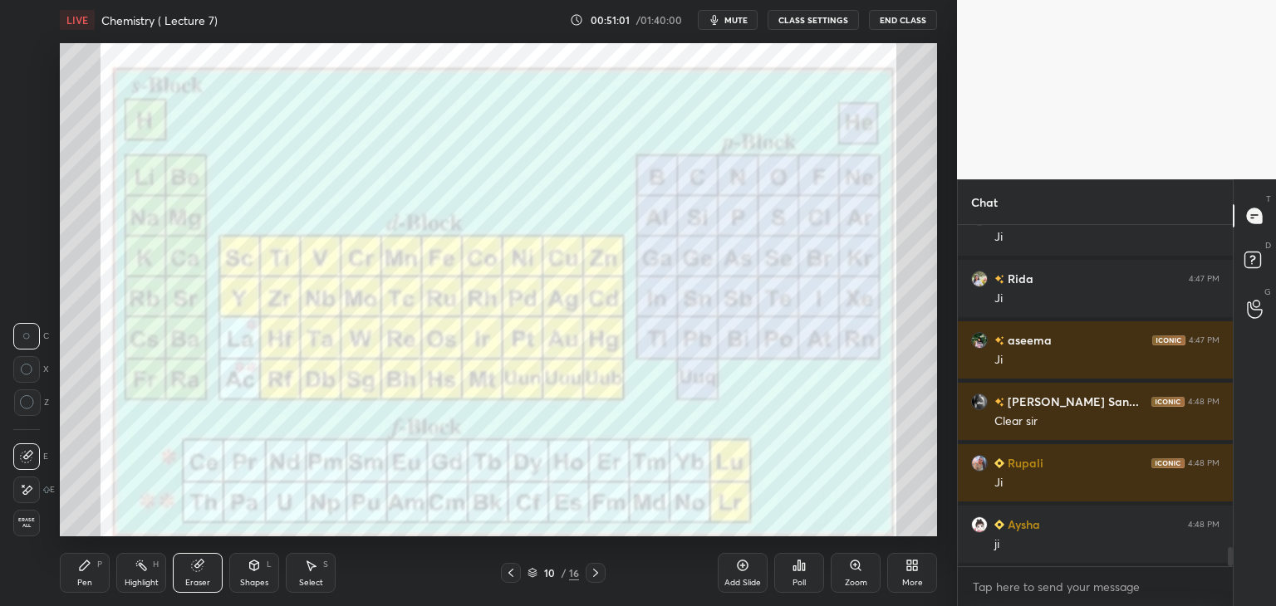
click at [30, 523] on span "Erase all" at bounding box center [26, 523] width 25 height 12
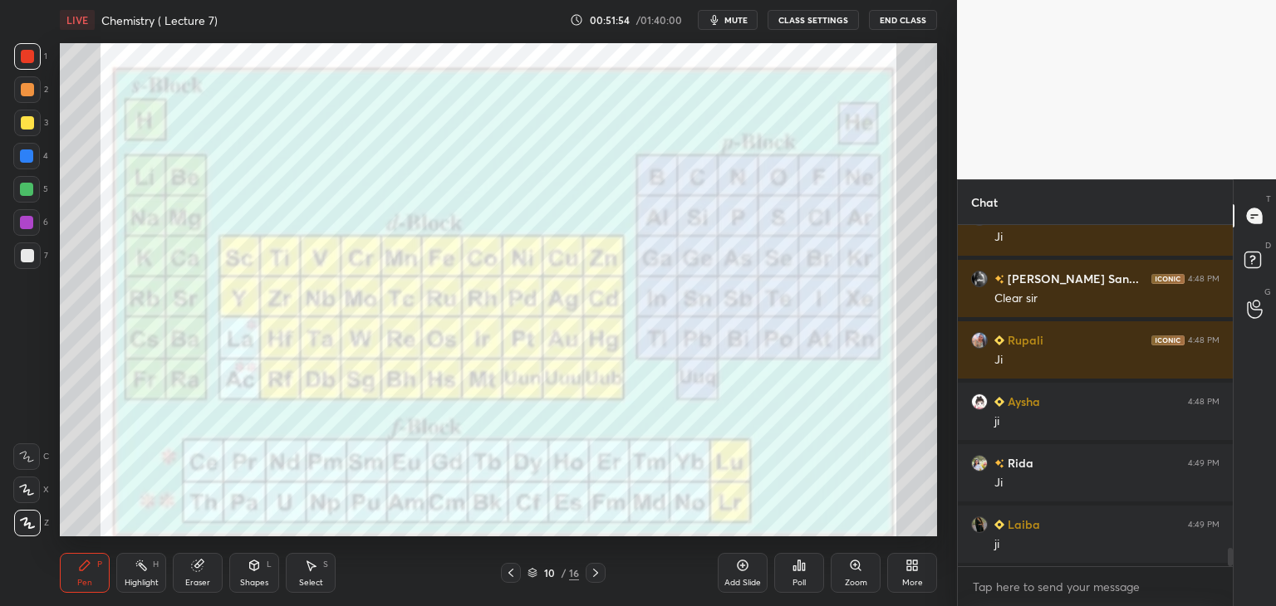
scroll to position [5967, 0]
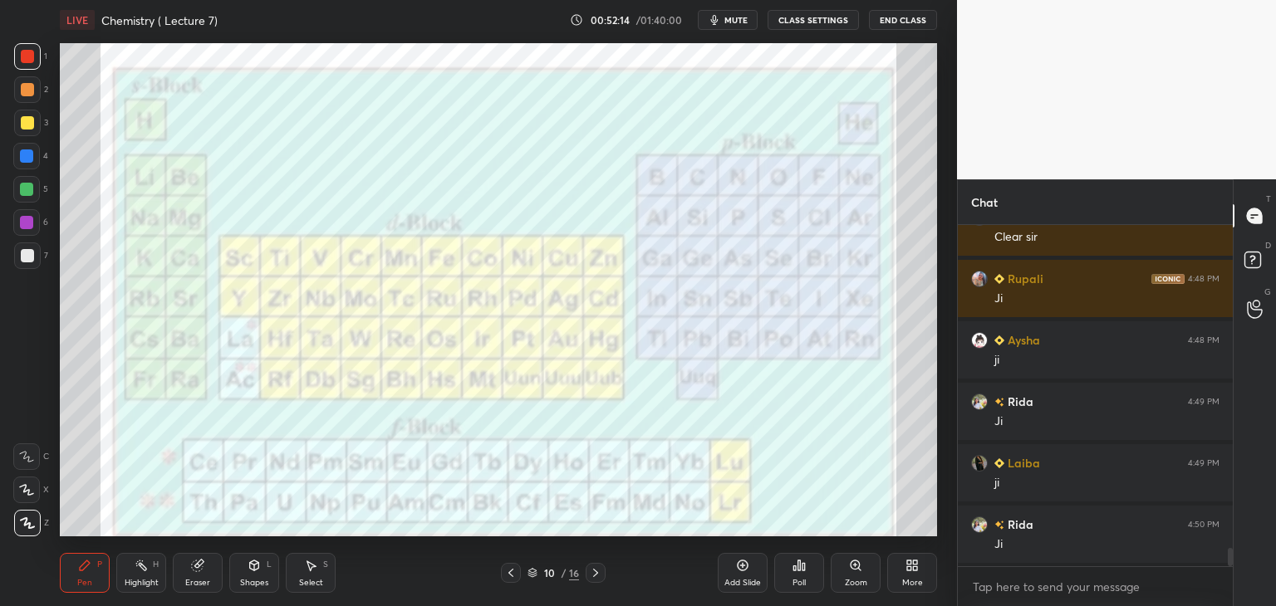
click at [751, 574] on div "Add Slide" at bounding box center [743, 573] width 50 height 40
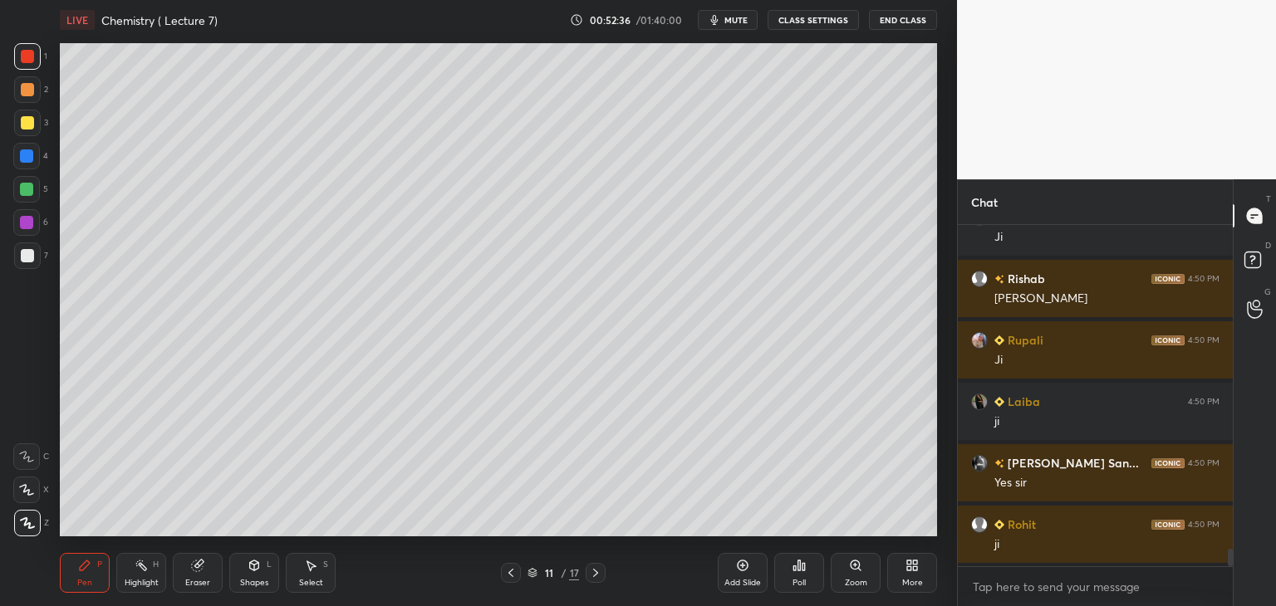
scroll to position [6336, 0]
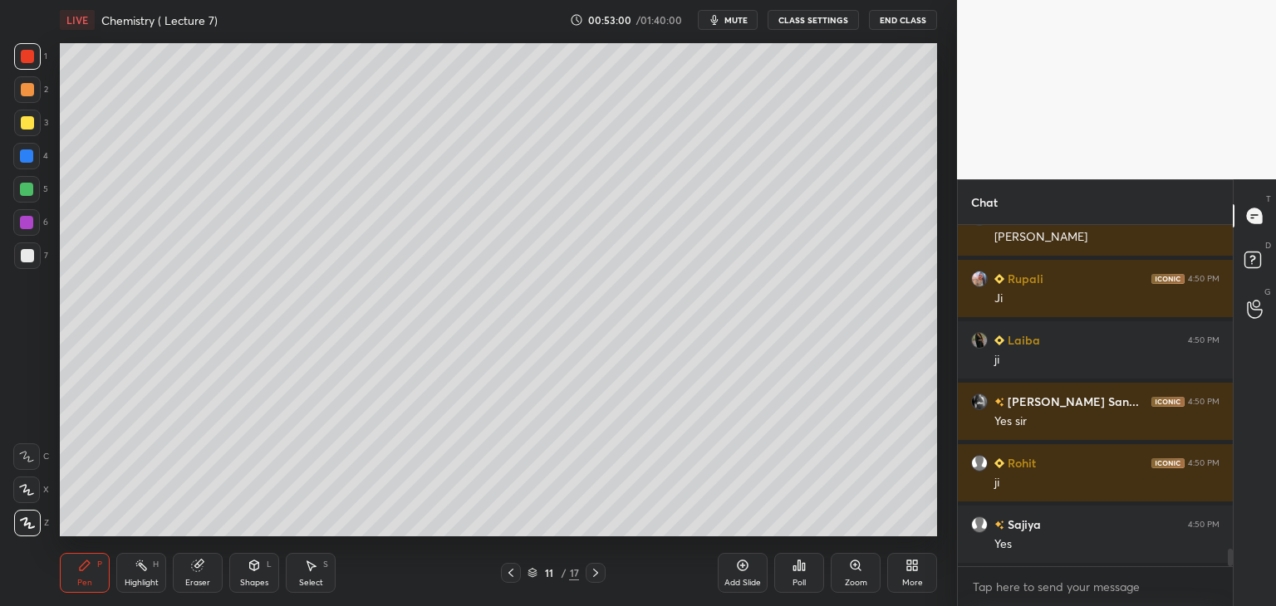
click at [746, 566] on icon at bounding box center [742, 565] width 13 height 13
click at [27, 255] on div at bounding box center [27, 255] width 13 height 13
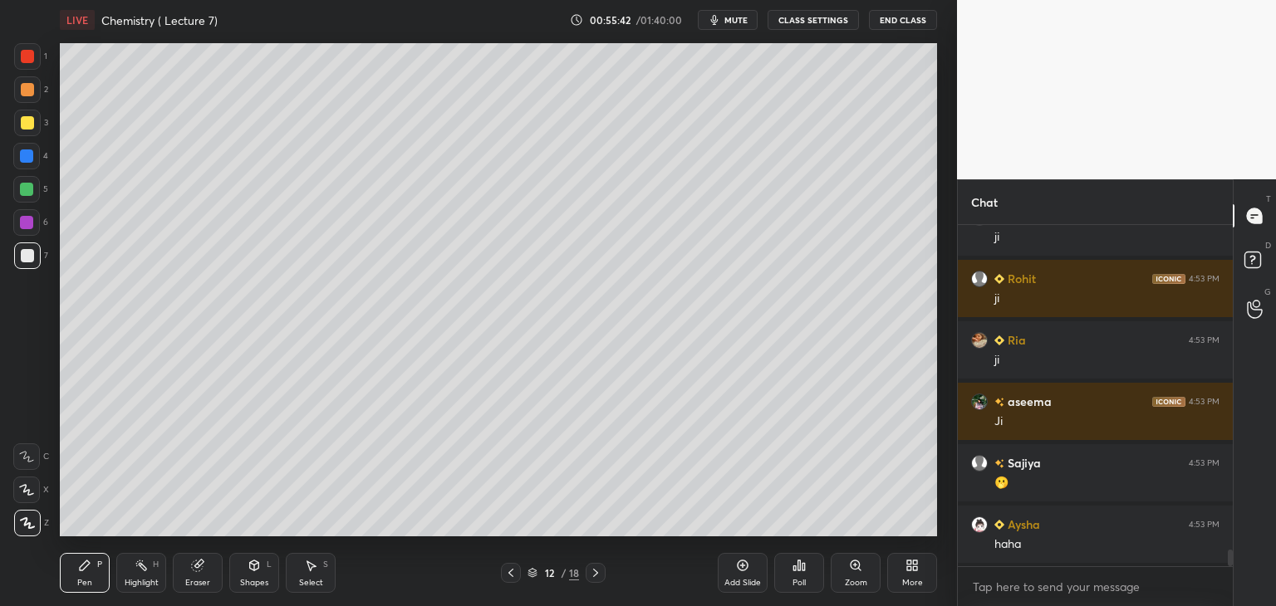
scroll to position [6889, 0]
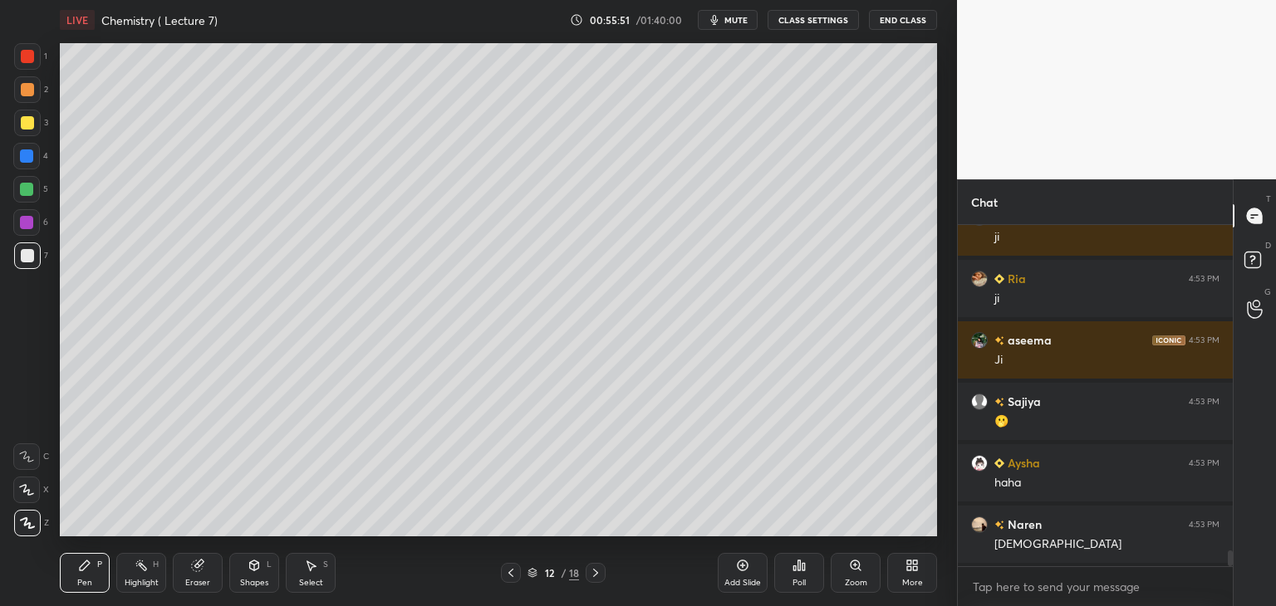
click at [748, 568] on icon at bounding box center [743, 566] width 11 height 11
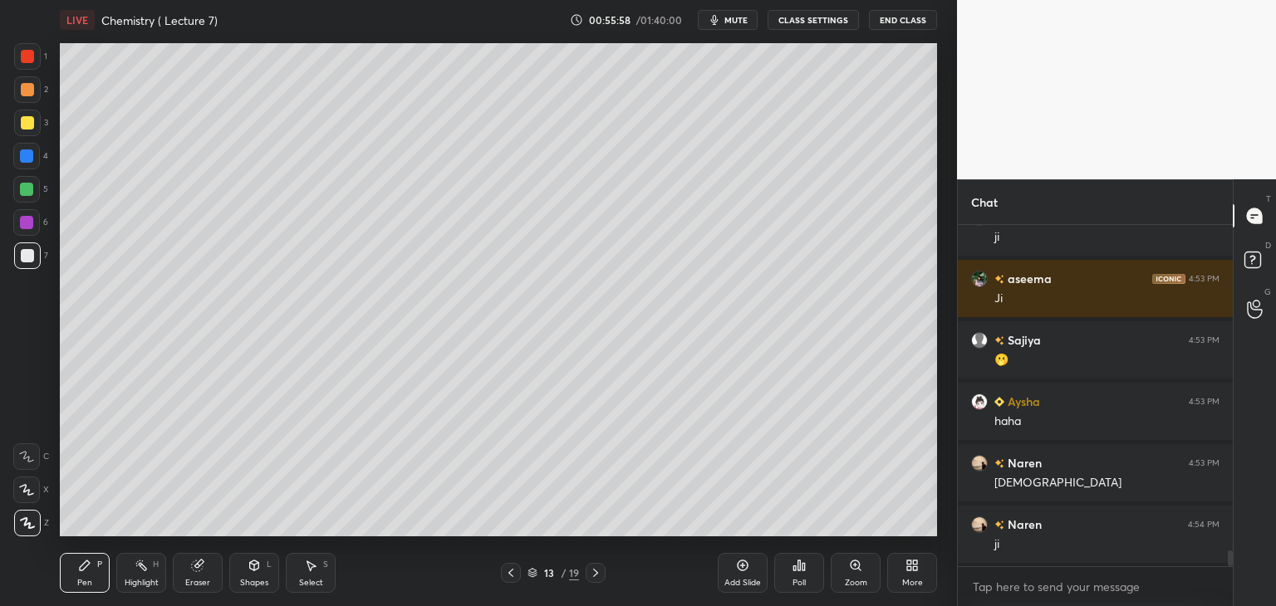
scroll to position [7012, 0]
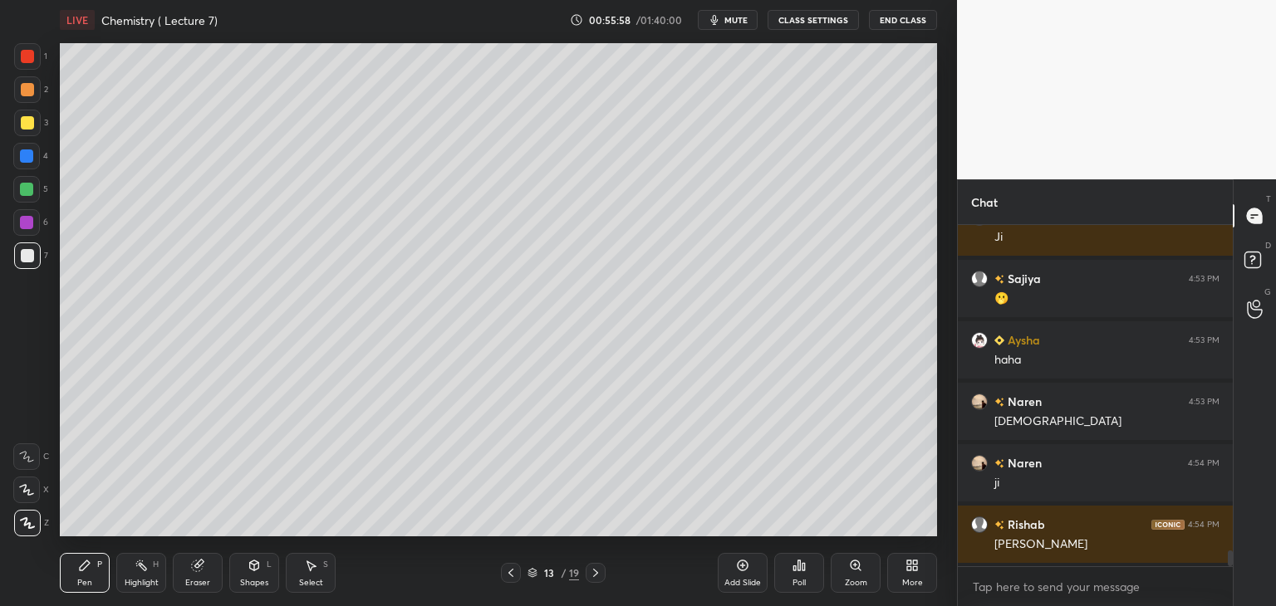
click at [26, 123] on div at bounding box center [27, 122] width 13 height 13
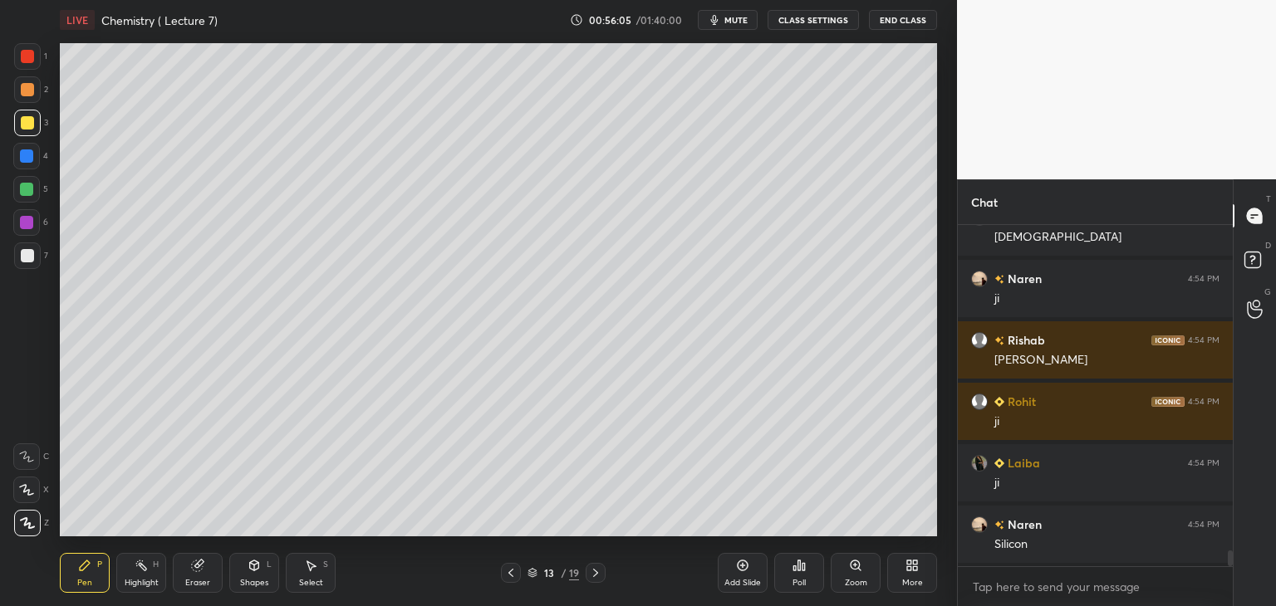
scroll to position [7258, 0]
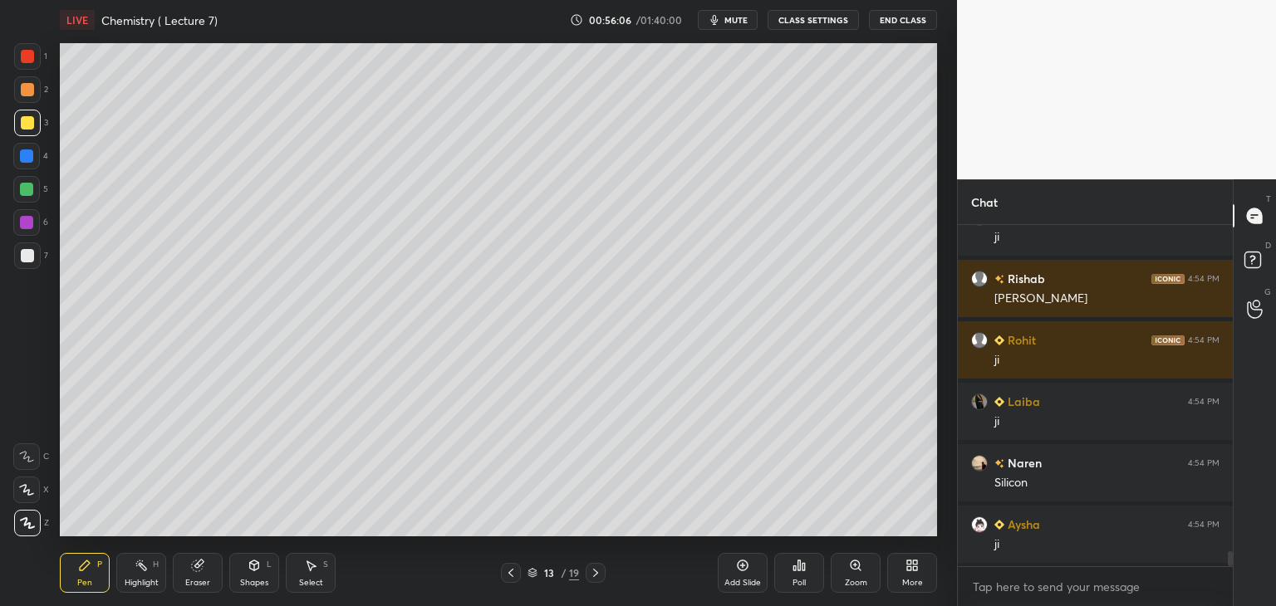
click at [27, 184] on div at bounding box center [26, 189] width 13 height 13
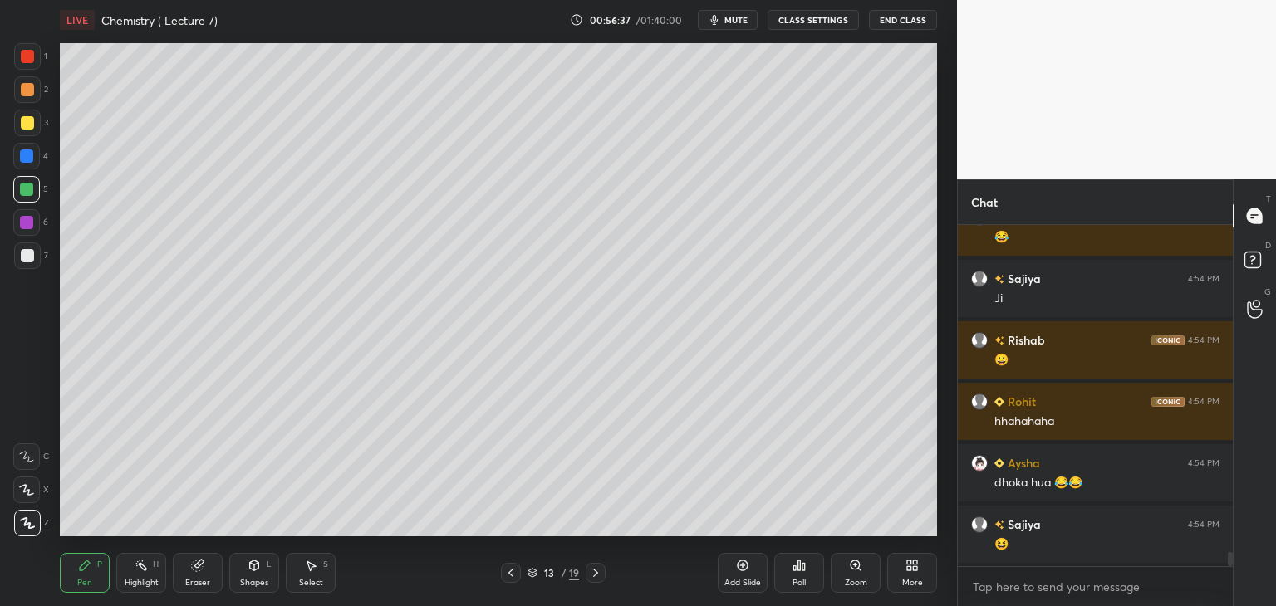
scroll to position [7995, 0]
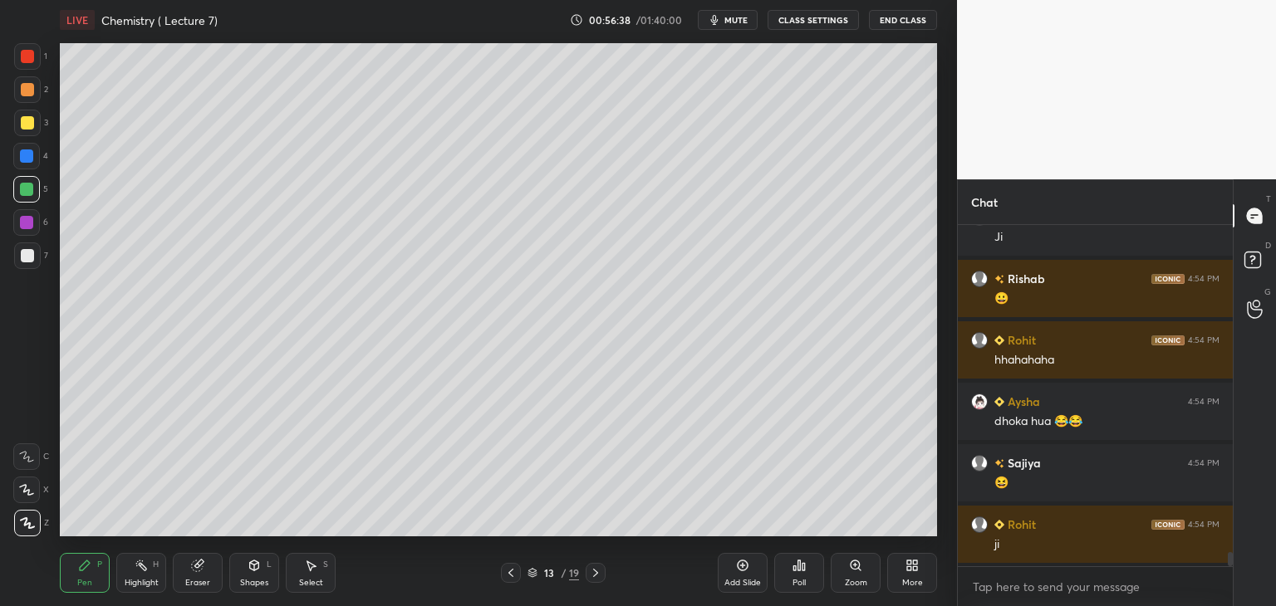
click at [204, 571] on div "Eraser" at bounding box center [198, 573] width 50 height 40
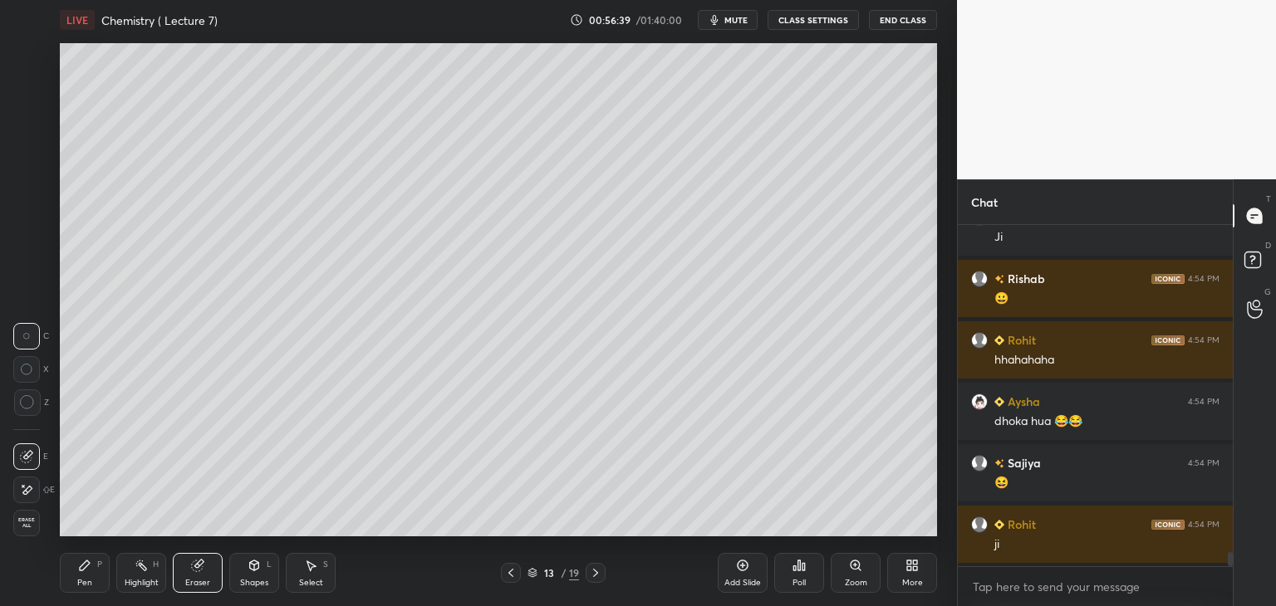
click at [37, 519] on span "Erase all" at bounding box center [26, 523] width 25 height 12
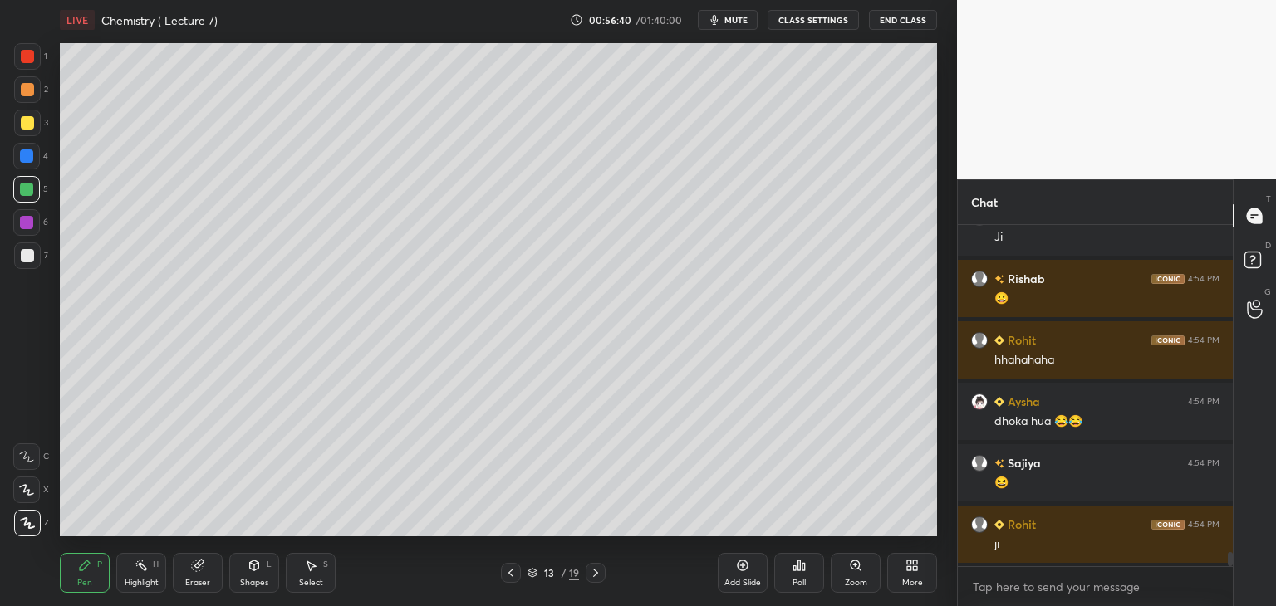
click at [512, 570] on icon at bounding box center [510, 573] width 5 height 8
click at [747, 567] on icon at bounding box center [743, 566] width 11 height 11
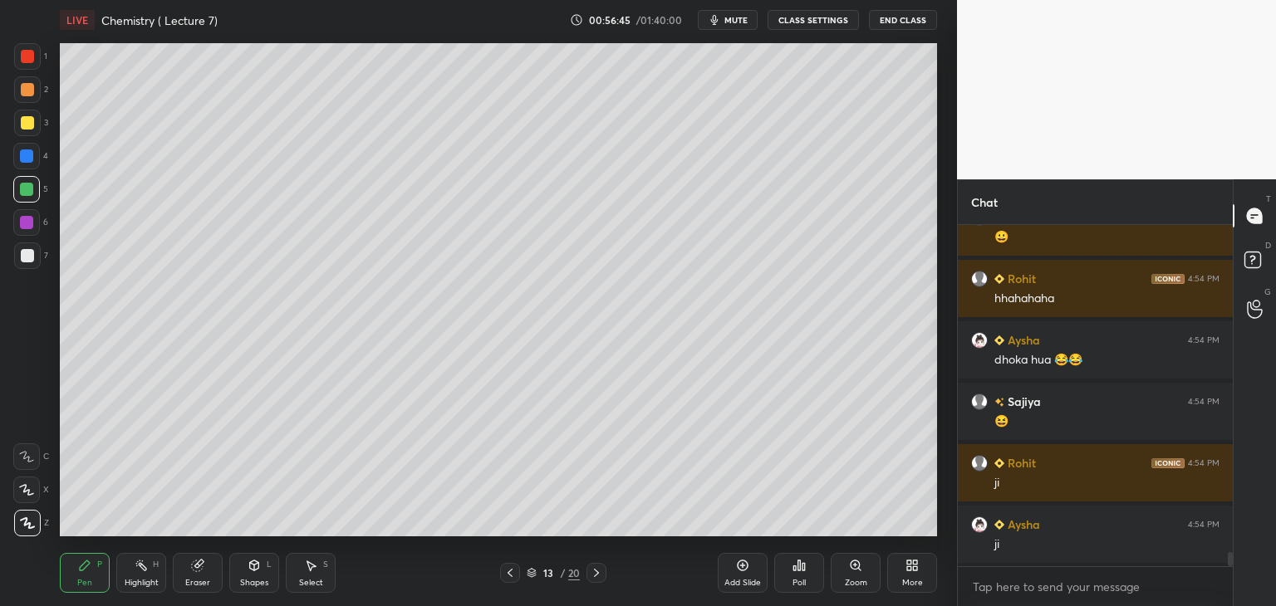
click at [29, 52] on div at bounding box center [27, 56] width 13 height 13
click at [27, 256] on div at bounding box center [27, 255] width 13 height 13
click at [24, 222] on div at bounding box center [26, 222] width 13 height 13
click at [16, 251] on div at bounding box center [27, 256] width 27 height 27
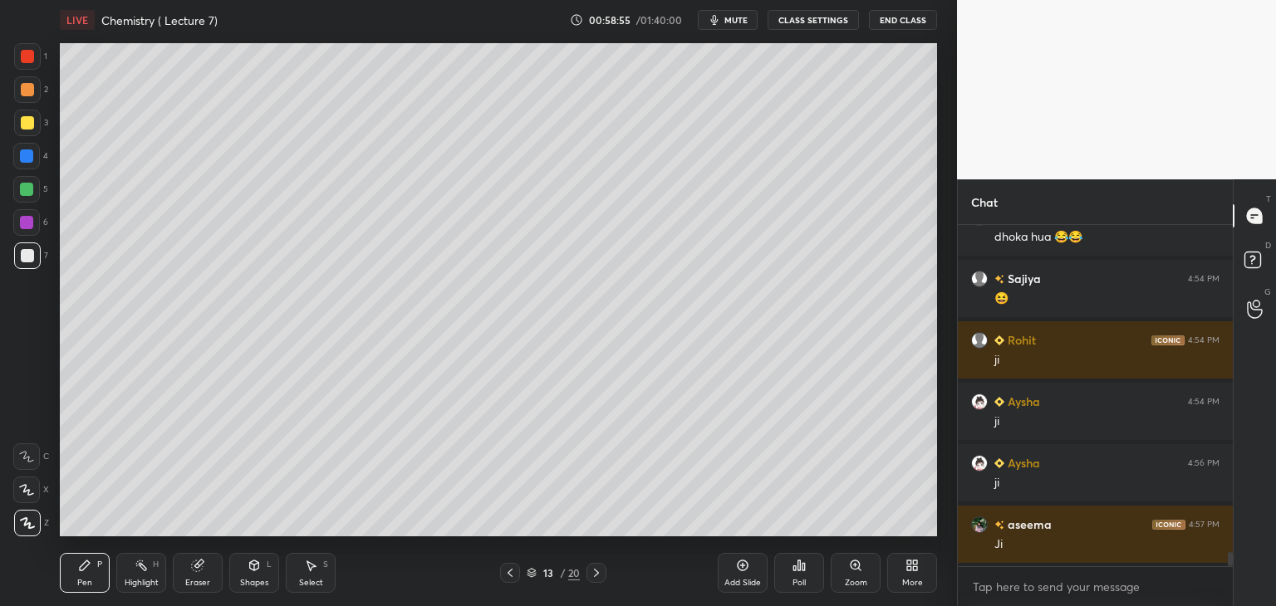
click at [738, 569] on icon at bounding box center [743, 566] width 11 height 11
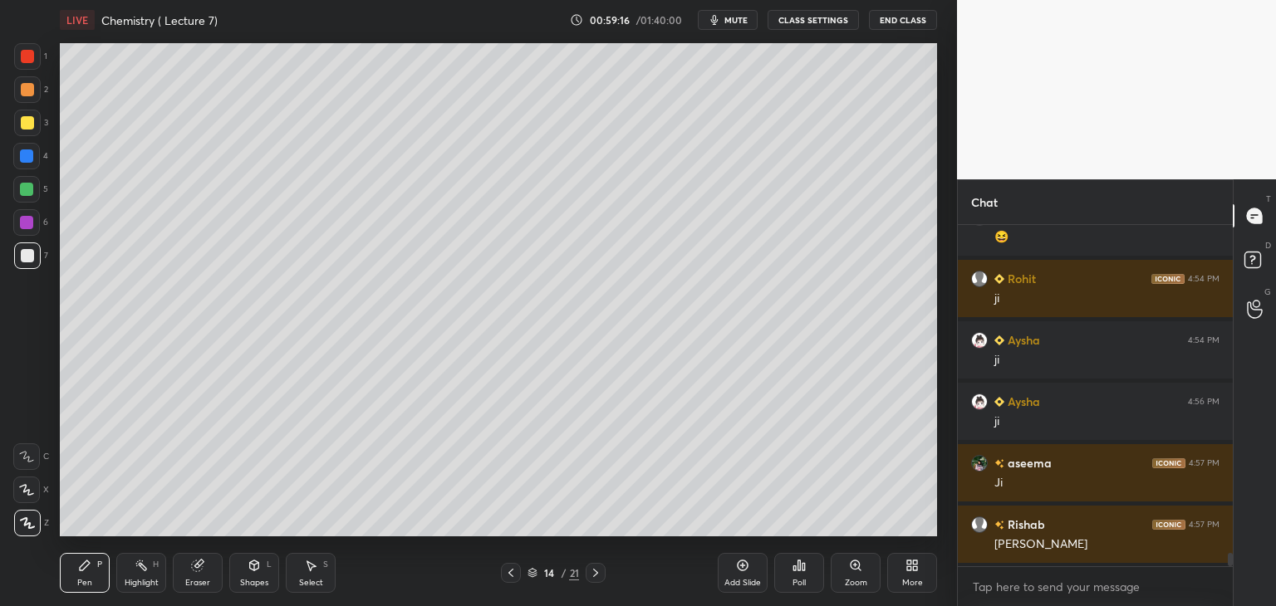
click at [27, 190] on div at bounding box center [26, 189] width 13 height 13
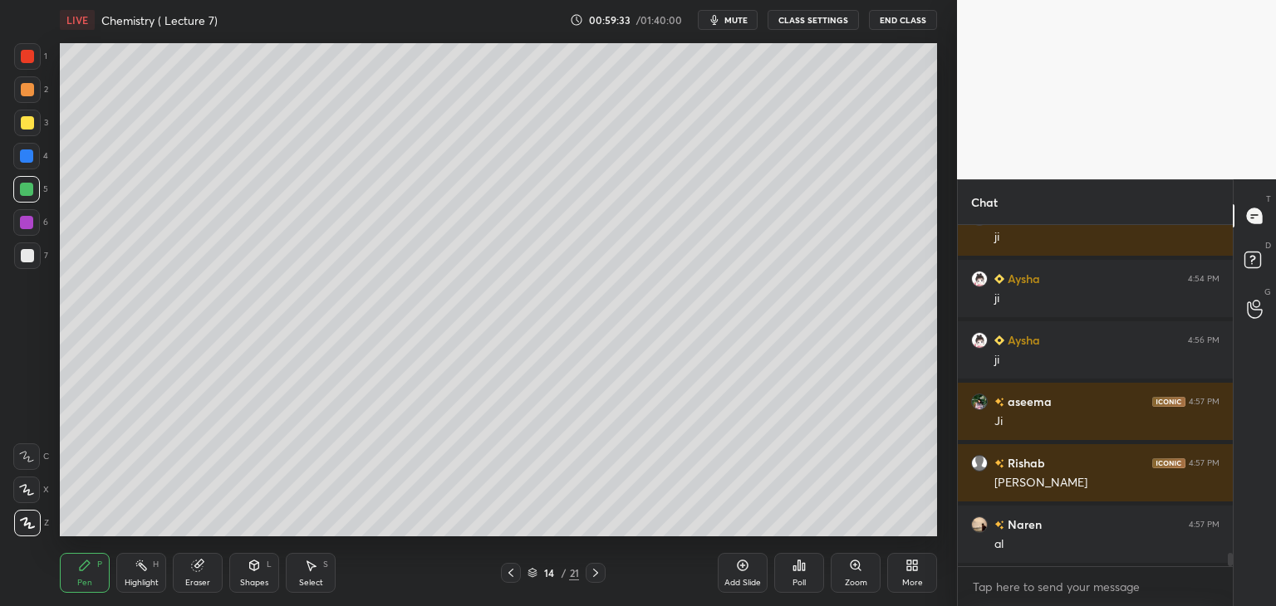
click at [27, 91] on div at bounding box center [27, 89] width 13 height 13
click at [30, 253] on div at bounding box center [27, 255] width 13 height 13
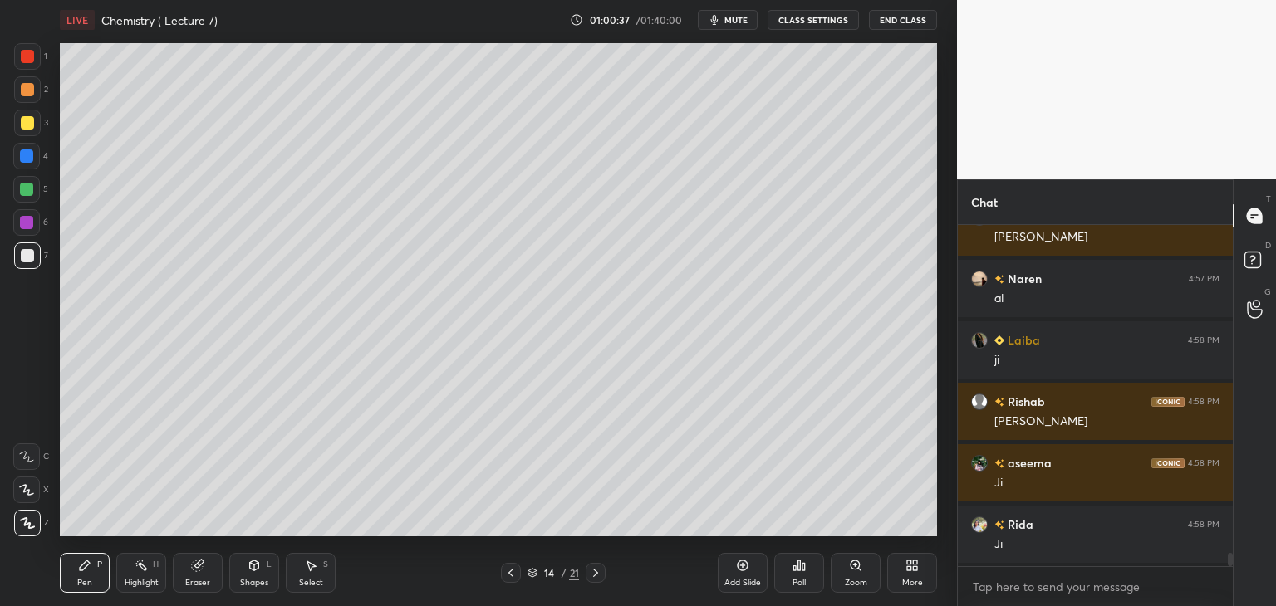
scroll to position [8610, 0]
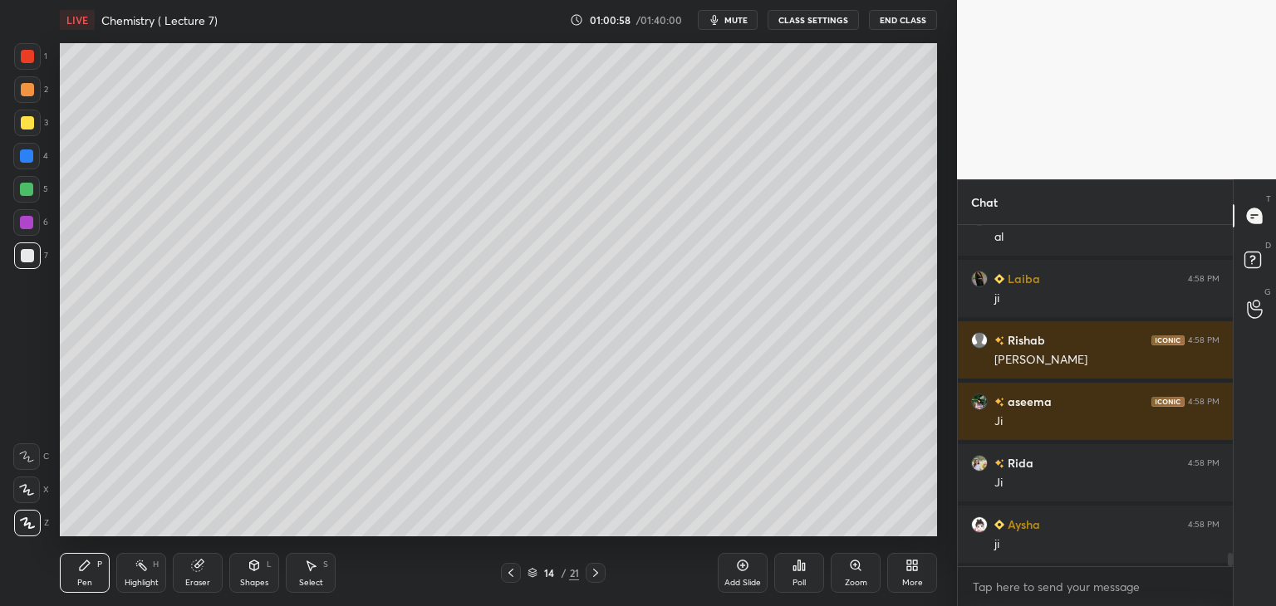
click at [738, 576] on div "Add Slide" at bounding box center [743, 573] width 50 height 40
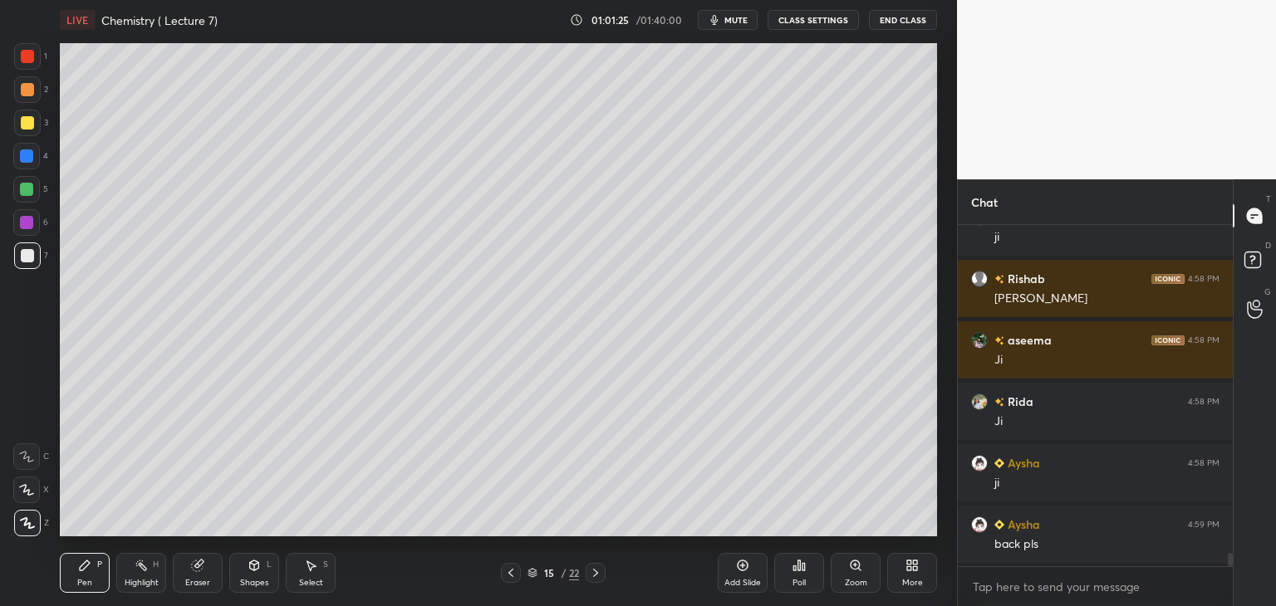
click at [513, 572] on icon at bounding box center [510, 572] width 13 height 13
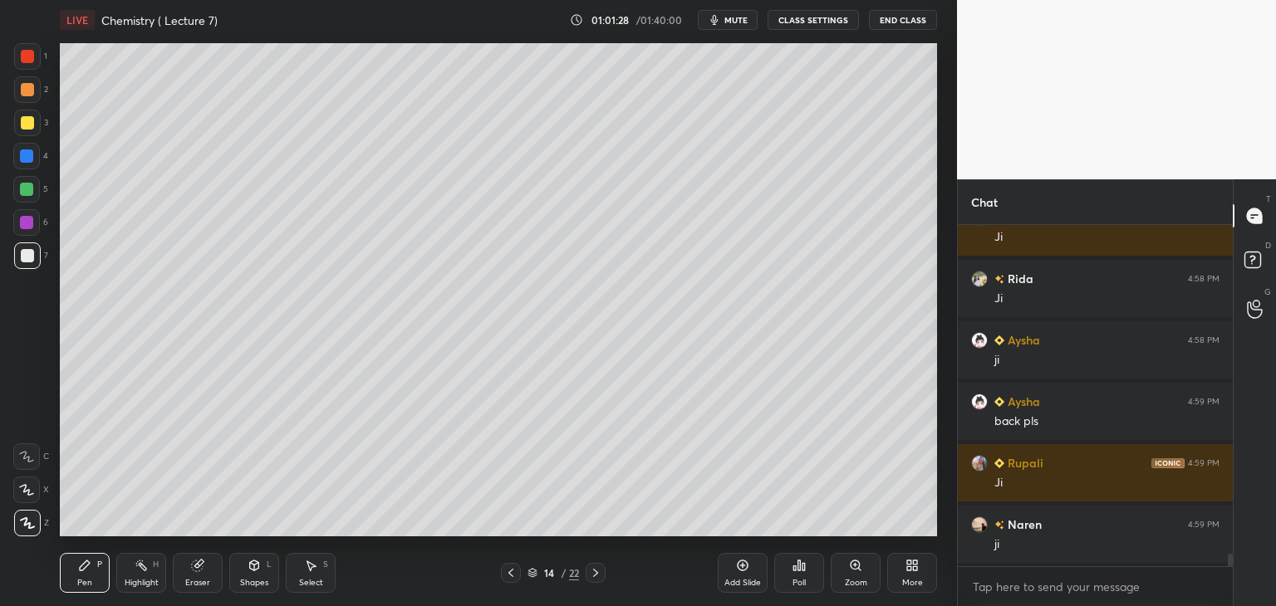
scroll to position [8856, 0]
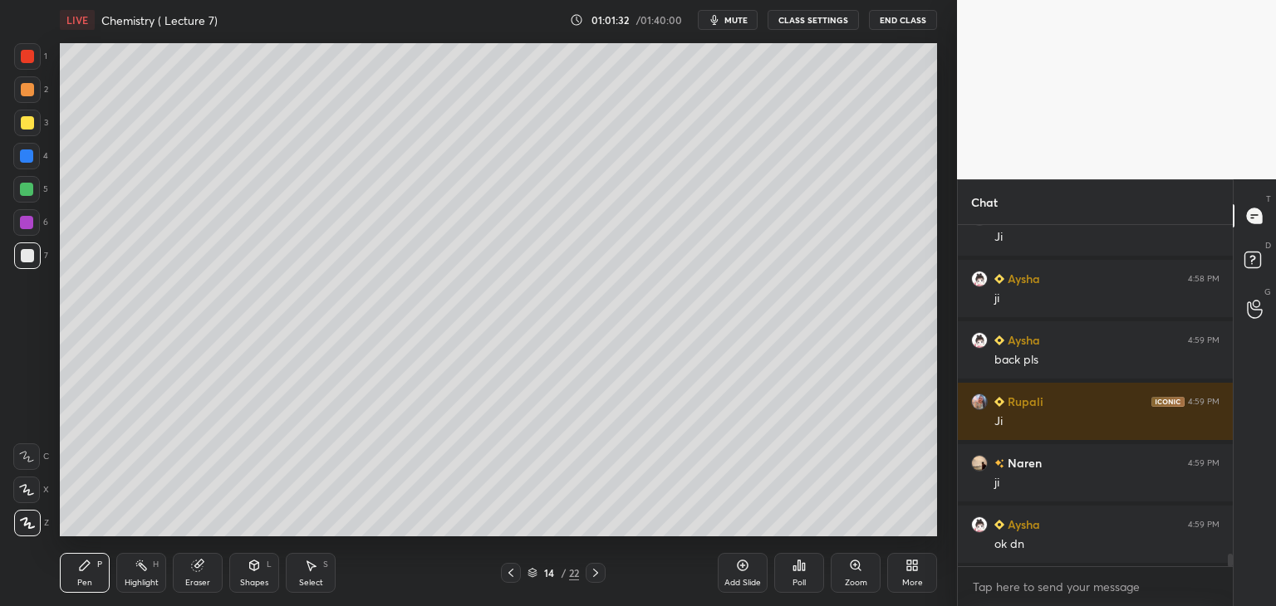
click at [595, 572] on icon at bounding box center [595, 572] width 13 height 13
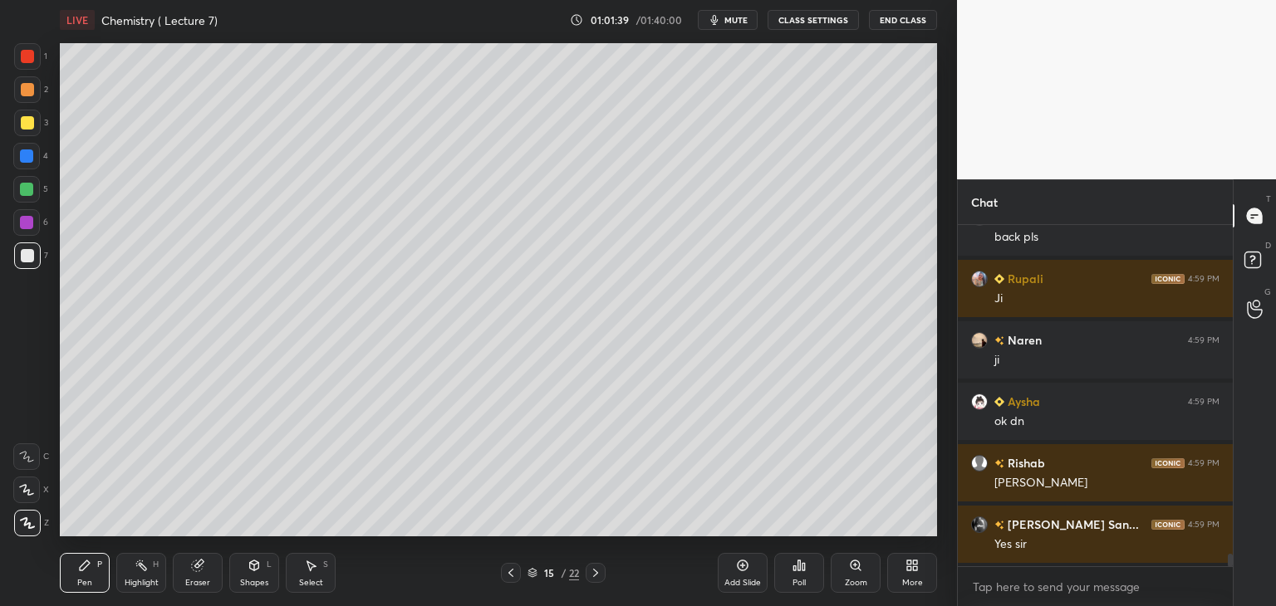
scroll to position [9040, 0]
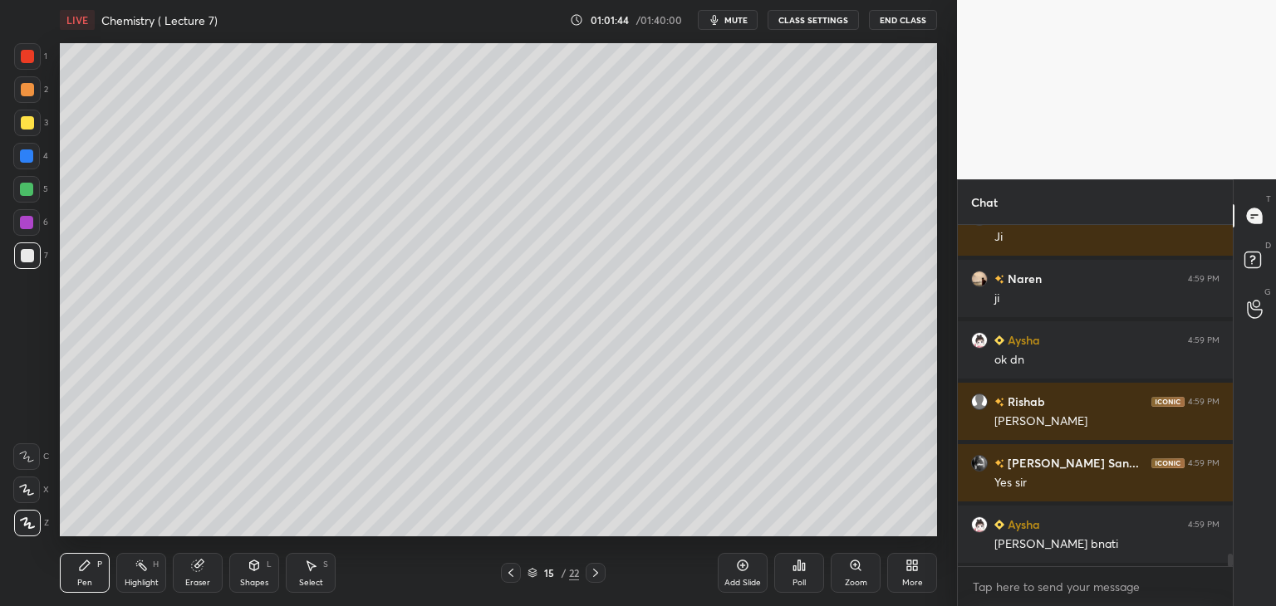
click at [32, 227] on div at bounding box center [26, 222] width 13 height 13
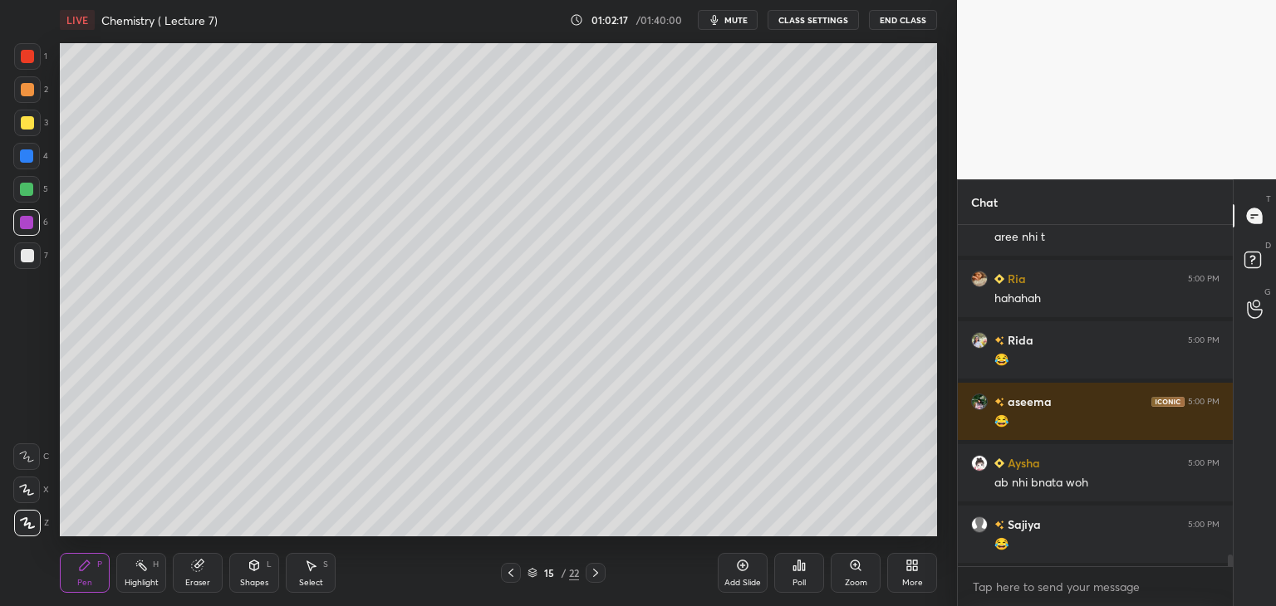
scroll to position [9503, 0]
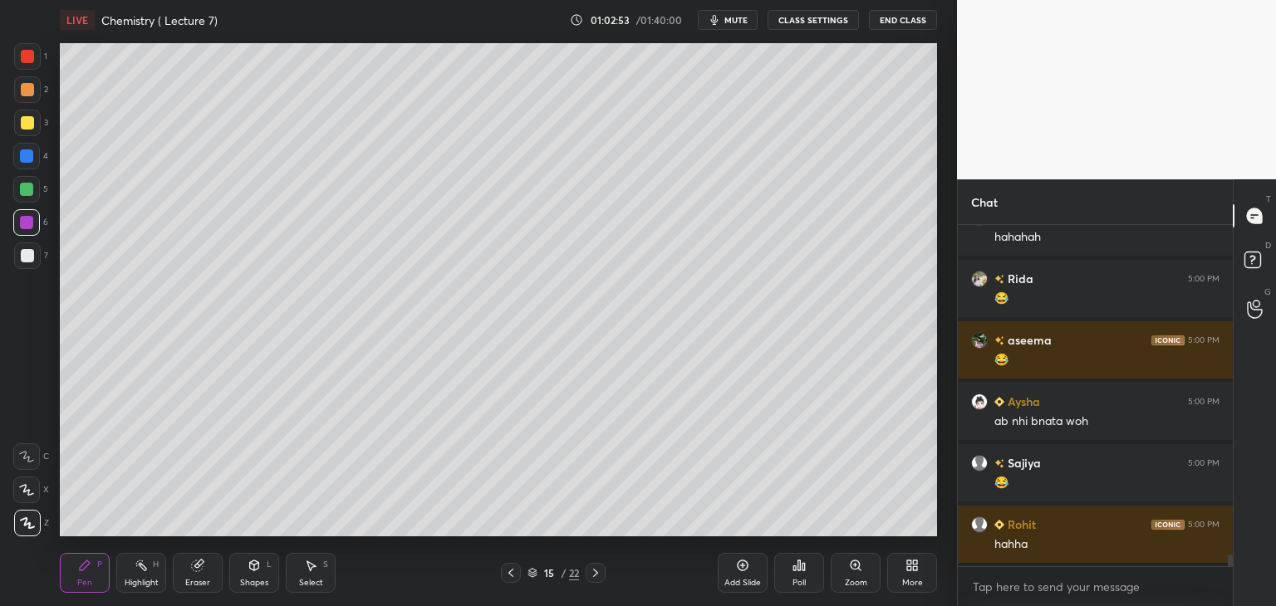
click at [36, 157] on div at bounding box center [26, 156] width 27 height 27
click at [945, 379] on div "1 2 3 4 5 6 7 C X Z C X Z E E Erase all H H LIVE Chemistry ( Lecture 7) 01:03:0…" at bounding box center [478, 303] width 957 height 606
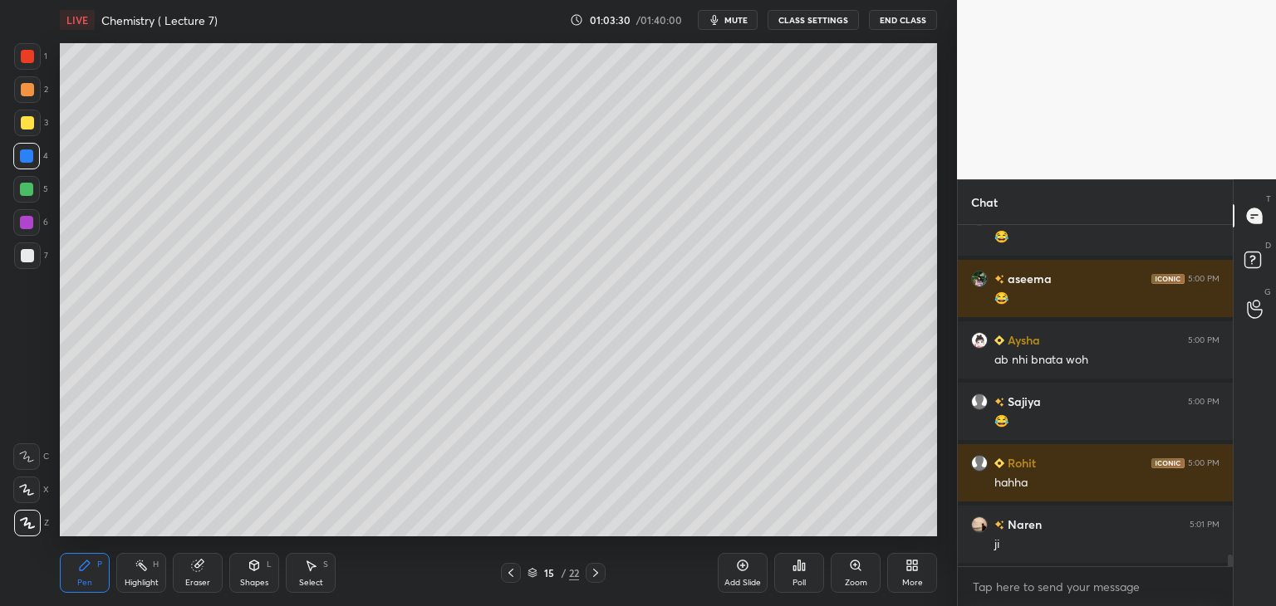
scroll to position [9626, 0]
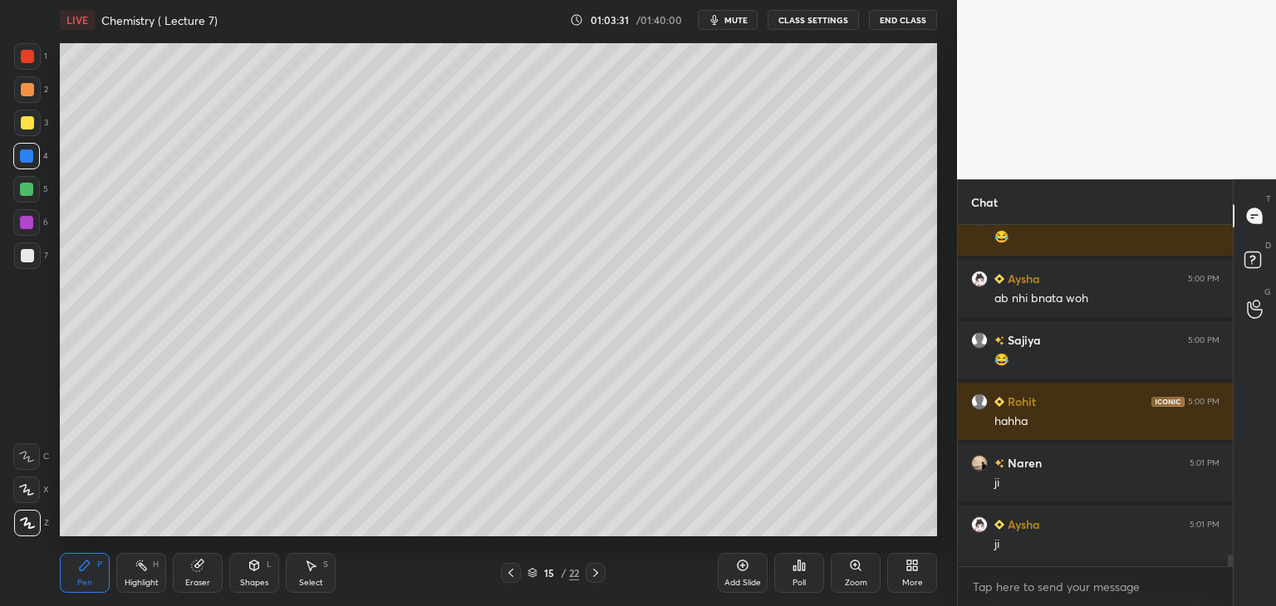
click at [751, 571] on div "Add Slide" at bounding box center [743, 573] width 50 height 40
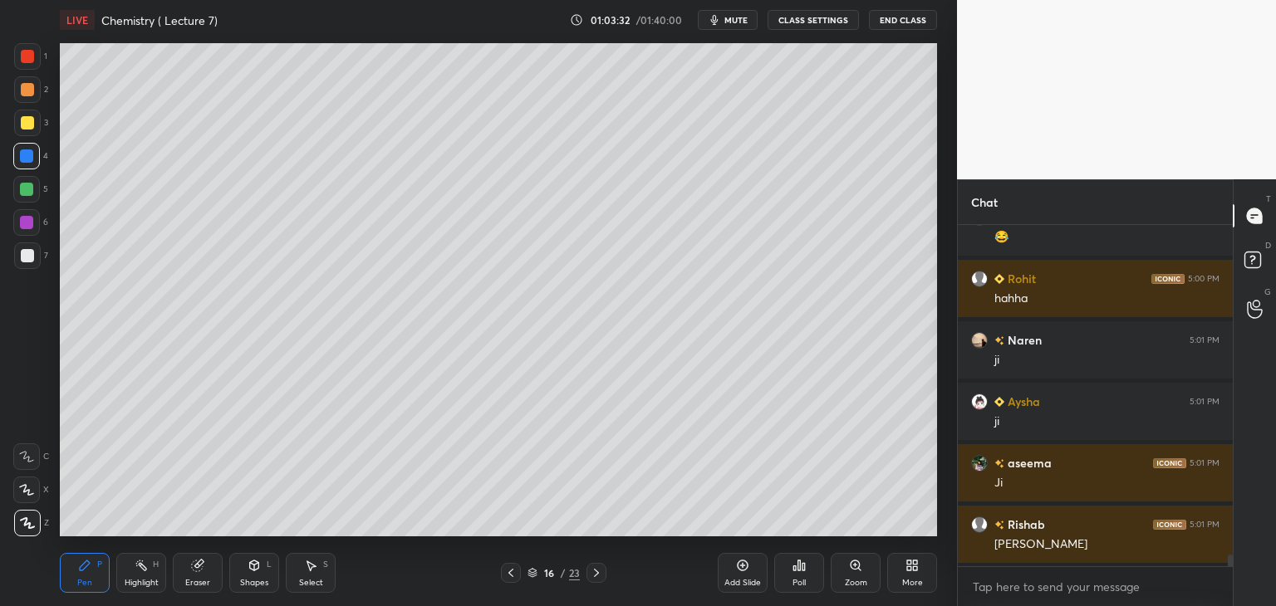
scroll to position [9811, 0]
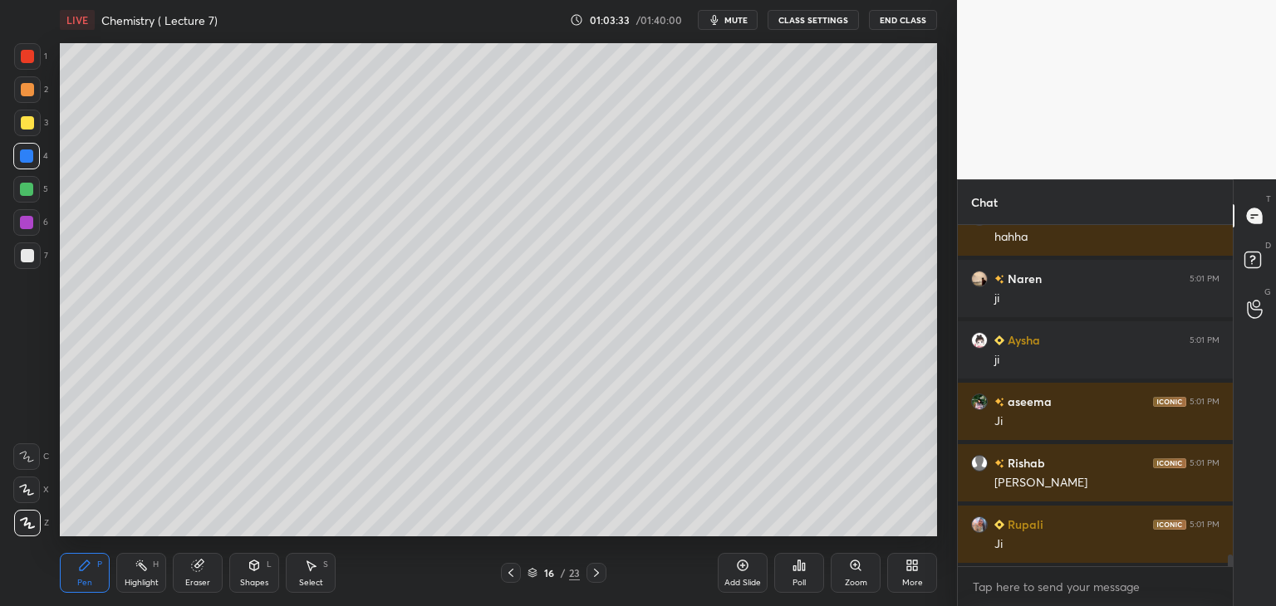
click at [505, 571] on icon at bounding box center [510, 572] width 13 height 13
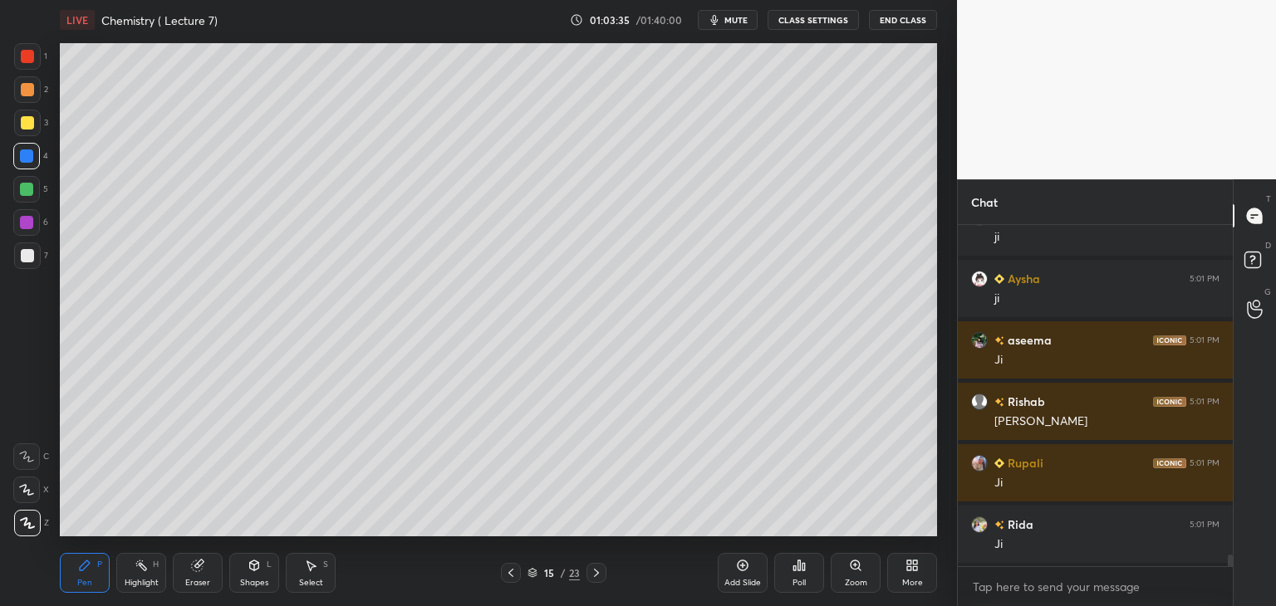
click at [596, 569] on icon at bounding box center [596, 572] width 13 height 13
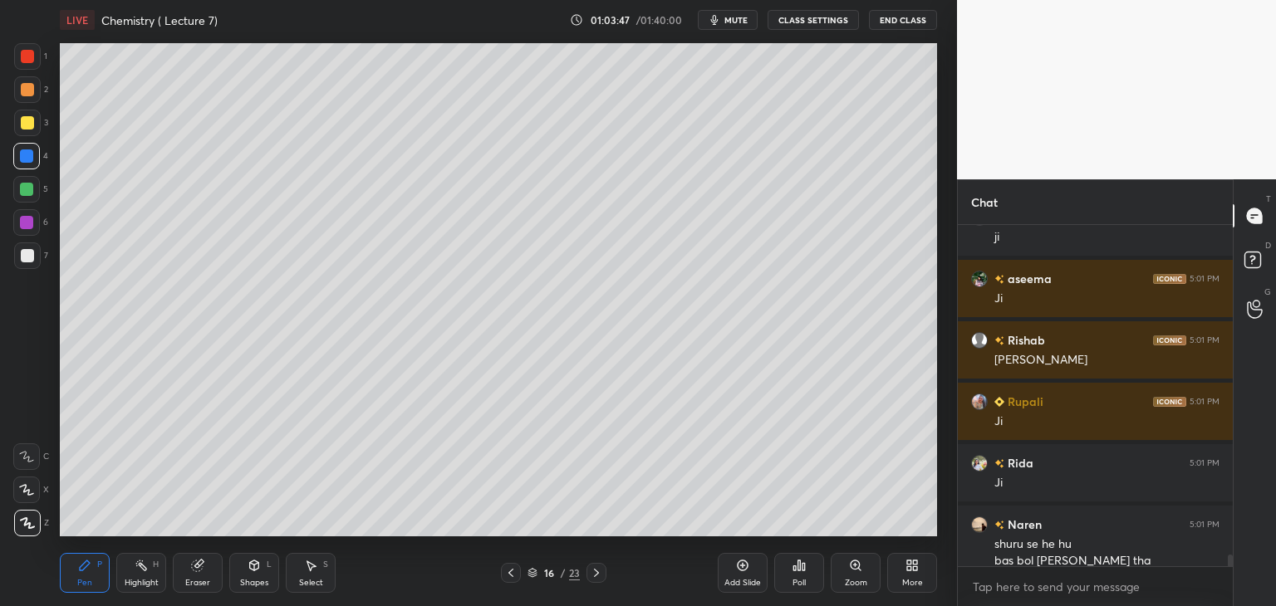
scroll to position [9950, 0]
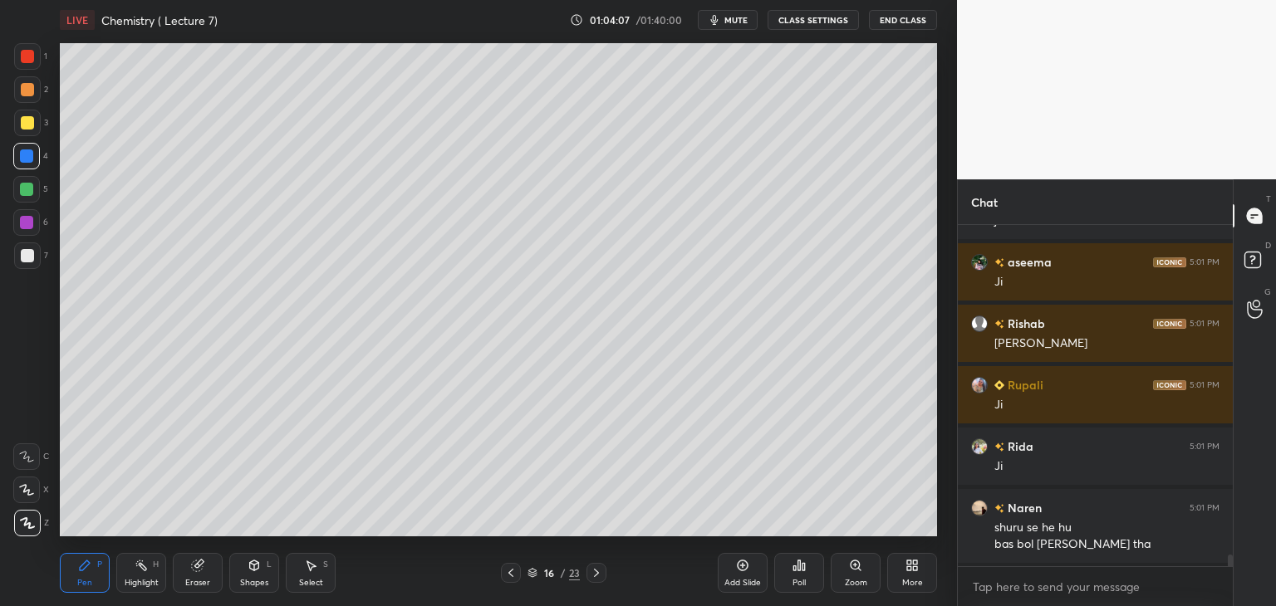
click at [28, 251] on div at bounding box center [27, 255] width 13 height 13
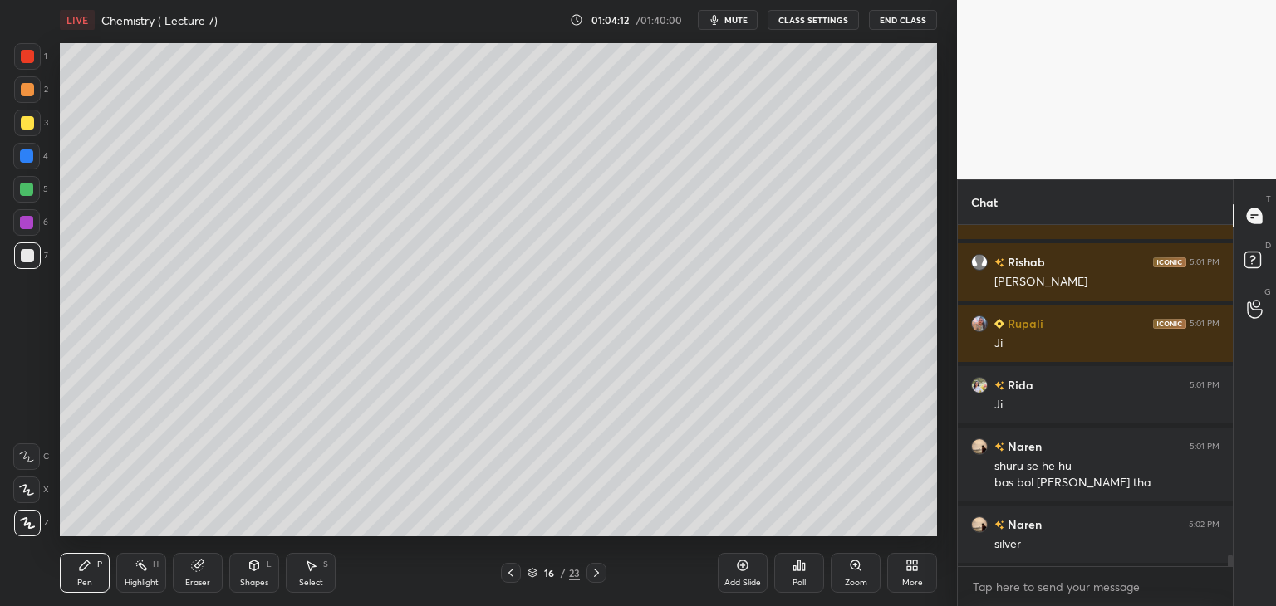
click at [24, 157] on div at bounding box center [26, 156] width 13 height 13
click at [28, 255] on div at bounding box center [27, 255] width 13 height 13
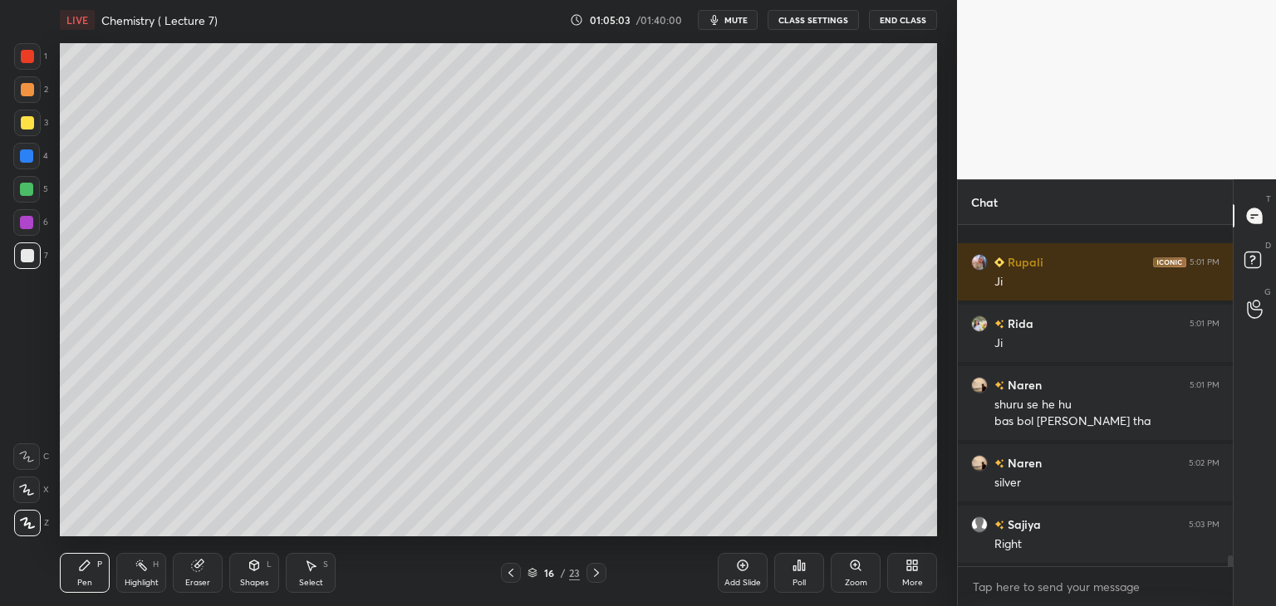
scroll to position [10196, 0]
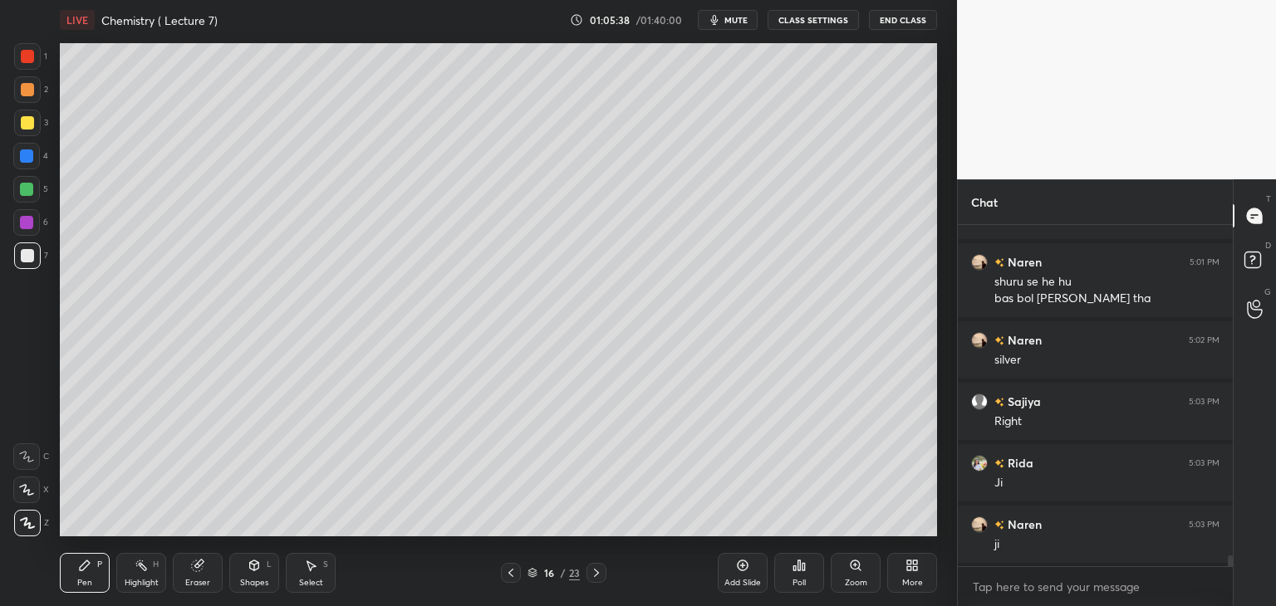
click at [739, 564] on icon at bounding box center [742, 565] width 13 height 13
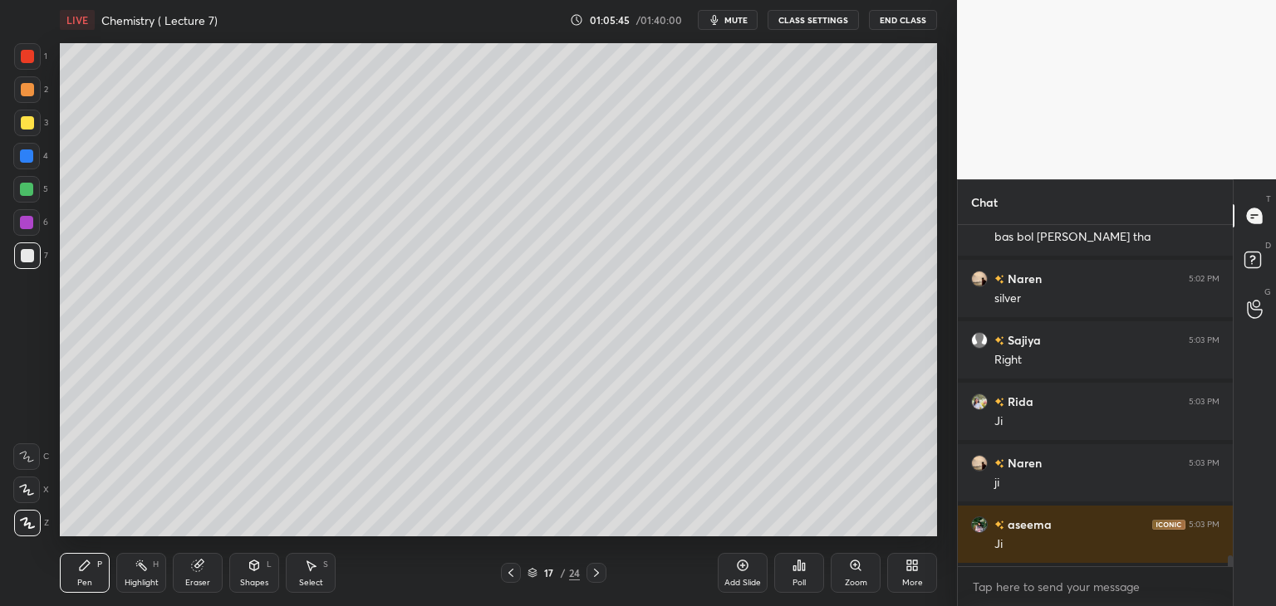
scroll to position [10319, 0]
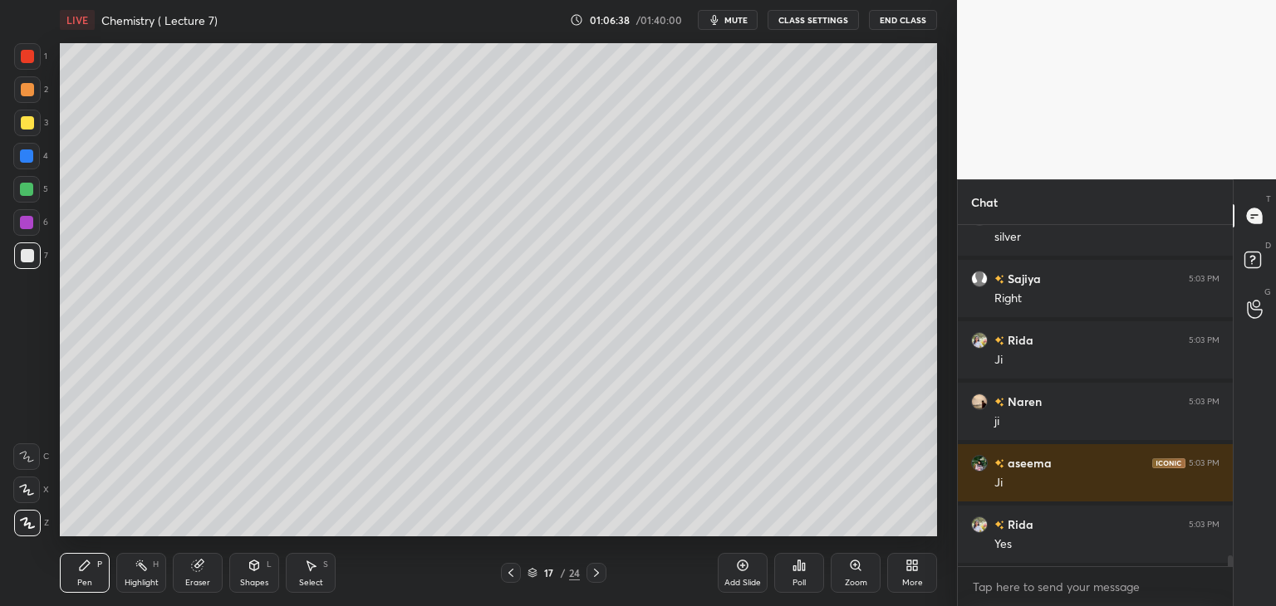
click at [27, 223] on div at bounding box center [26, 222] width 13 height 13
click at [32, 253] on div at bounding box center [27, 255] width 13 height 13
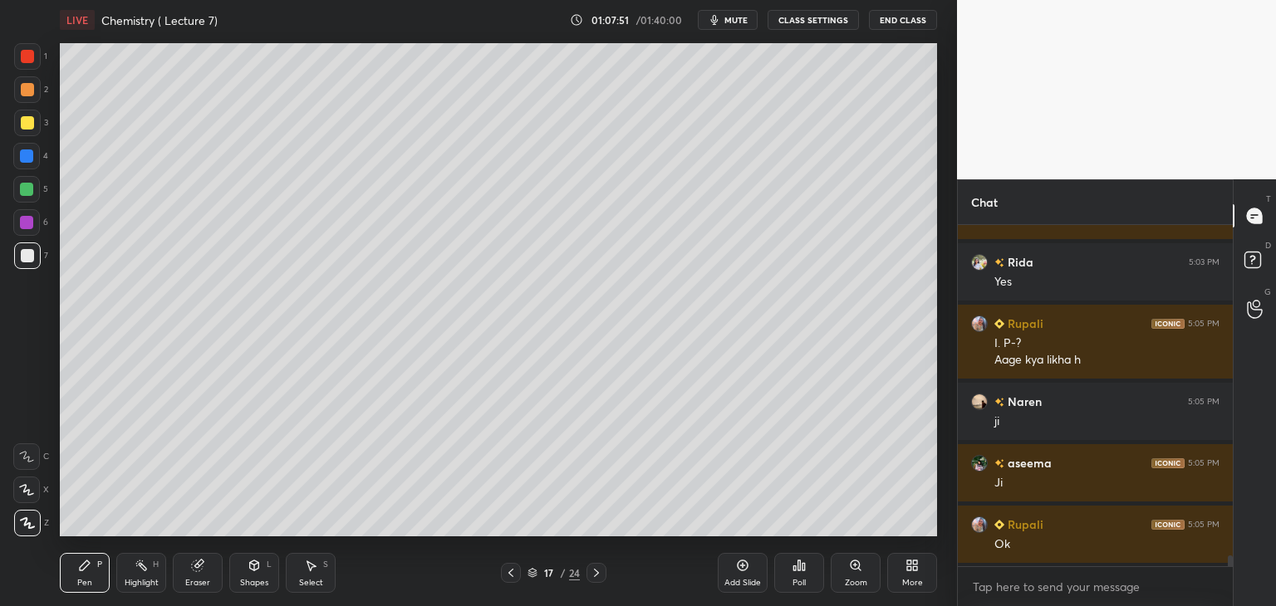
scroll to position [10643, 0]
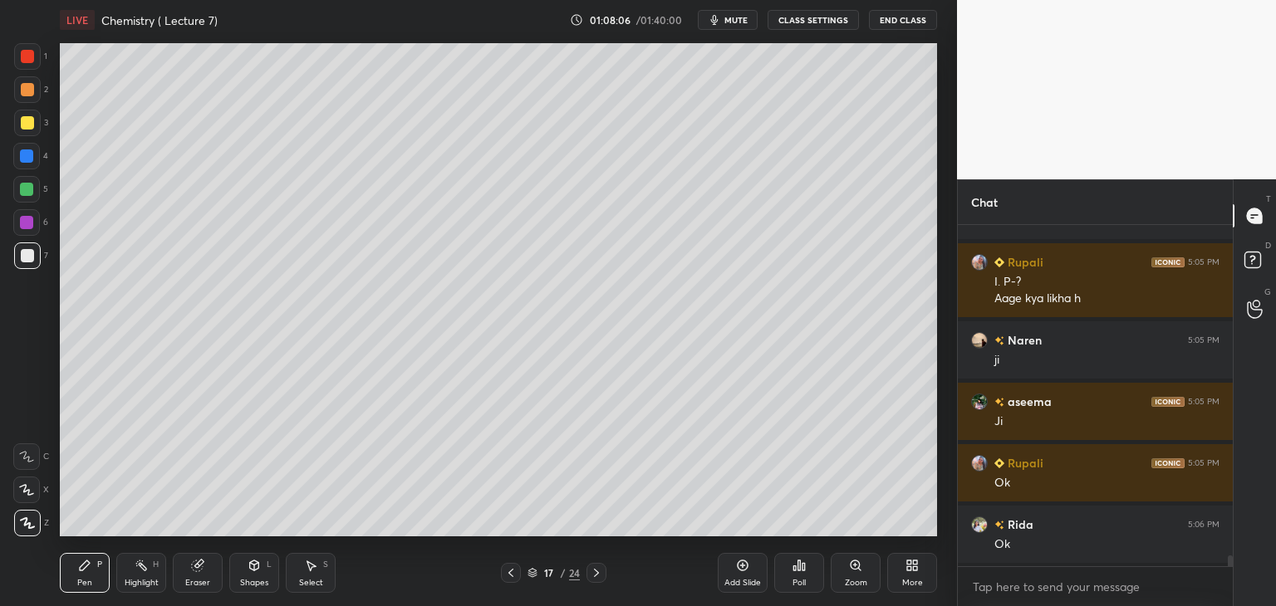
click at [748, 571] on icon at bounding box center [742, 565] width 13 height 13
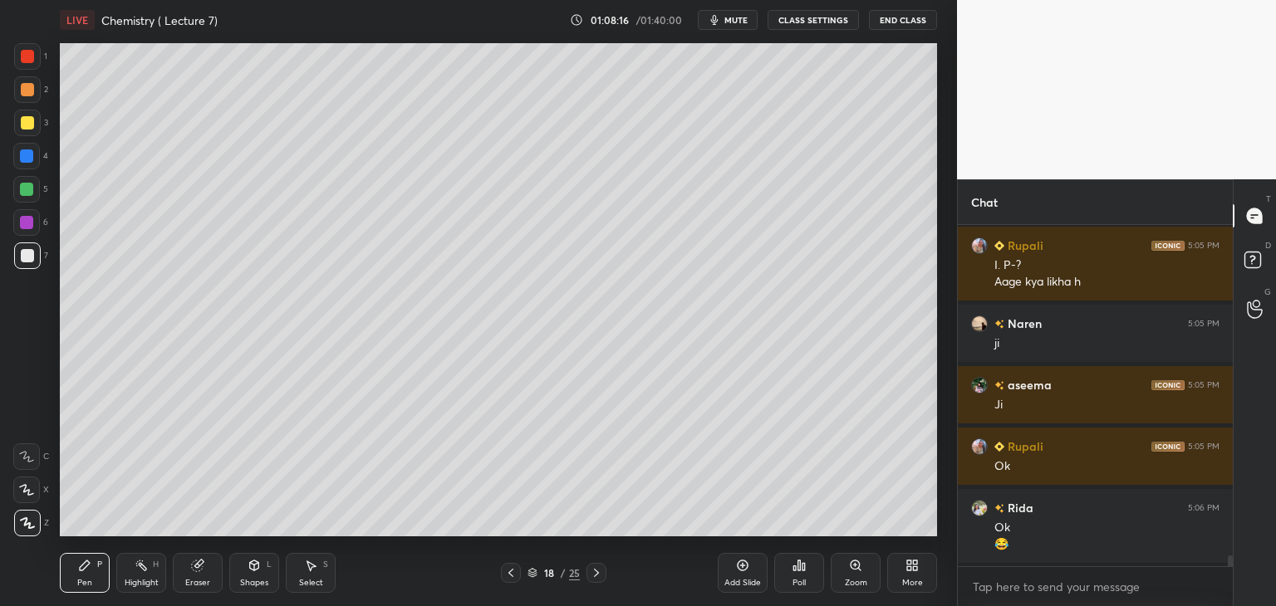
scroll to position [10721, 0]
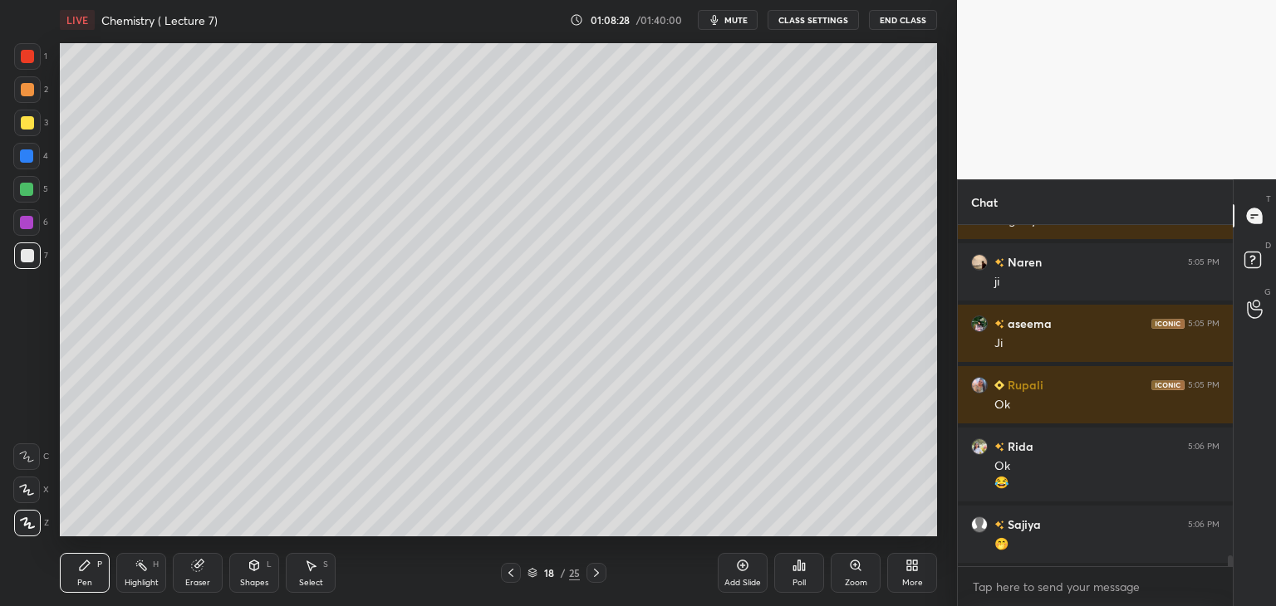
click at [27, 223] on div at bounding box center [26, 222] width 13 height 13
click at [22, 251] on div at bounding box center [27, 255] width 13 height 13
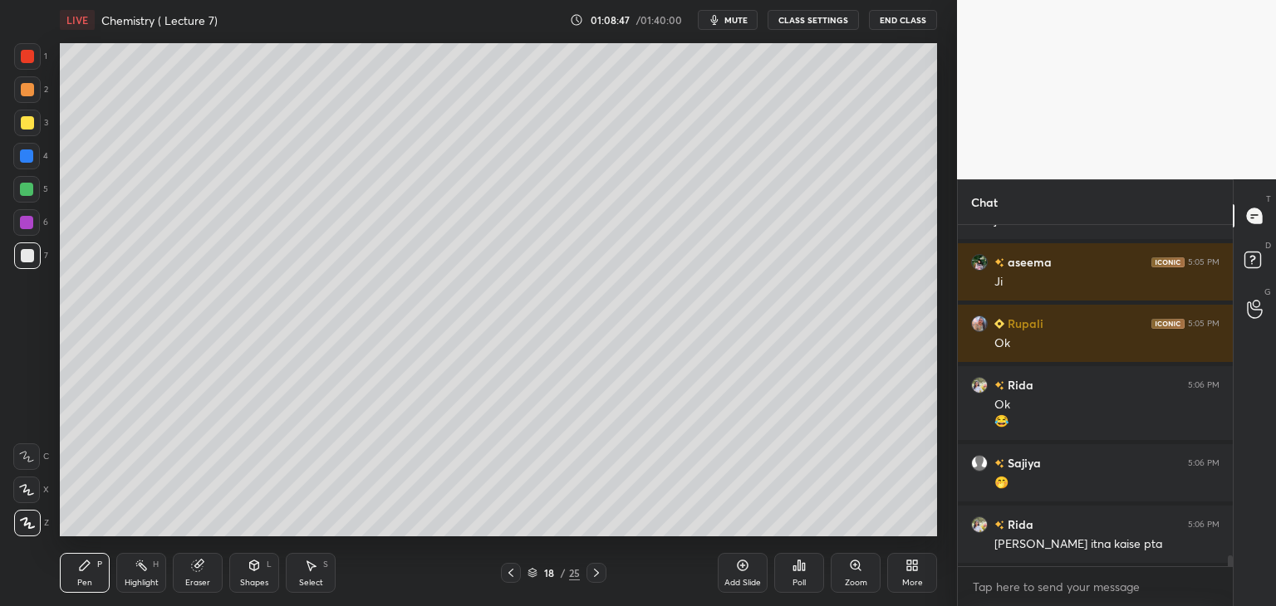
scroll to position [10799, 0]
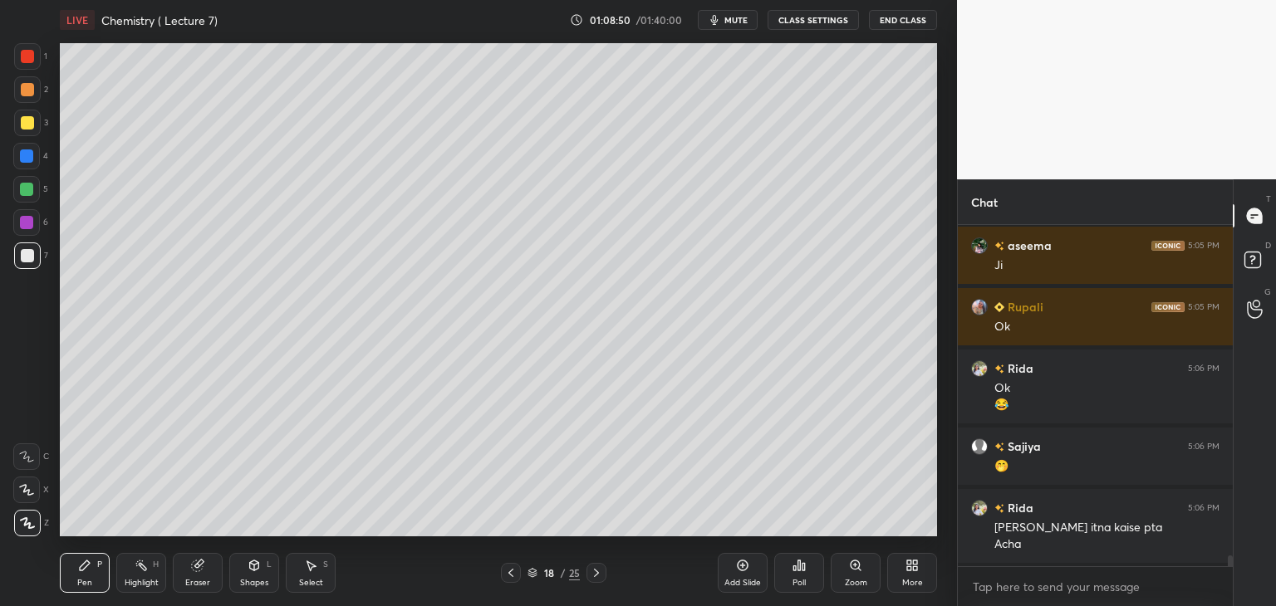
click at [28, 184] on div at bounding box center [26, 189] width 13 height 13
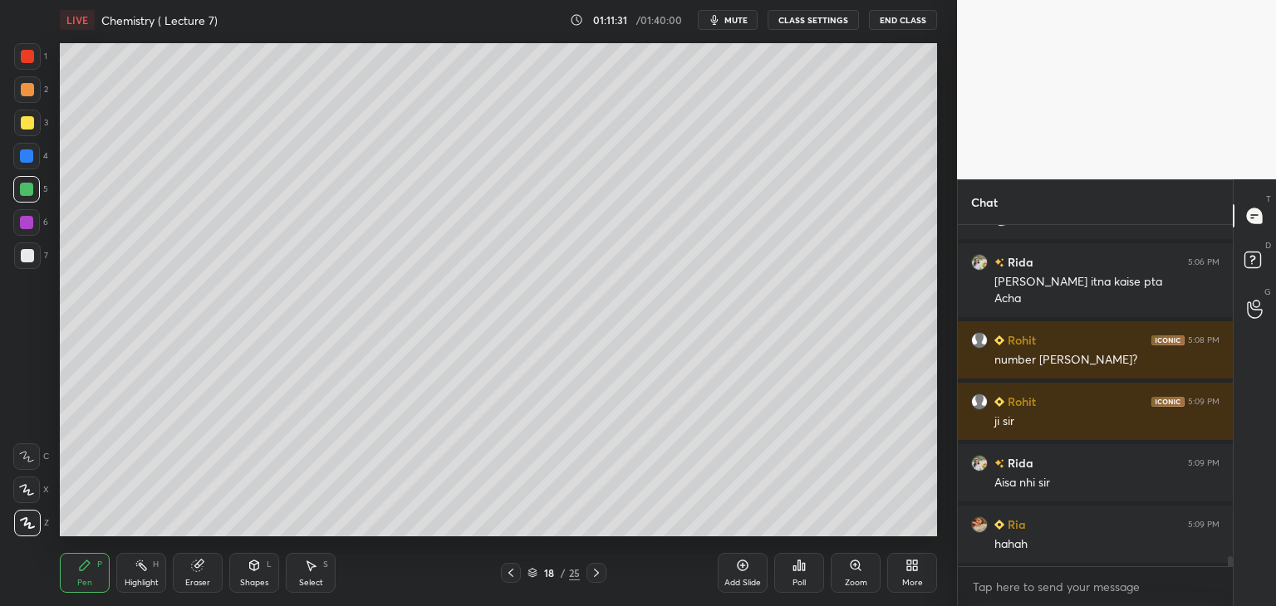
scroll to position [11062, 0]
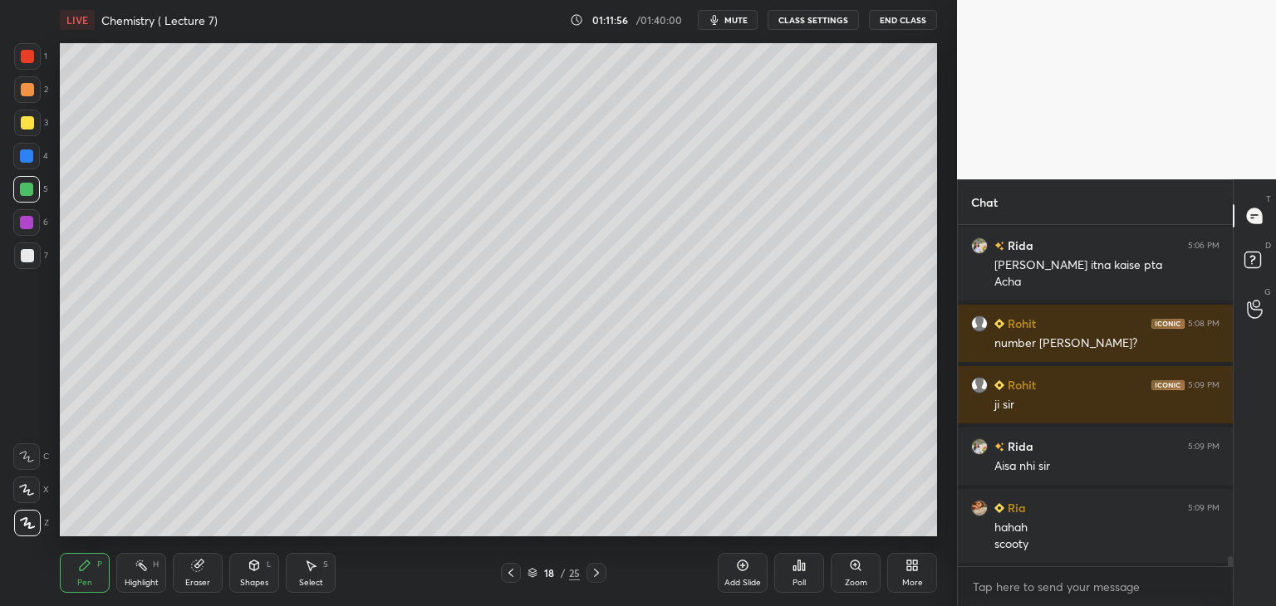
click at [752, 574] on div "Add Slide" at bounding box center [743, 573] width 50 height 40
click at [18, 252] on div at bounding box center [27, 256] width 27 height 27
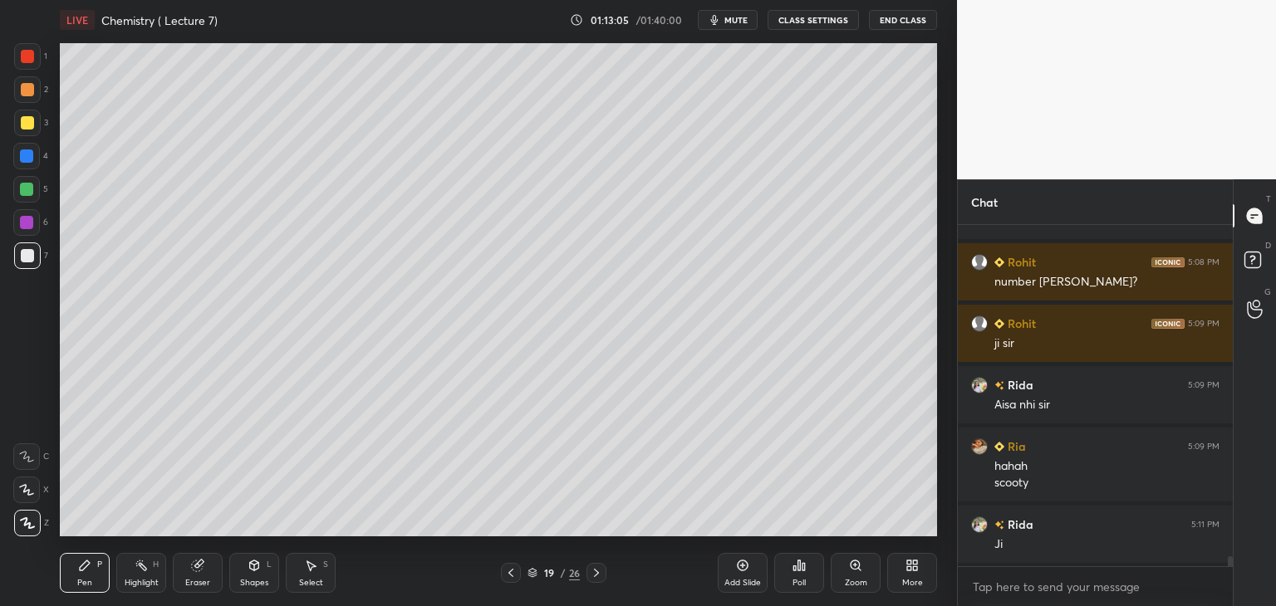
scroll to position [11184, 0]
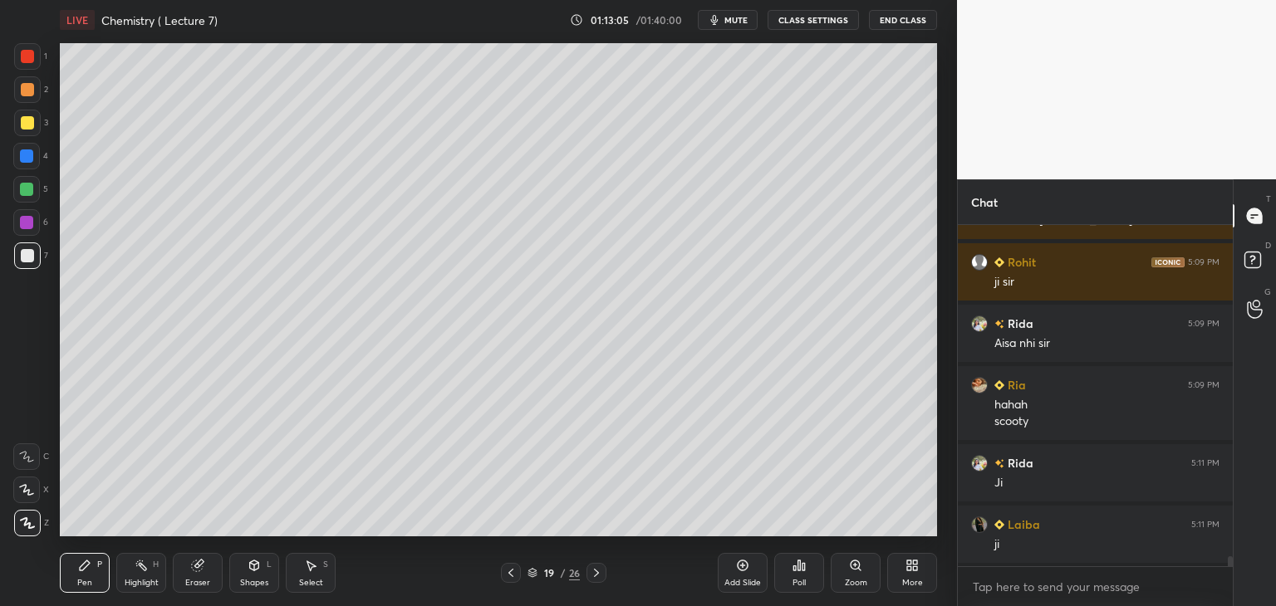
click at [744, 569] on icon at bounding box center [742, 565] width 13 height 13
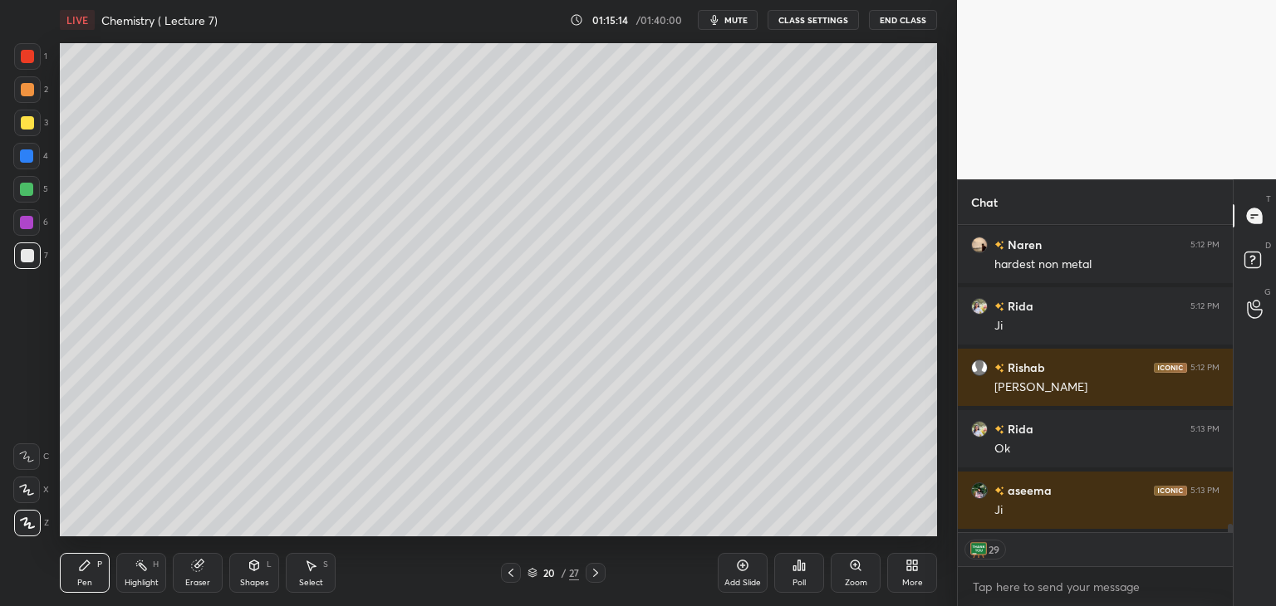
scroll to position [11648, 0]
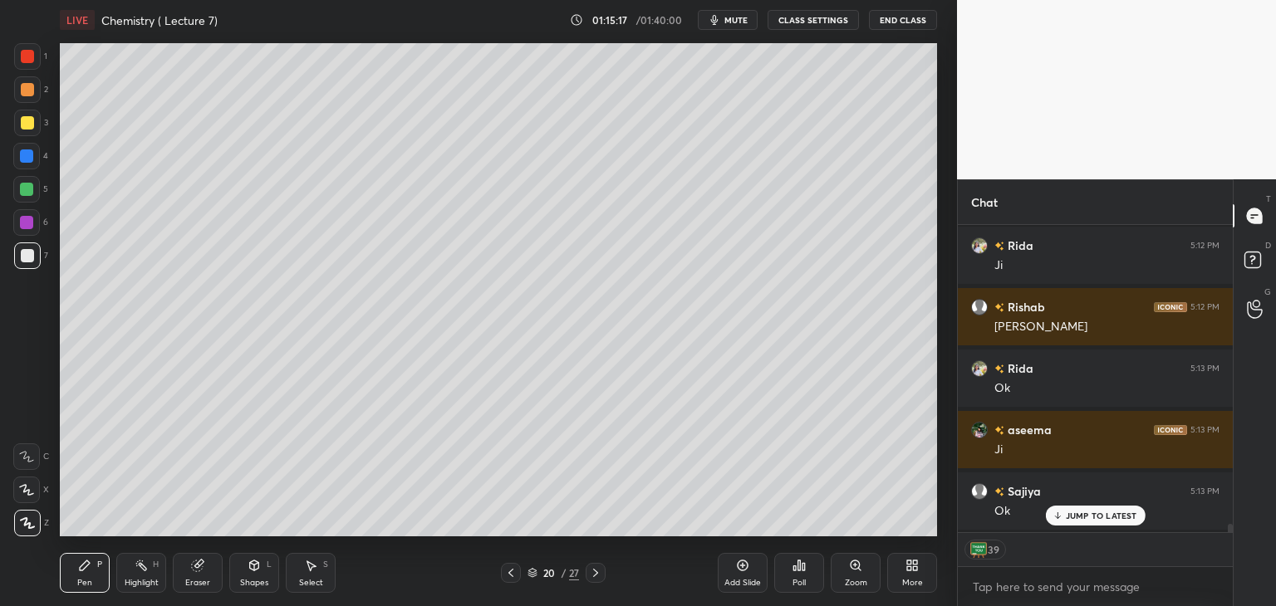
click at [1071, 516] on p "JUMP TO LATEST" at bounding box center [1101, 516] width 71 height 10
click at [751, 571] on div "Add Slide" at bounding box center [743, 573] width 50 height 40
click at [30, 224] on div at bounding box center [26, 222] width 13 height 13
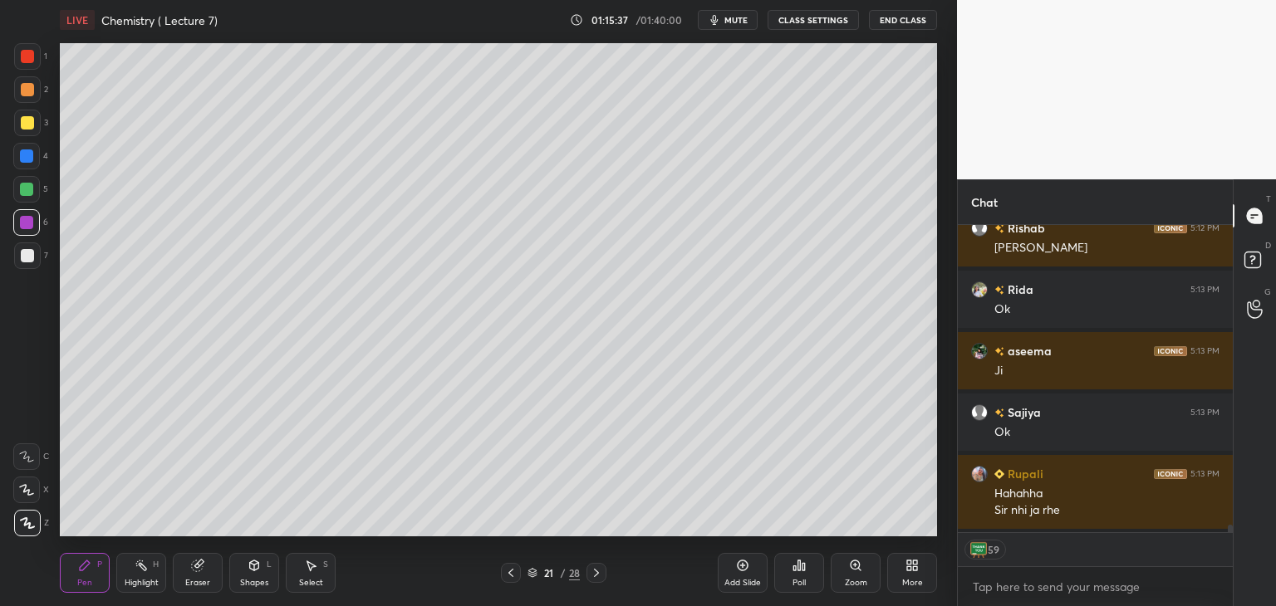
scroll to position [11787, 0]
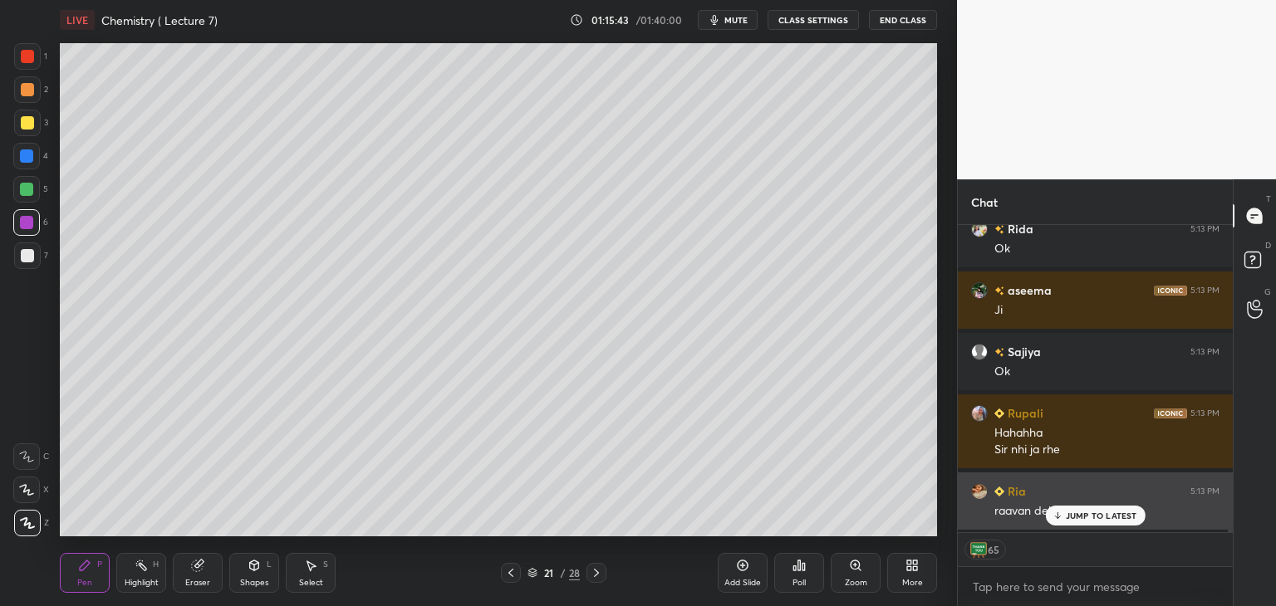
click at [1058, 522] on div "JUMP TO LATEST" at bounding box center [1095, 516] width 100 height 20
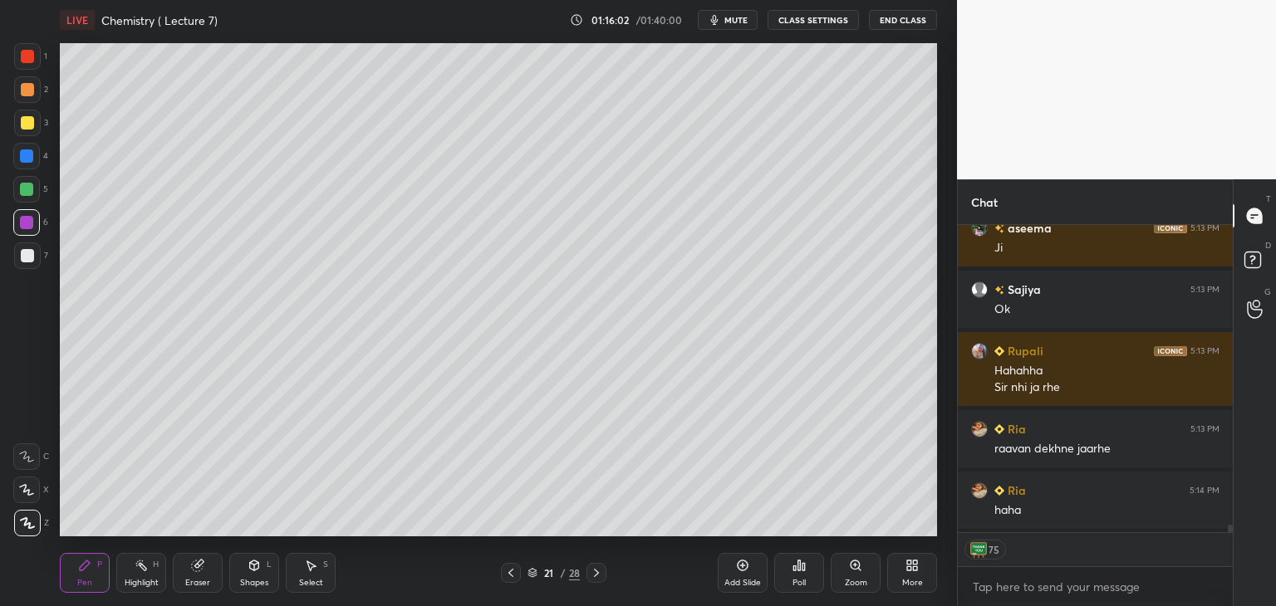
scroll to position [11910, 0]
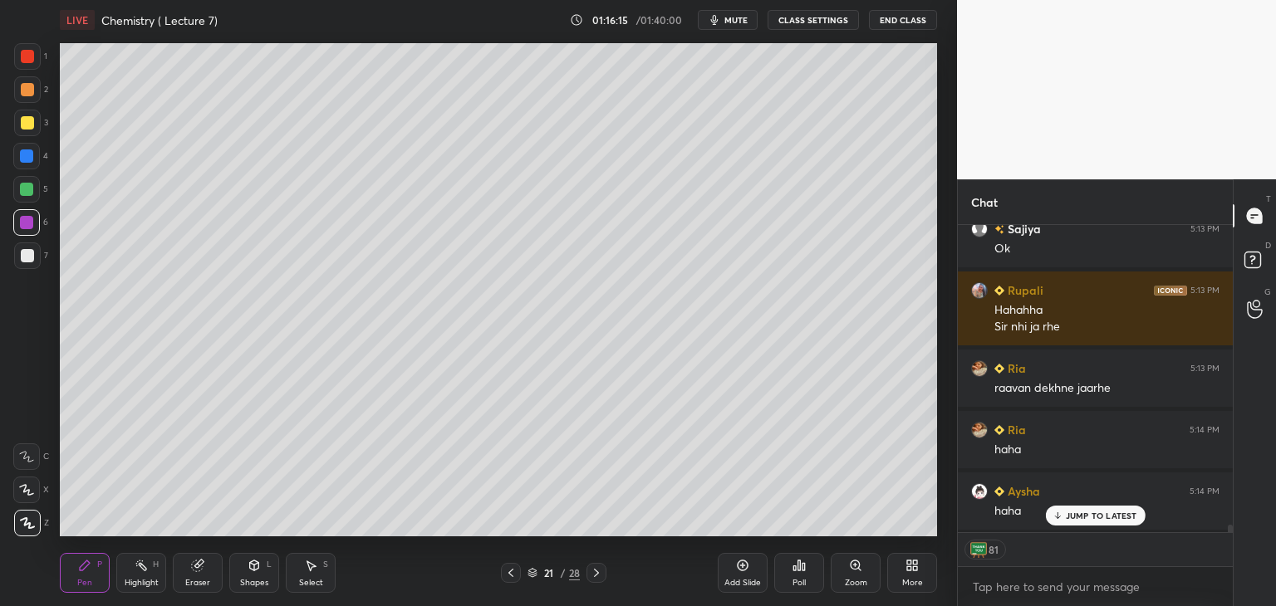
click at [29, 251] on div at bounding box center [27, 255] width 13 height 13
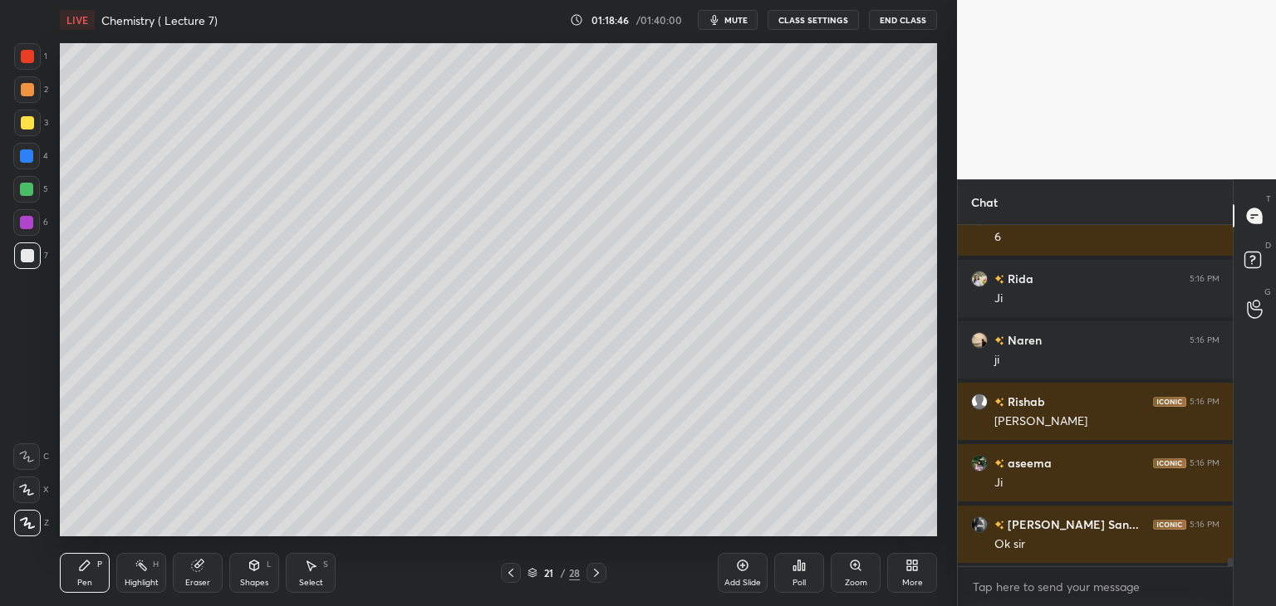
scroll to position [13660, 0]
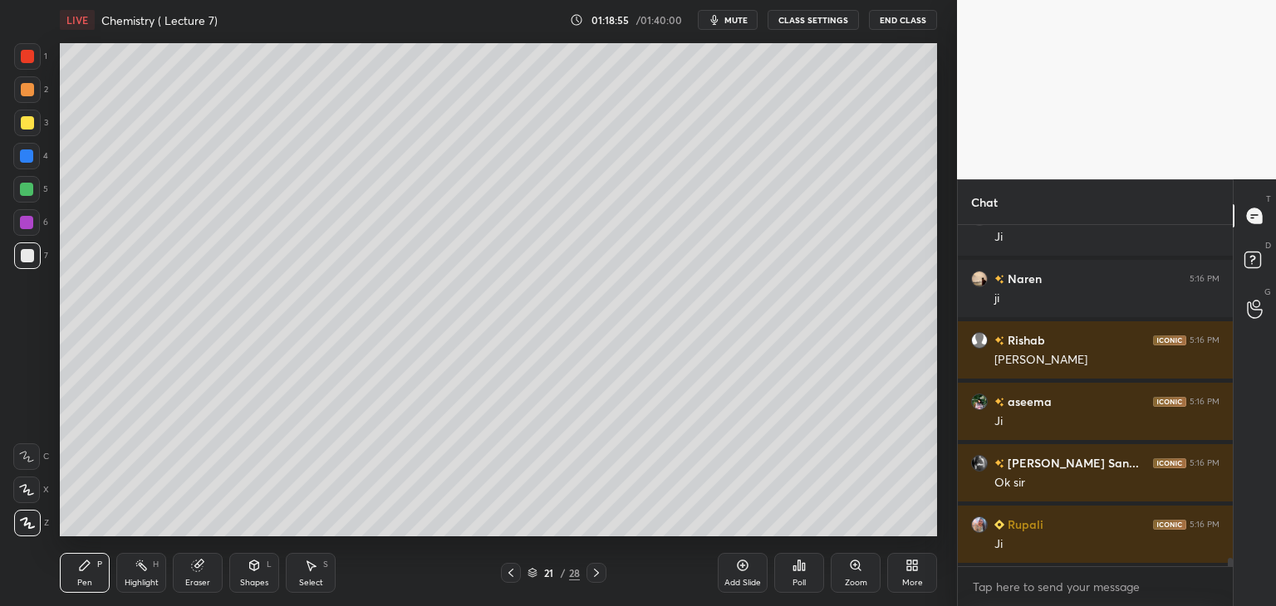
click at [748, 572] on icon at bounding box center [742, 565] width 13 height 13
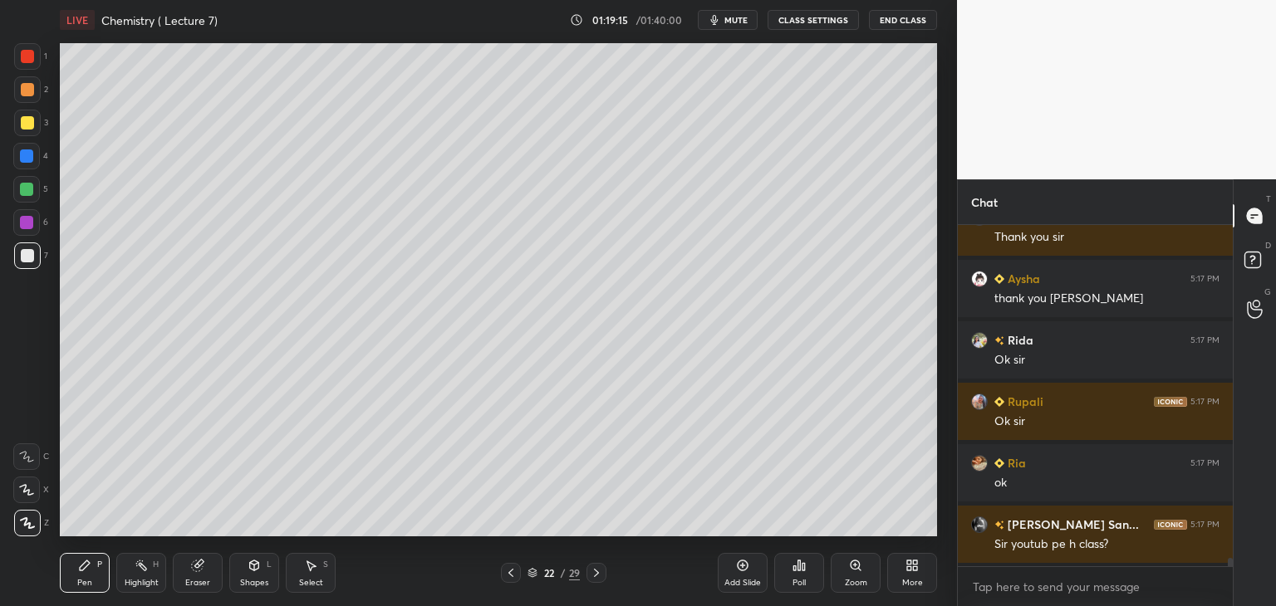
scroll to position [14213, 0]
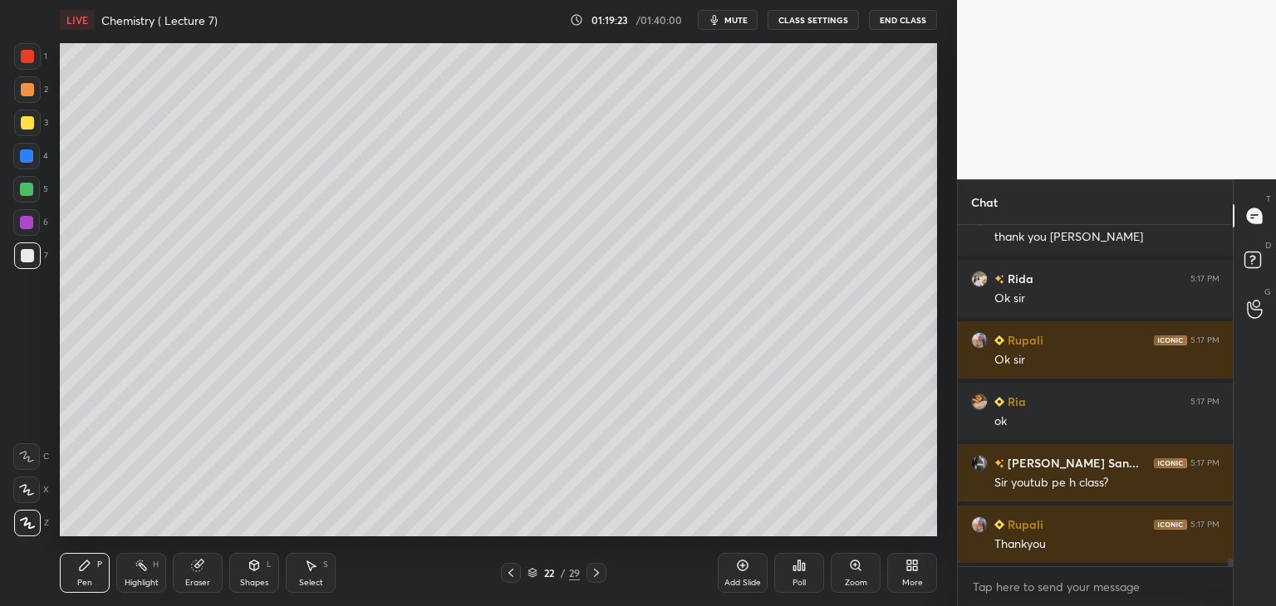
click at [27, 220] on div at bounding box center [26, 222] width 13 height 13
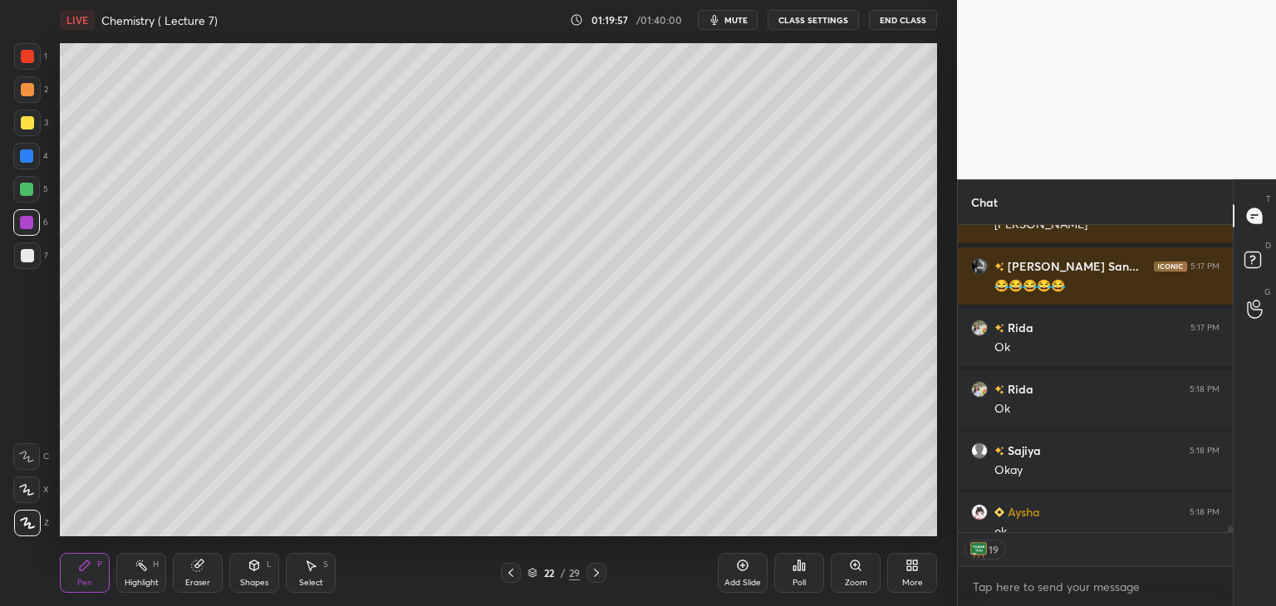
scroll to position [5, 5]
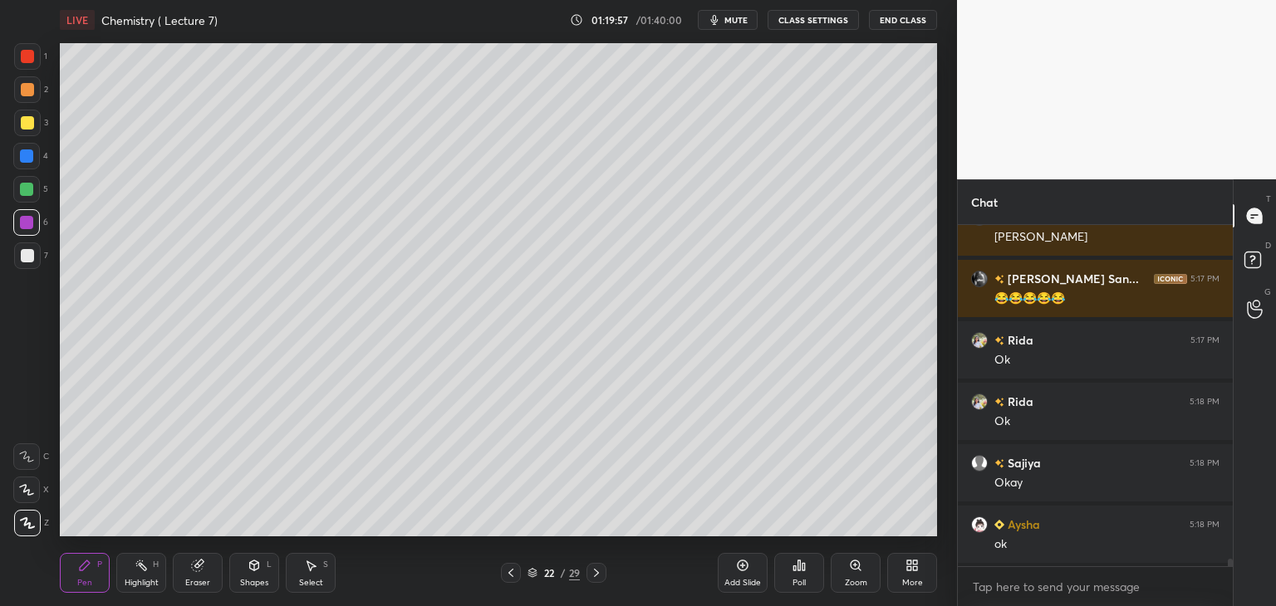
click at [748, 566] on icon at bounding box center [742, 565] width 13 height 13
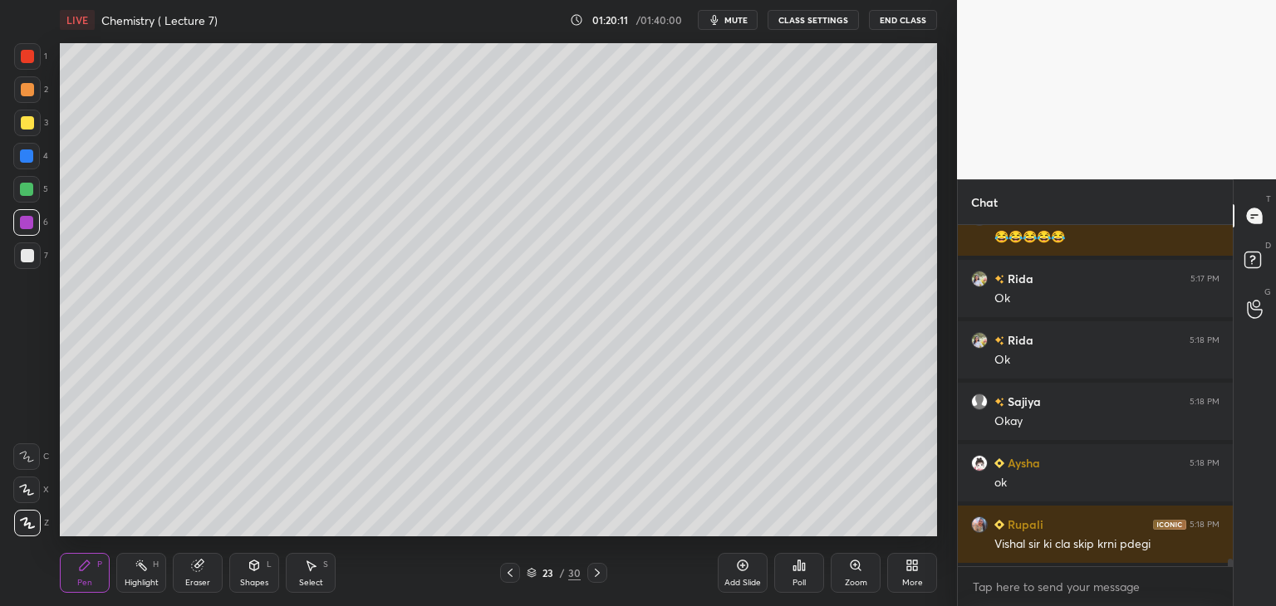
click at [23, 122] on div at bounding box center [27, 122] width 13 height 13
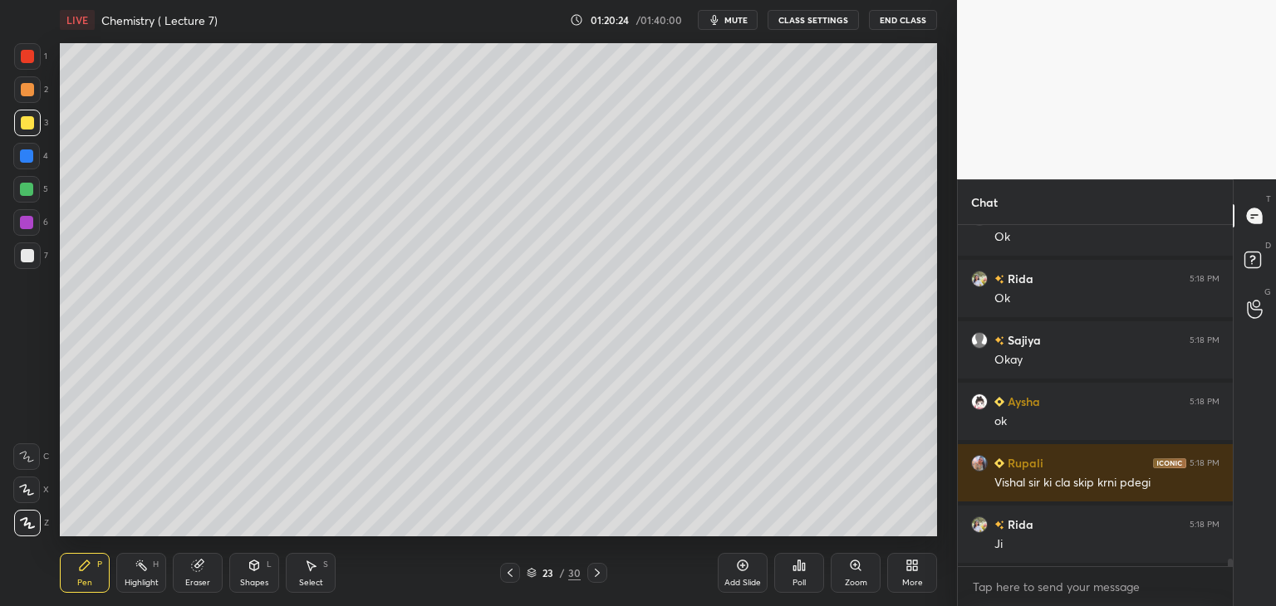
click at [26, 257] on div at bounding box center [27, 255] width 13 height 13
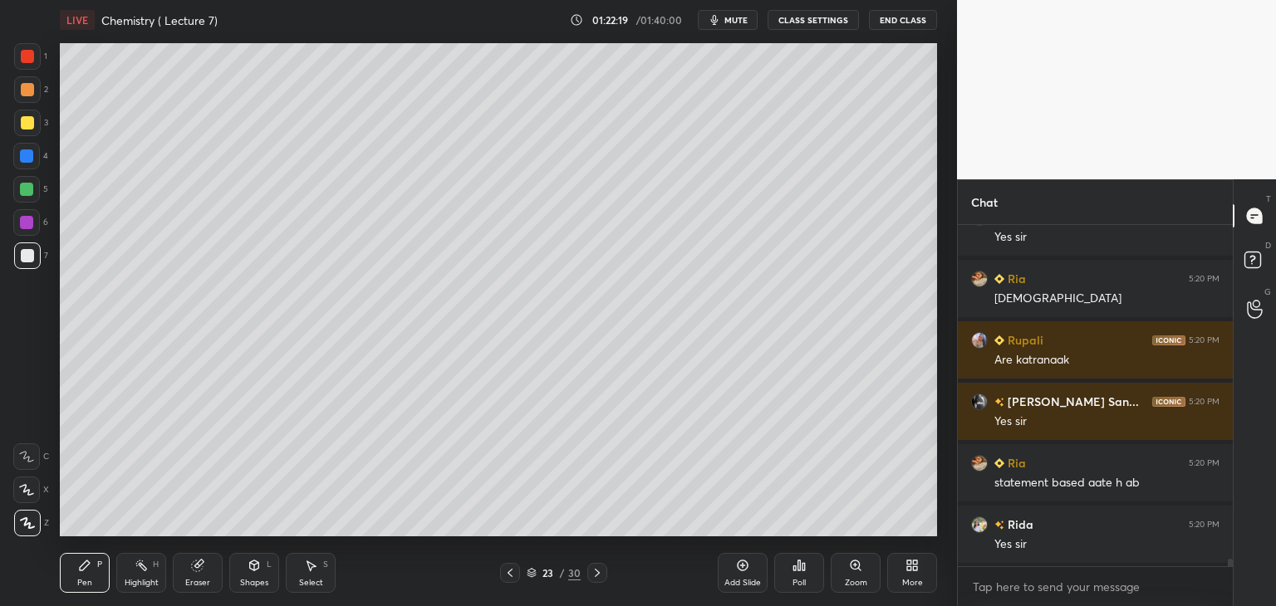
scroll to position [16179, 0]
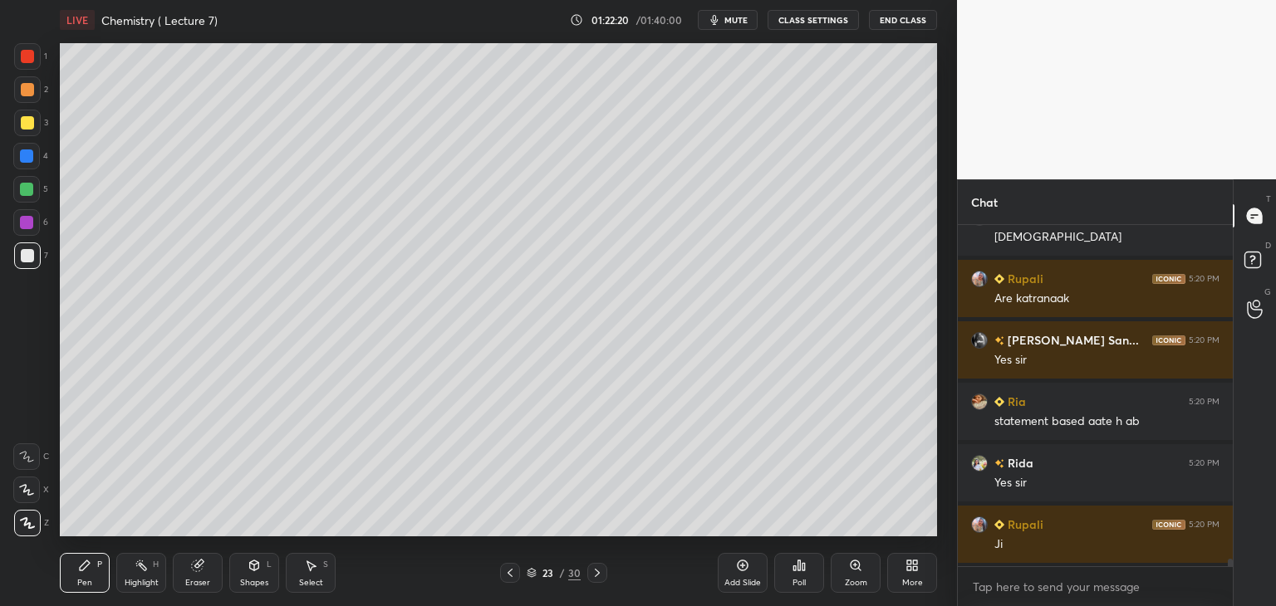
click at [731, 580] on div "Add Slide" at bounding box center [742, 583] width 37 height 8
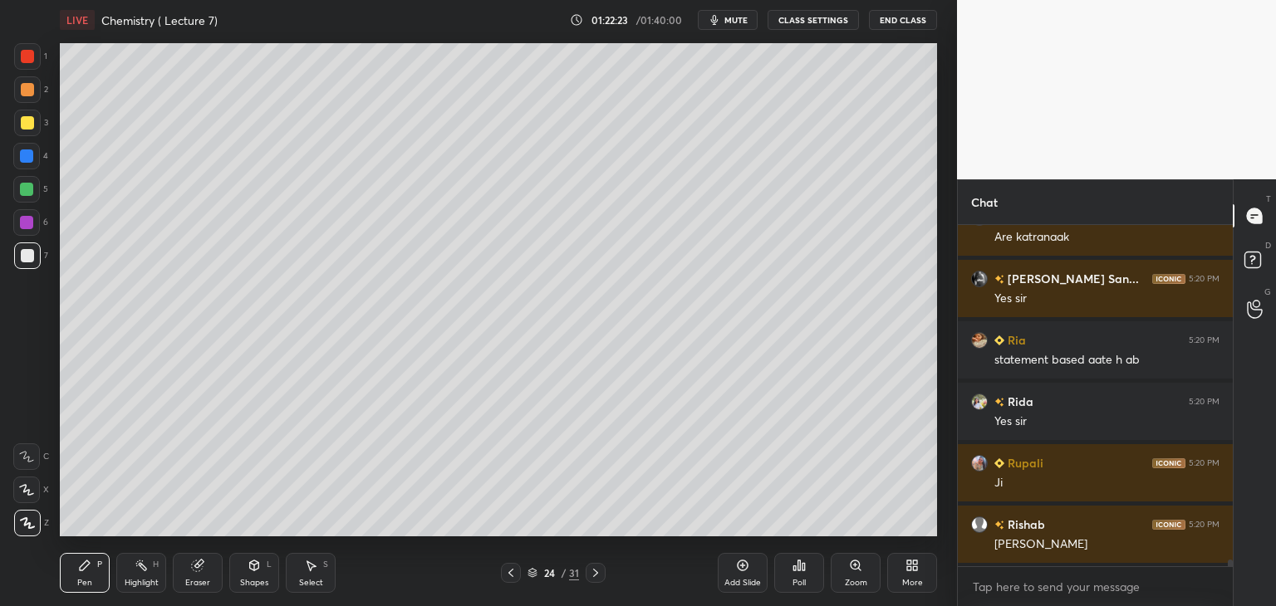
scroll to position [16302, 0]
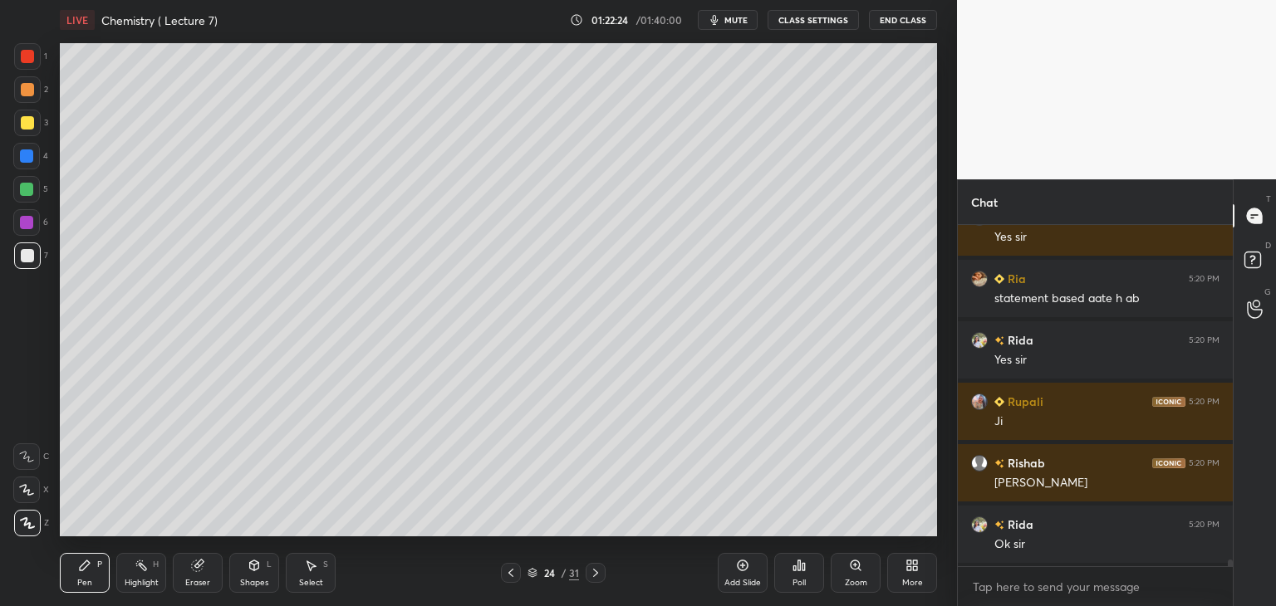
click at [907, 17] on button "End Class" at bounding box center [903, 20] width 68 height 20
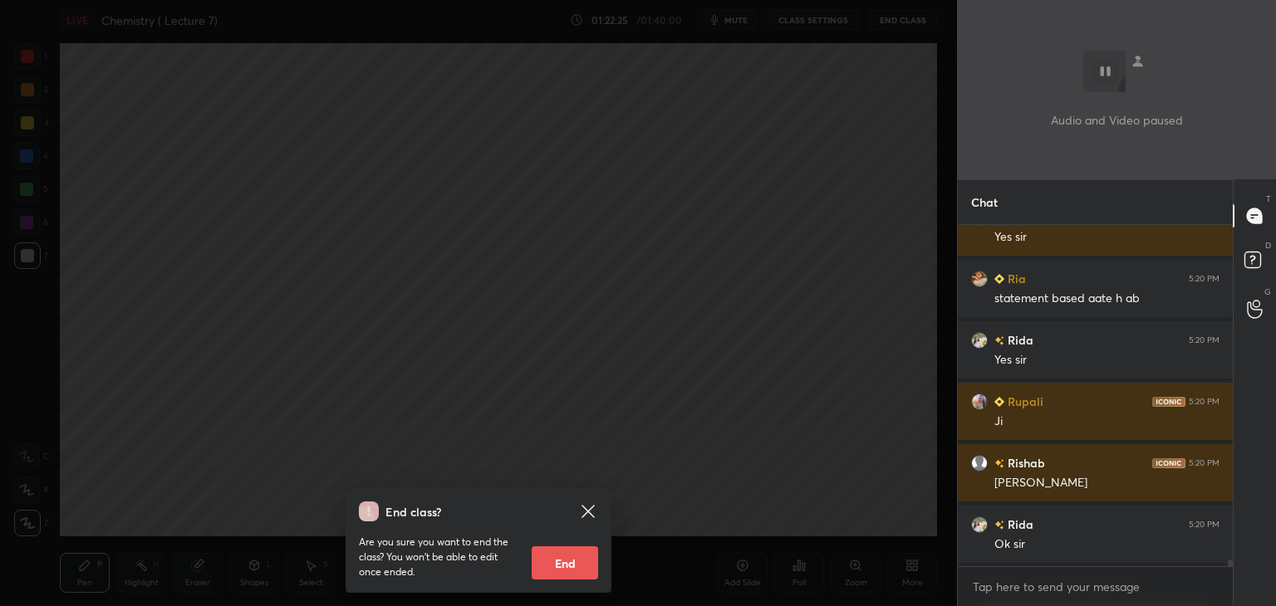
click at [566, 560] on button "End" at bounding box center [565, 563] width 66 height 33
type textarea "x"
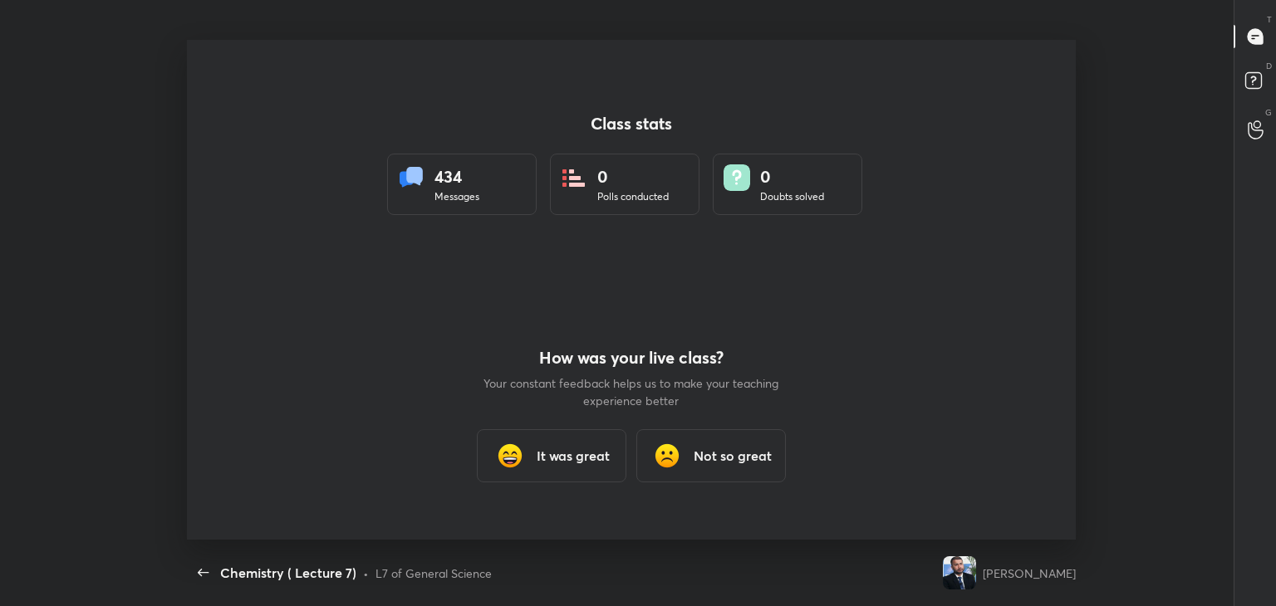
scroll to position [0, 0]
